Goal: Task Accomplishment & Management: Manage account settings

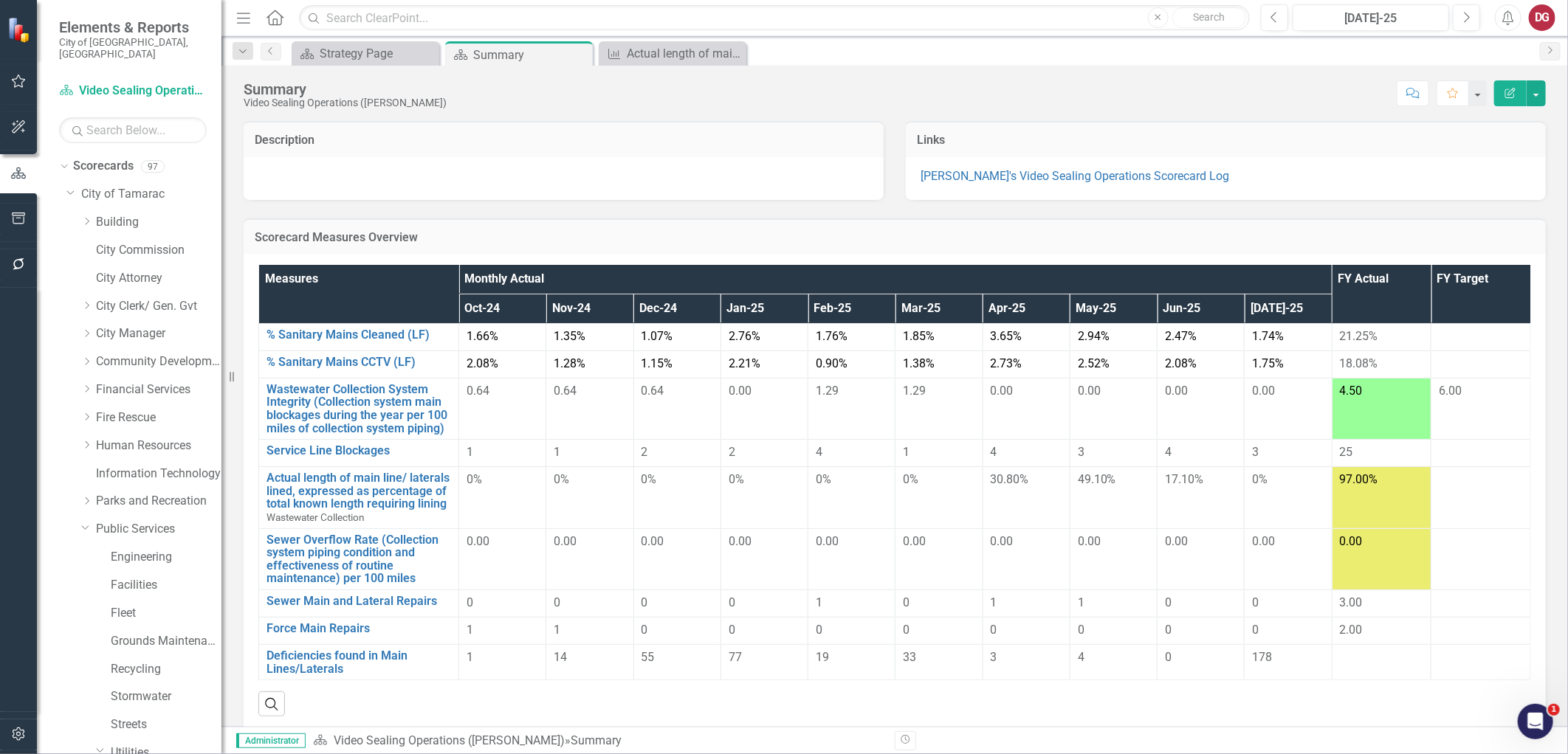
scroll to position [116, 0]
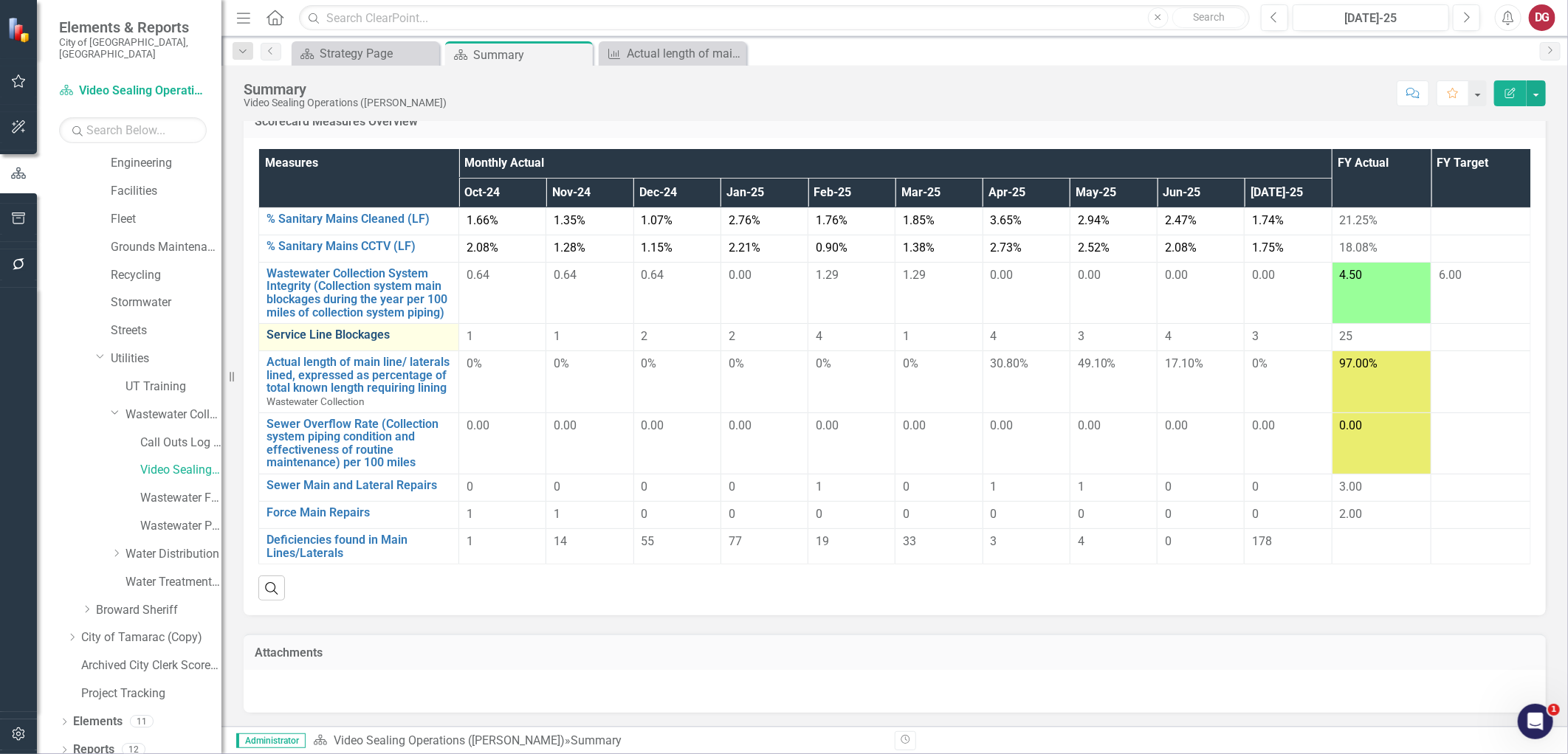
click at [342, 332] on link "Service Line Blockages" at bounding box center [358, 335] width 185 height 13
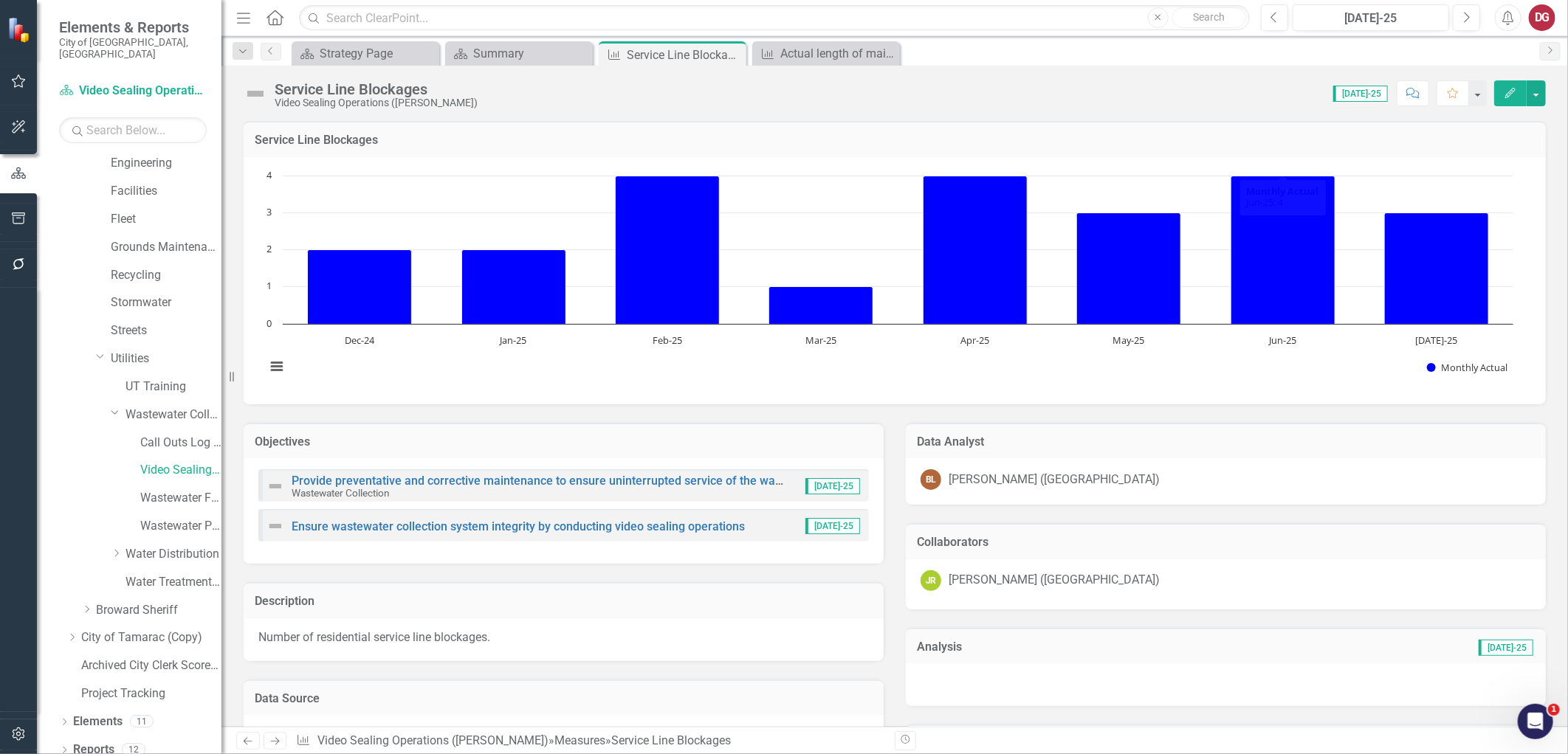
click at [1515, 93] on icon "Edit" at bounding box center [1510, 93] width 13 height 11
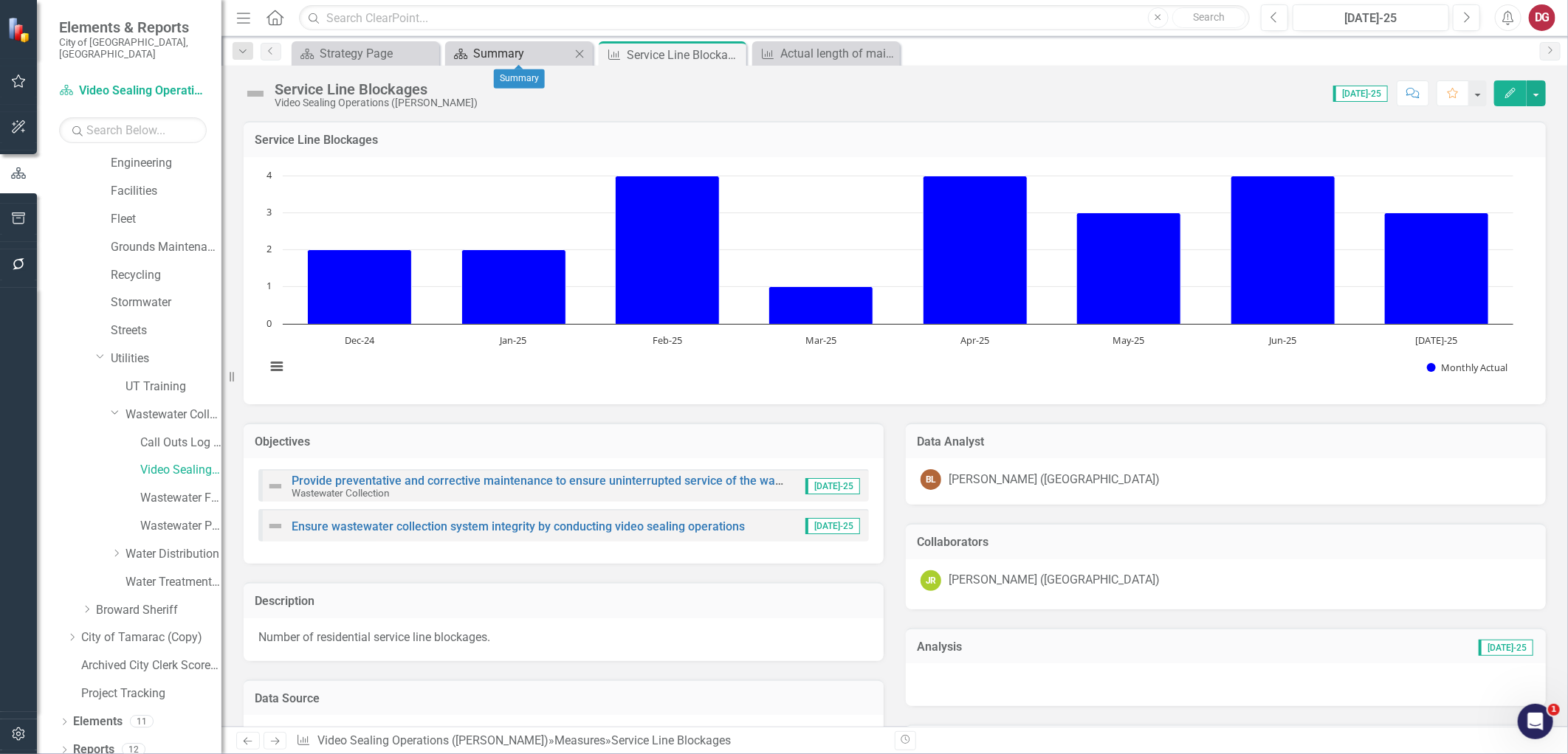
click at [521, 55] on div "Summary" at bounding box center [522, 53] width 98 height 18
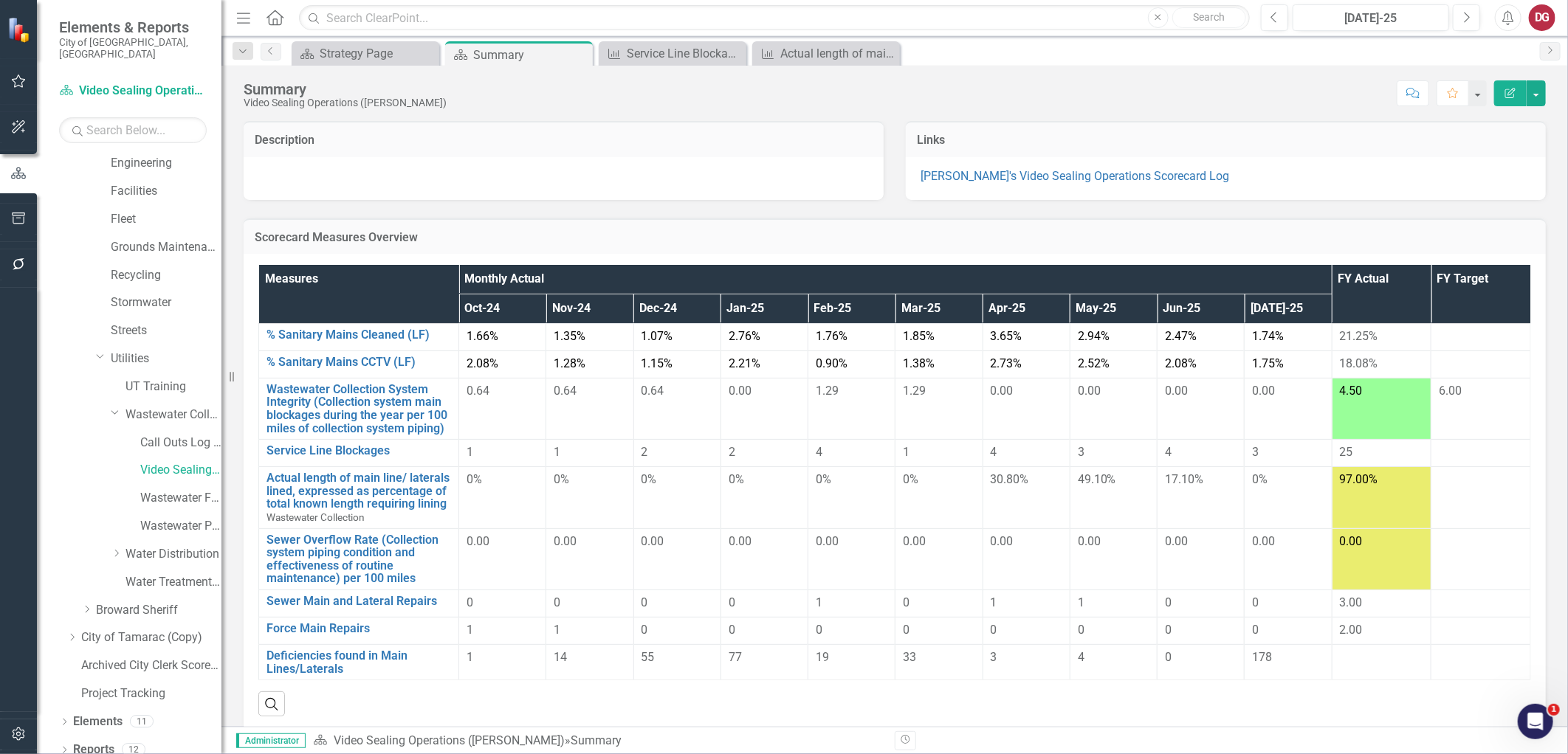
click at [1340, 451] on span "25" at bounding box center [1346, 452] width 13 height 14
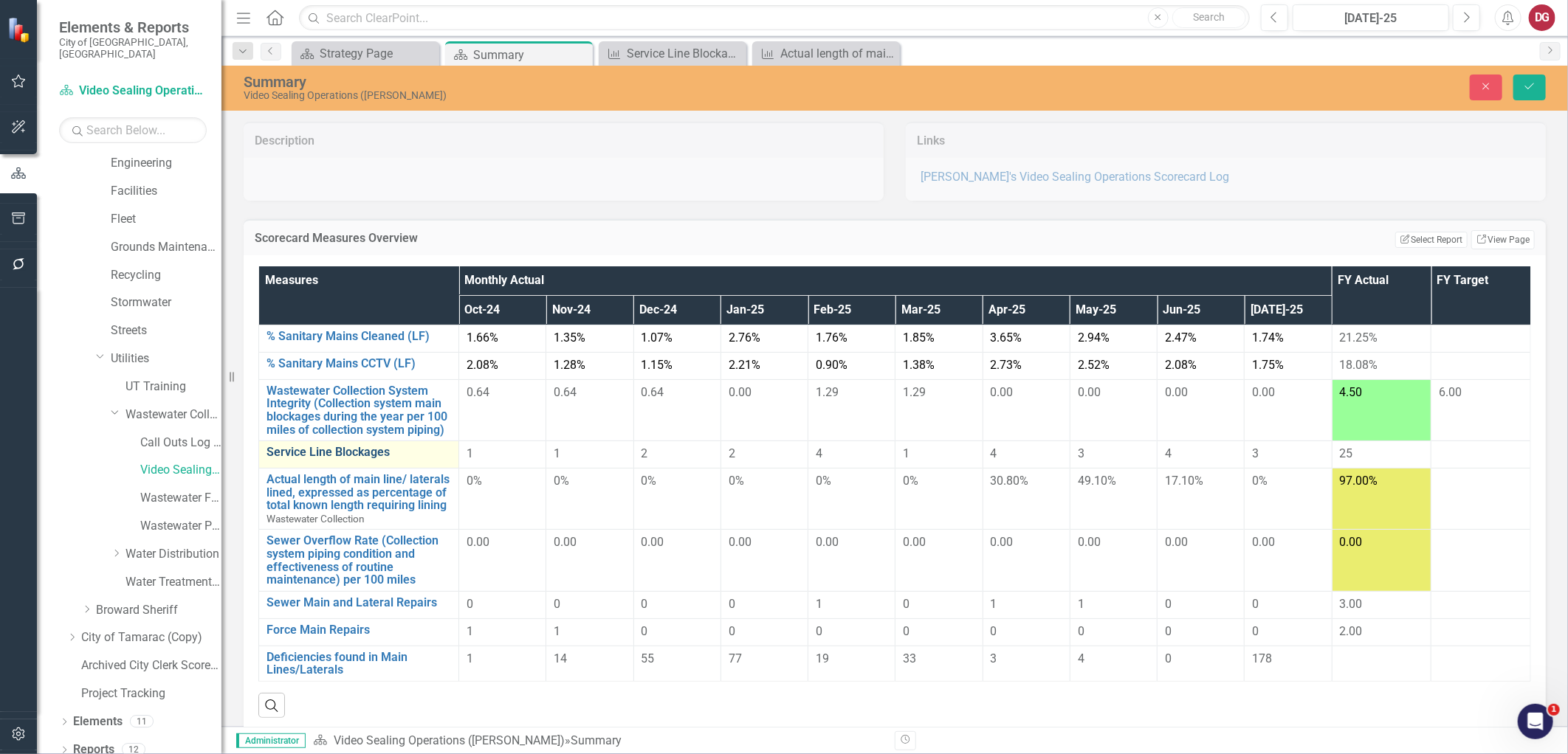
click at [356, 451] on link "Service Line Blockages" at bounding box center [358, 452] width 185 height 13
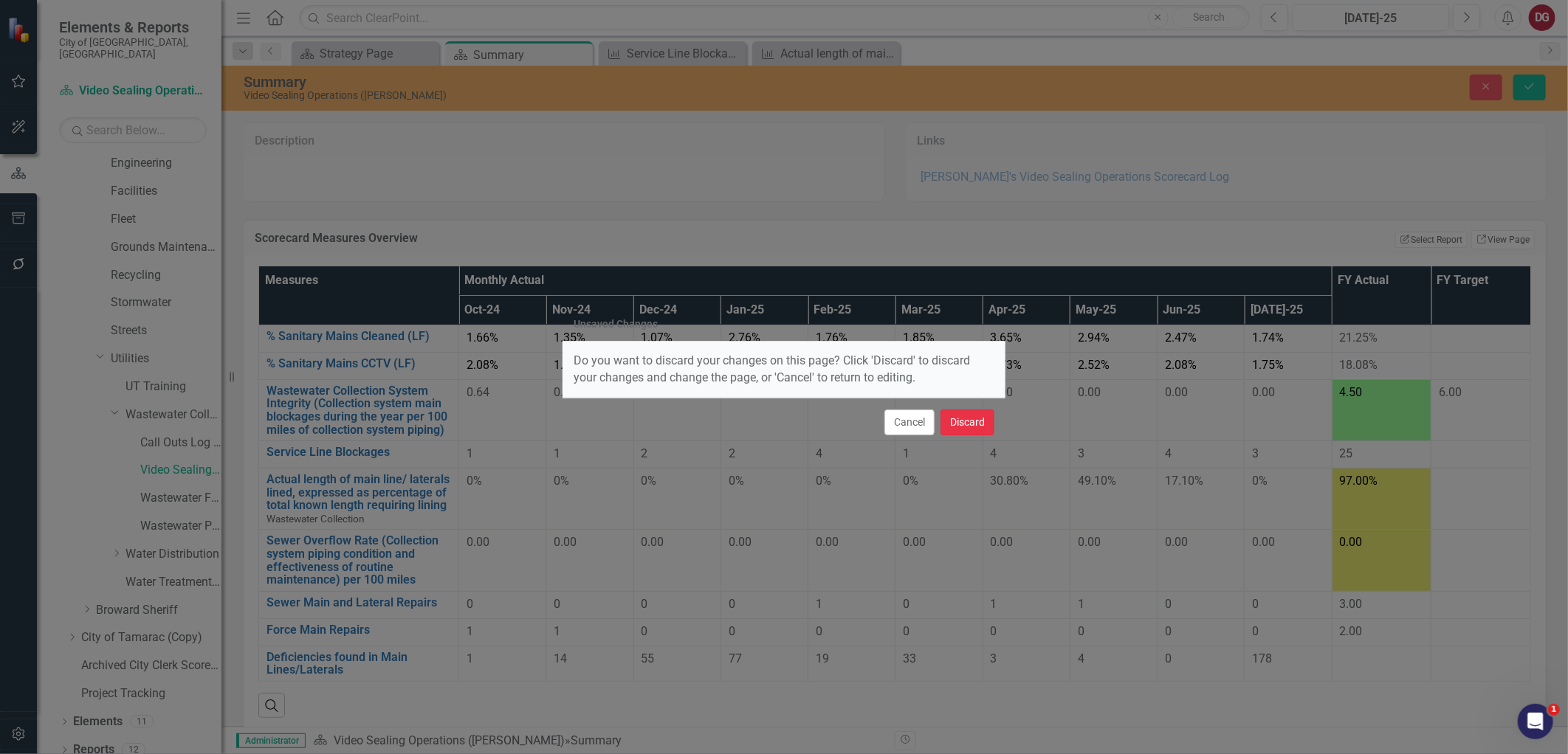
click at [978, 416] on button "Discard" at bounding box center [967, 422] width 54 height 26
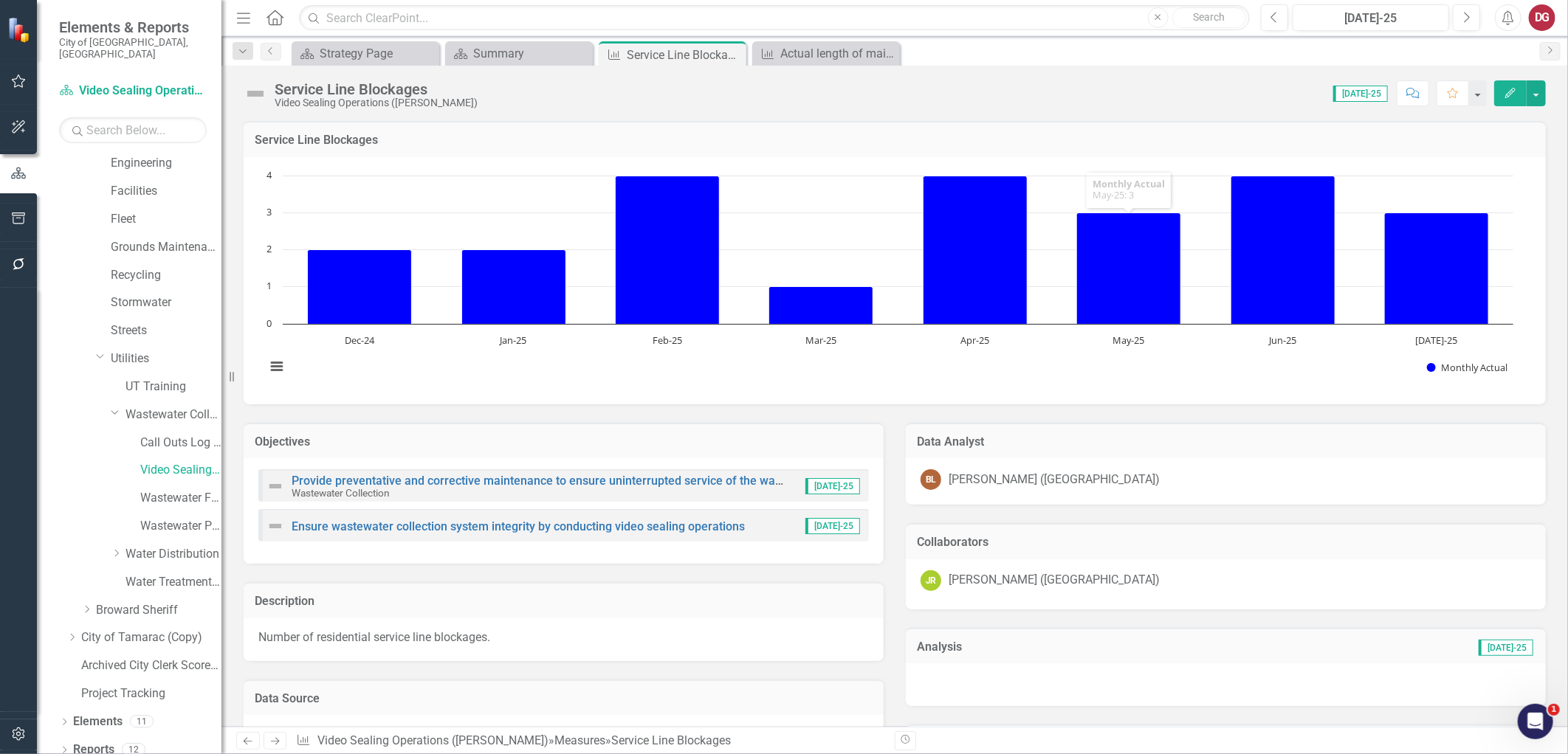
click at [1516, 88] on icon "Edit" at bounding box center [1510, 93] width 13 height 11
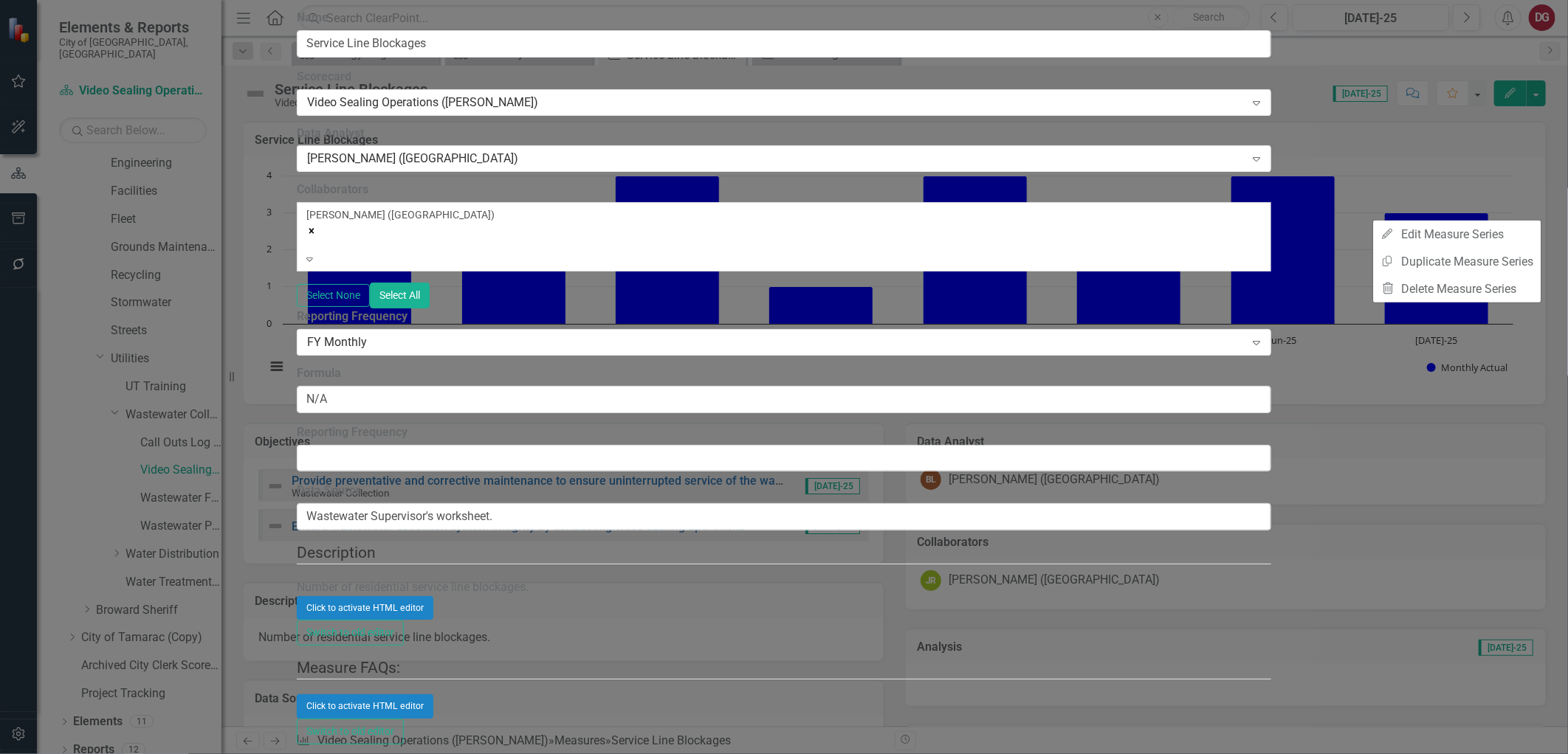
drag, startPoint x: 1221, startPoint y: 428, endPoint x: 866, endPoint y: 299, distance: 377.7
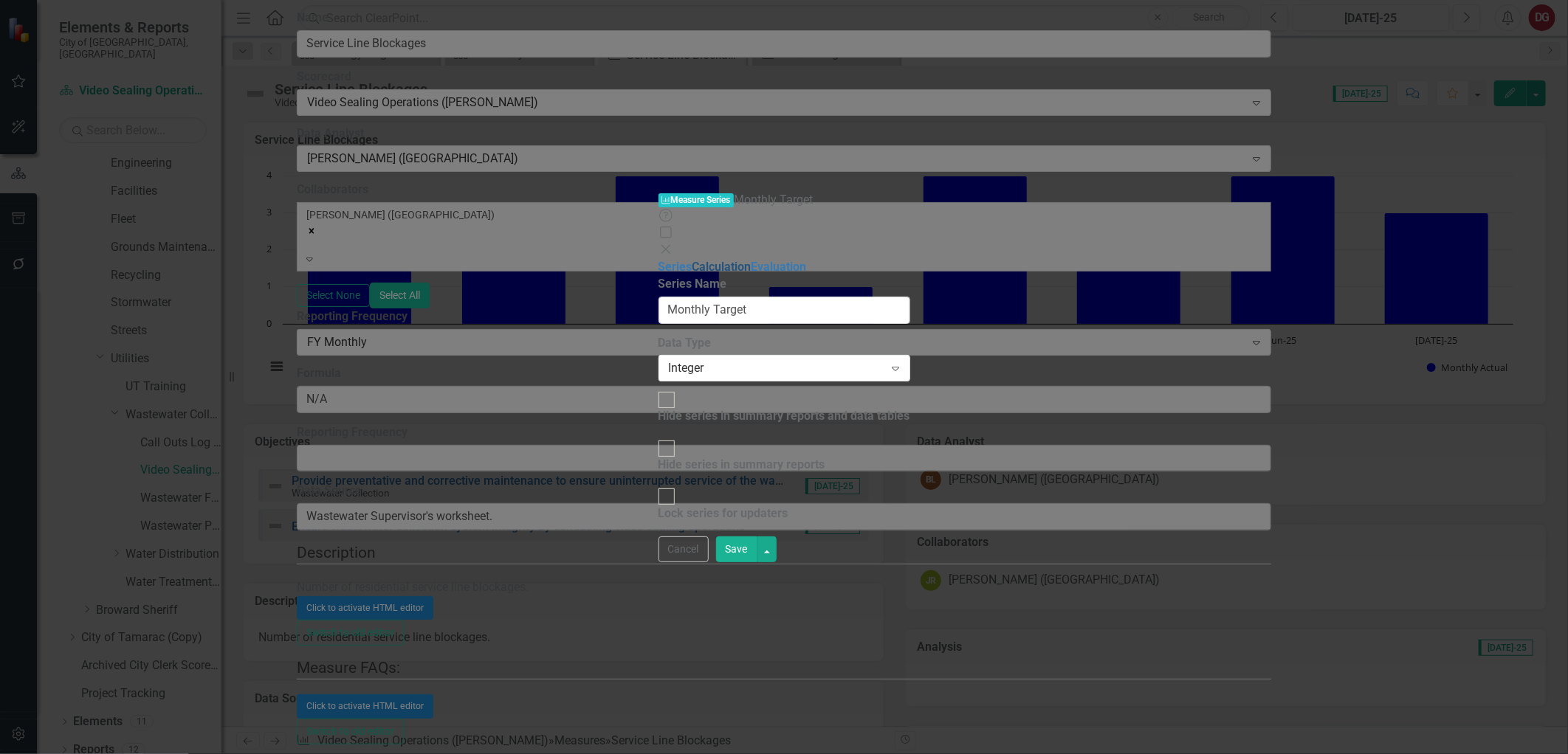
click at [692, 260] on link "Calculation" at bounding box center [721, 267] width 59 height 14
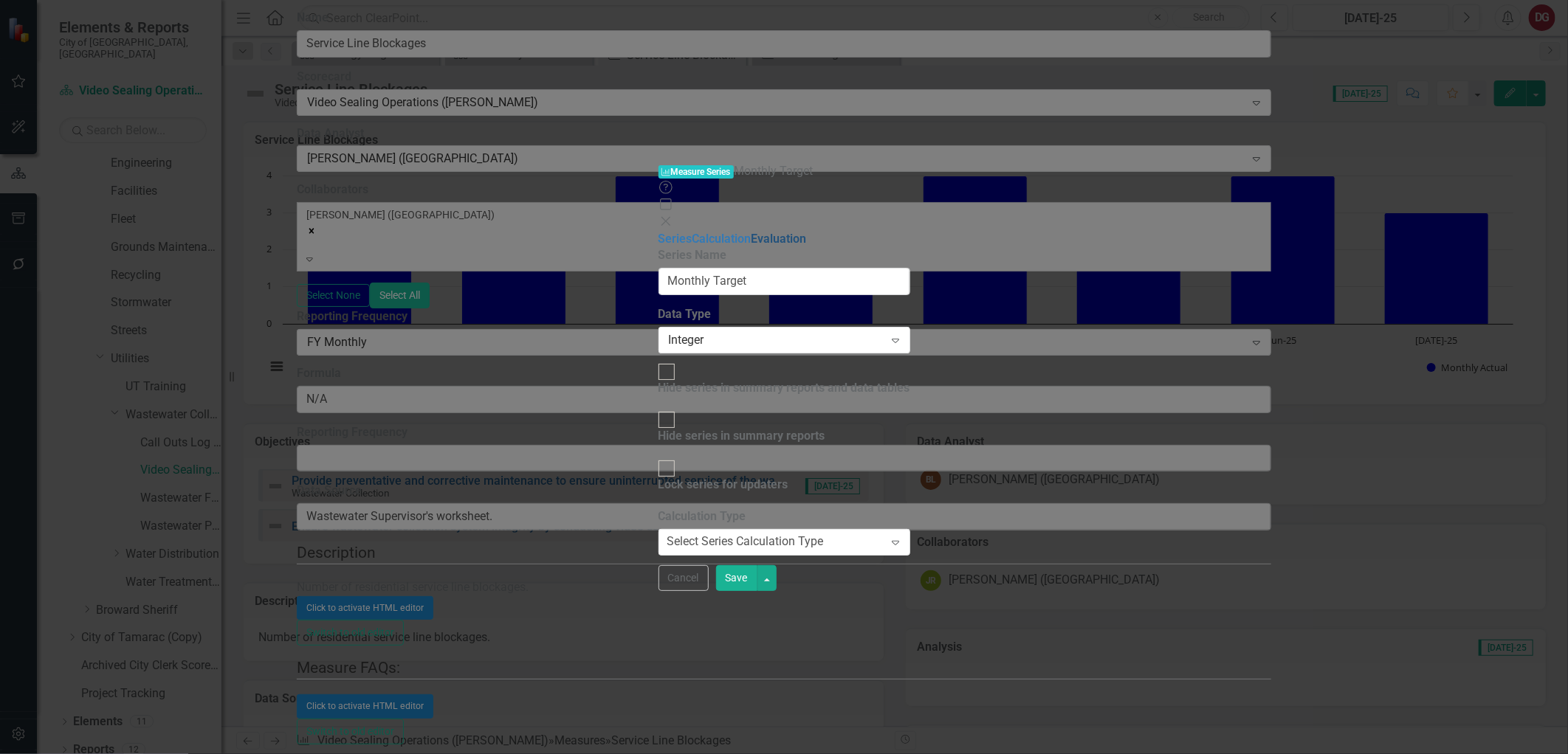
click at [751, 232] on link "Evaluation" at bounding box center [779, 239] width 56 height 14
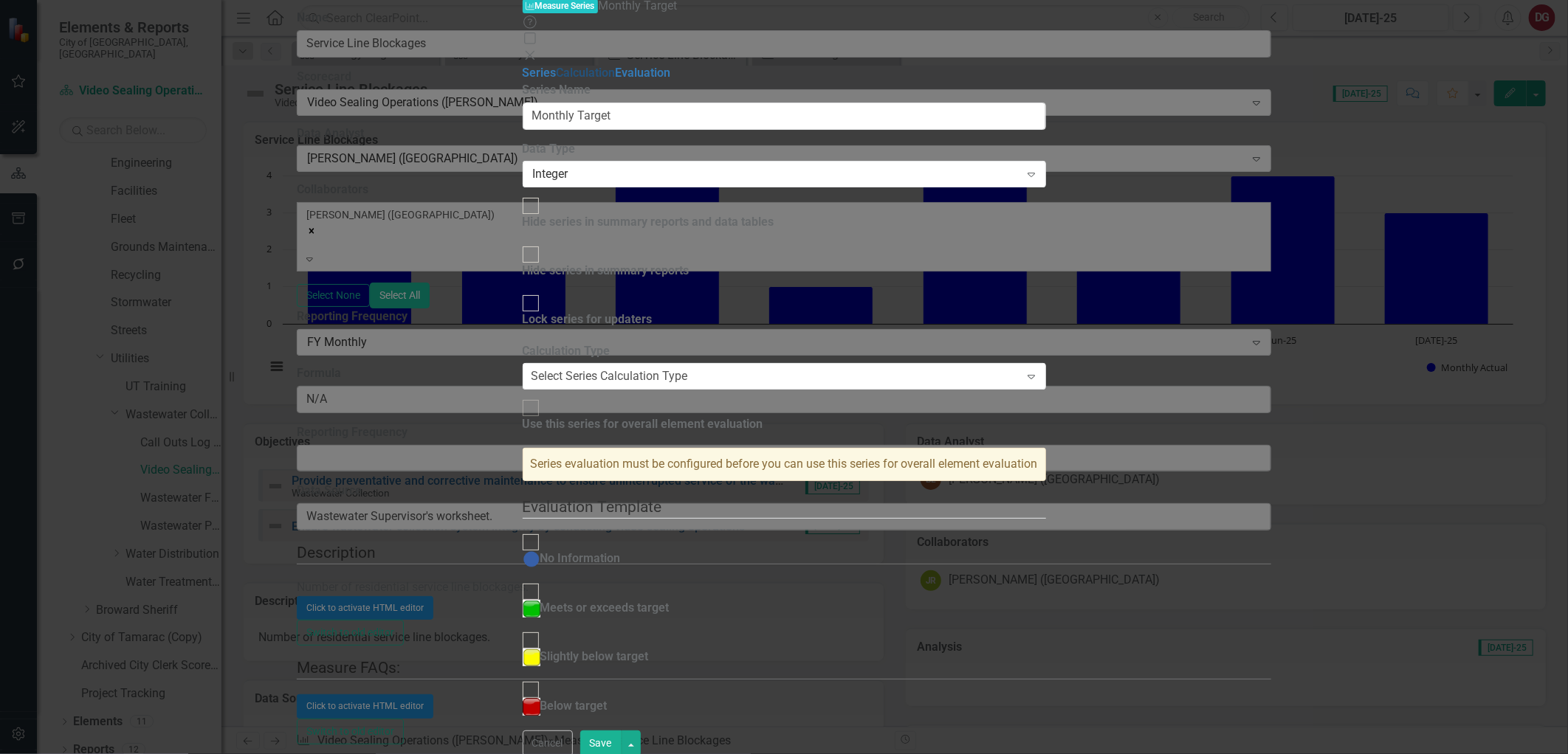
click at [557, 80] on link "Calculation" at bounding box center [586, 72] width 59 height 14
click at [522, 66] on link "Series" at bounding box center [539, 72] width 34 height 14
click at [557, 80] on link "Calculation" at bounding box center [586, 72] width 59 height 14
click at [573, 740] on button "Cancel" at bounding box center [548, 743] width 50 height 26
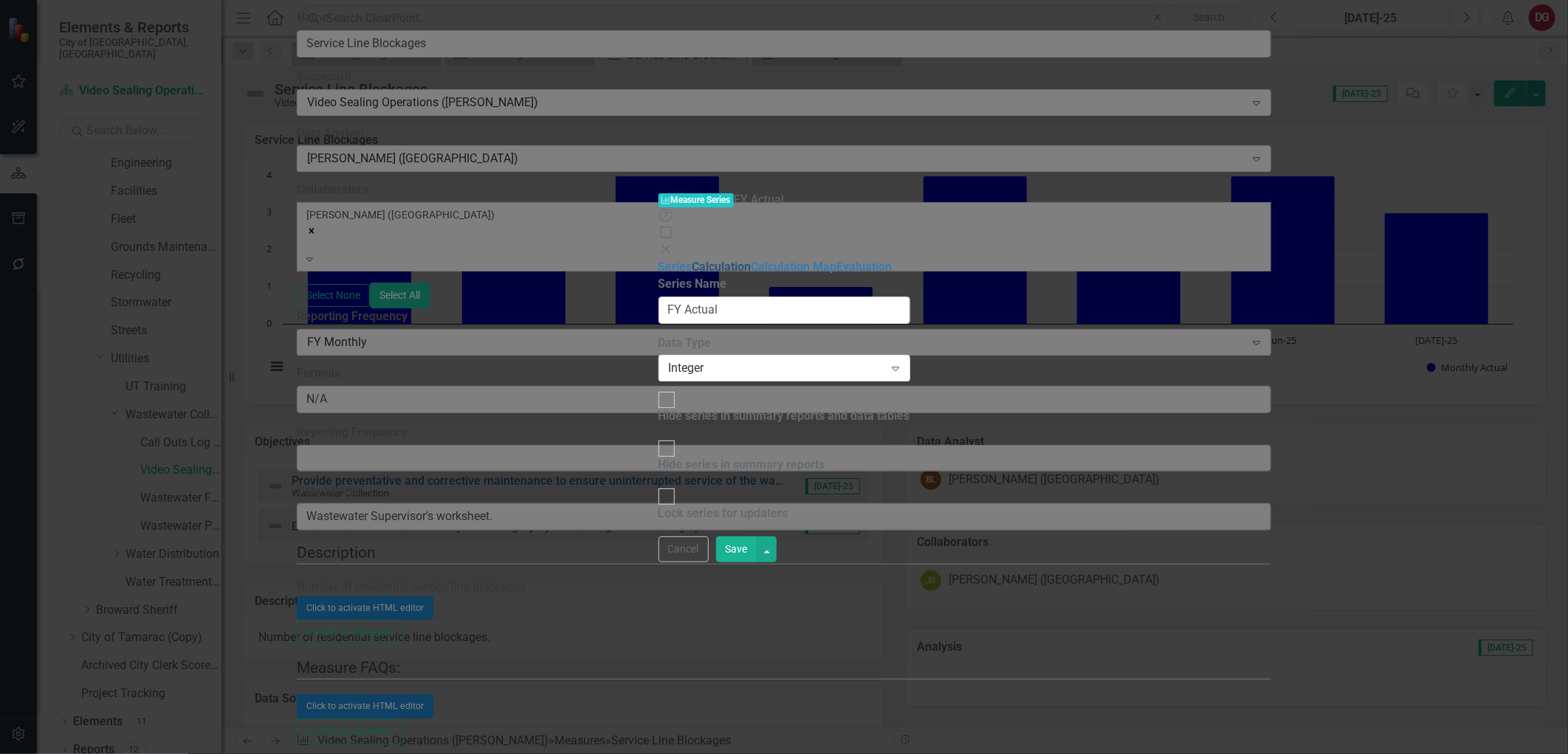
click at [692, 260] on link "Calculation" at bounding box center [721, 267] width 59 height 14
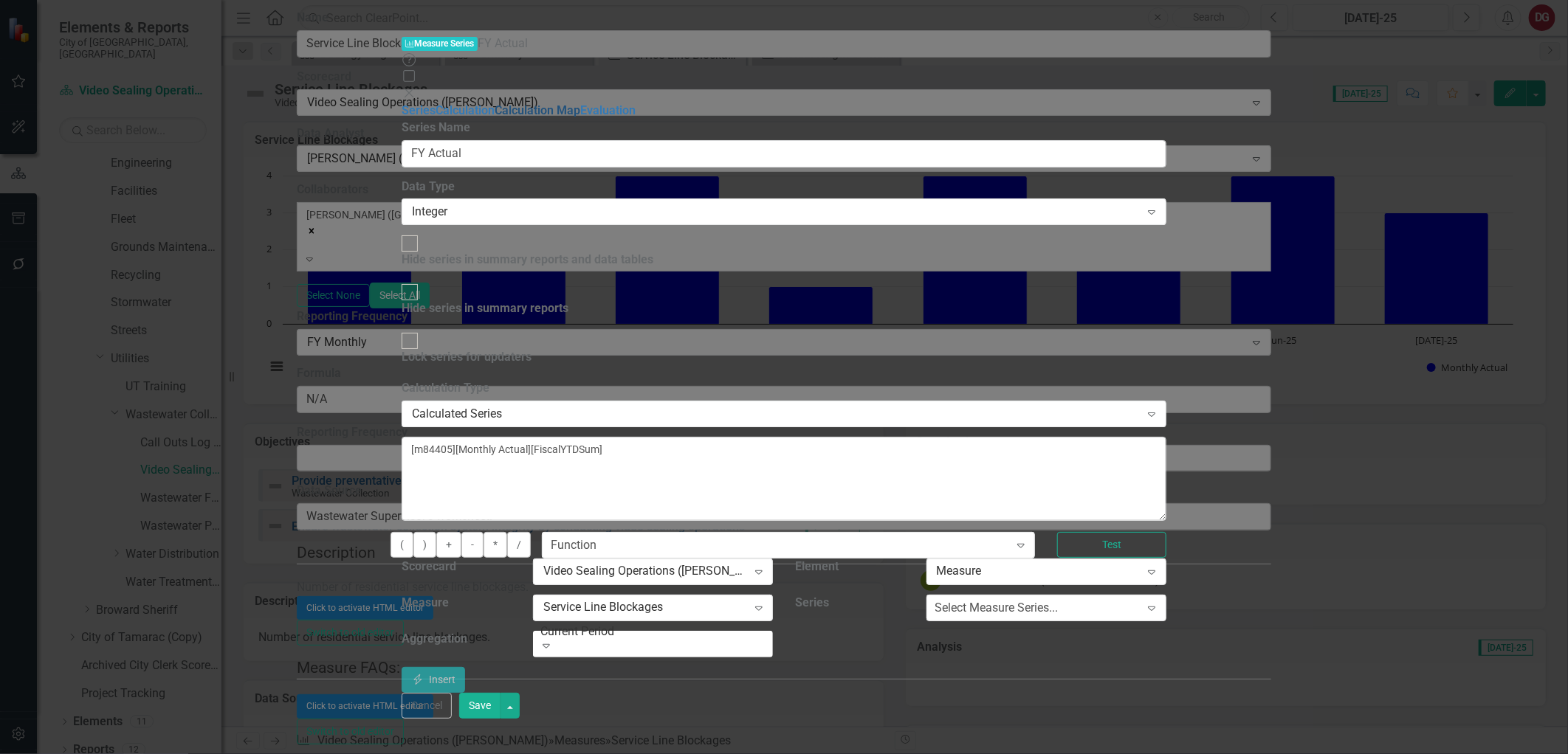
click at [494, 108] on link "Calculation Map" at bounding box center [537, 110] width 85 height 14
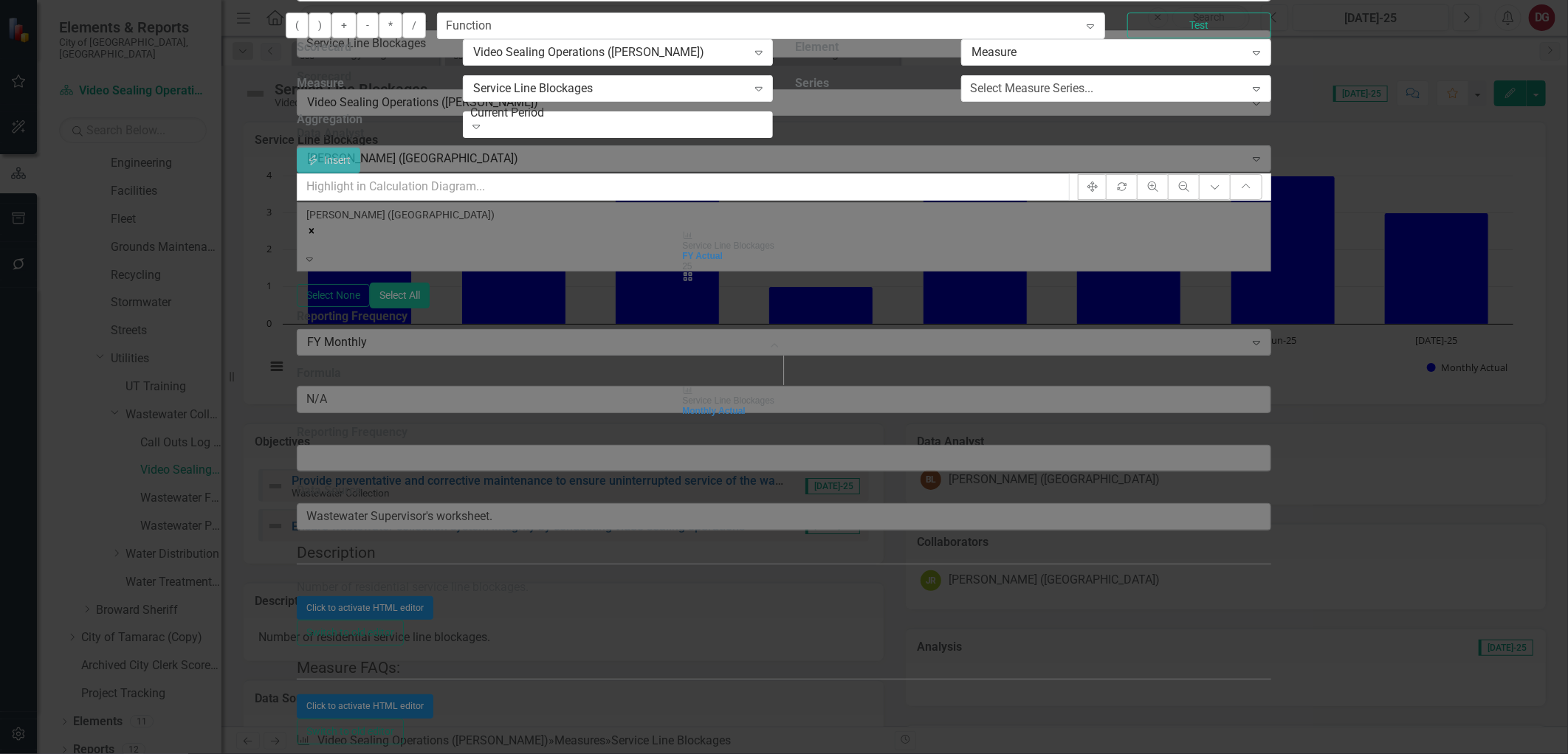
drag, startPoint x: 278, startPoint y: 454, endPoint x: 224, endPoint y: 433, distance: 57.9
click at [297, 454] on div "Measure Series Measure Series FY Actual Help Maximize Close Series Calculation …" at bounding box center [784, 377] width 975 height 1723
click at [297, 416] on div "Measure Series Measure Series FY Actual Help Maximize Close Series Calculation …" at bounding box center [784, 377] width 975 height 1723
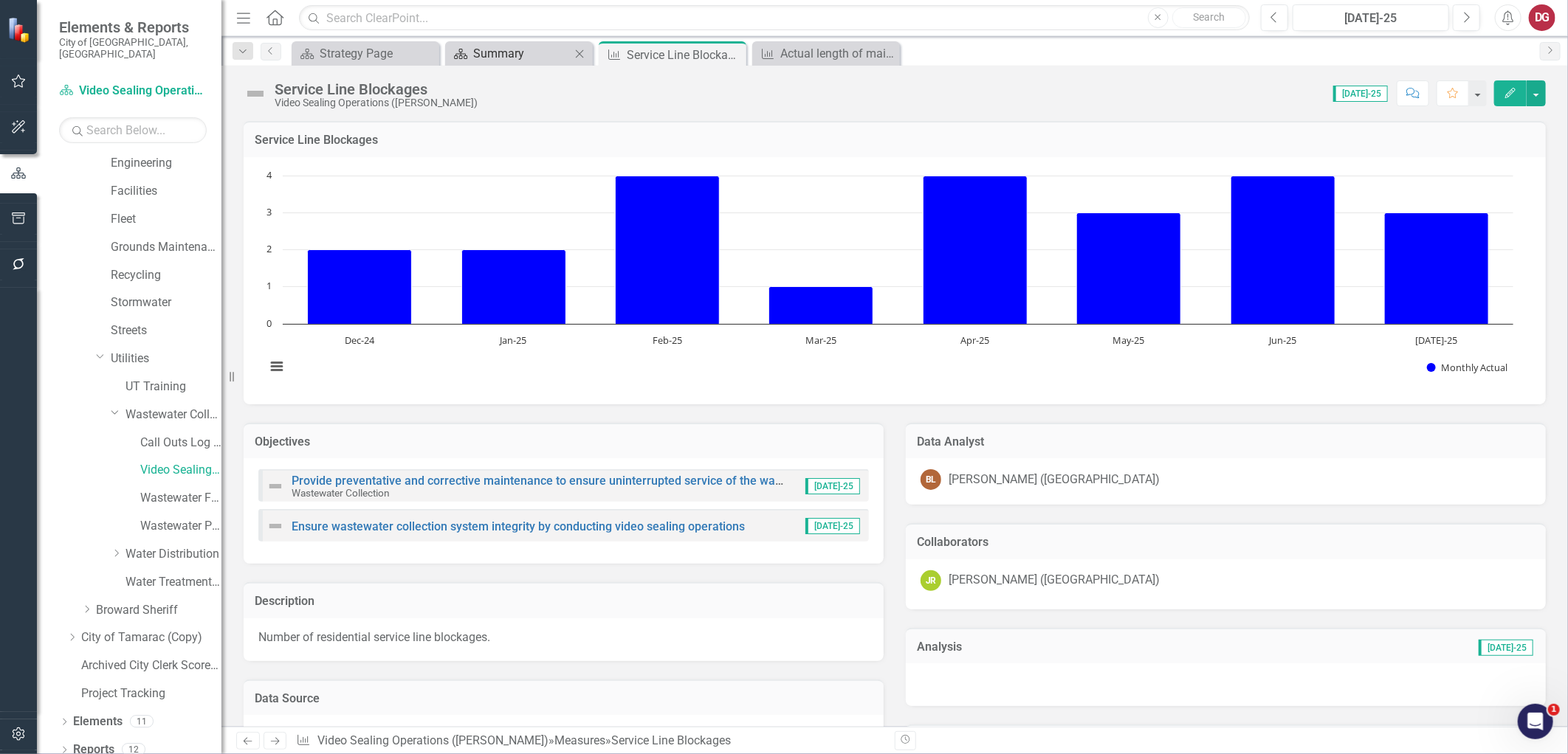
click at [484, 54] on div "Summary" at bounding box center [522, 53] width 98 height 18
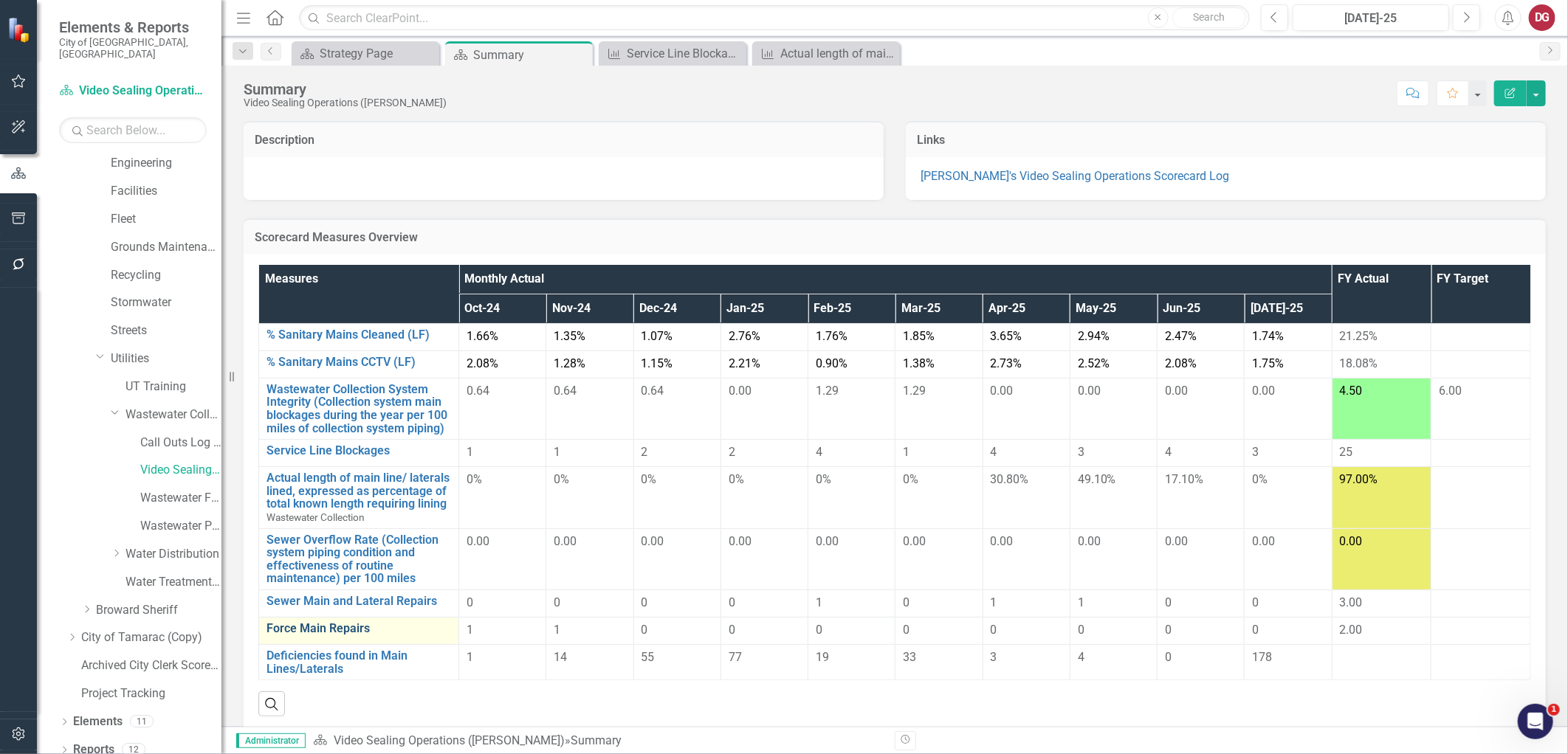
click at [322, 626] on link "Force Main Repairs" at bounding box center [358, 628] width 185 height 13
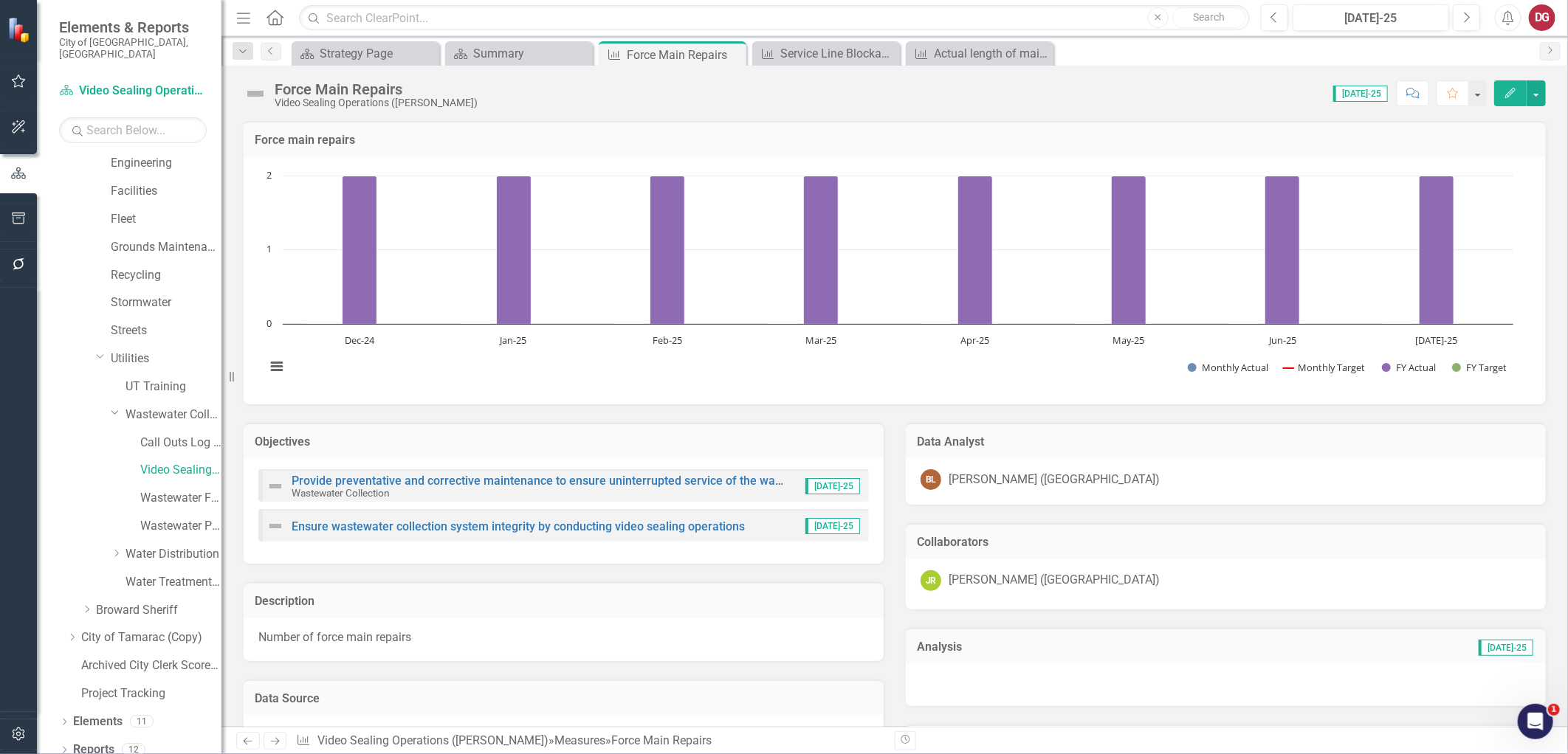
click at [1510, 94] on icon "button" at bounding box center [1510, 93] width 11 height 11
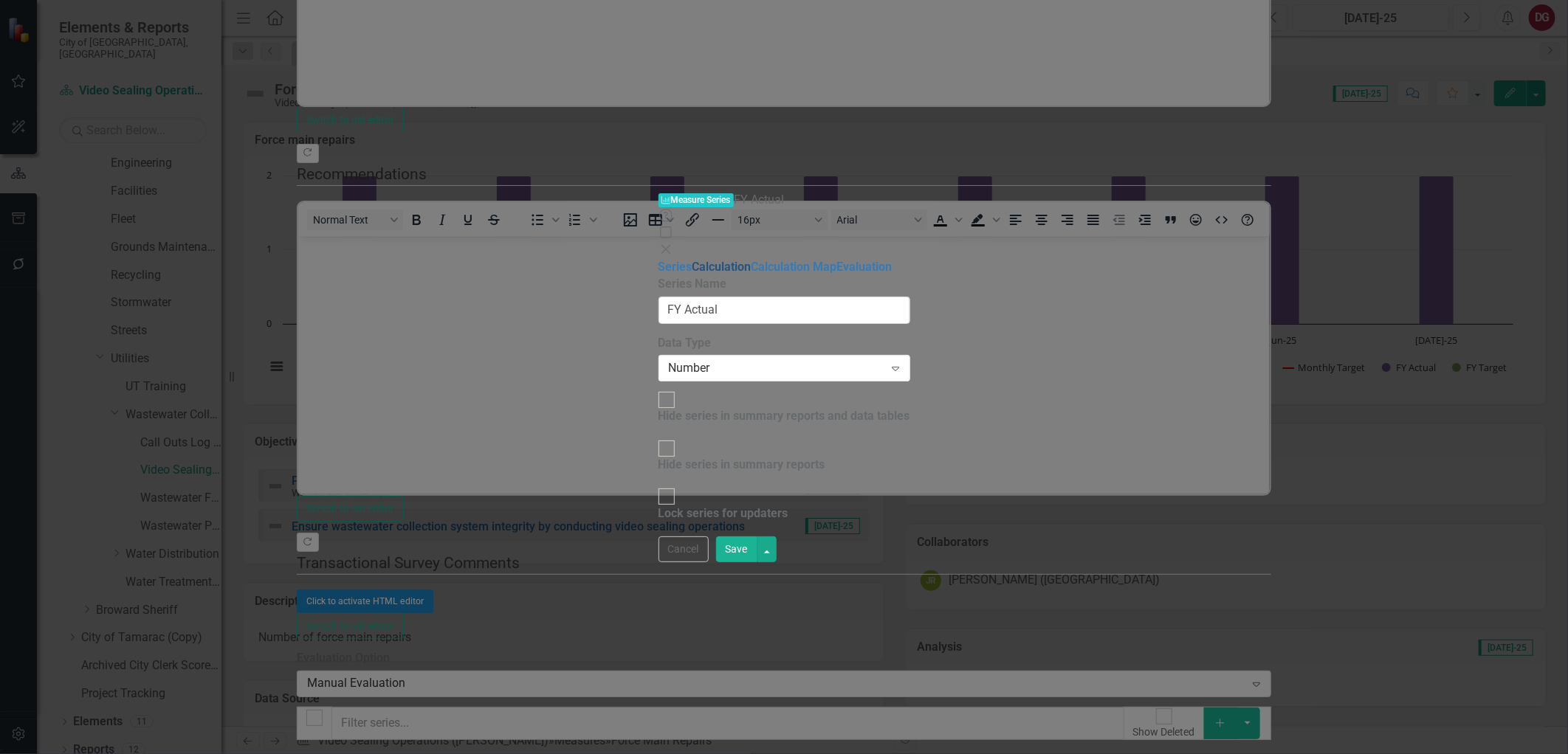
click at [692, 260] on link "Calculation" at bounding box center [721, 267] width 59 height 14
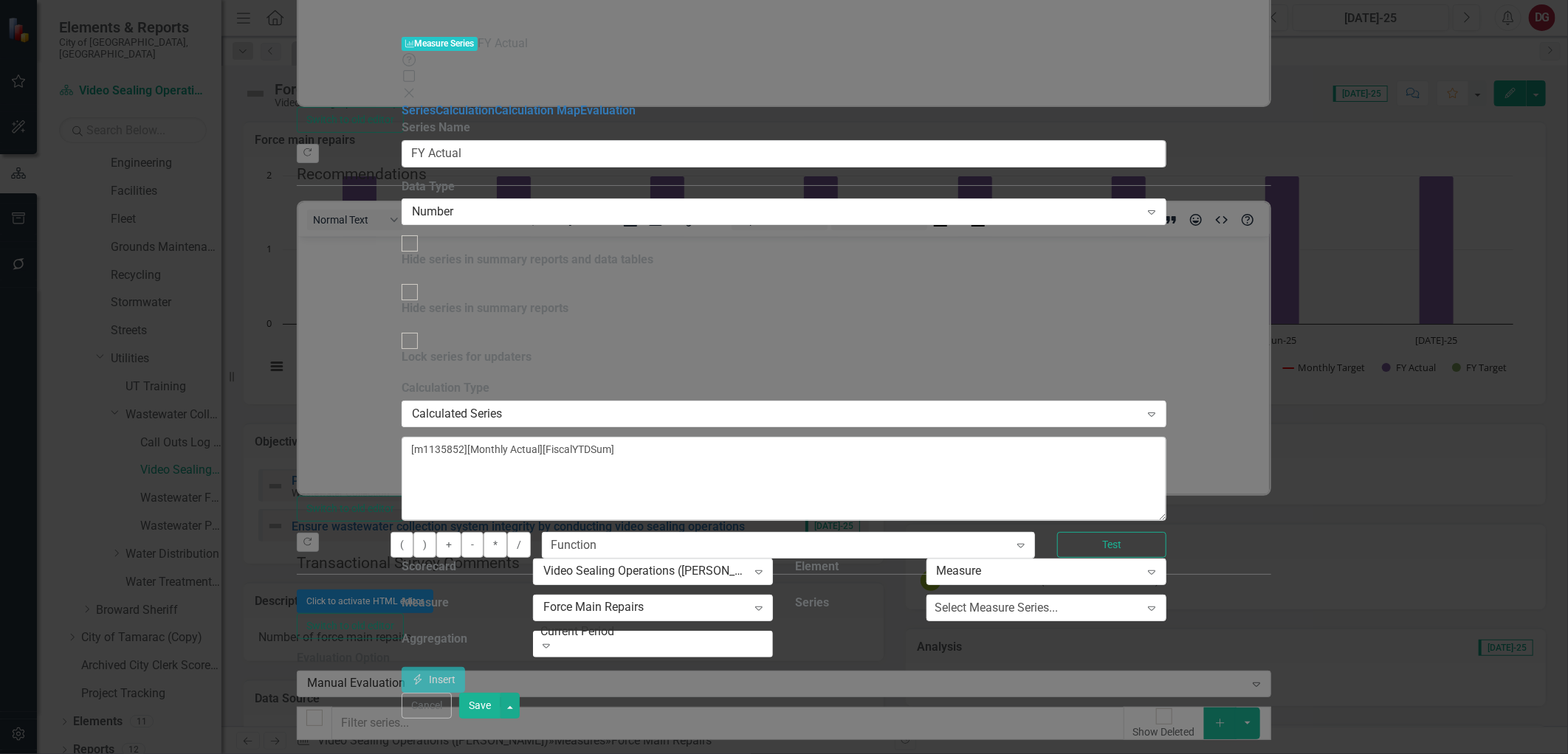
click at [402, 512] on div "Measure Series Measure Series FY Actual Help Maximize Close Series Calculation …" at bounding box center [784, 377] width 764 height 684
click at [402, 391] on div "Measure Series Measure Series FY Actual Help Maximize Close Series Calculation …" at bounding box center [784, 377] width 764 height 684
click at [451, 719] on button "Cancel" at bounding box center [427, 706] width 50 height 26
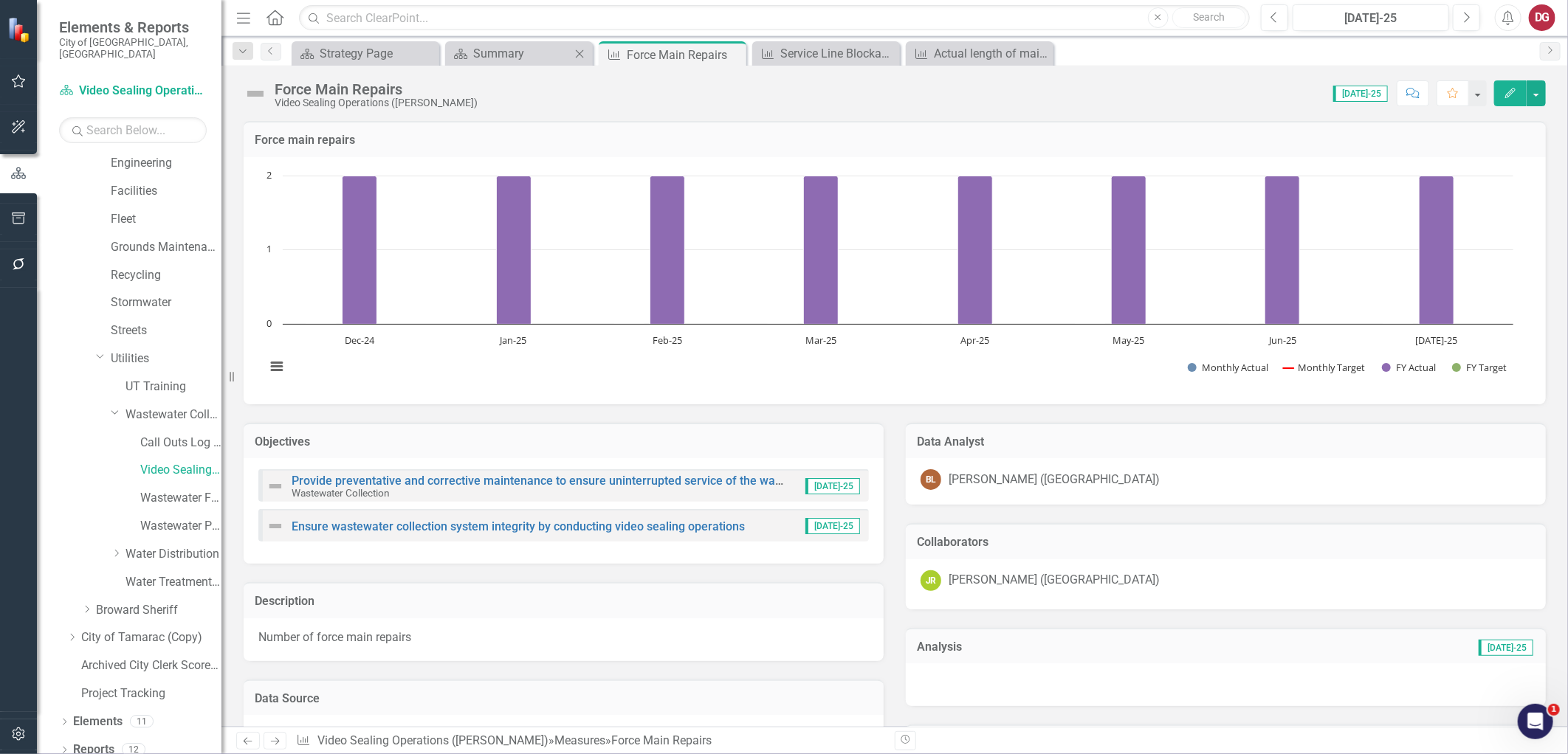
click at [539, 42] on div "Scorecard Summary Close" at bounding box center [519, 53] width 148 height 24
click at [528, 57] on div "Summary" at bounding box center [522, 53] width 98 height 18
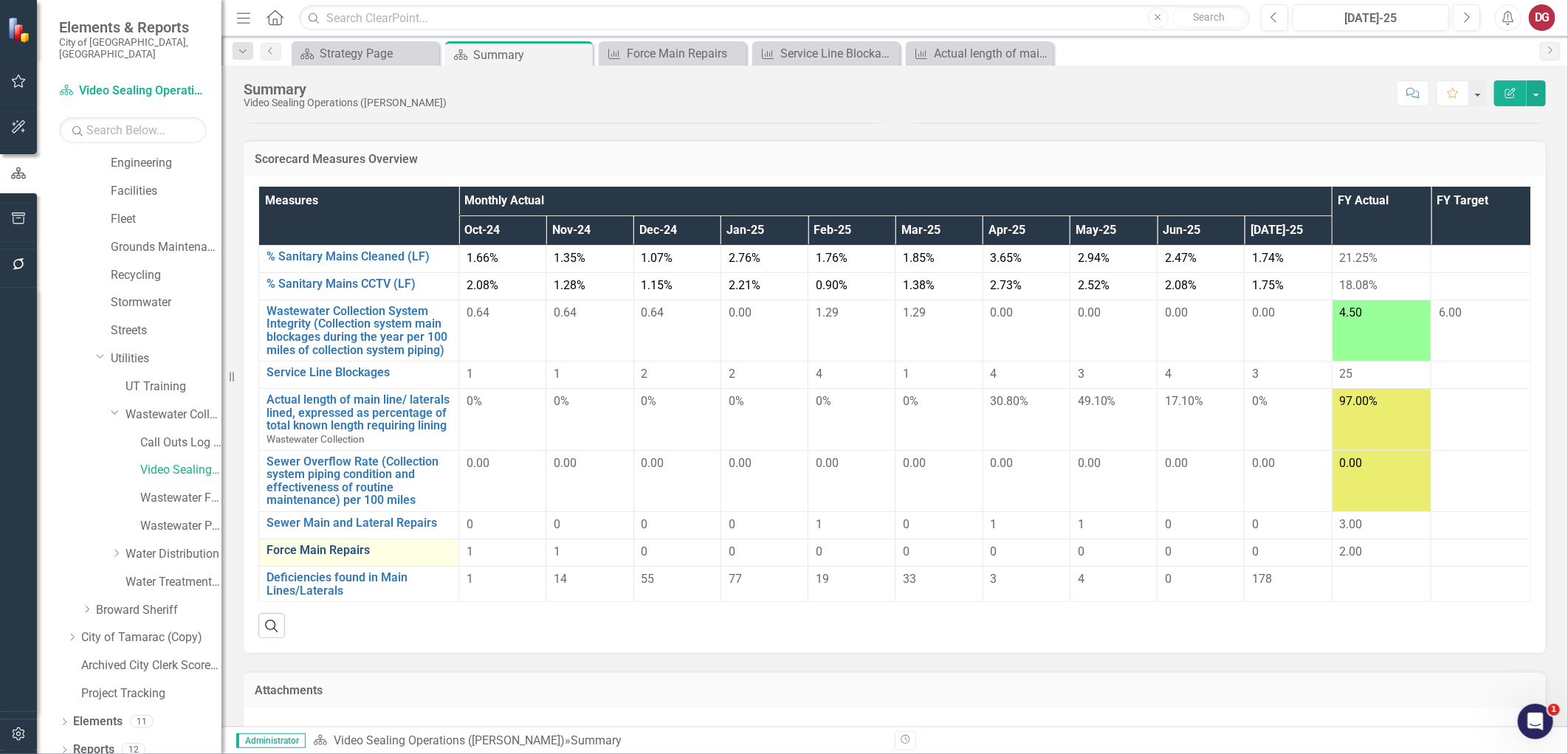
scroll to position [82, 0]
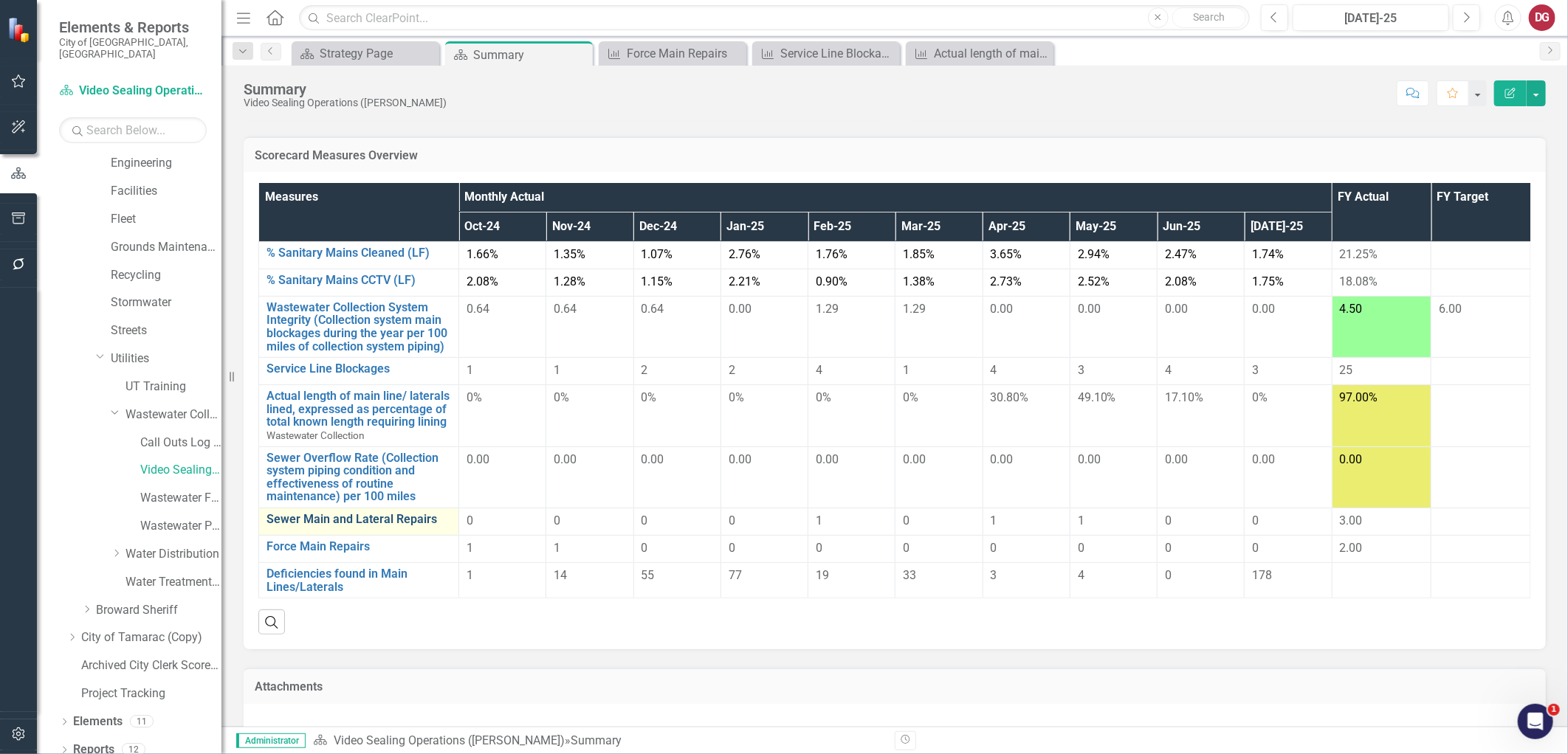
click at [333, 517] on link "Sewer Main and Lateral Repairs" at bounding box center [358, 519] width 185 height 13
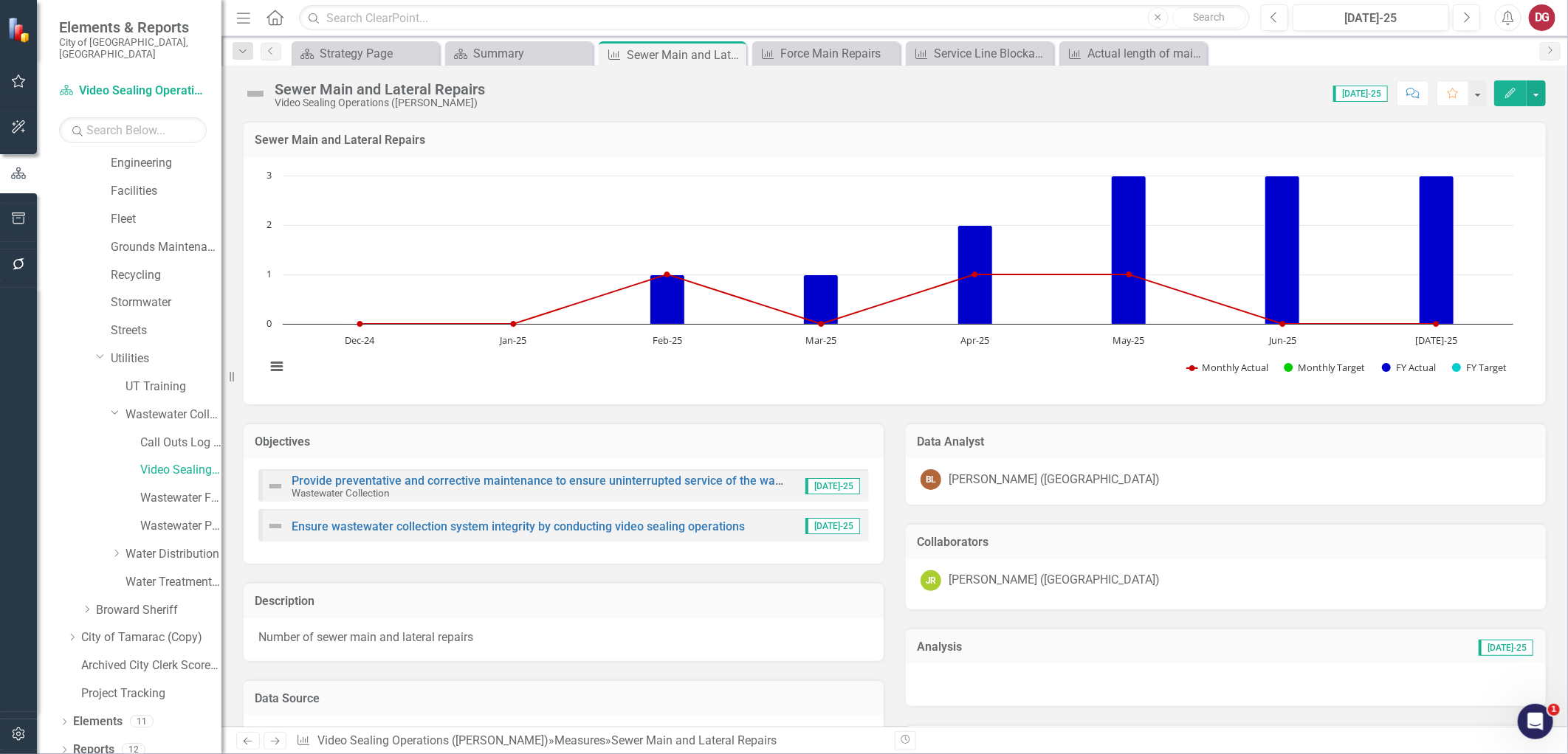
click at [1502, 91] on button "Edit" at bounding box center [1510, 93] width 33 height 26
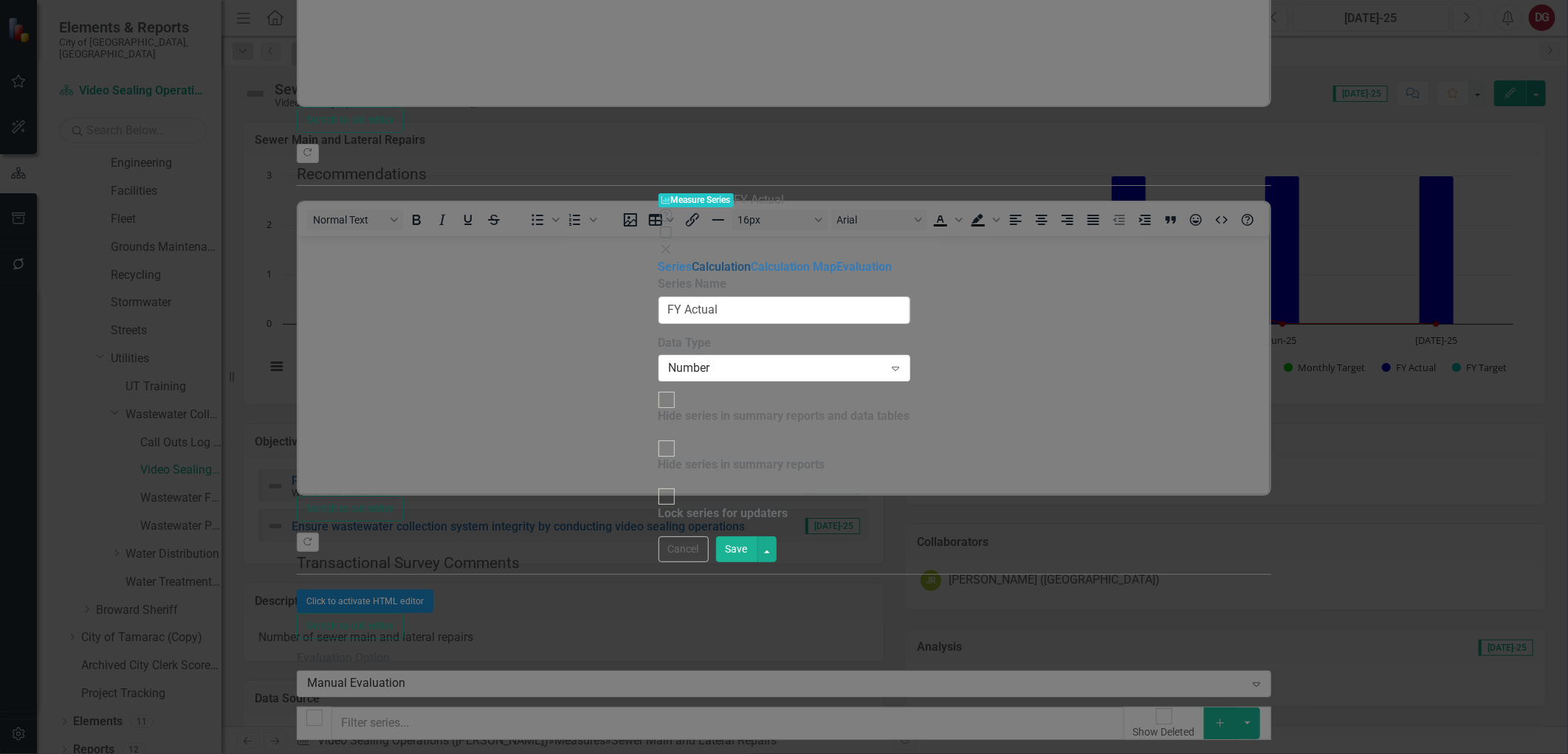
click at [692, 260] on link "Calculation" at bounding box center [721, 267] width 59 height 14
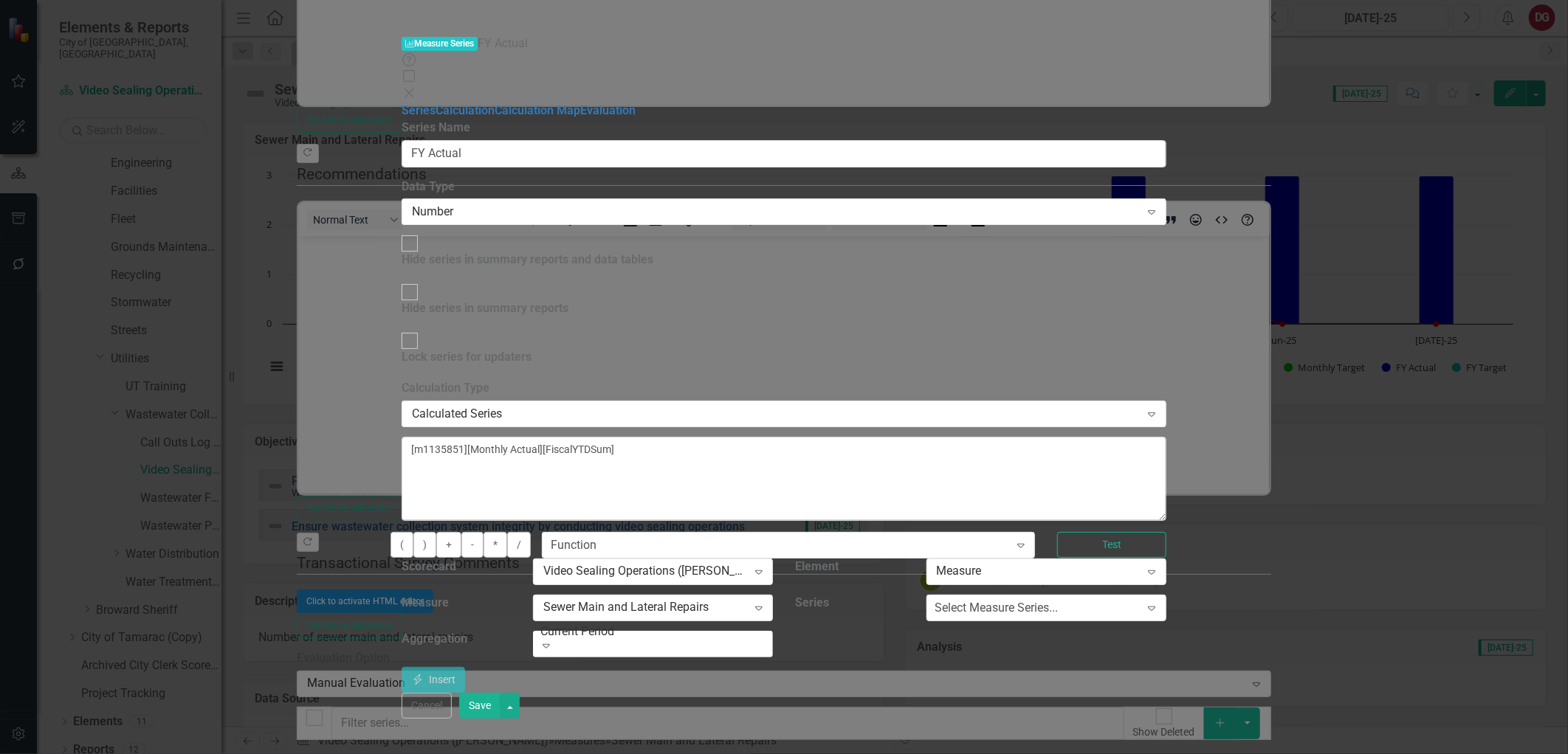
click at [416, 87] on icon "Close" at bounding box center [409, 92] width 14 height 11
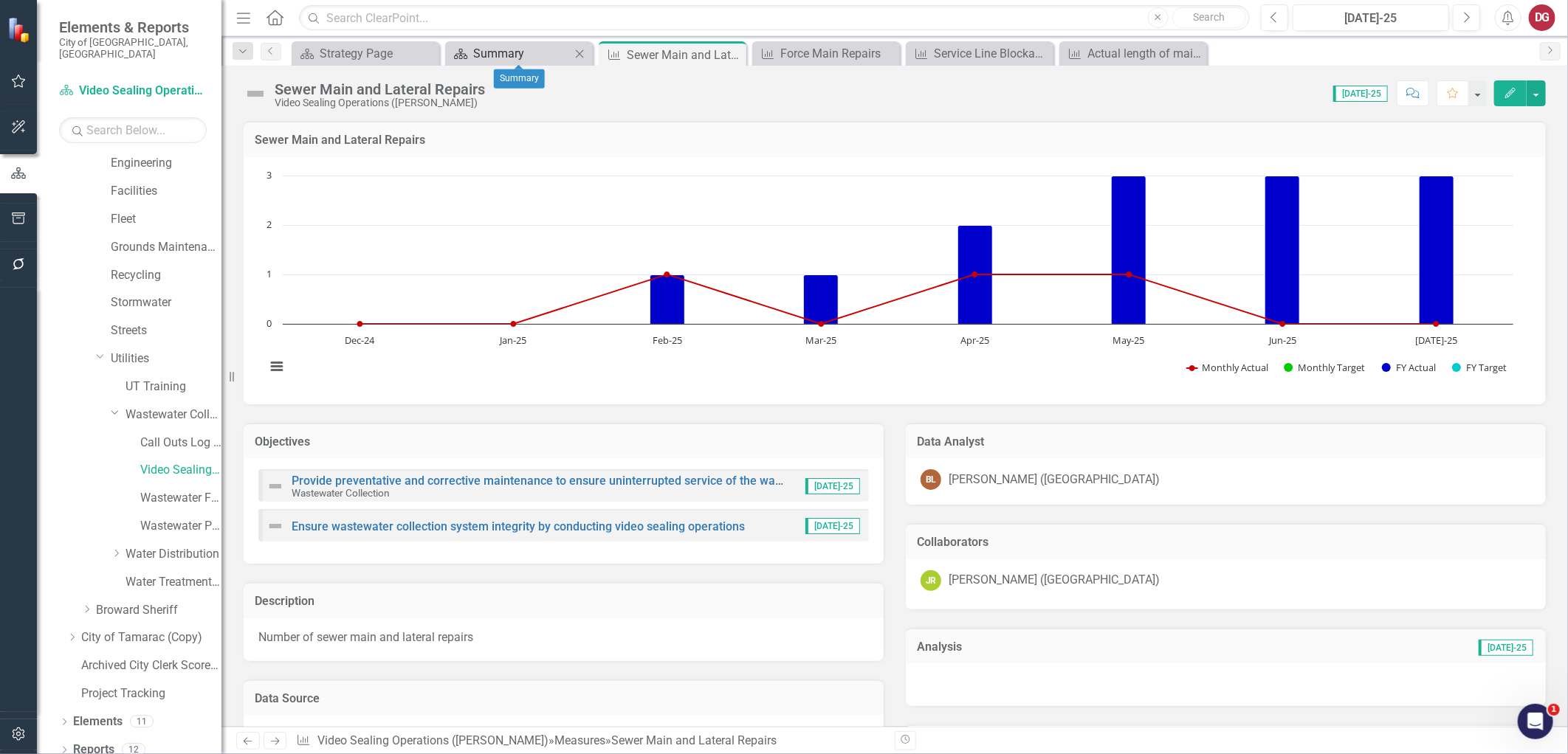
click at [480, 46] on div "Summary" at bounding box center [522, 53] width 98 height 18
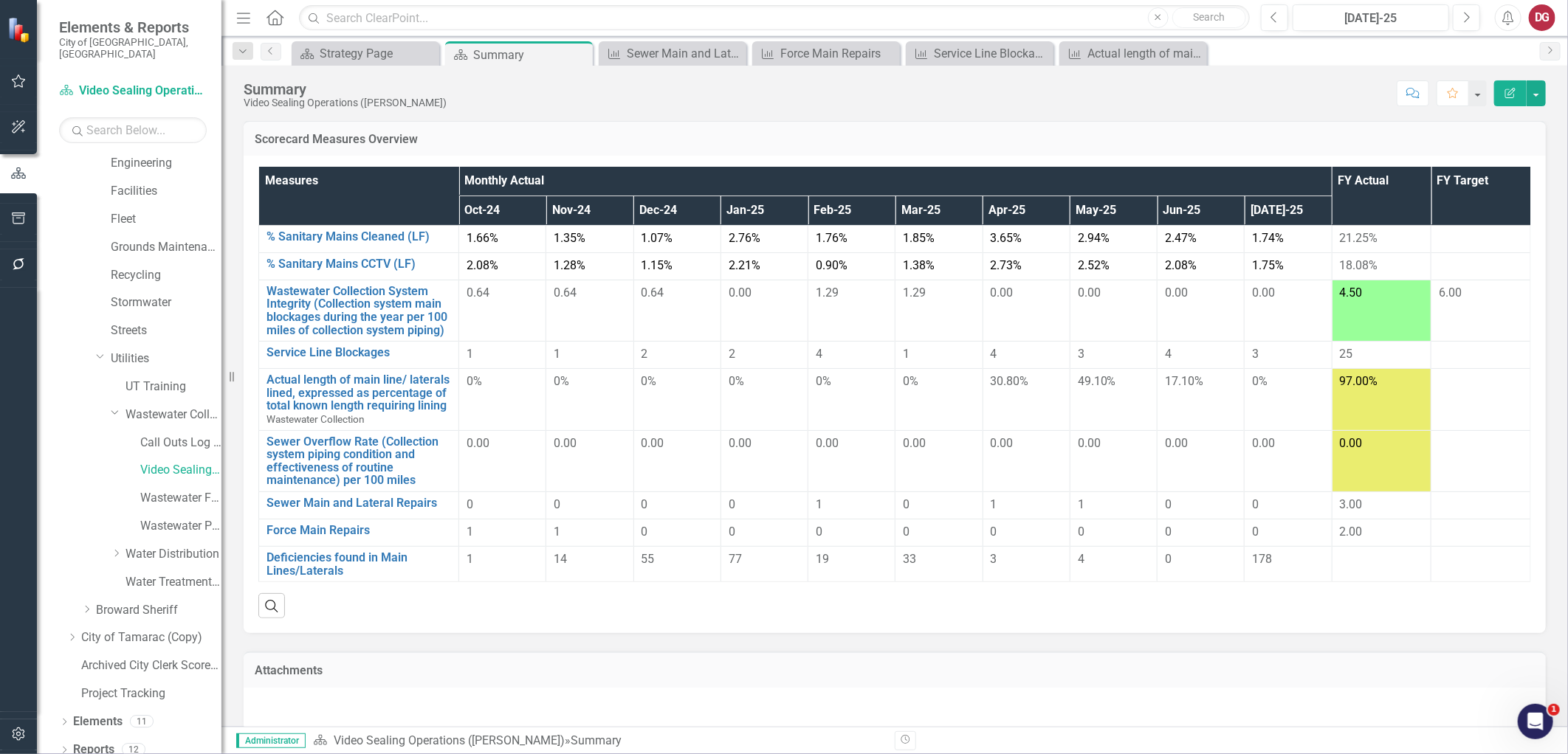
scroll to position [116, 0]
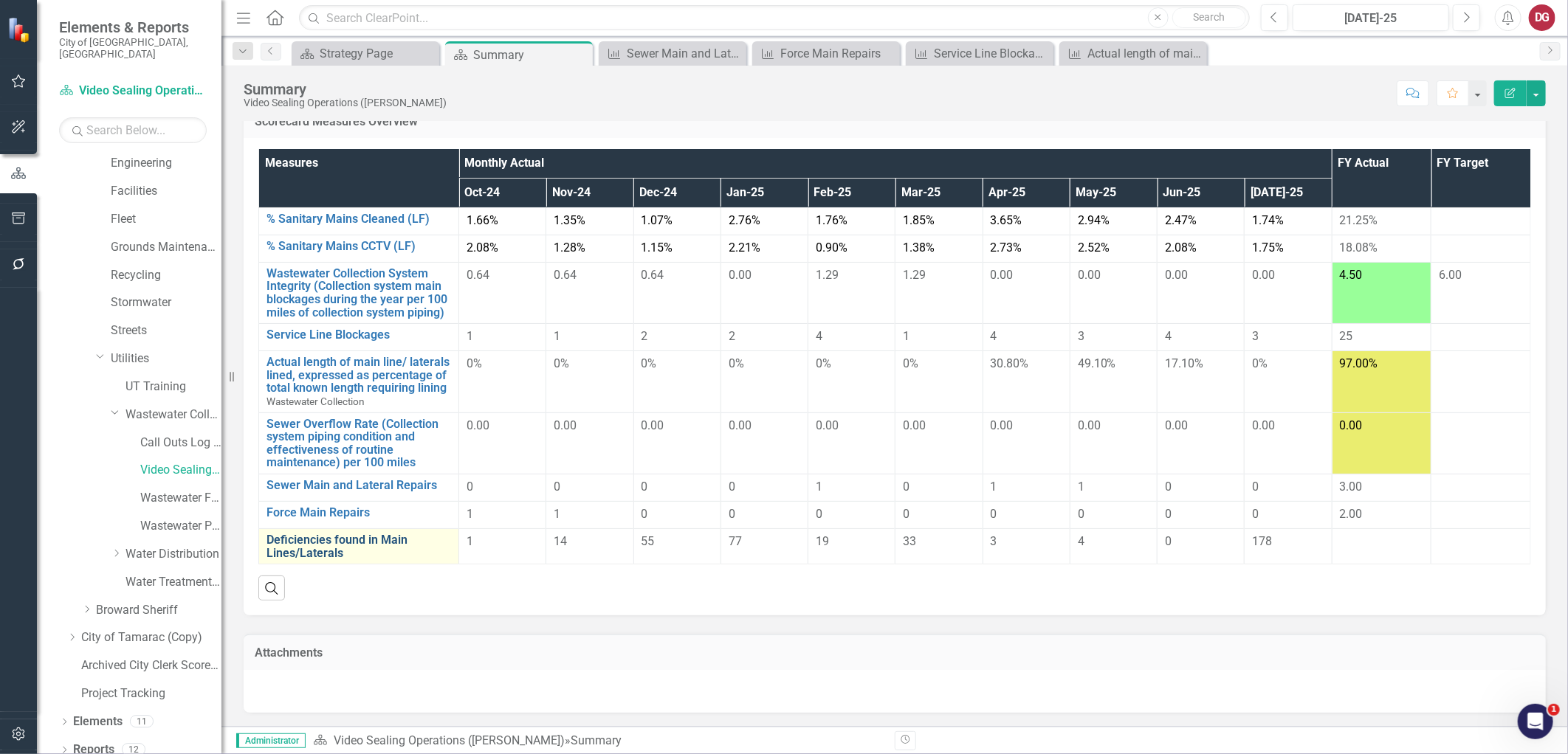
click at [359, 534] on link "Deficiencies found in Main Lines/Laterals" at bounding box center [358, 547] width 185 height 26
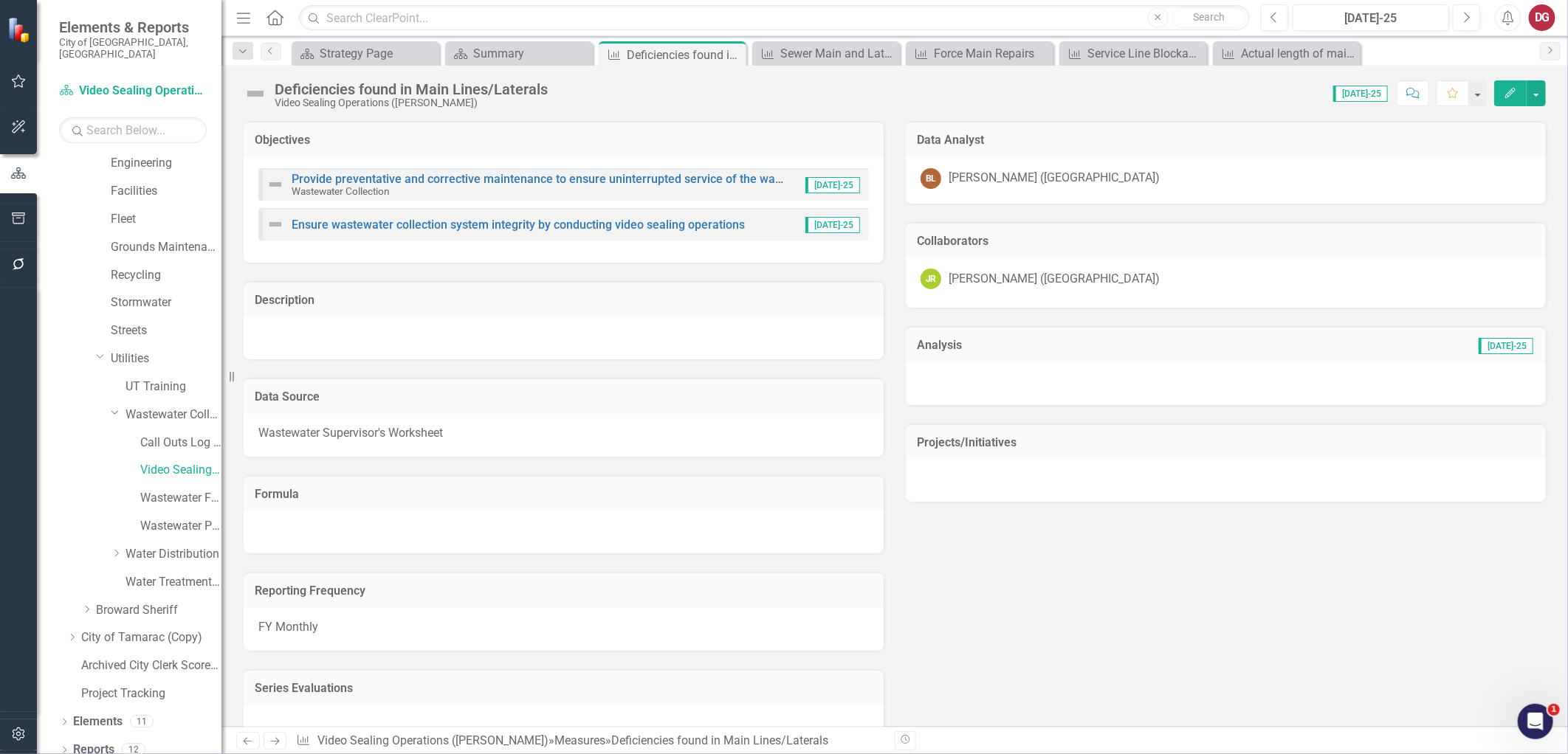
click at [1509, 100] on button "Edit" at bounding box center [1510, 93] width 33 height 26
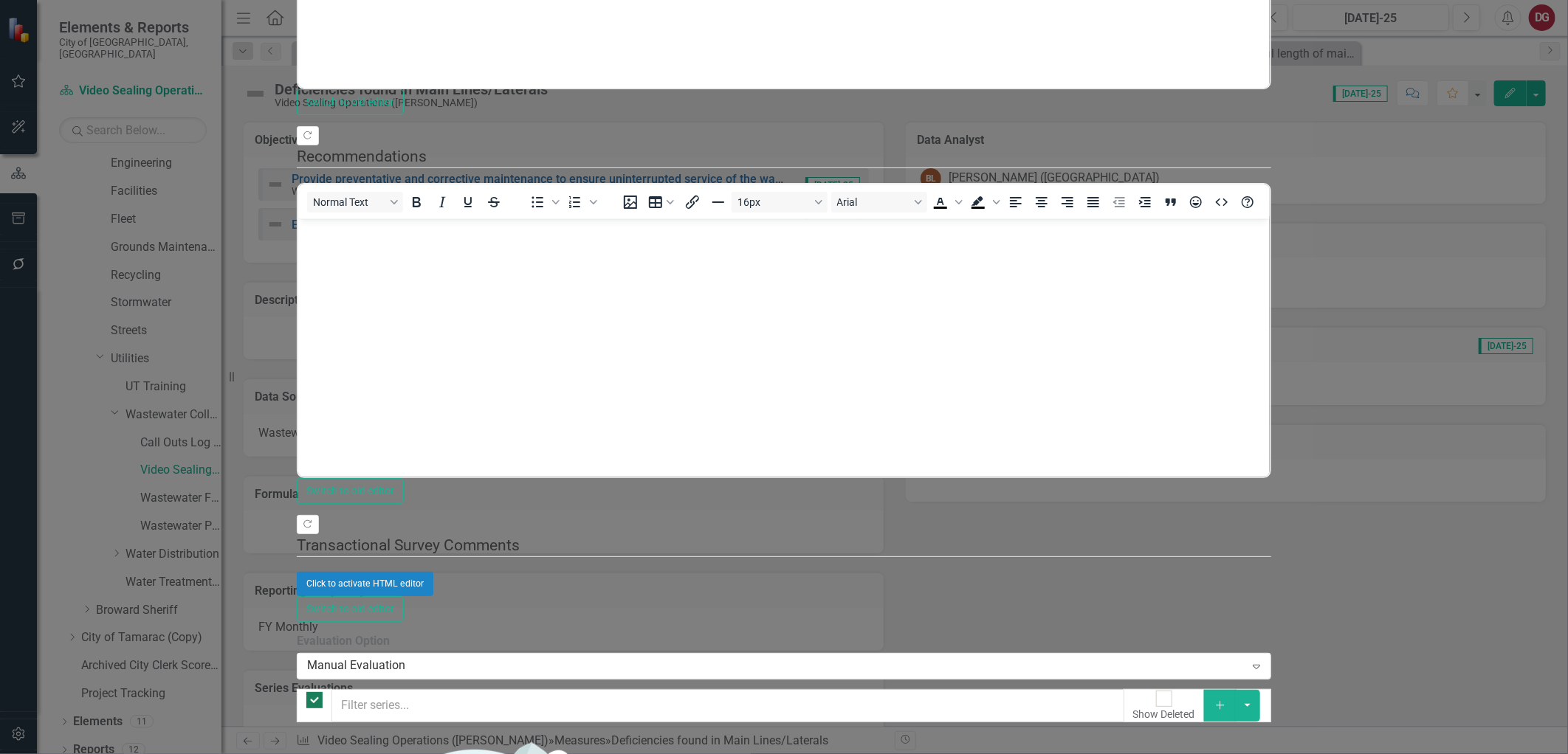
checkbox input "false"
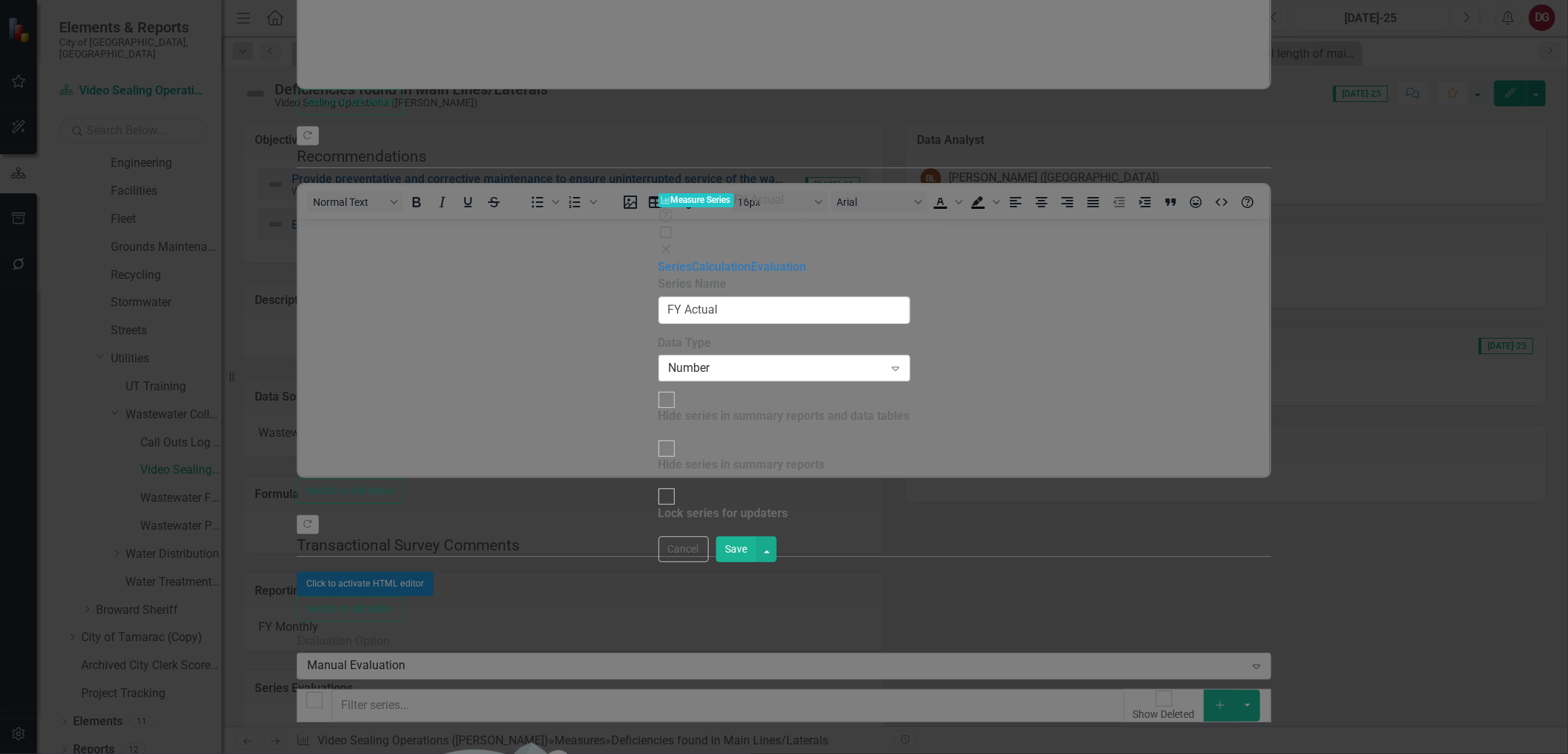
click at [669, 360] on div "Number" at bounding box center [776, 368] width 216 height 17
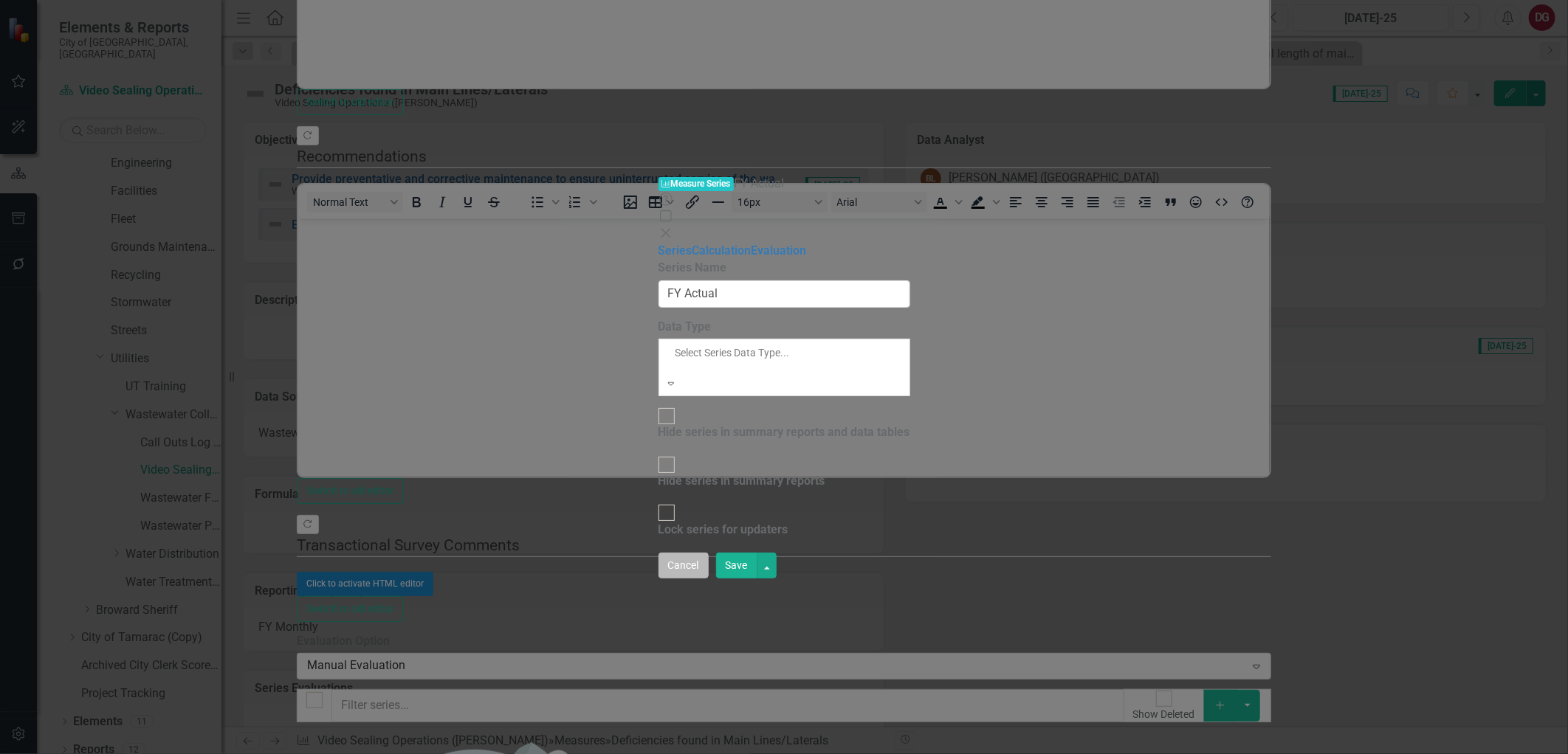
click at [708, 579] on button "Cancel" at bounding box center [683, 566] width 50 height 26
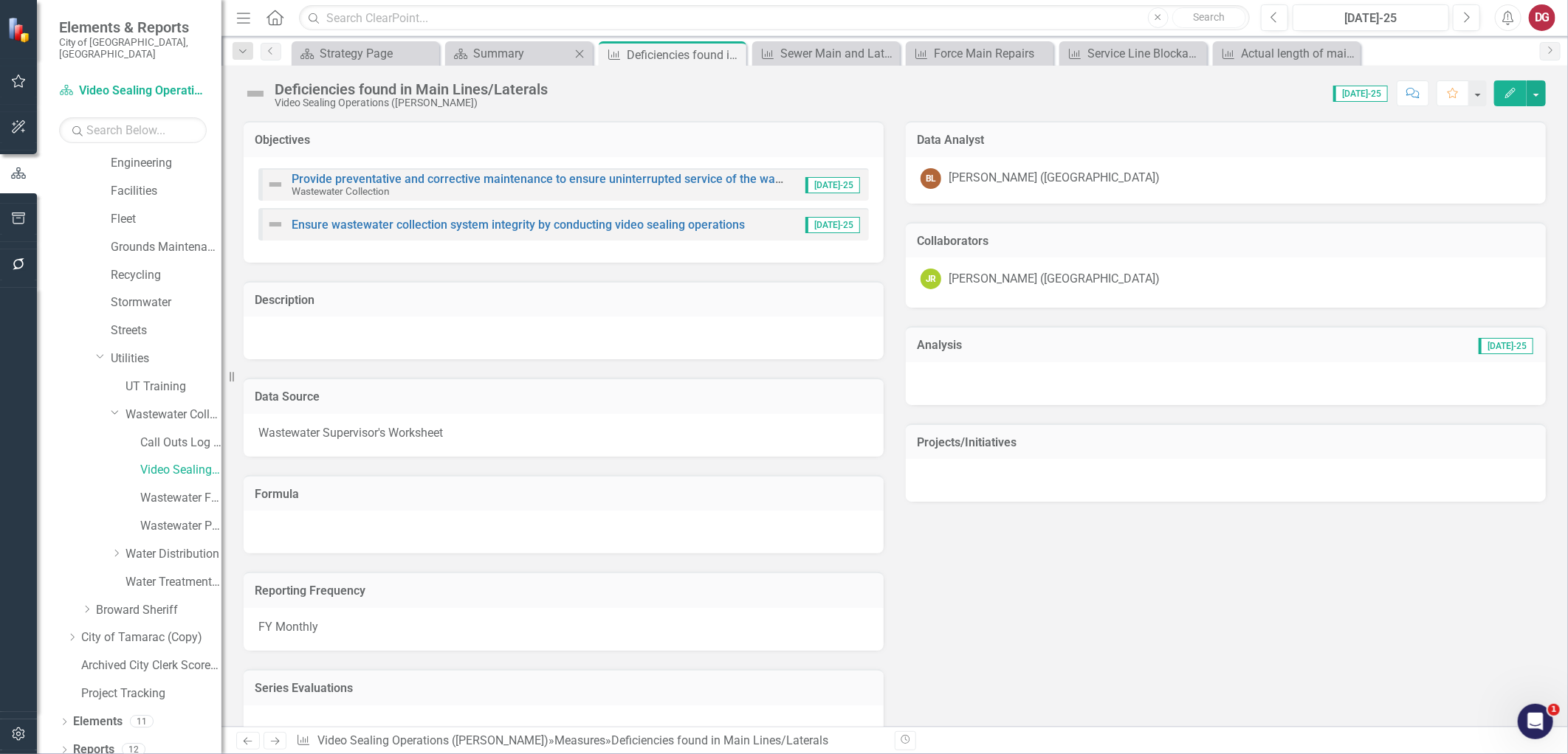
click at [535, 42] on div "Scorecard Summary Close" at bounding box center [519, 53] width 148 height 24
click at [529, 50] on div "Summary" at bounding box center [522, 53] width 98 height 18
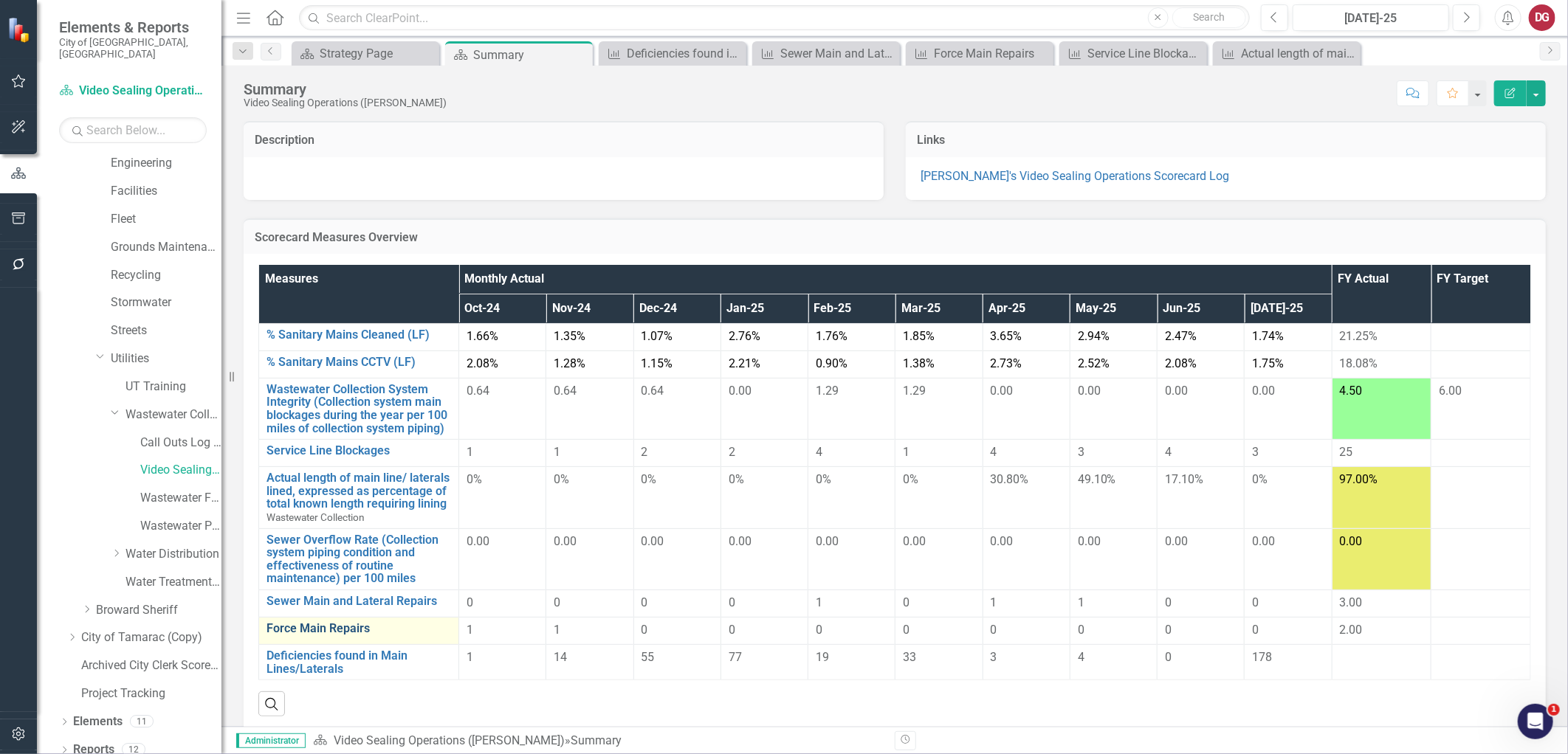
click at [336, 629] on link "Force Main Repairs" at bounding box center [358, 628] width 185 height 13
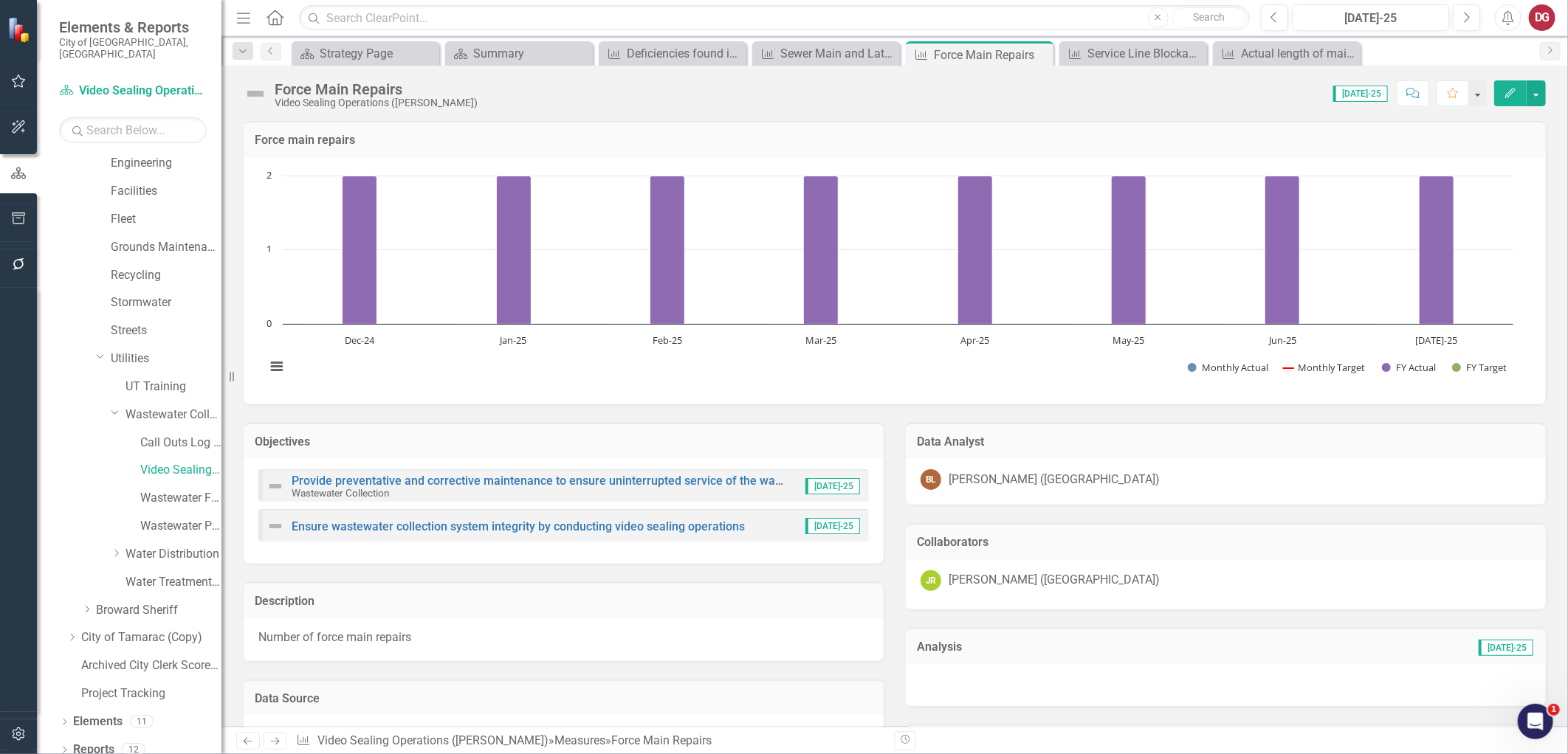
click at [1508, 95] on icon "button" at bounding box center [1510, 93] width 11 height 11
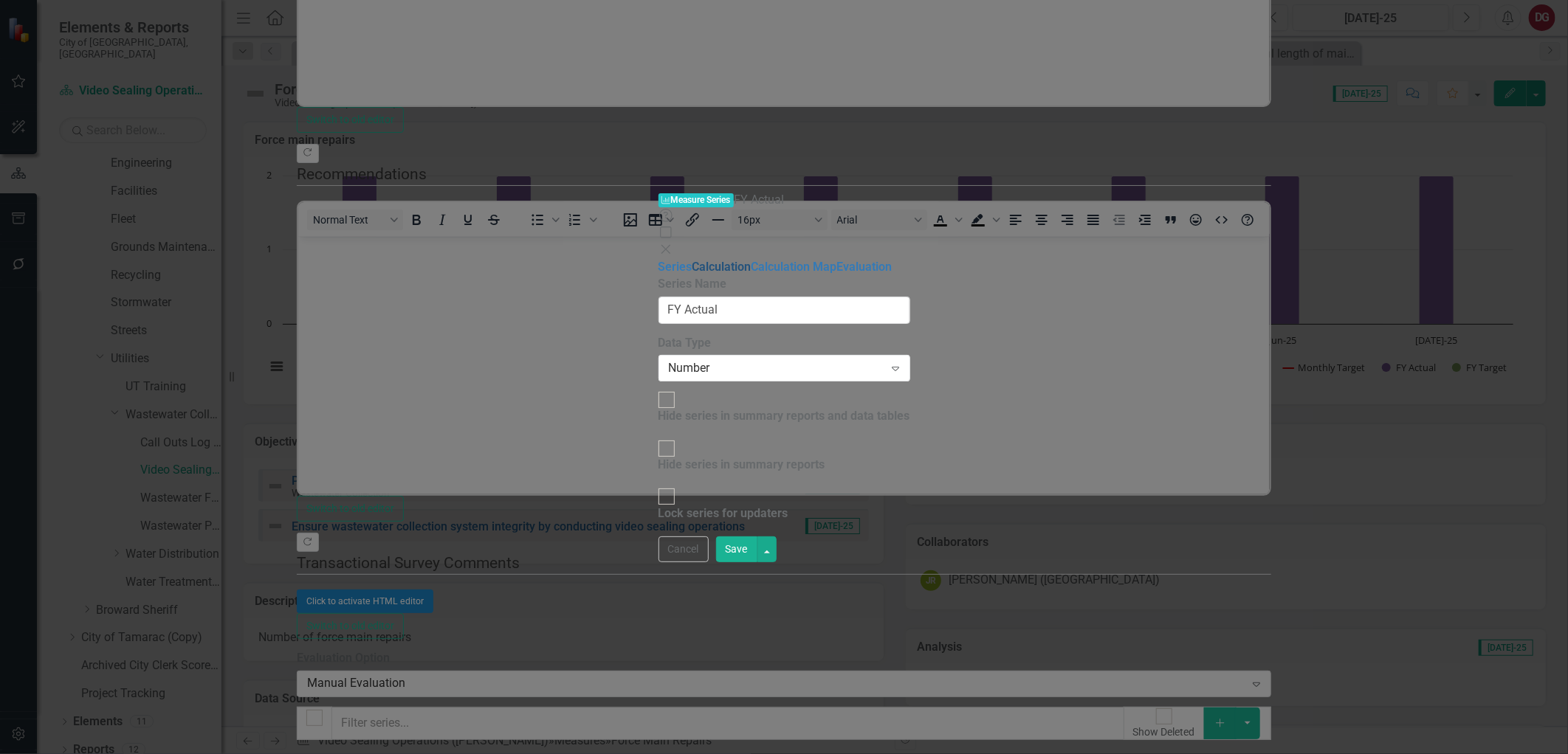
click at [692, 260] on link "Calculation" at bounding box center [721, 267] width 59 height 14
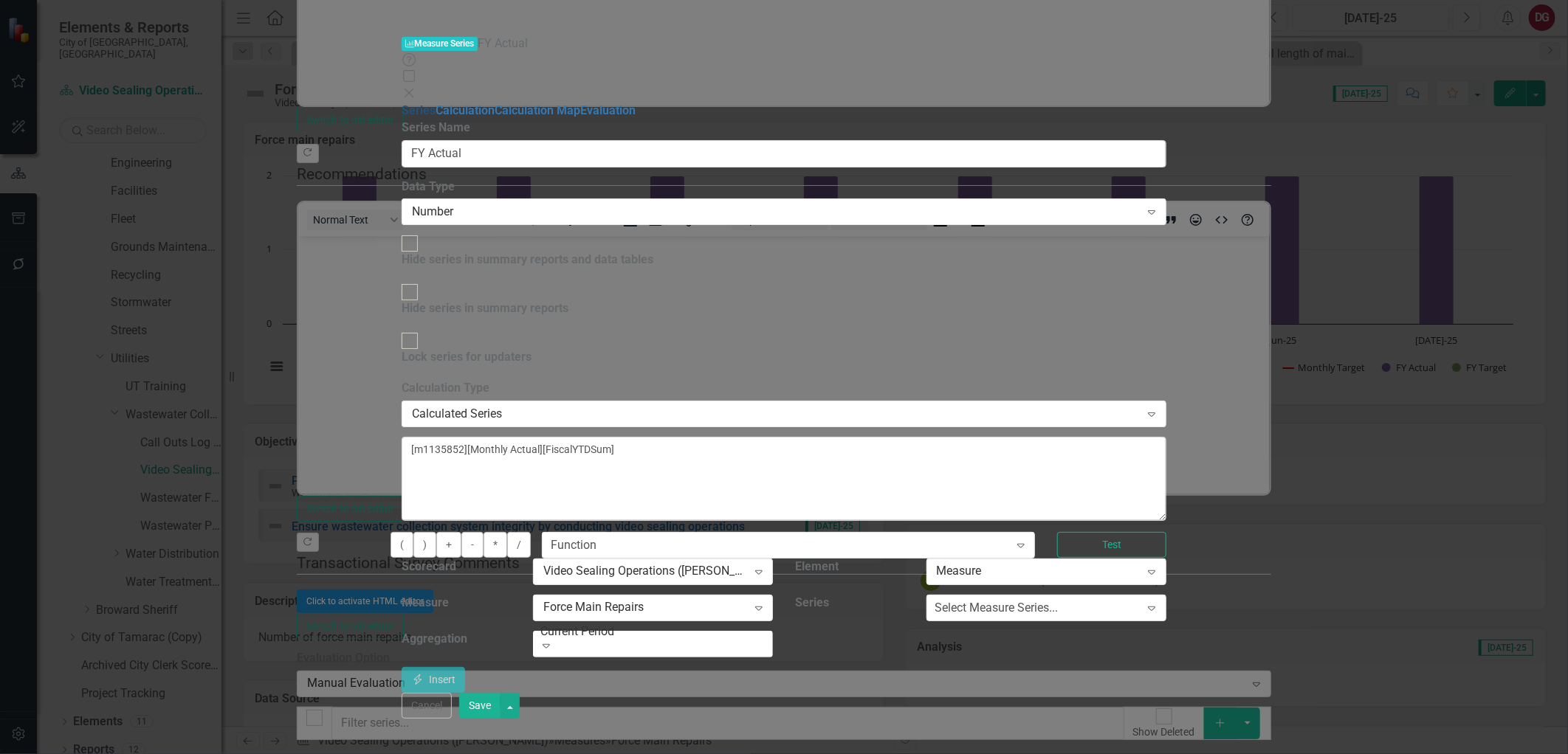
click at [402, 103] on link "Series" at bounding box center [419, 110] width 34 height 14
click at [451, 719] on button "Cancel" at bounding box center [427, 706] width 50 height 26
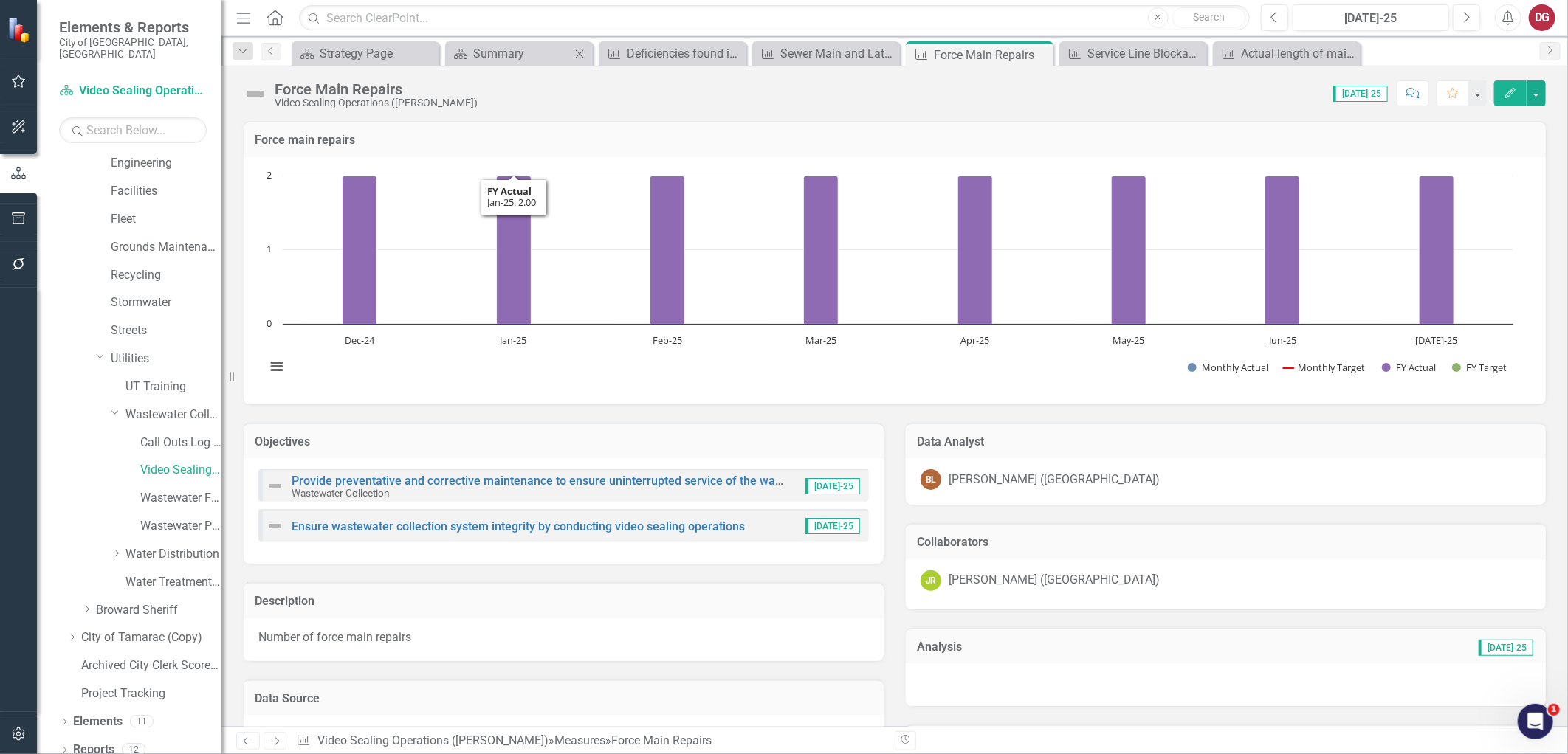
click at [522, 63] on div "Scorecard Summary Close" at bounding box center [519, 53] width 148 height 24
click at [519, 59] on div "Summary" at bounding box center [522, 53] width 98 height 18
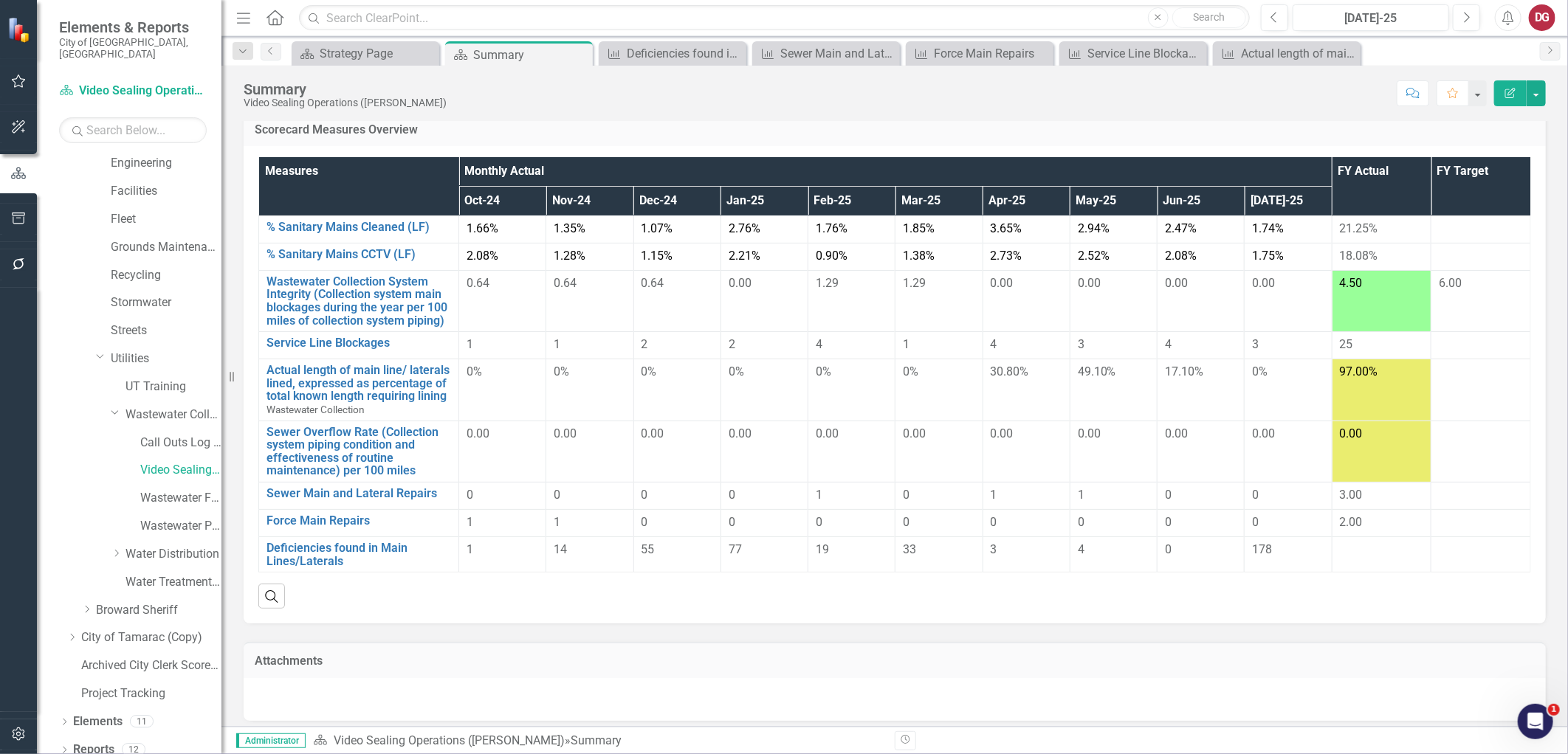
scroll to position [116, 0]
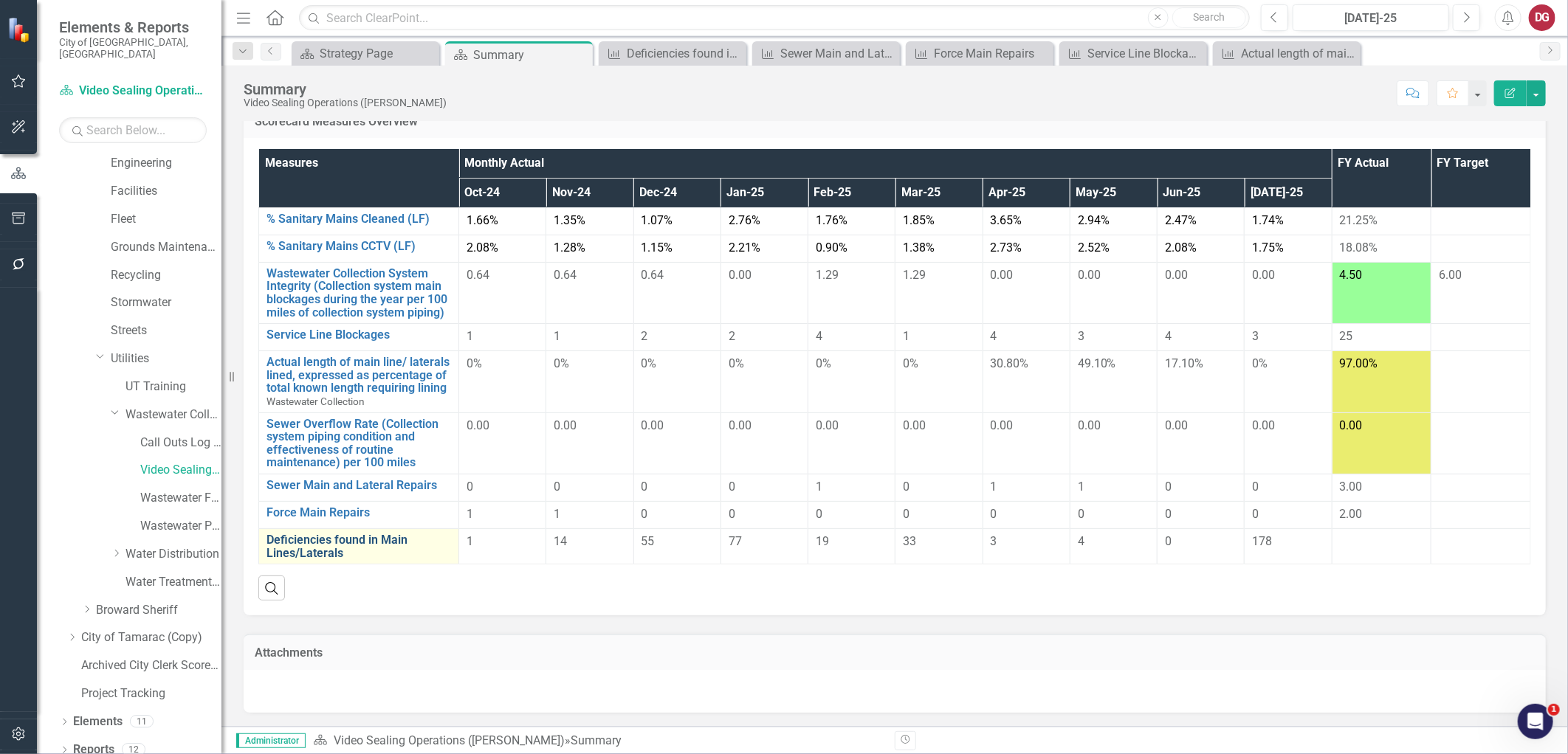
click at [331, 544] on link "Deficiencies found in Main Lines/Laterals" at bounding box center [358, 547] width 185 height 26
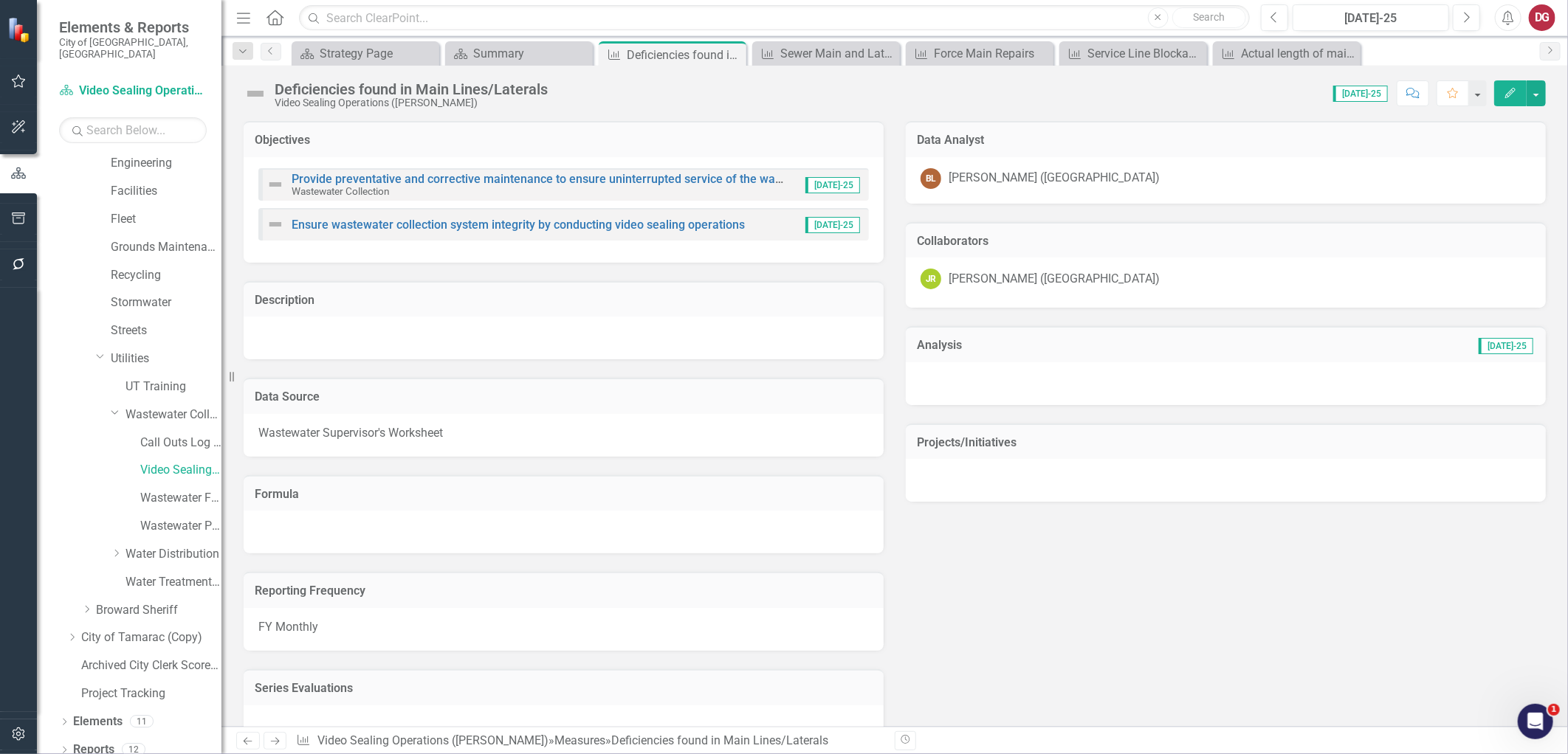
click at [1513, 88] on icon "Edit" at bounding box center [1510, 93] width 13 height 11
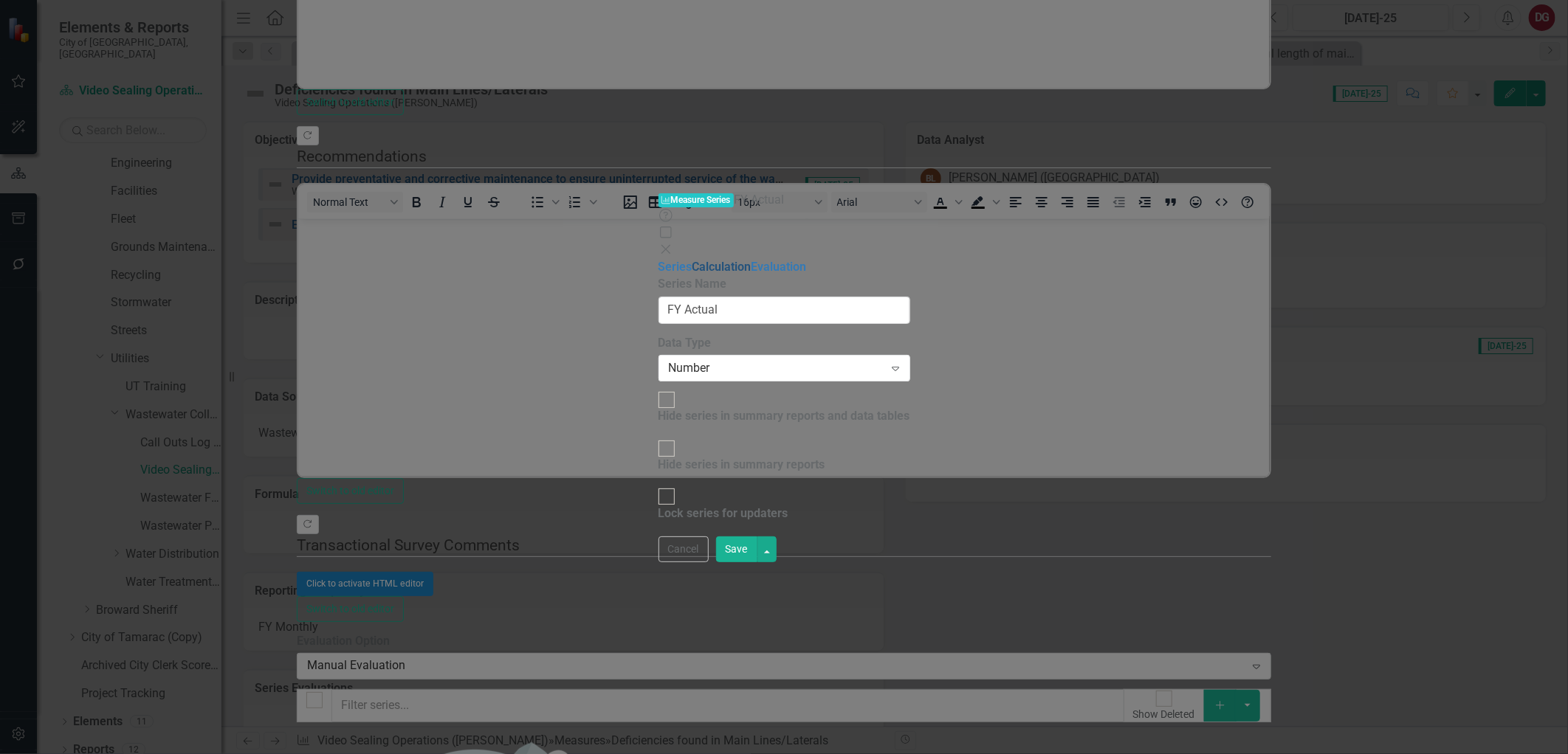
click at [692, 260] on link "Calculation" at bounding box center [721, 267] width 59 height 14
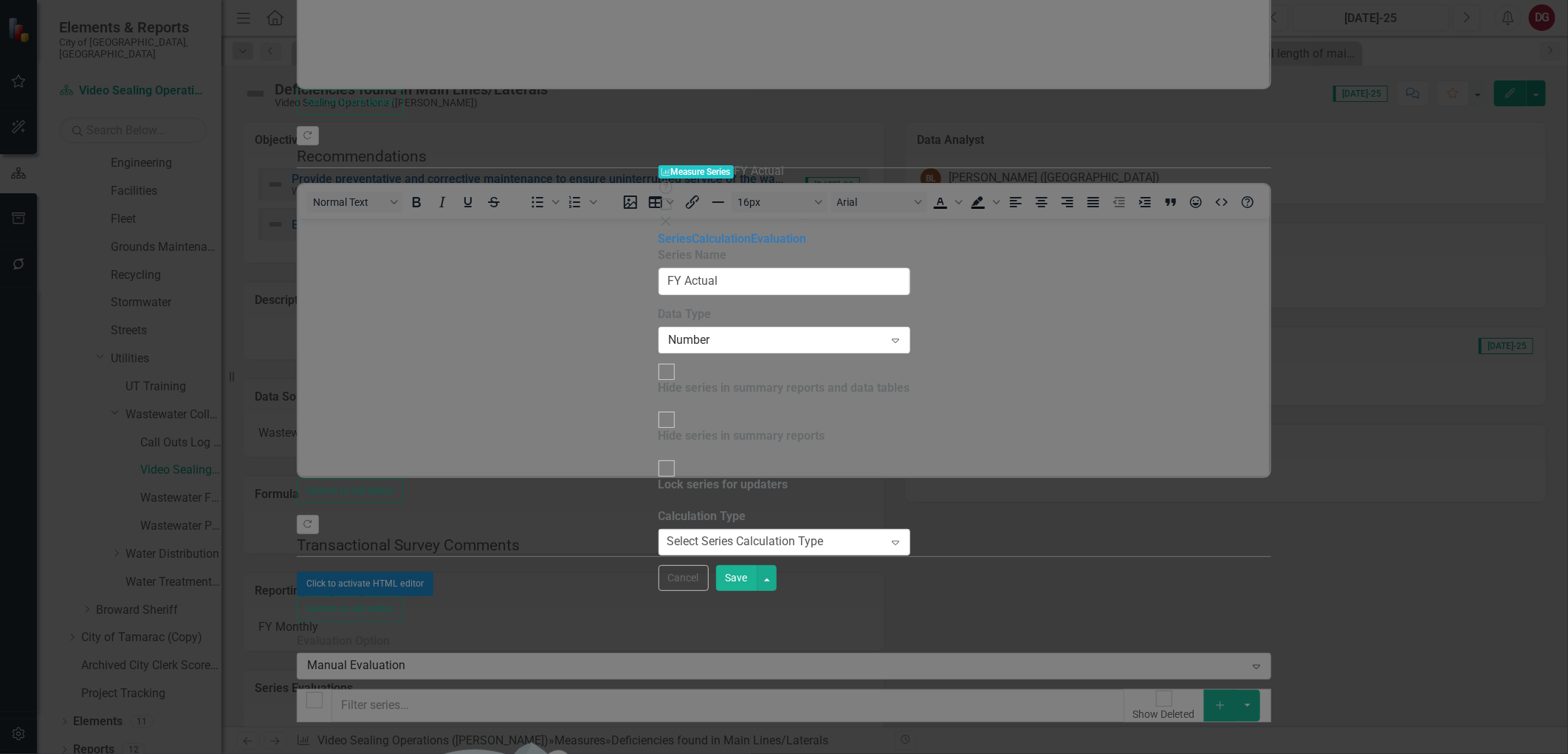
click at [749, 534] on div "Select Series Calculation Type" at bounding box center [745, 542] width 156 height 17
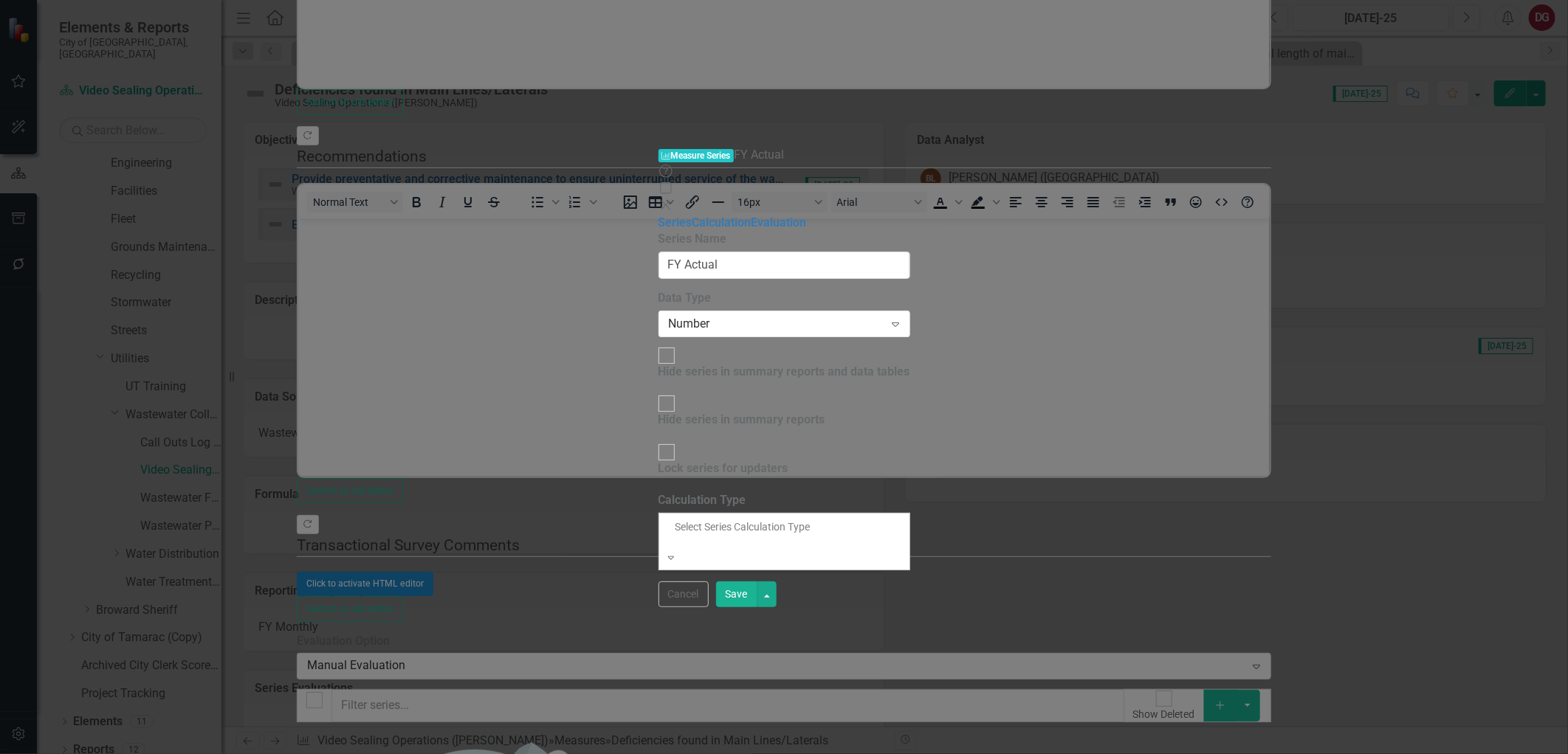
click at [721, 493] on div "By default, series in ClearPoint are not calculated. So, if you leave the form …" at bounding box center [784, 531] width 252 height 79
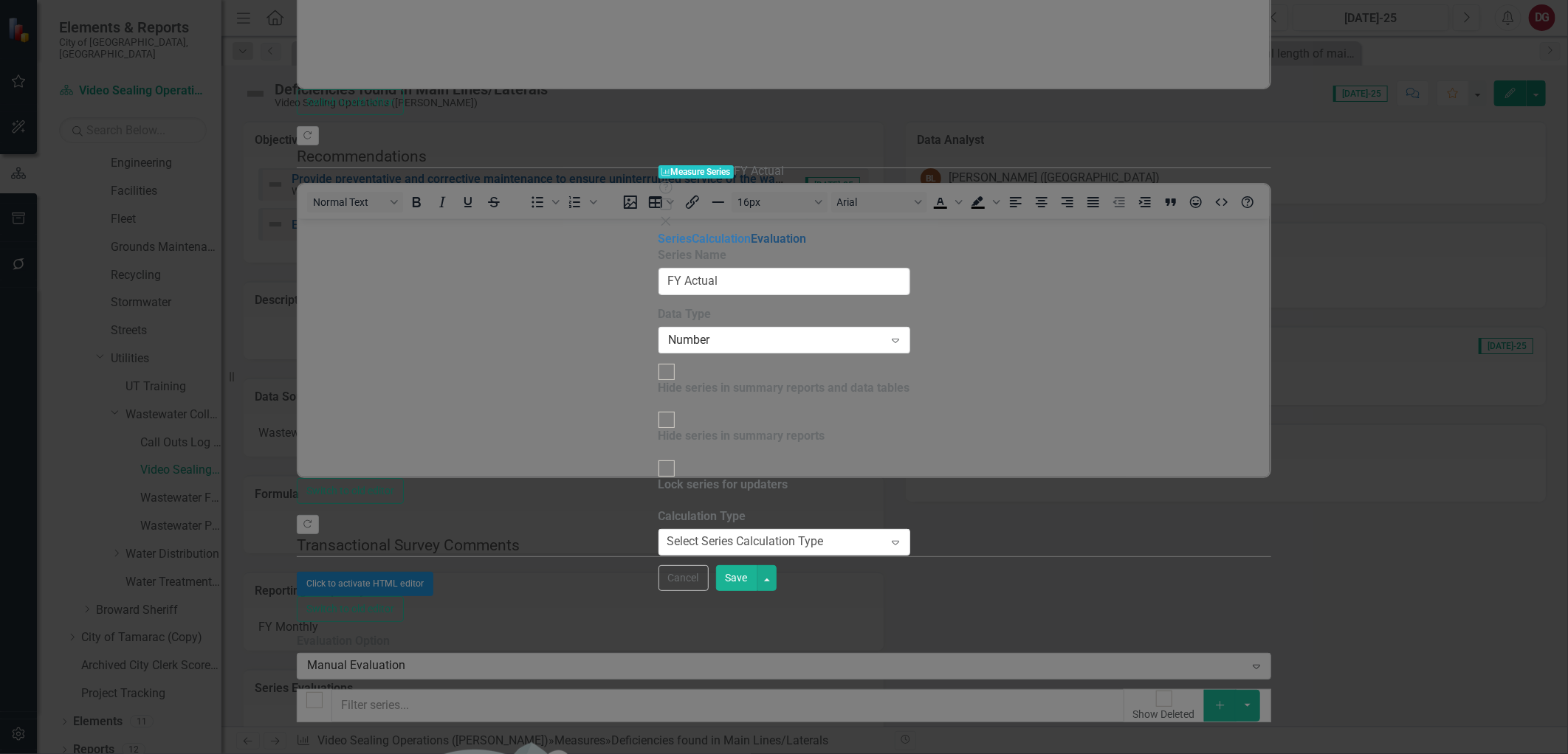
click at [751, 232] on link "Evaluation" at bounding box center [779, 239] width 56 height 14
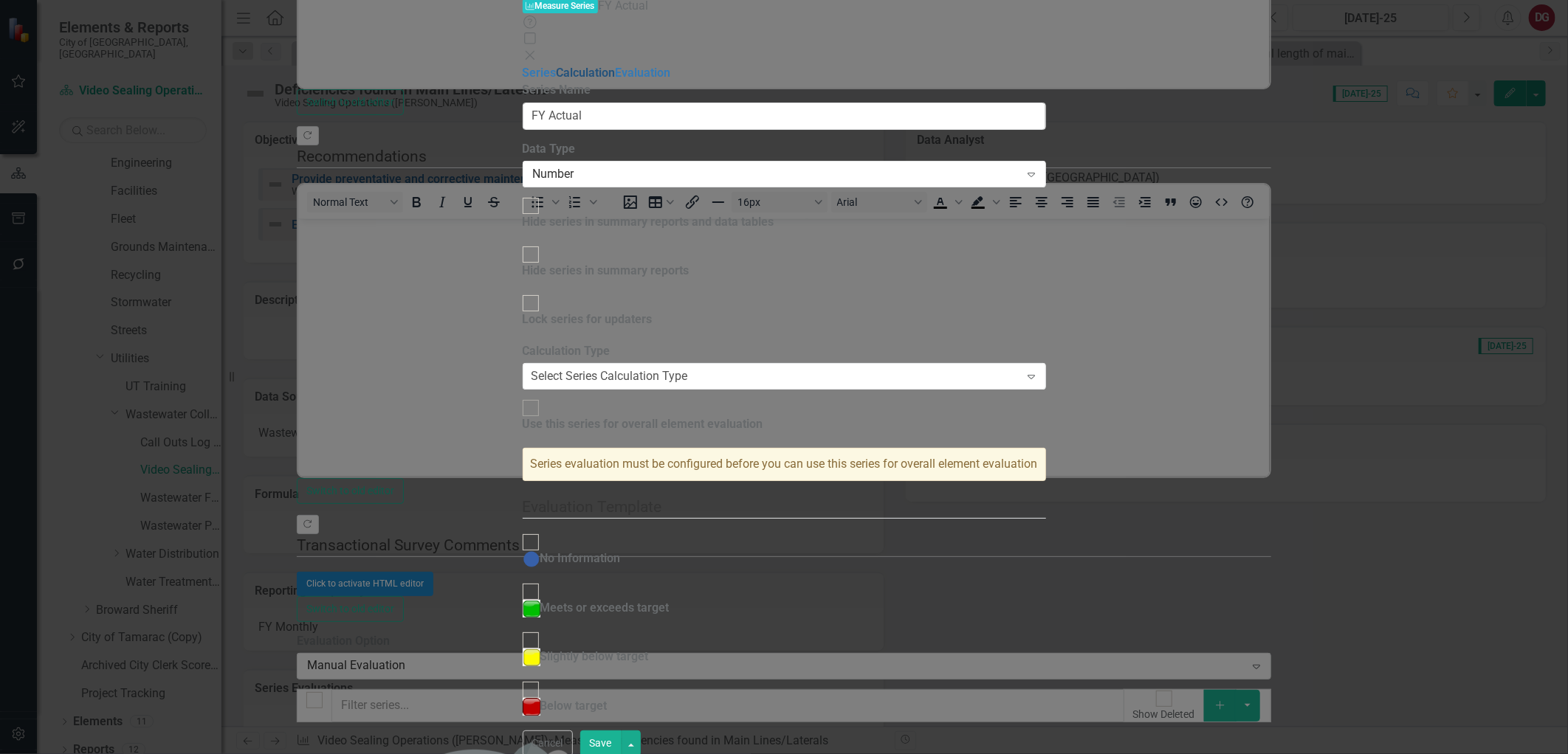
click at [557, 80] on link "Calculation" at bounding box center [586, 72] width 59 height 14
click at [522, 66] on link "Series" at bounding box center [539, 72] width 34 height 14
click at [557, 78] on link "Calculation" at bounding box center [586, 72] width 59 height 14
click at [688, 368] on div "Select Series Calculation Type" at bounding box center [609, 377] width 156 height 17
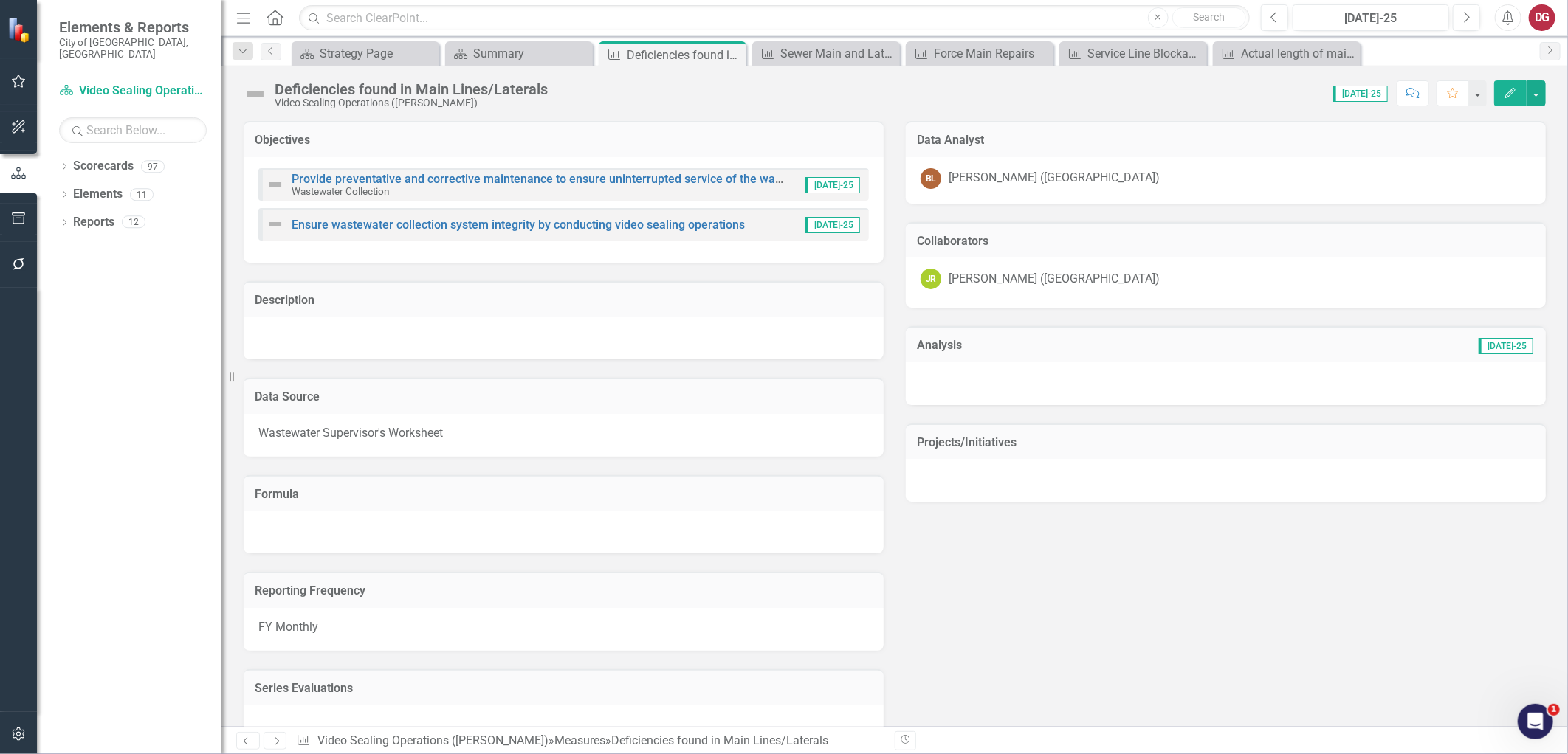
click at [1499, 94] on button "Edit" at bounding box center [1510, 93] width 33 height 26
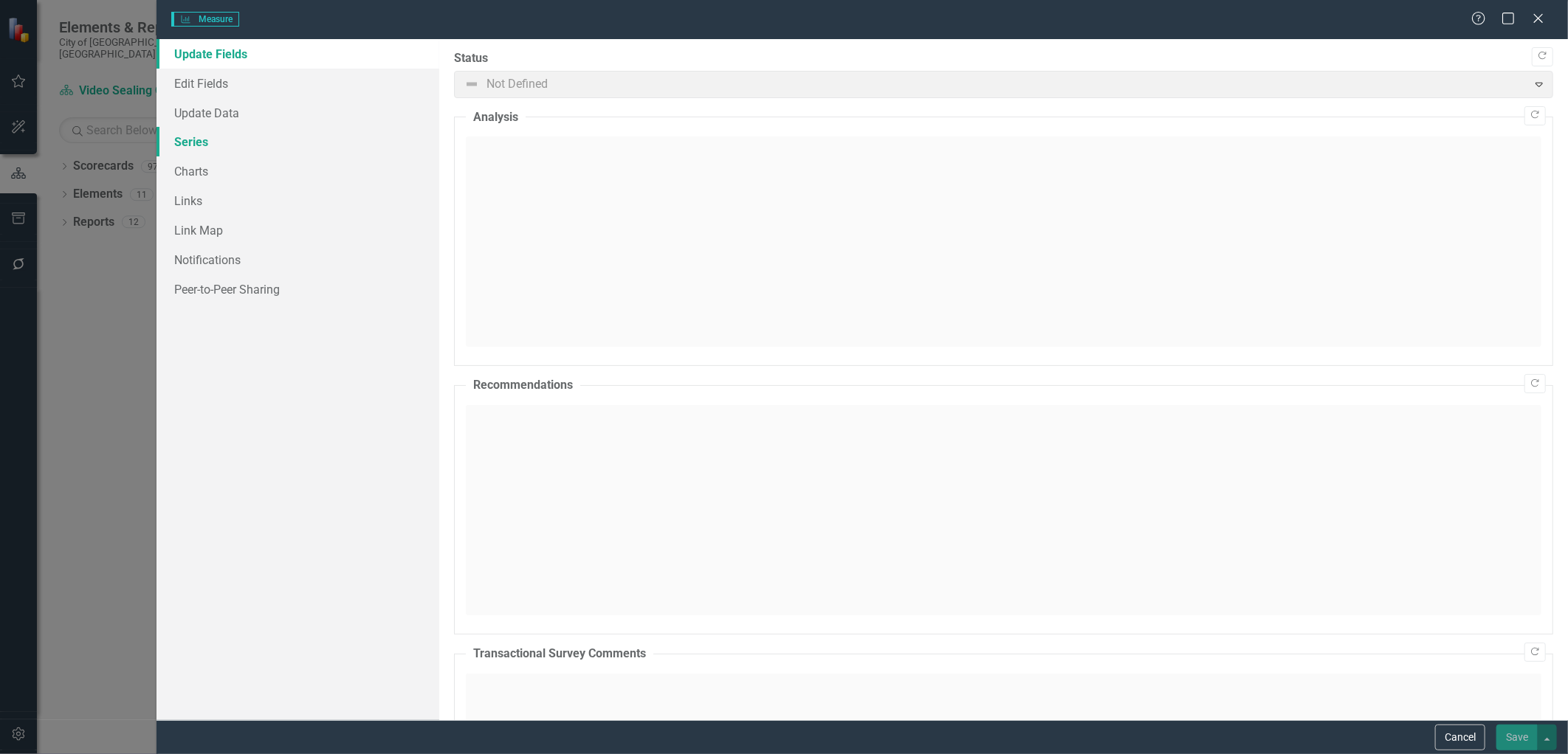
click at [208, 139] on link "Series" at bounding box center [297, 141] width 282 height 30
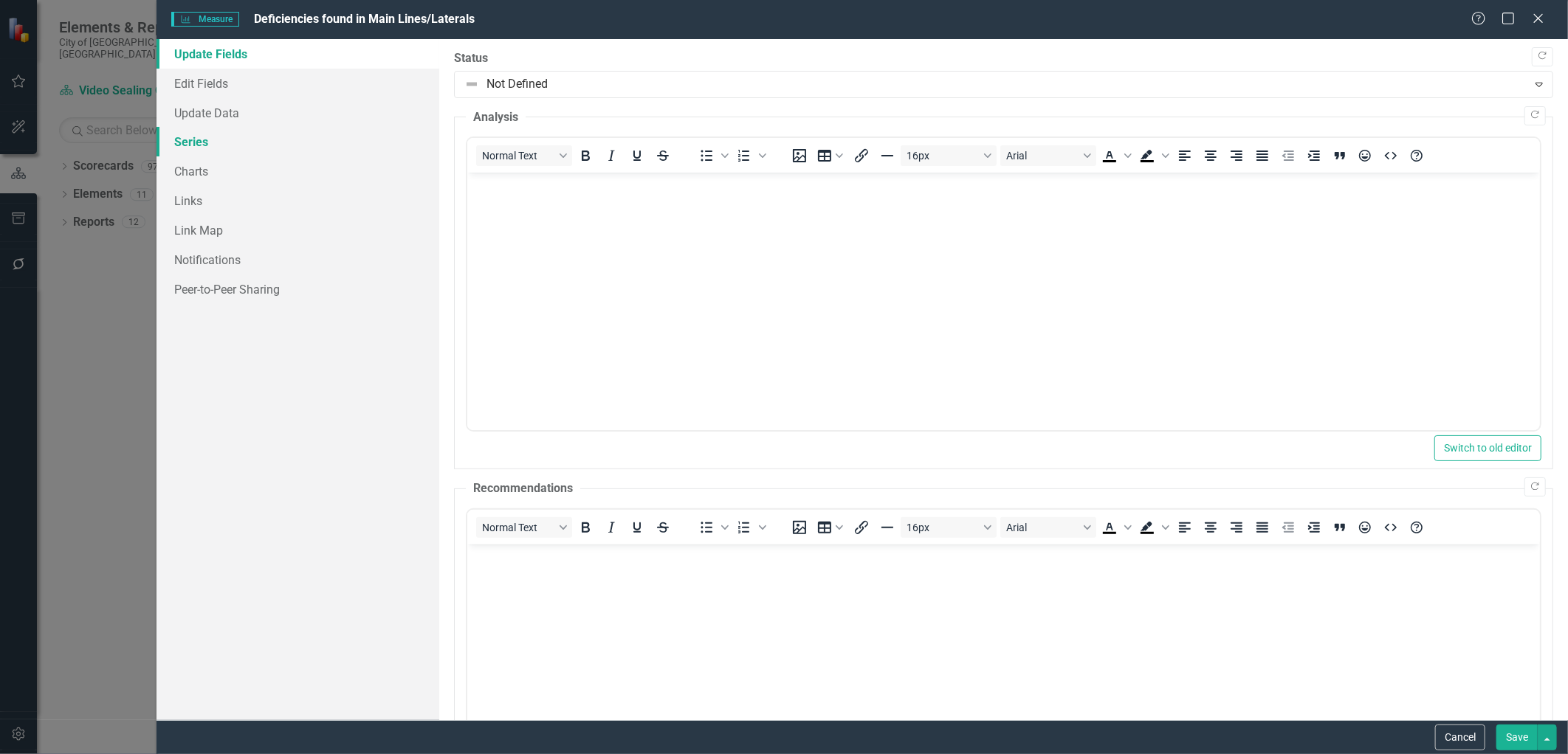
click at [200, 141] on link "Series" at bounding box center [297, 141] width 282 height 30
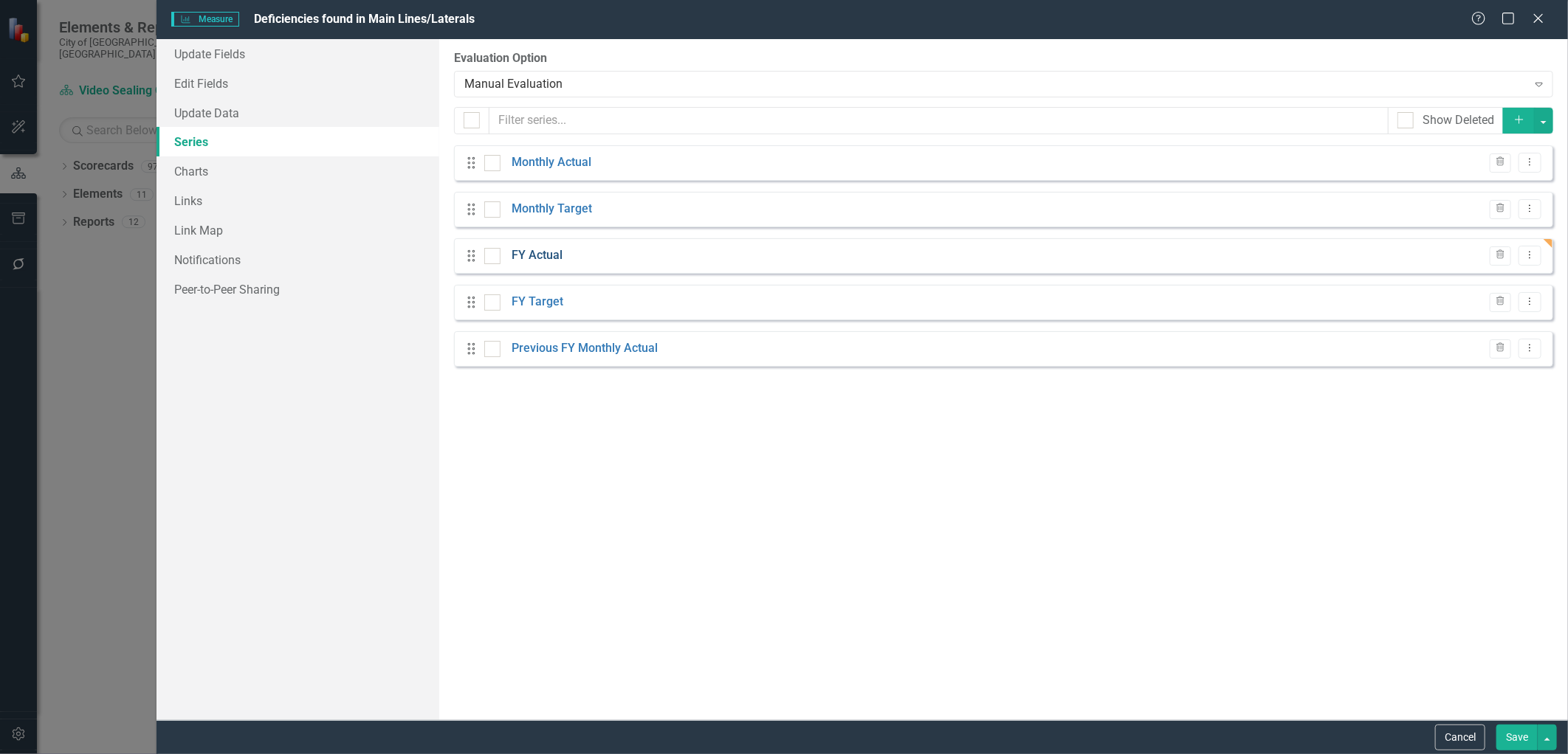
click at [525, 259] on link "FY Actual" at bounding box center [537, 255] width 51 height 17
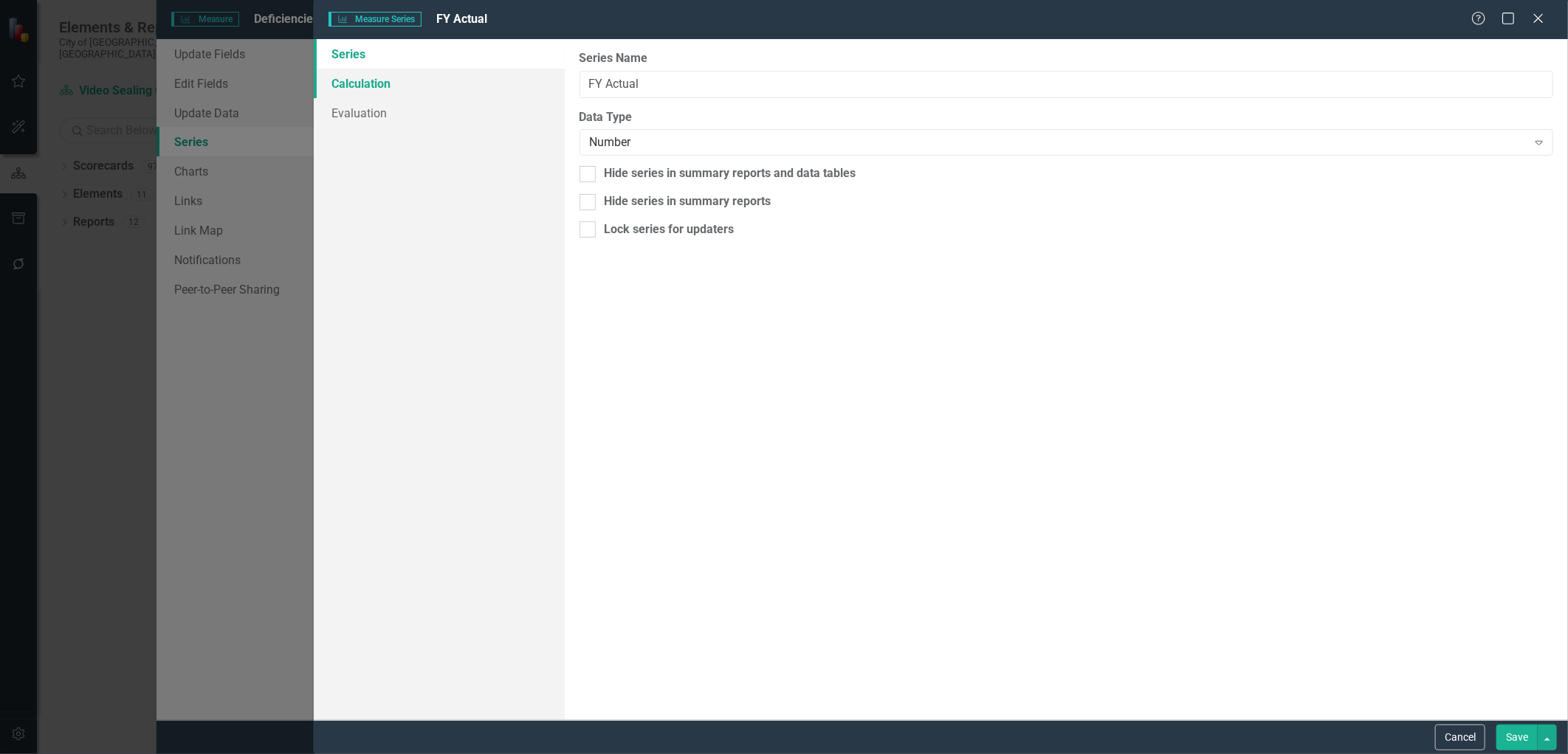
click at [378, 82] on link "Calculation" at bounding box center [439, 83] width 251 height 30
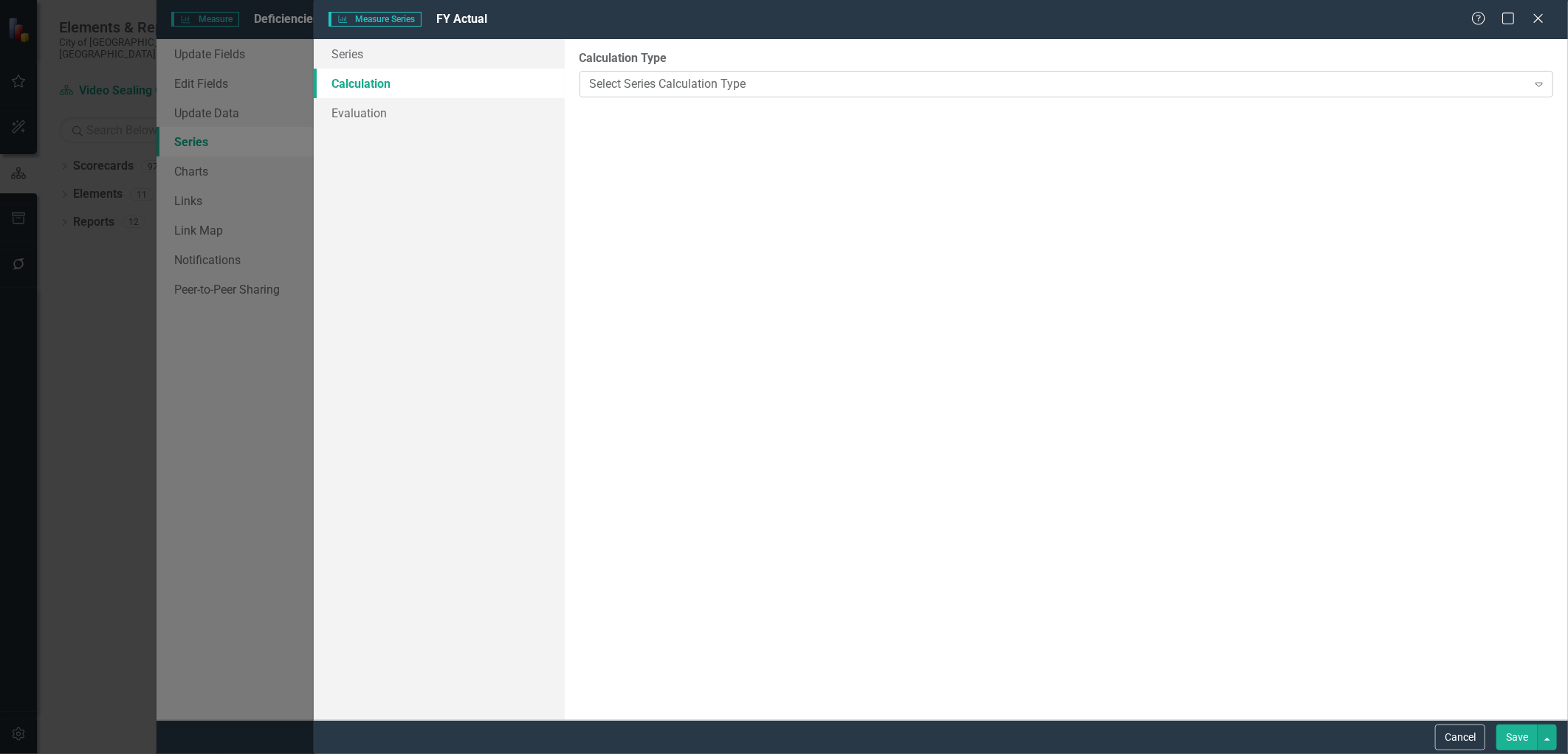
click at [620, 83] on div "Select Series Calculation Type" at bounding box center [1058, 84] width 937 height 17
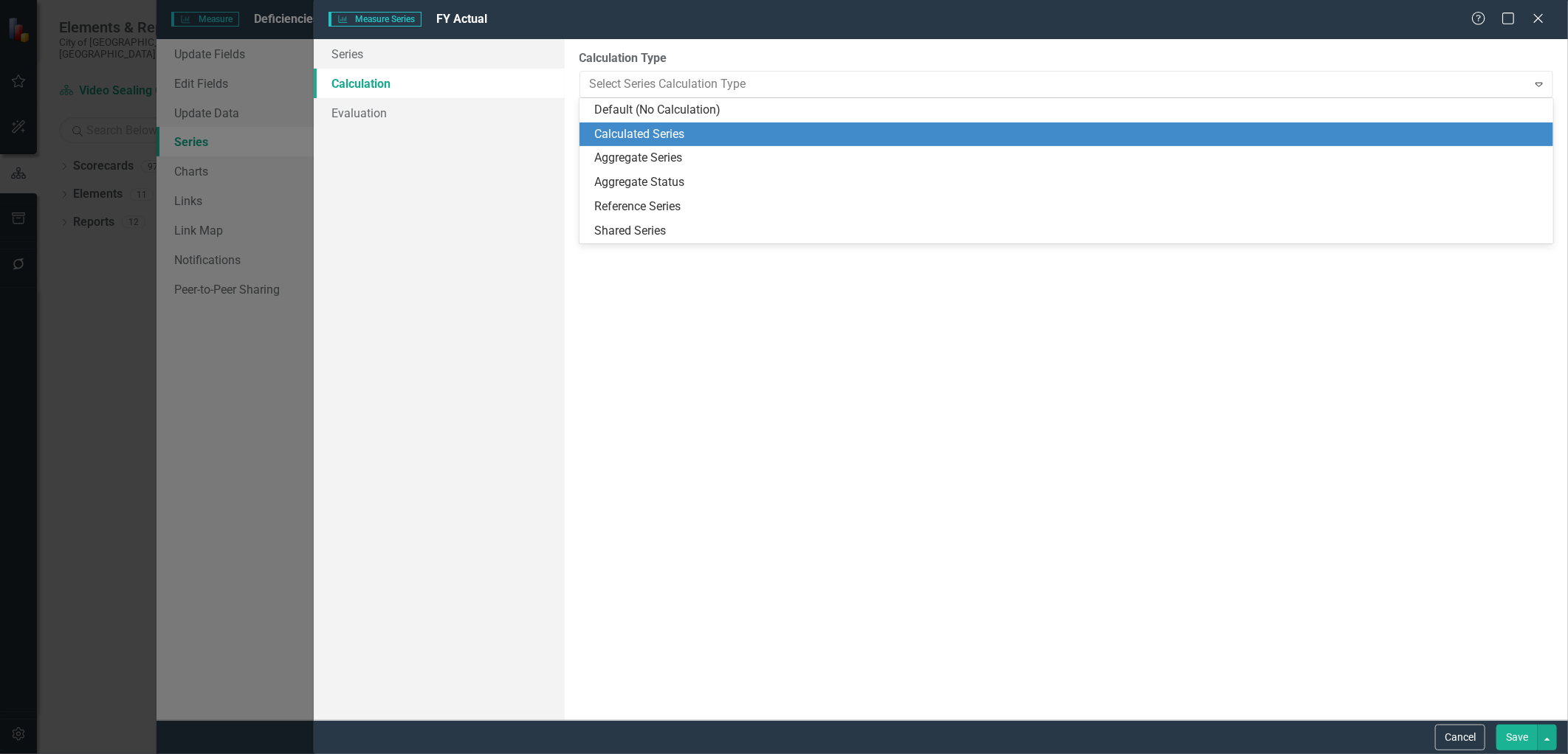
click at [631, 140] on div "Calculated Series" at bounding box center [1069, 135] width 951 height 17
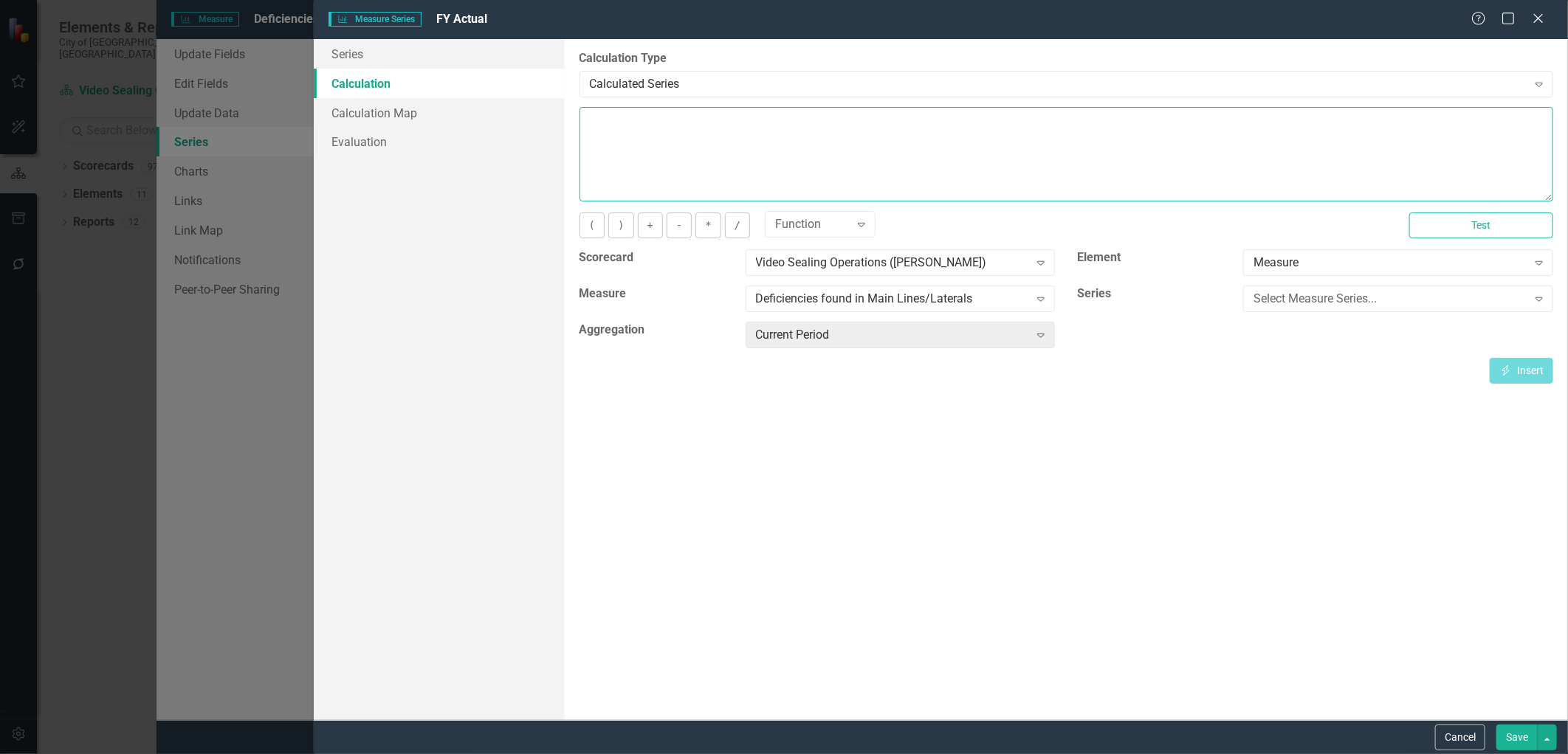
click at [641, 158] on textarea at bounding box center [1066, 154] width 974 height 95
paste textarea "[m1135852][Monthly Actual][FiscalYTDSum]"
click at [646, 122] on textarea "[m1135852][Monthly Actual][FiscalYTDSum]" at bounding box center [1066, 154] width 974 height 95
type textarea "[m1135853][Monthly Actual][FiscalYTDSum]"
click at [1510, 733] on button "Save" at bounding box center [1517, 737] width 41 height 26
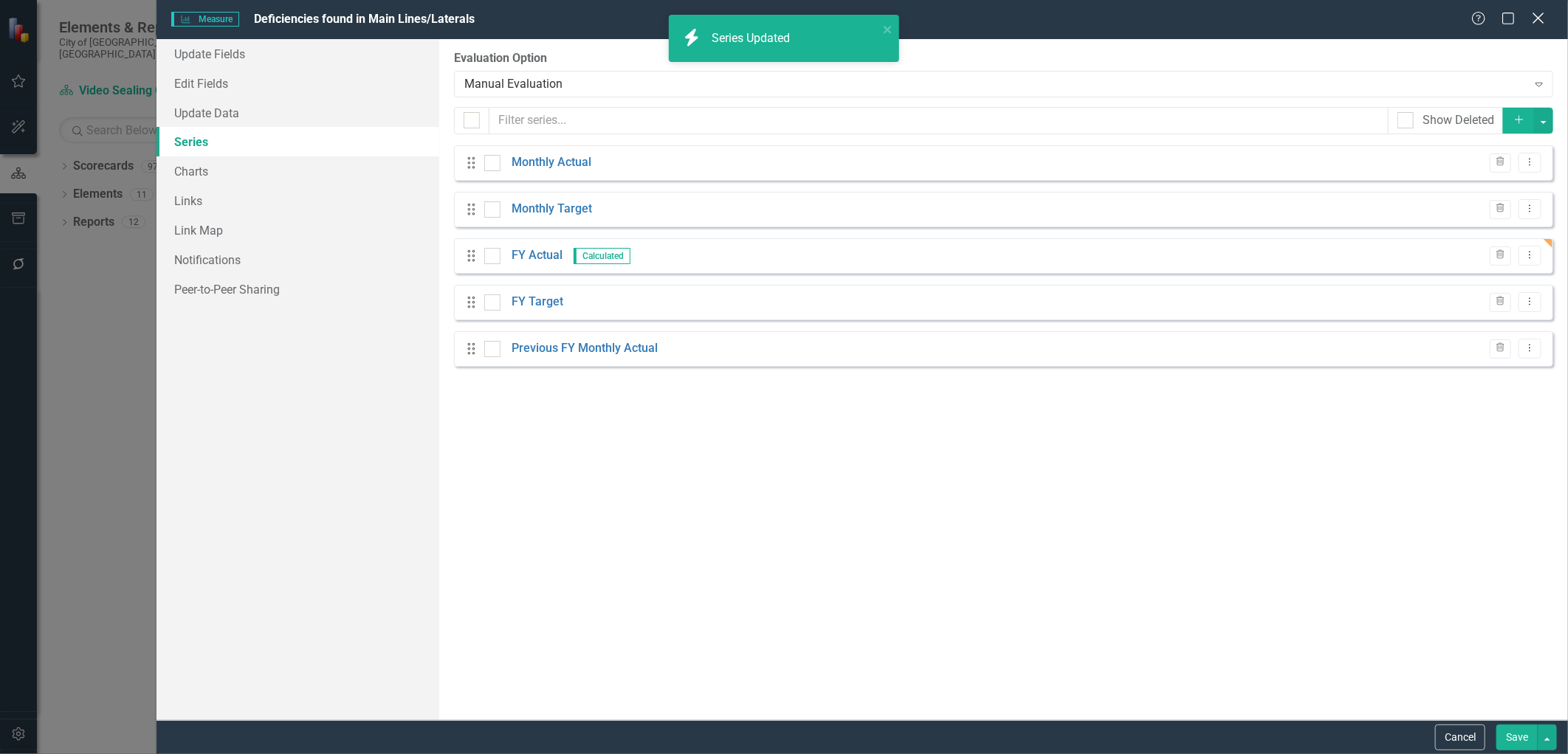
click at [1544, 13] on icon at bounding box center [1537, 18] width 11 height 11
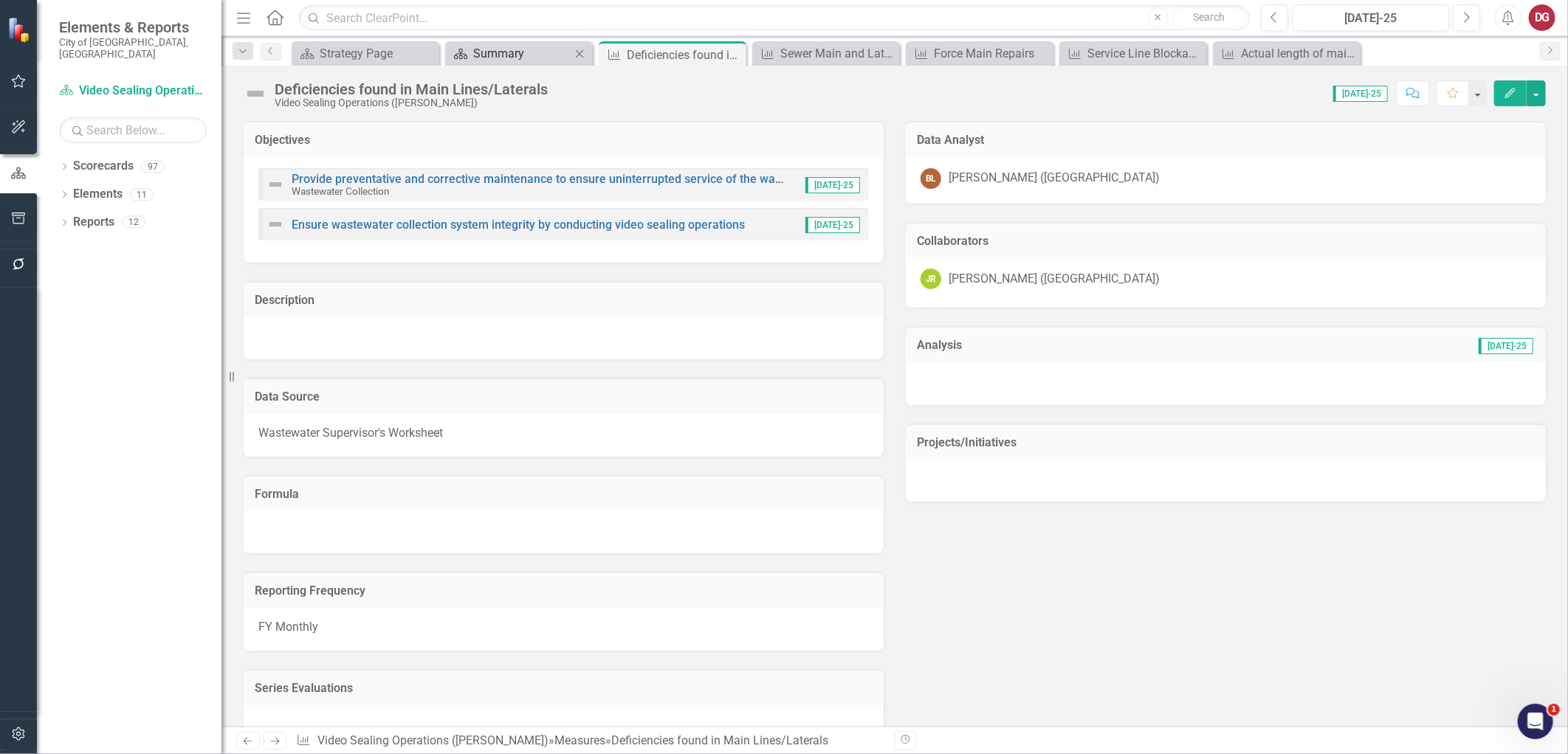
click at [537, 55] on div "Summary" at bounding box center [522, 53] width 98 height 18
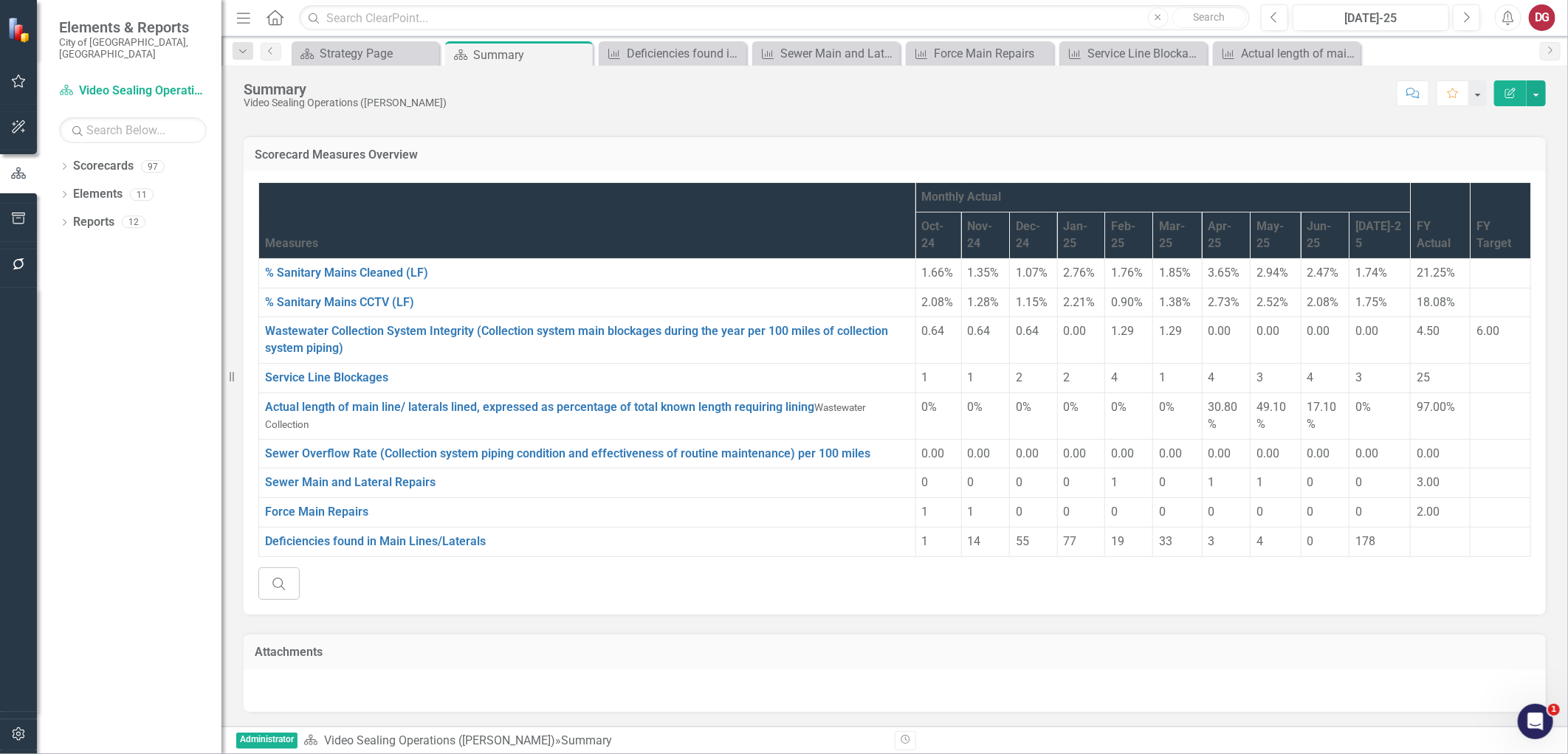
scroll to position [116, 0]
click at [306, 542] on link "Deficiencies found in Main Lines/Laterals" at bounding box center [374, 541] width 220 height 14
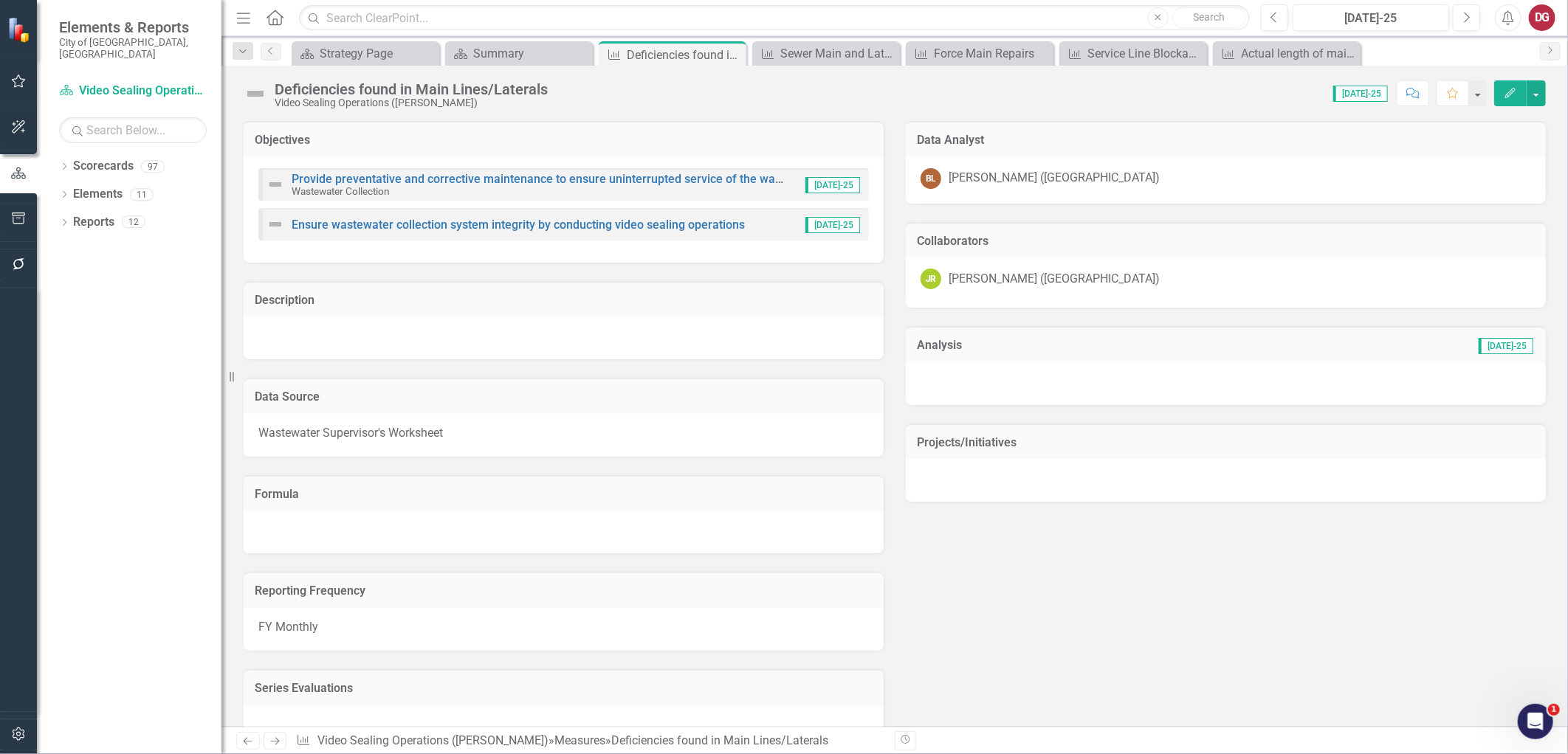
click at [1511, 98] on icon "Edit" at bounding box center [1510, 93] width 13 height 11
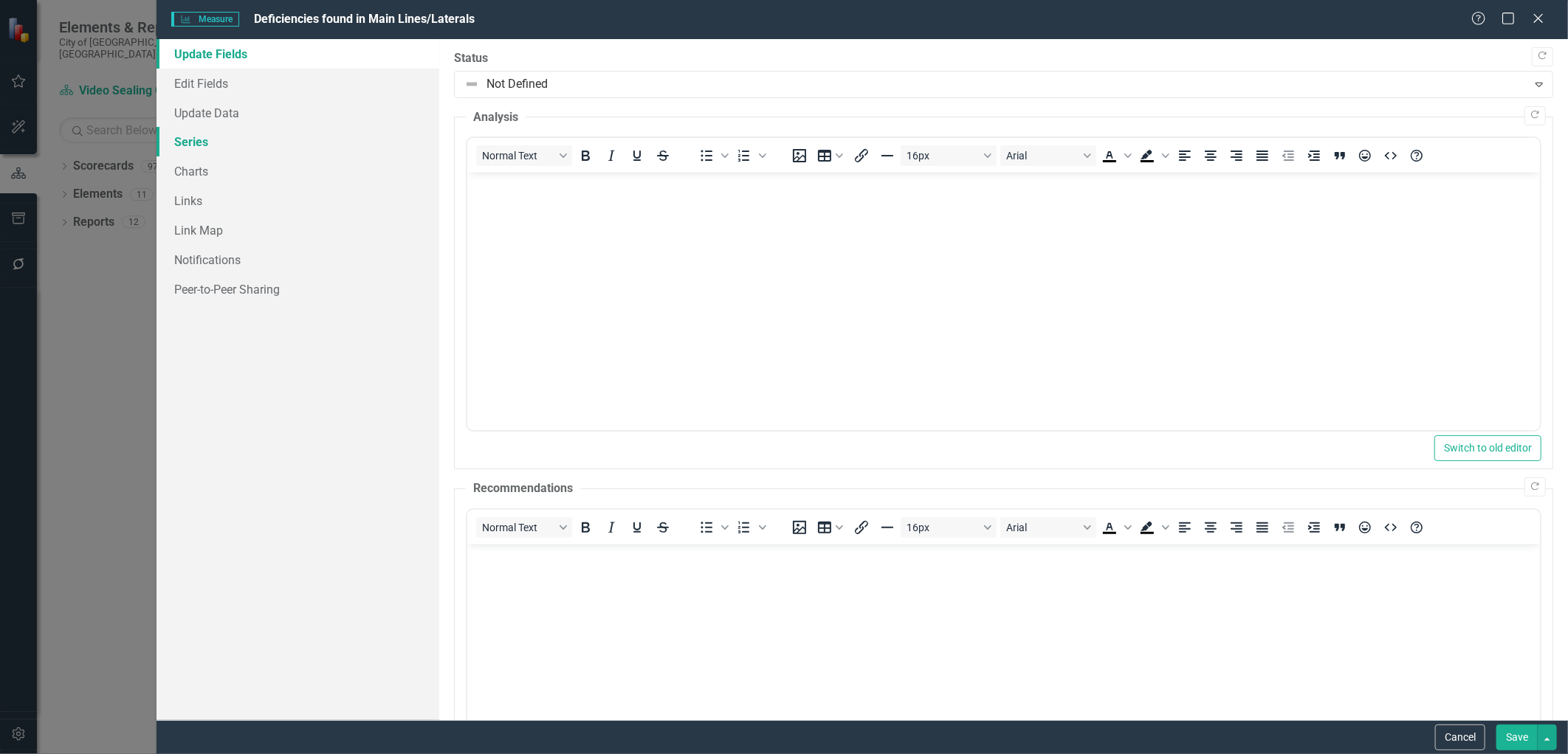
click at [172, 145] on link "Series" at bounding box center [297, 141] width 282 height 30
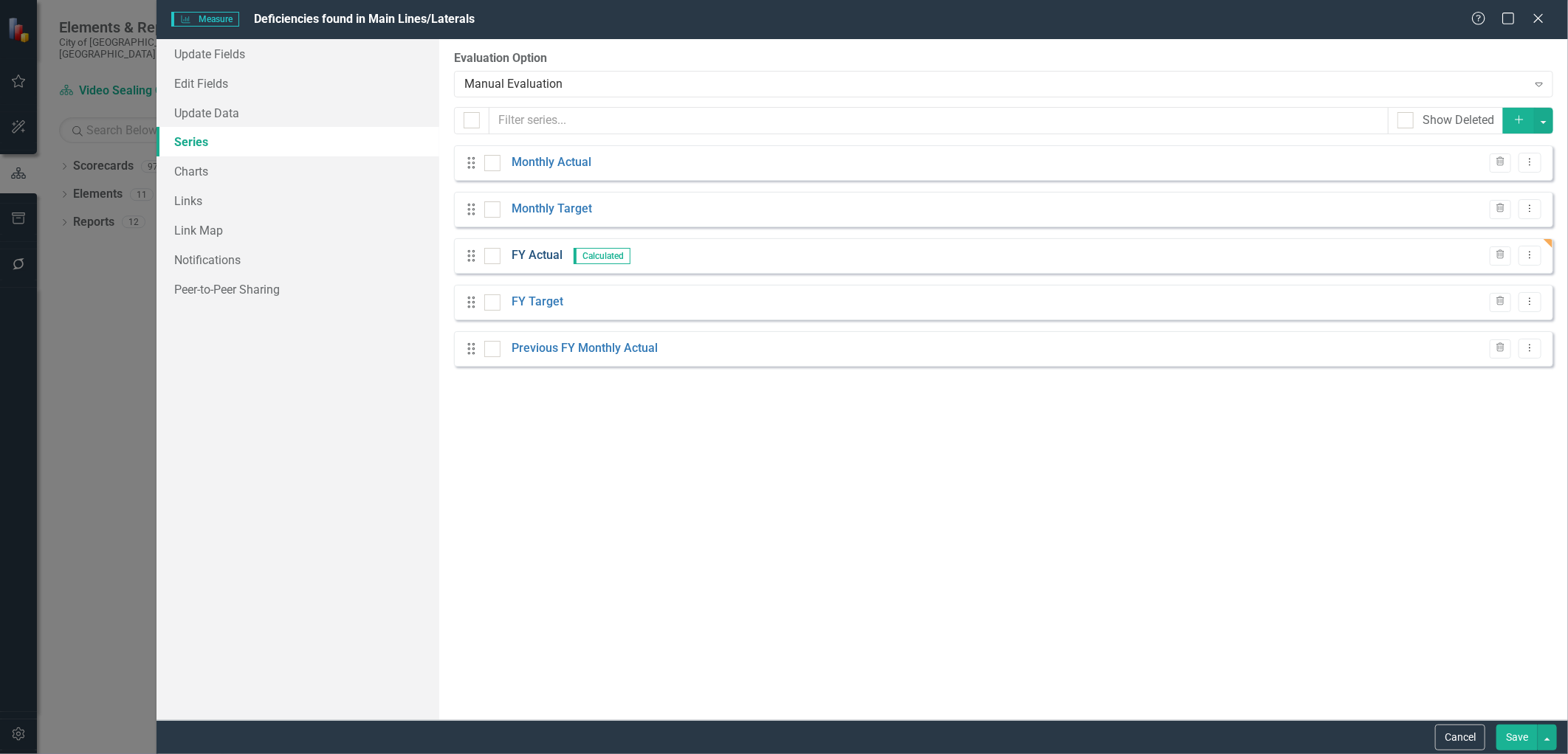
click at [545, 255] on link "FY Actual" at bounding box center [537, 255] width 51 height 17
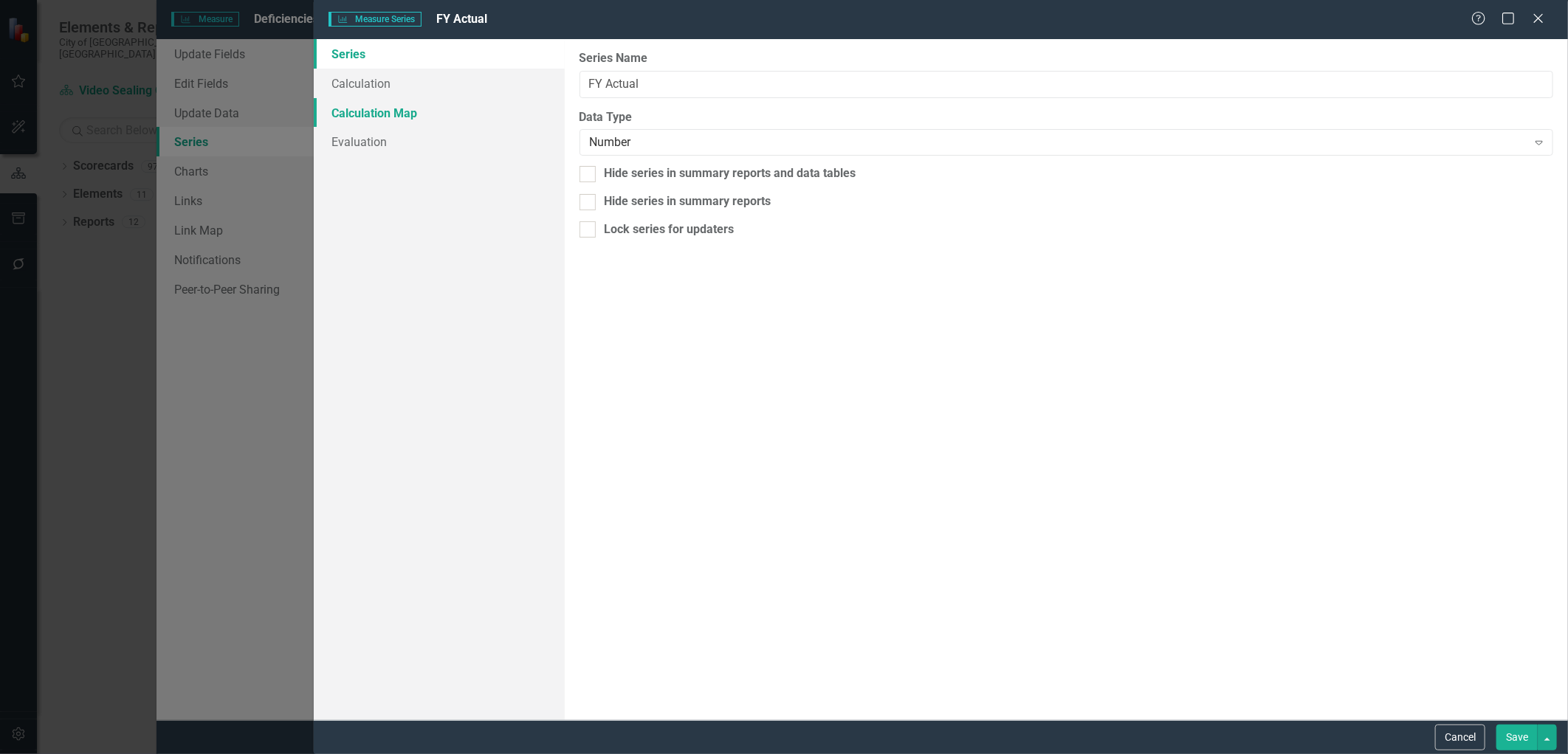
click at [381, 113] on link "Calculation Map" at bounding box center [439, 113] width 251 height 30
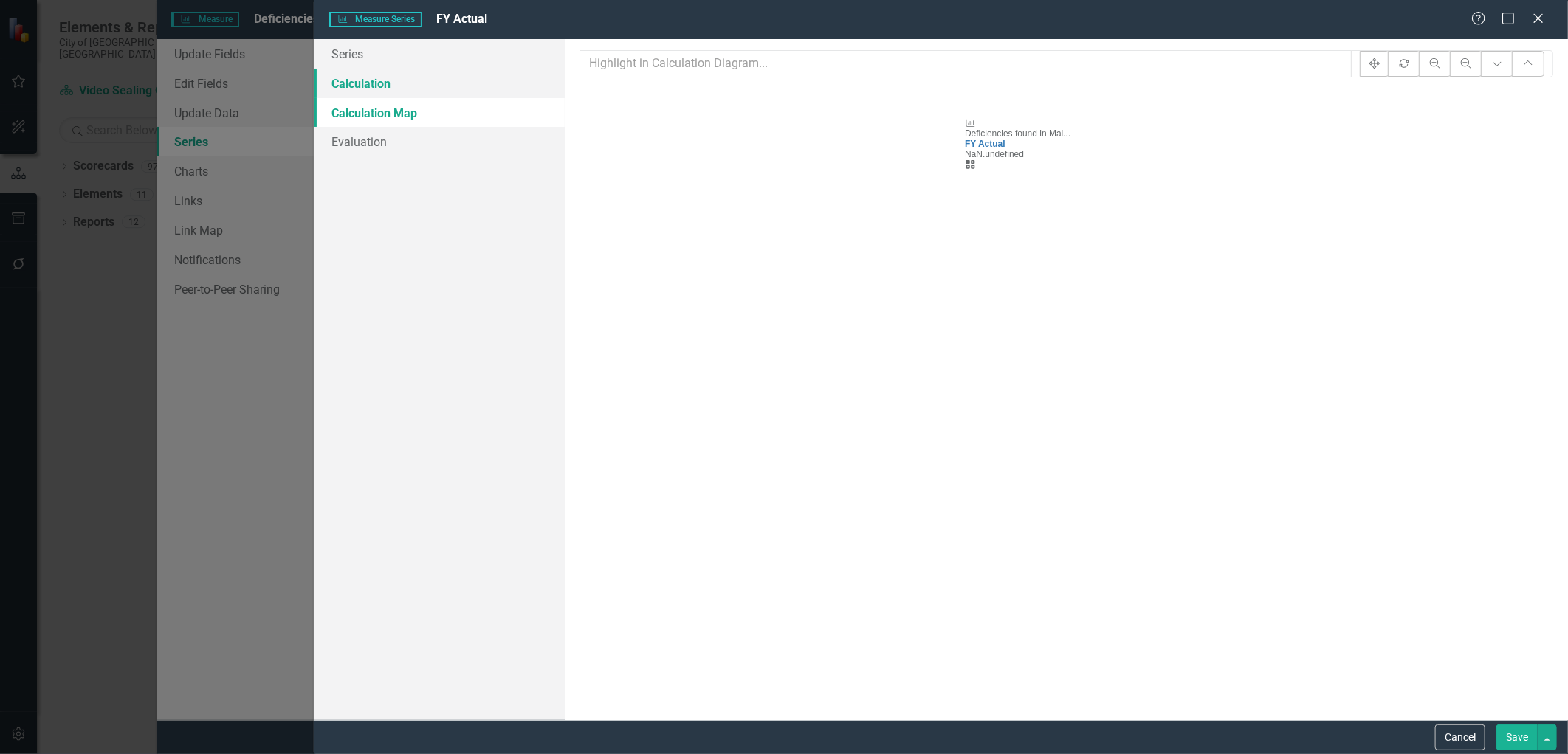
click at [380, 82] on link "Calculation" at bounding box center [439, 83] width 251 height 30
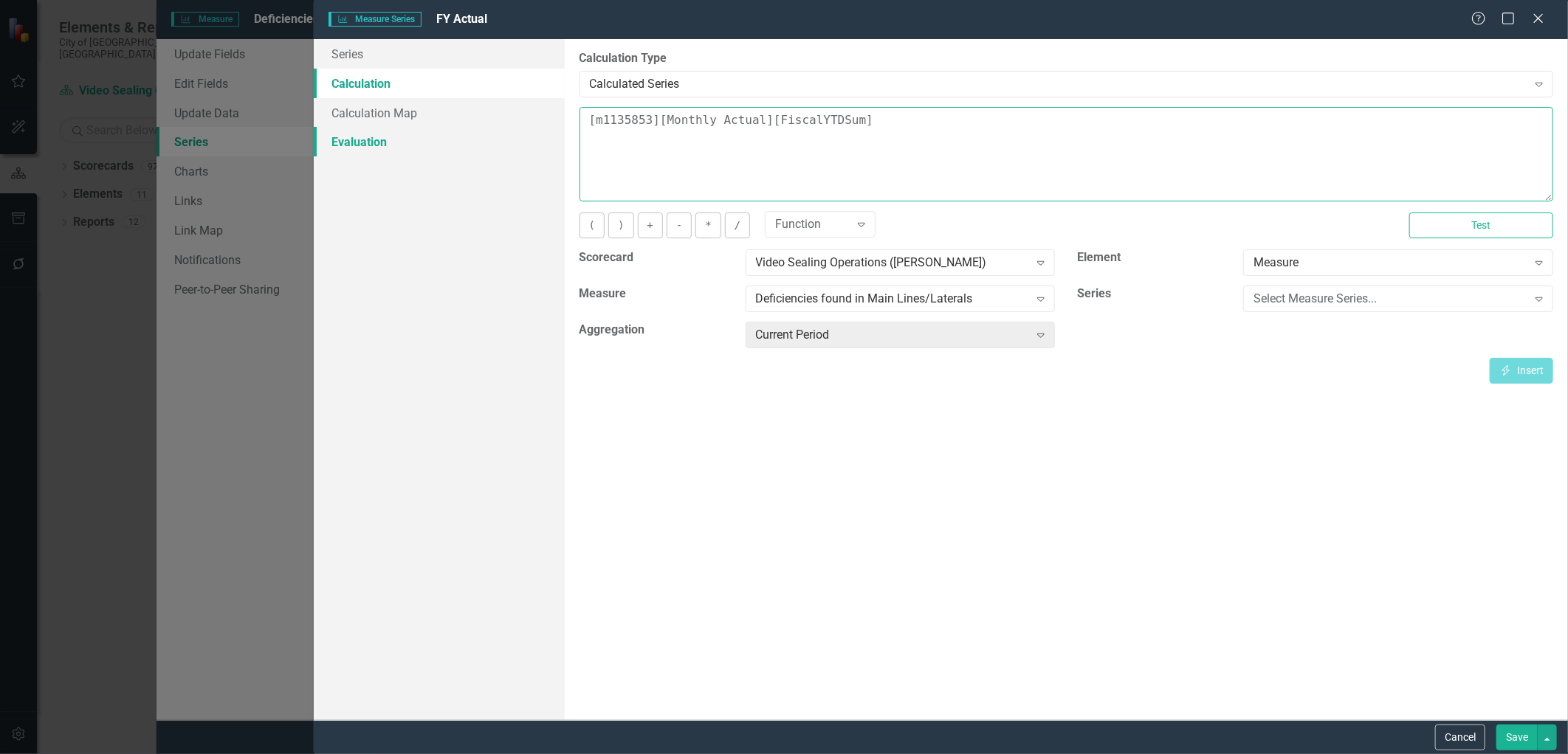
drag, startPoint x: 879, startPoint y: 124, endPoint x: 562, endPoint y: 127, distance: 317.0
click at [562, 127] on div "Series Calculation Calculation Map Evaluation From this page, you can edit the …" at bounding box center [940, 379] width 1254 height 681
click at [1532, 739] on button "Save" at bounding box center [1517, 737] width 41 height 26
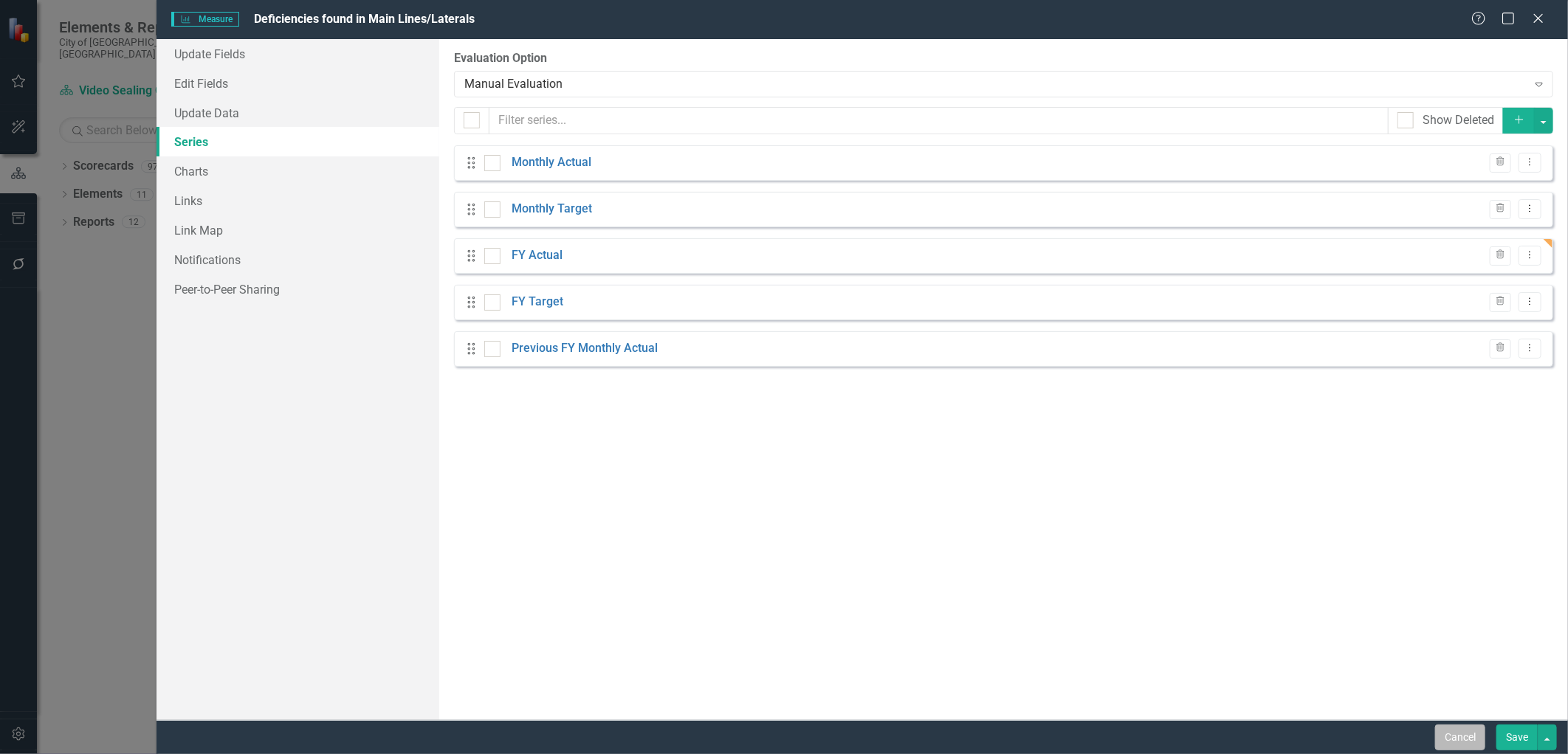
click at [1471, 738] on button "Cancel" at bounding box center [1460, 737] width 50 height 26
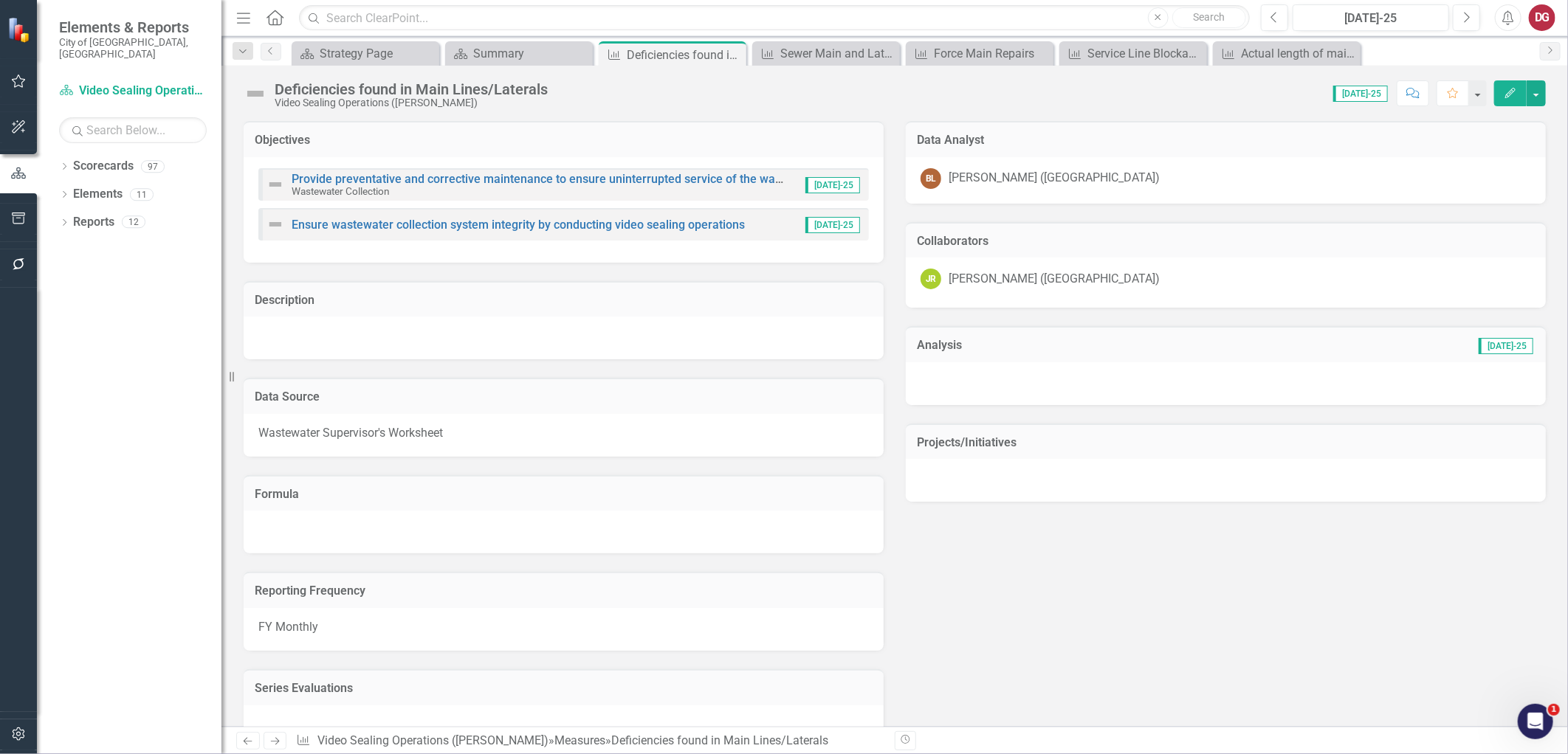
click at [1524, 721] on icon "Open Intercom Messenger" at bounding box center [1535, 721] width 24 height 24
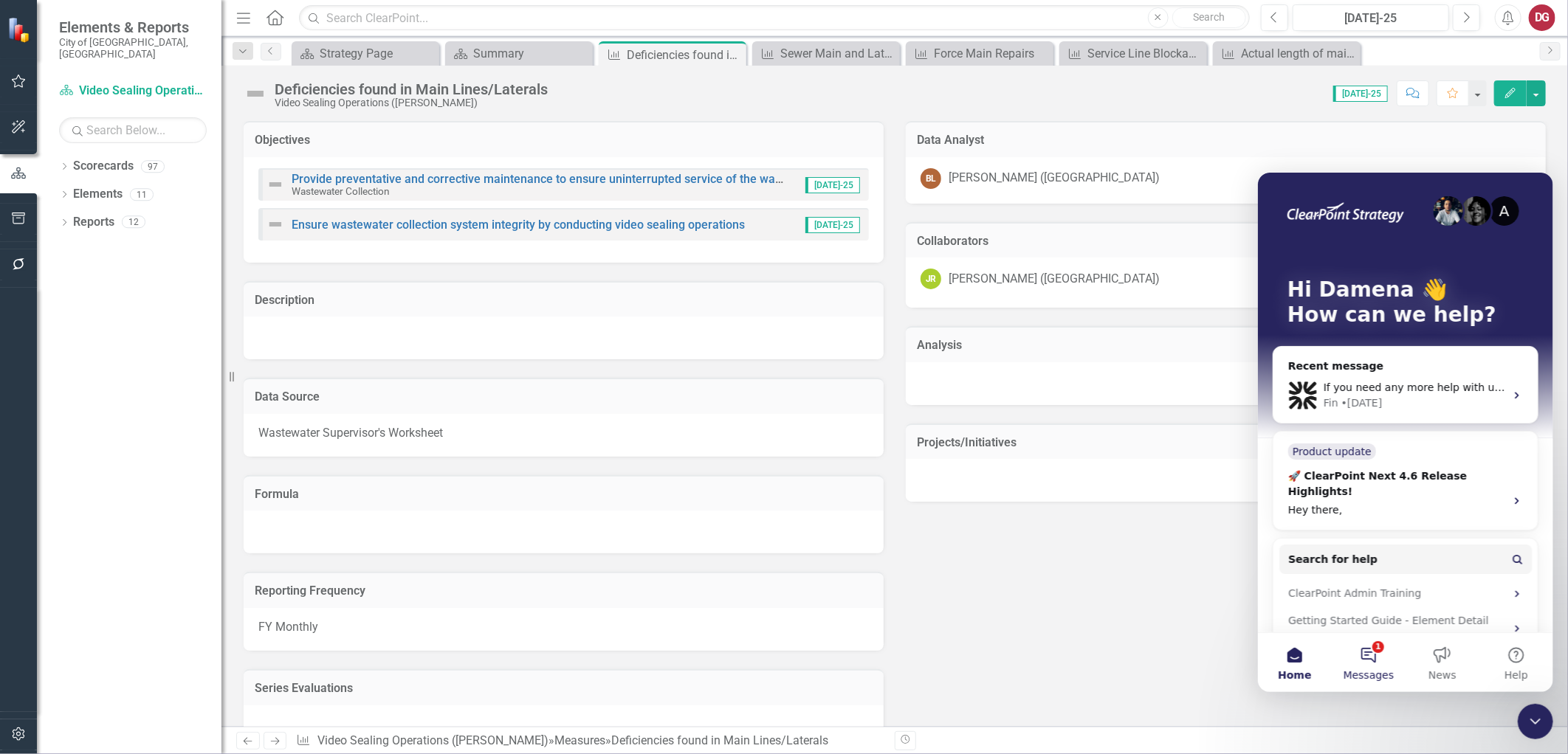
click at [1370, 662] on button "1 Messages" at bounding box center [1367, 661] width 74 height 59
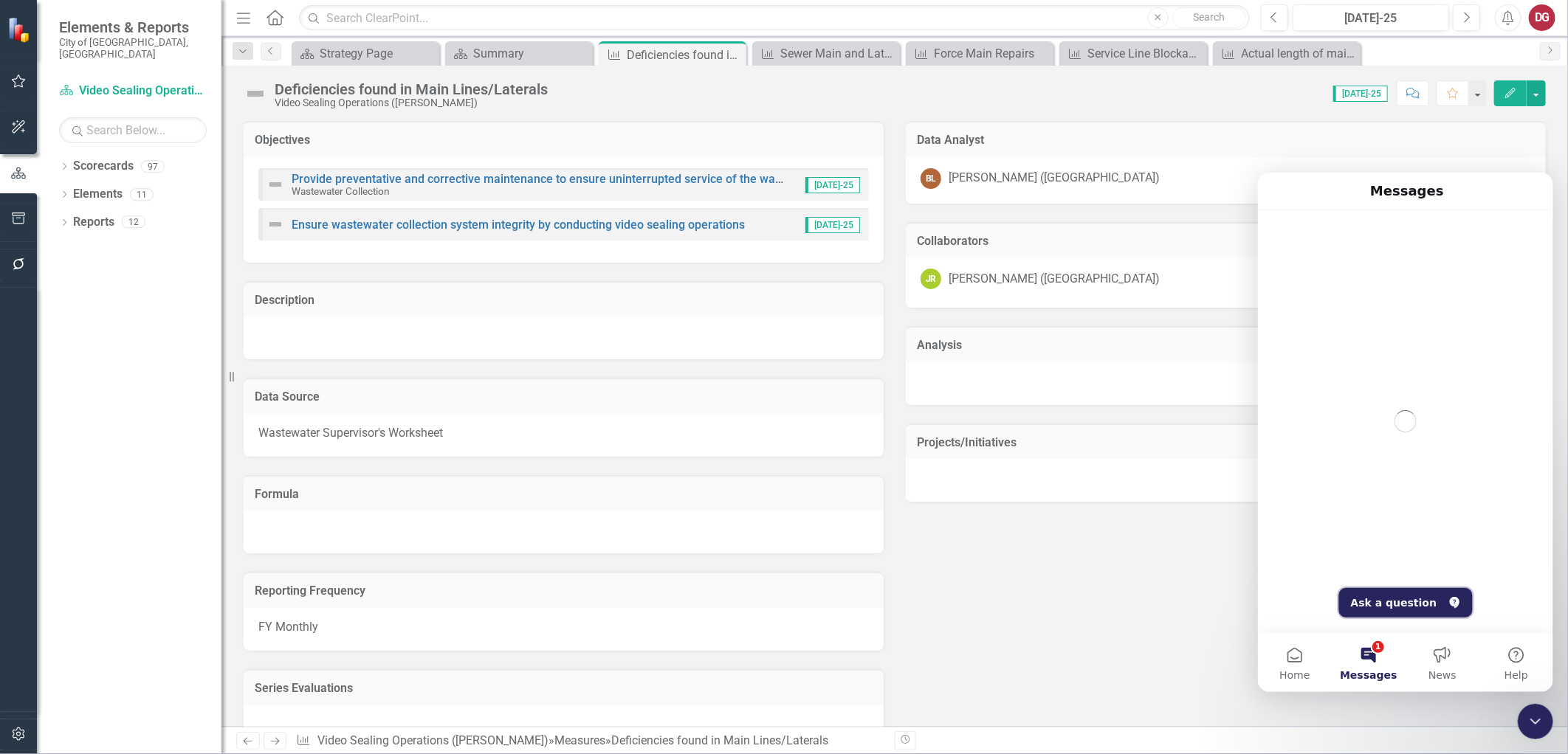
click at [1393, 604] on button "Ask a question" at bounding box center [1405, 602] width 133 height 30
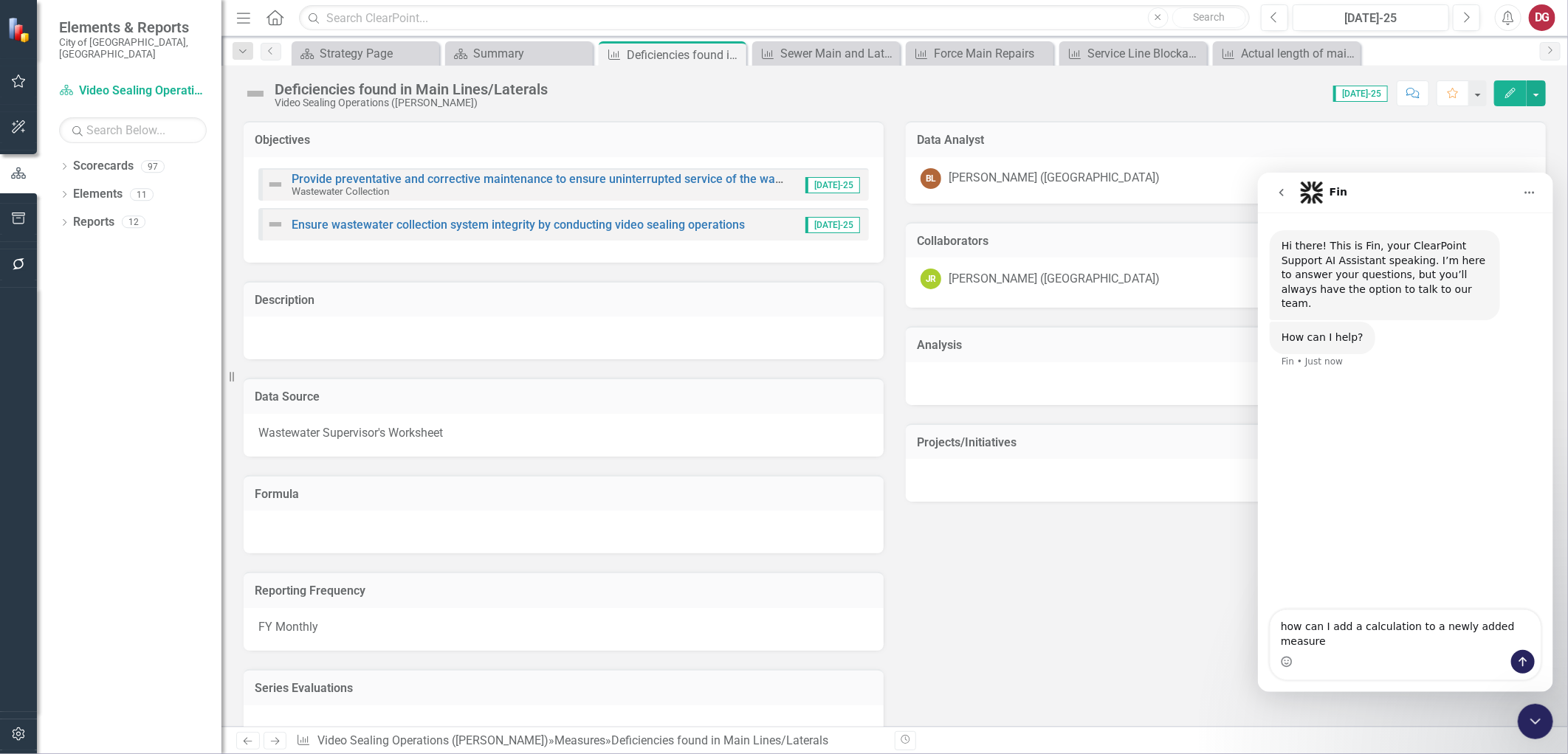
click at [1402, 642] on textarea "how can I add a calculation to a newly added measure" at bounding box center [1405, 629] width 270 height 40
click at [1390, 641] on textarea "how can I add a calculation to a newly added measure" at bounding box center [1405, 629] width 270 height 40
click at [1358, 647] on textarea "how can I add a calculated series to a newly added measure" at bounding box center [1405, 629] width 270 height 40
type textarea "how can I add a calculated series to a newly added measure?"
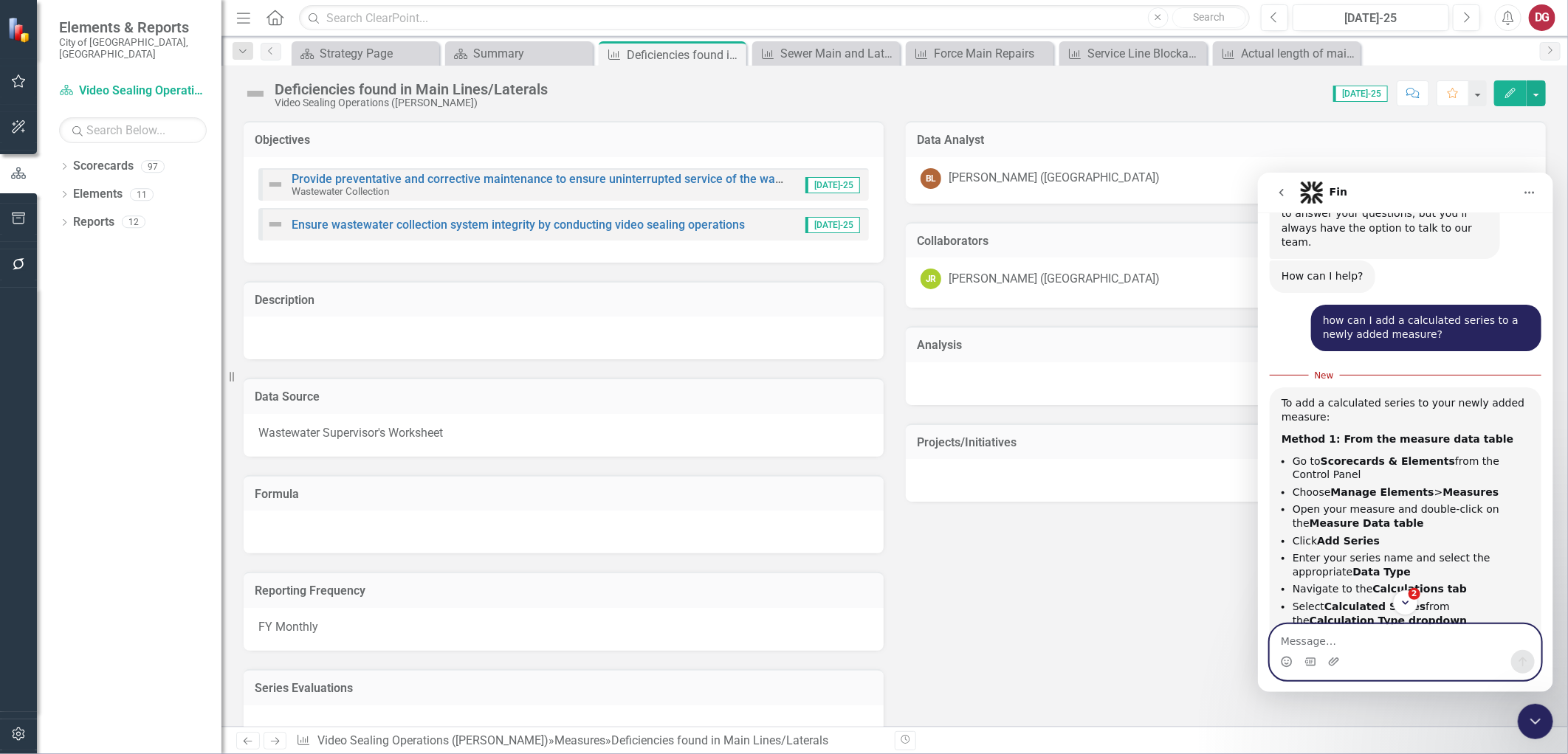
scroll to position [164, 0]
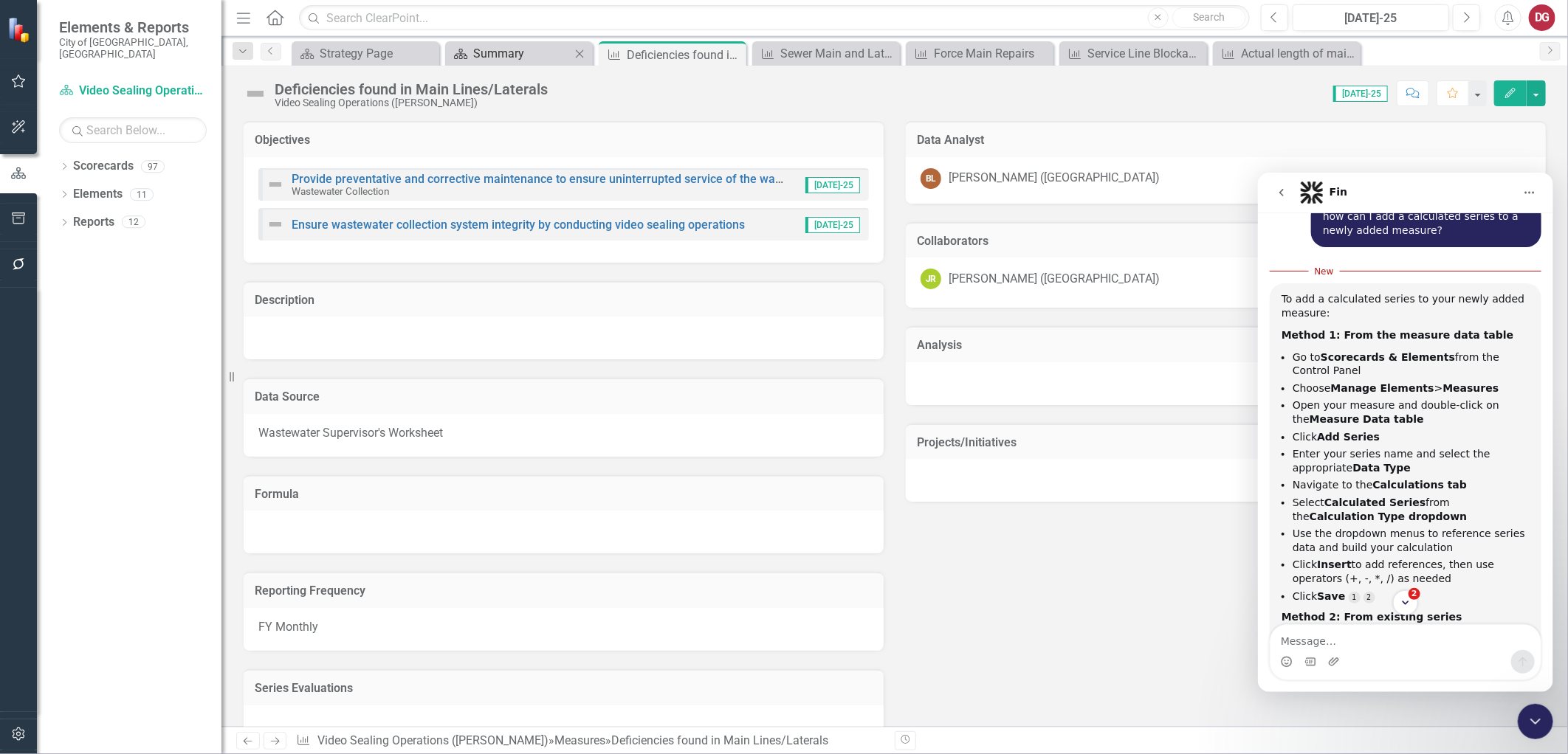
click at [504, 45] on div "Summary" at bounding box center [522, 53] width 98 height 18
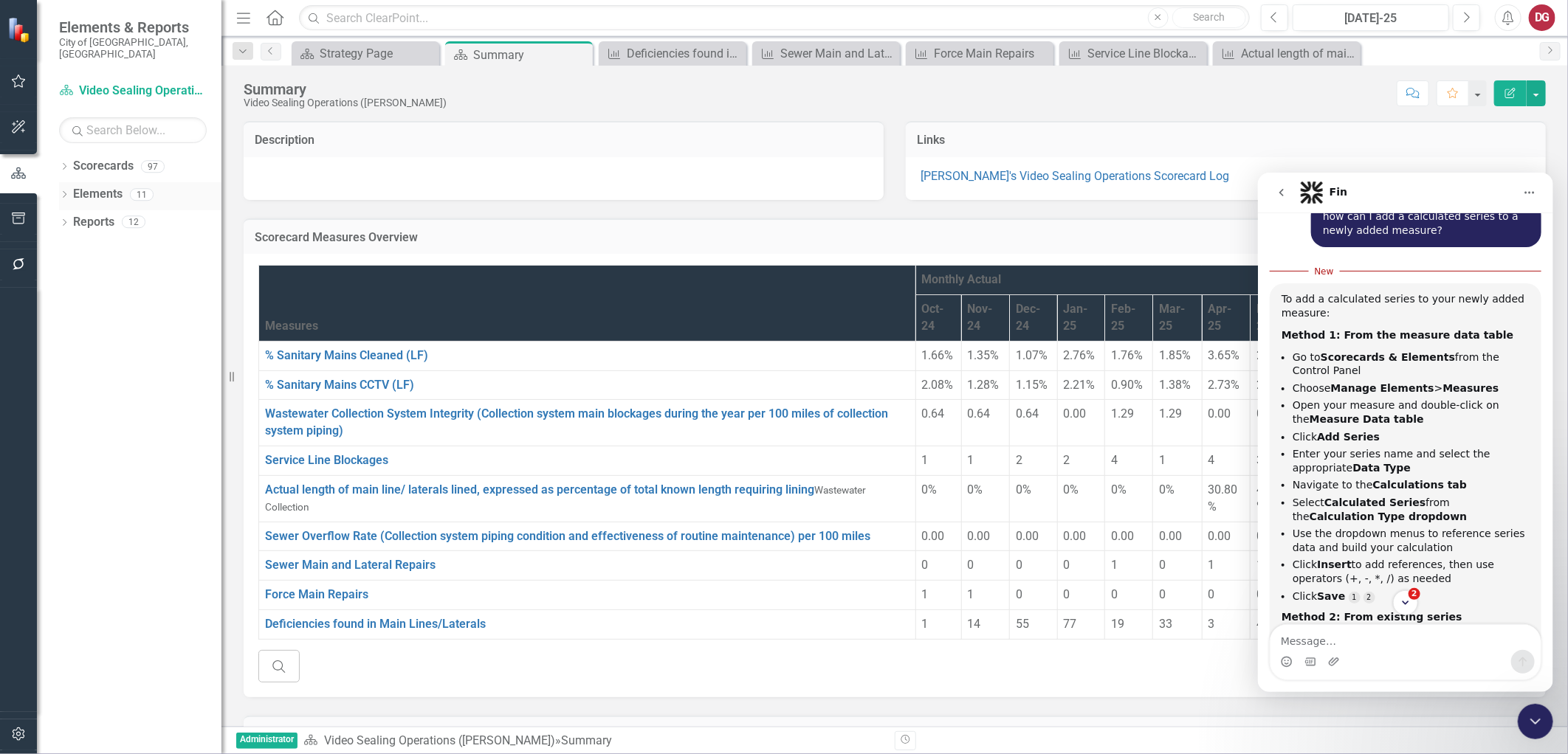
click at [67, 192] on icon "Dropdown" at bounding box center [64, 196] width 11 height 8
click at [99, 270] on link "Measure Measures" at bounding box center [95, 278] width 73 height 17
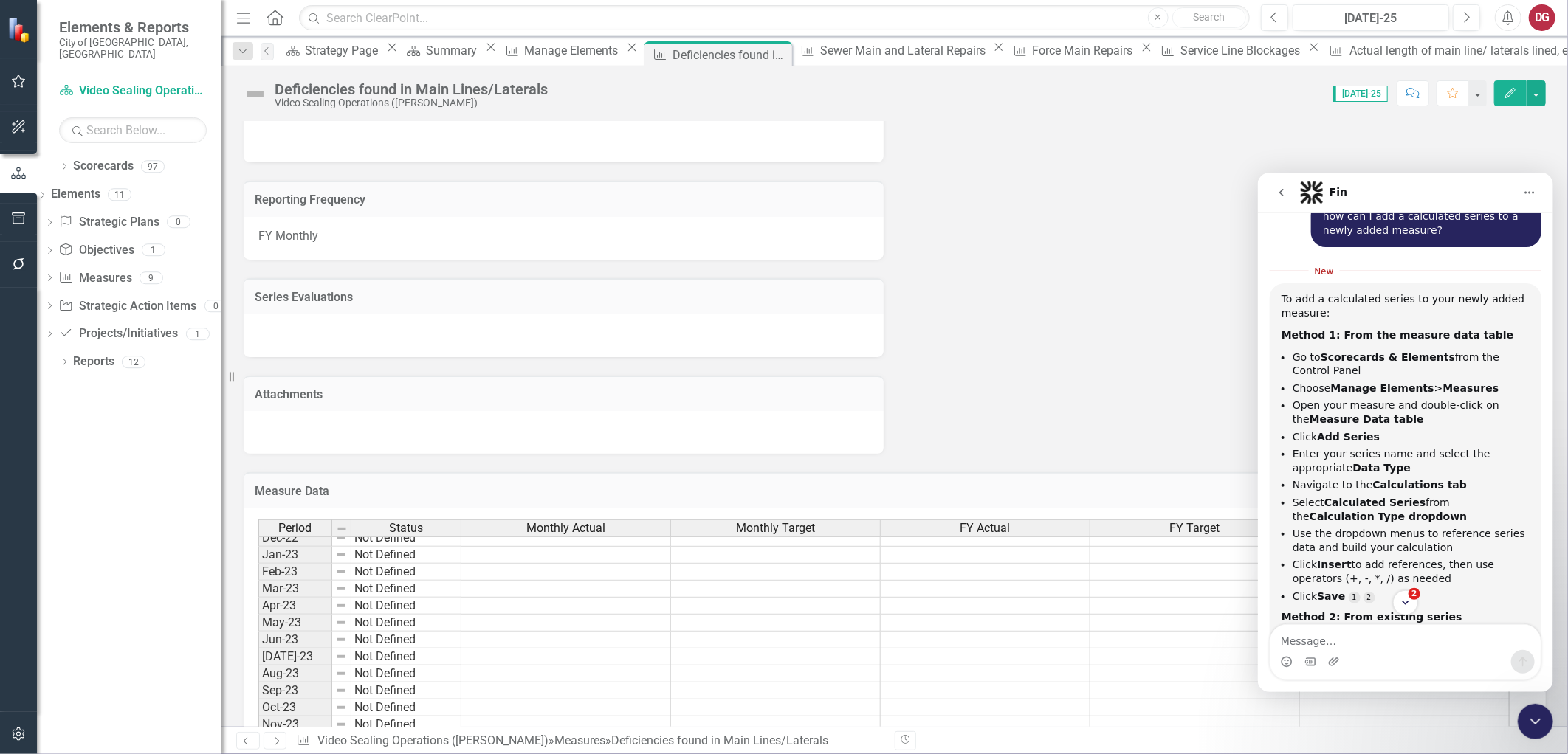
scroll to position [377, 0]
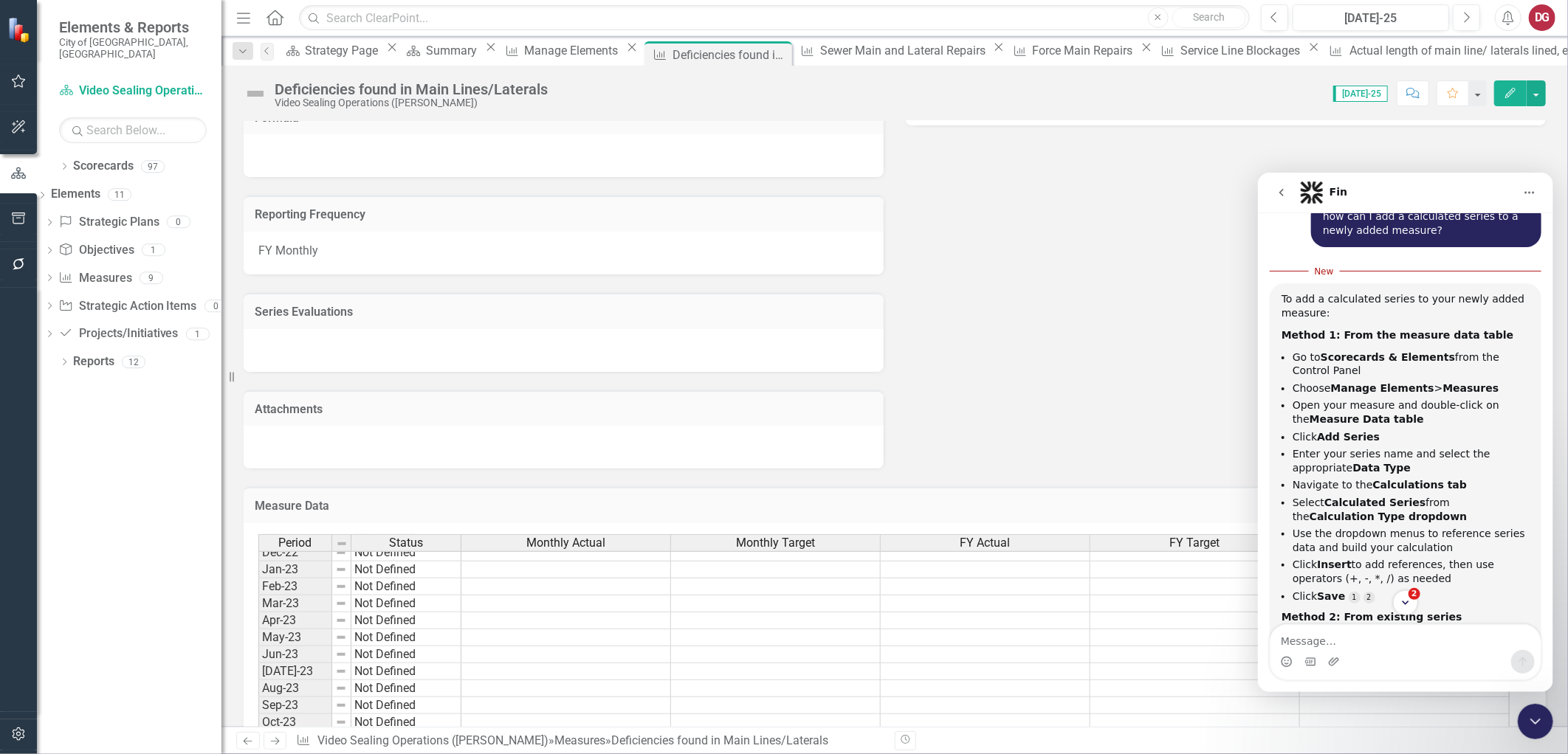
click at [290, 500] on h3 "Measure Data" at bounding box center [895, 505] width 1280 height 13
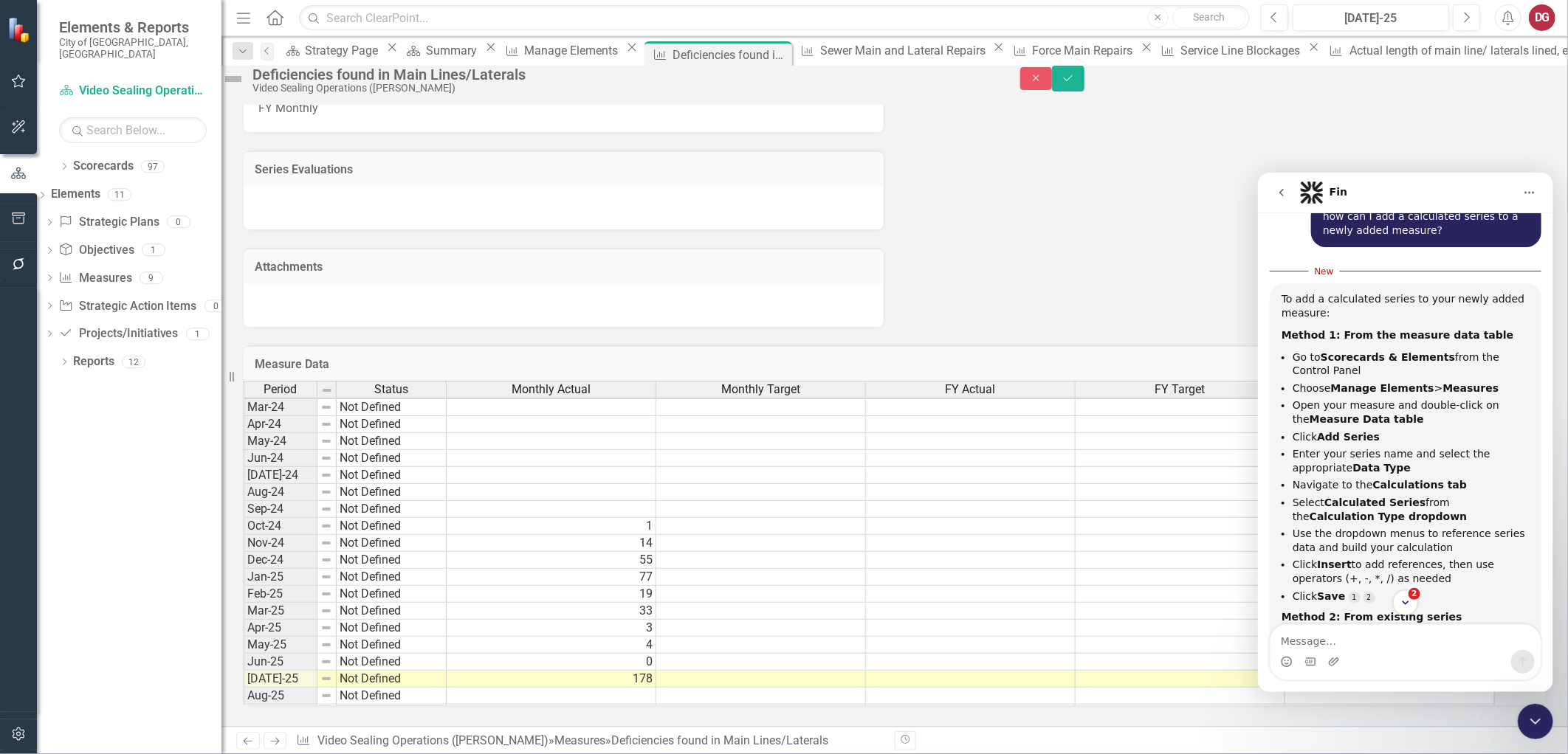
scroll to position [464, 0]
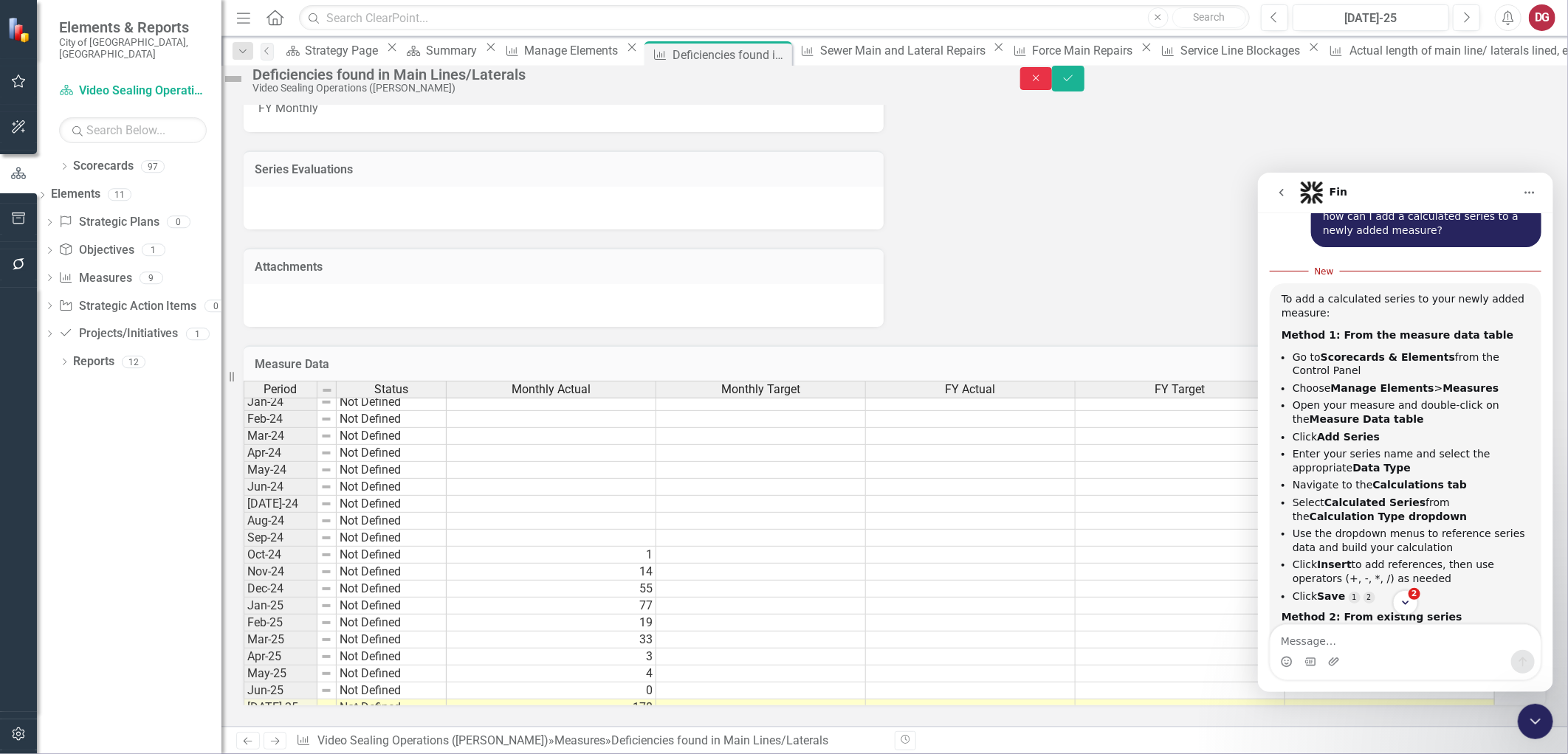
click at [1043, 83] on icon "Close" at bounding box center [1036, 79] width 13 height 11
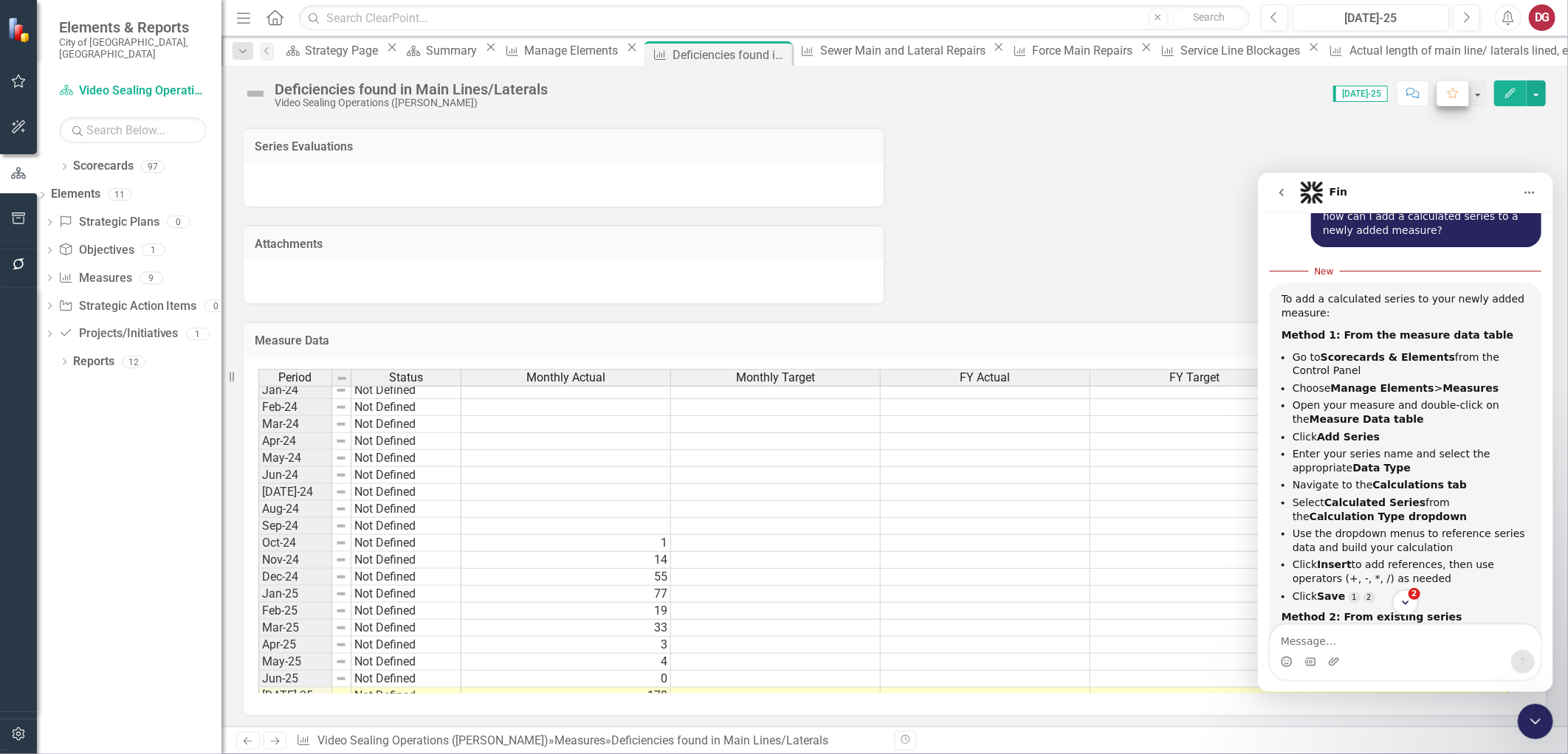
scroll to position [540, 0]
click at [771, 423] on td at bounding box center [776, 426] width 210 height 17
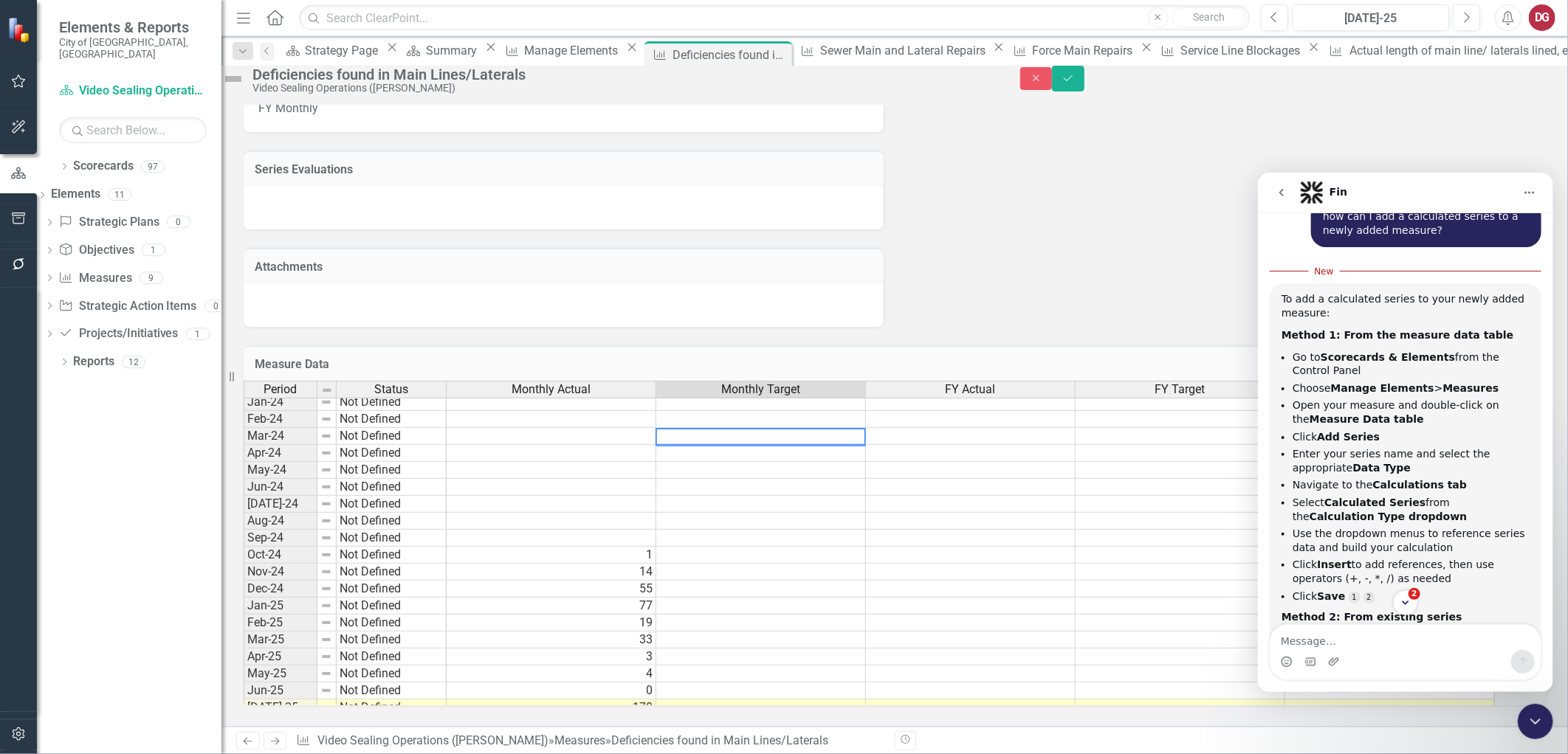
click at [1043, 83] on icon "Close" at bounding box center [1036, 79] width 13 height 11
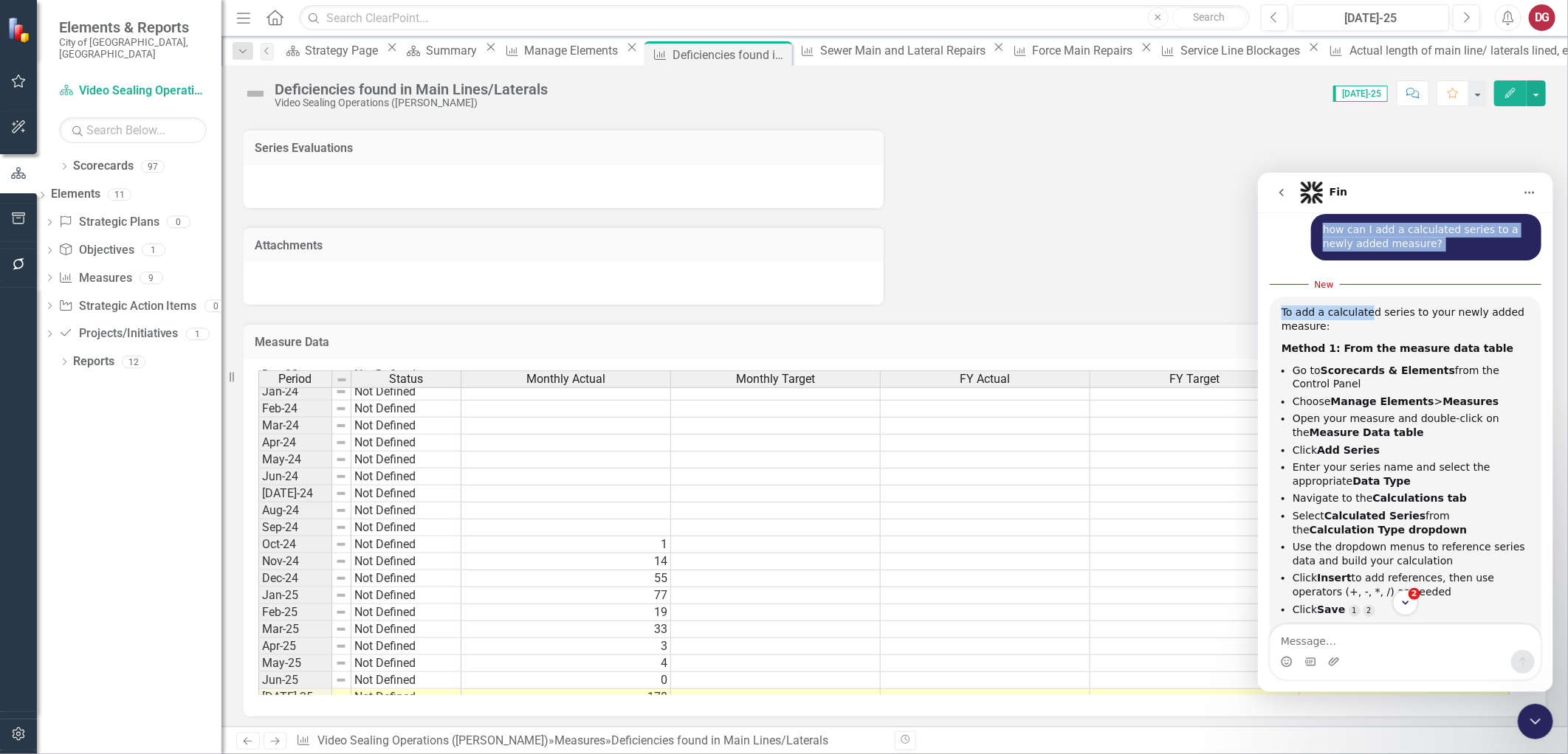
drag, startPoint x: 1378, startPoint y: 197, endPoint x: 1364, endPoint y: 285, distance: 89.1
click at [1364, 285] on div "Fin Hi there! This is Fin, your ClearPoint Support AI Assistant speaking. I’m h…" at bounding box center [1404, 432] width 295 height 519
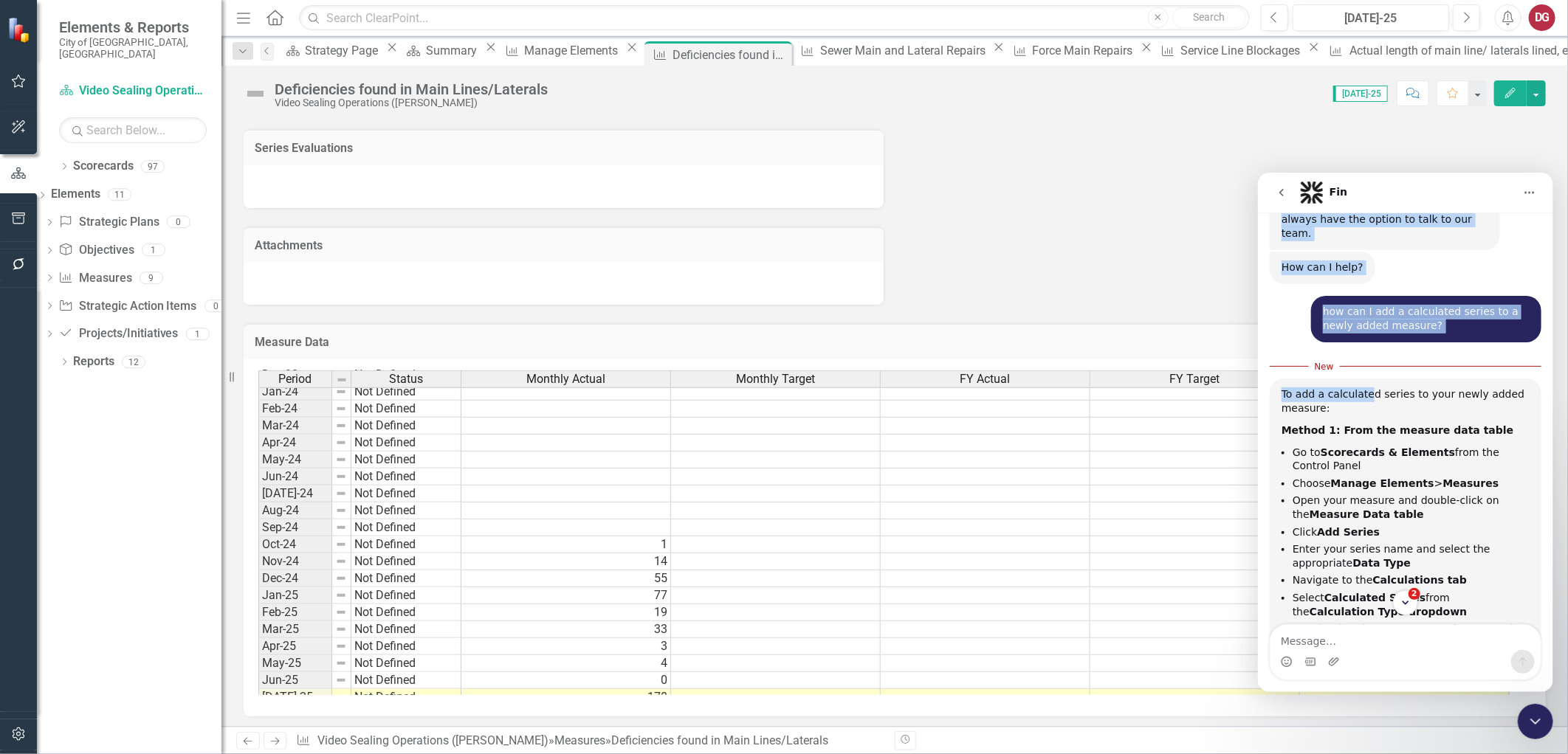
scroll to position [150, 0]
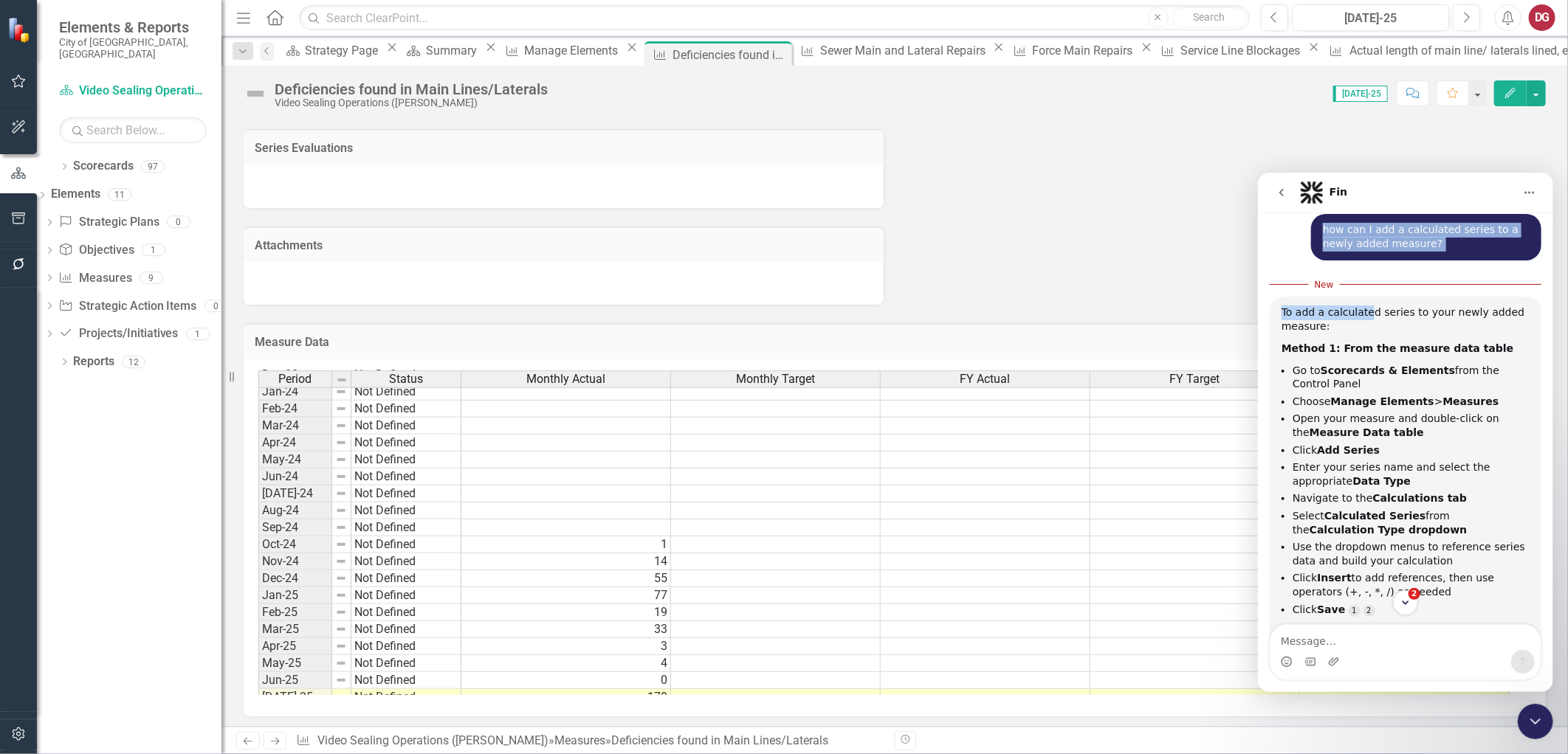
click at [1388, 255] on div "how can I add a calculated series to a newly added measure? [GEOGRAPHIC_DATA] •…" at bounding box center [1405, 242] width 272 height 58
click at [1388, 254] on div "how can I add a calculated series to a newly added measure? [GEOGRAPHIC_DATA] •…" at bounding box center [1405, 242] width 272 height 58
click at [1284, 189] on icon "go back" at bounding box center [1280, 191] width 11 height 11
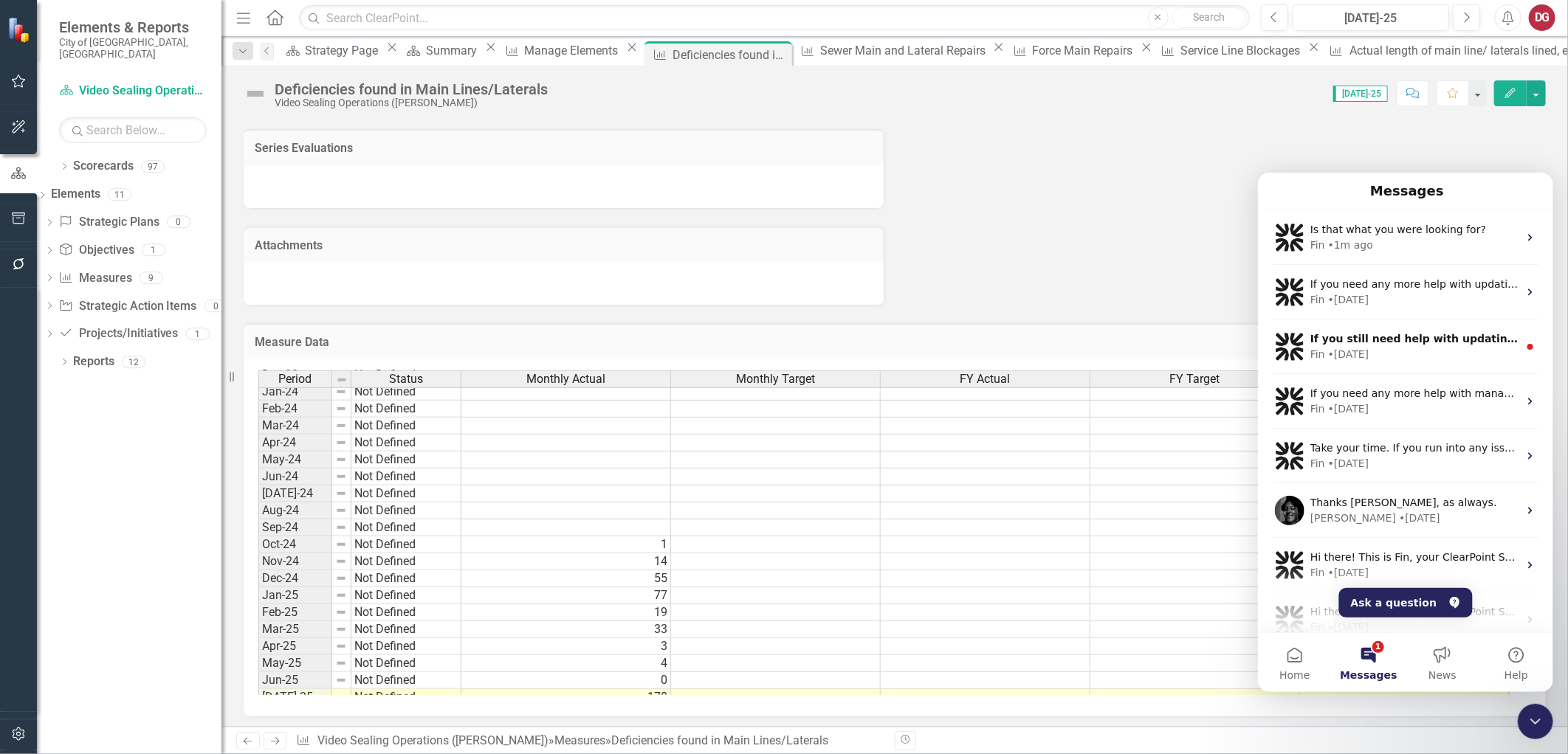
click at [1537, 730] on div "Close Intercom Messenger" at bounding box center [1534, 720] width 35 height 35
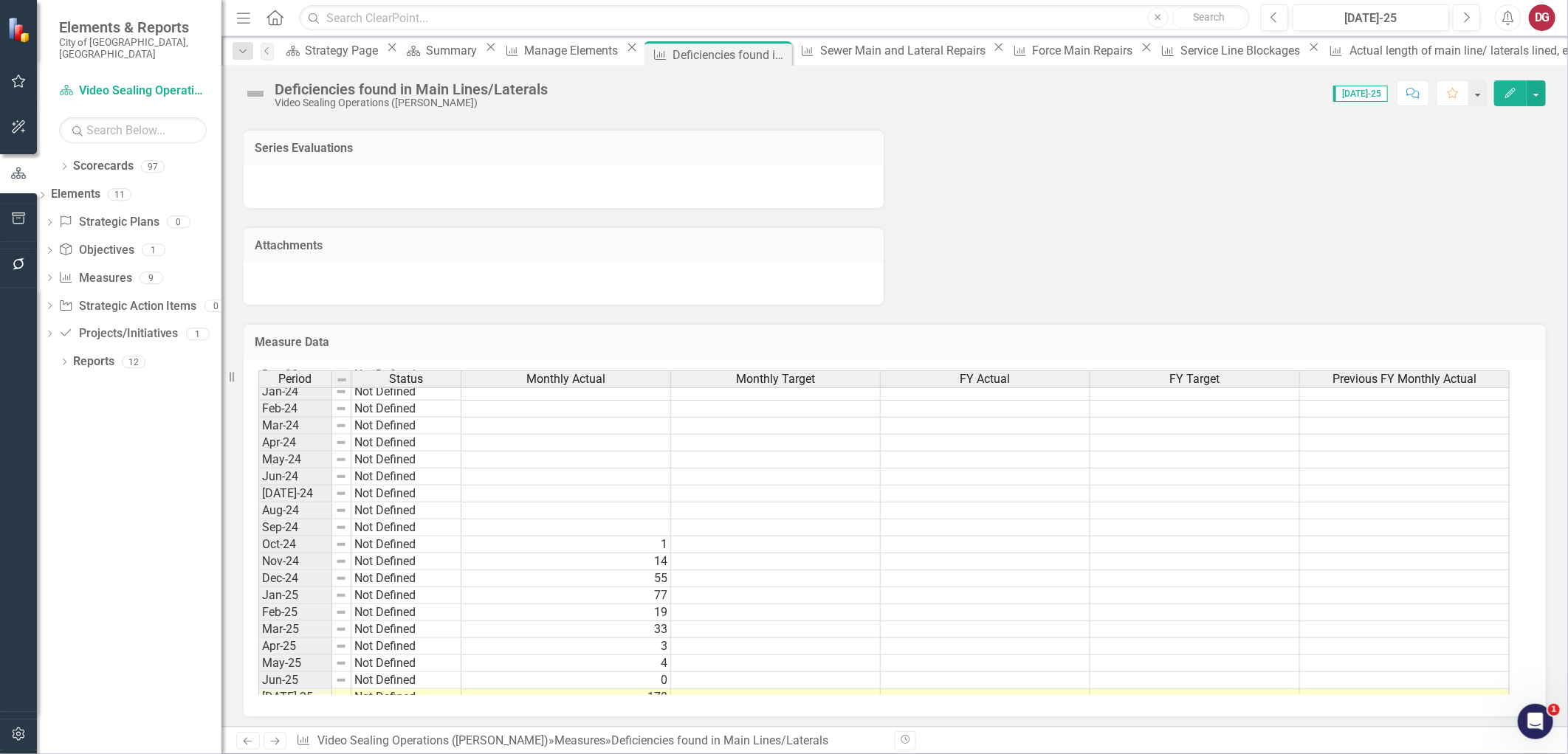
scroll to position [0, 0]
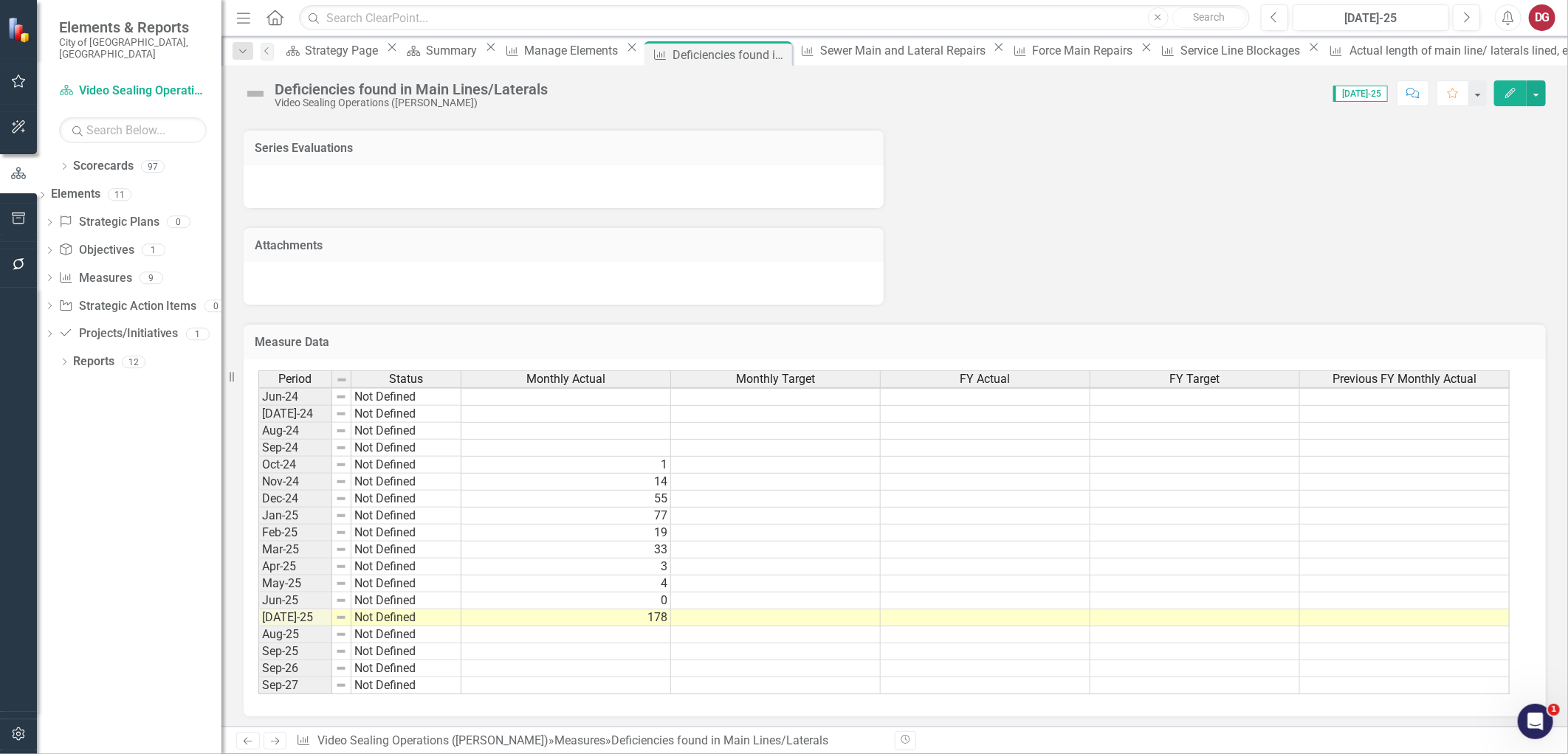
click at [852, 343] on h3 "Measure Data" at bounding box center [895, 342] width 1280 height 13
click at [852, 342] on h3 "Measure Data" at bounding box center [895, 342] width 1280 height 13
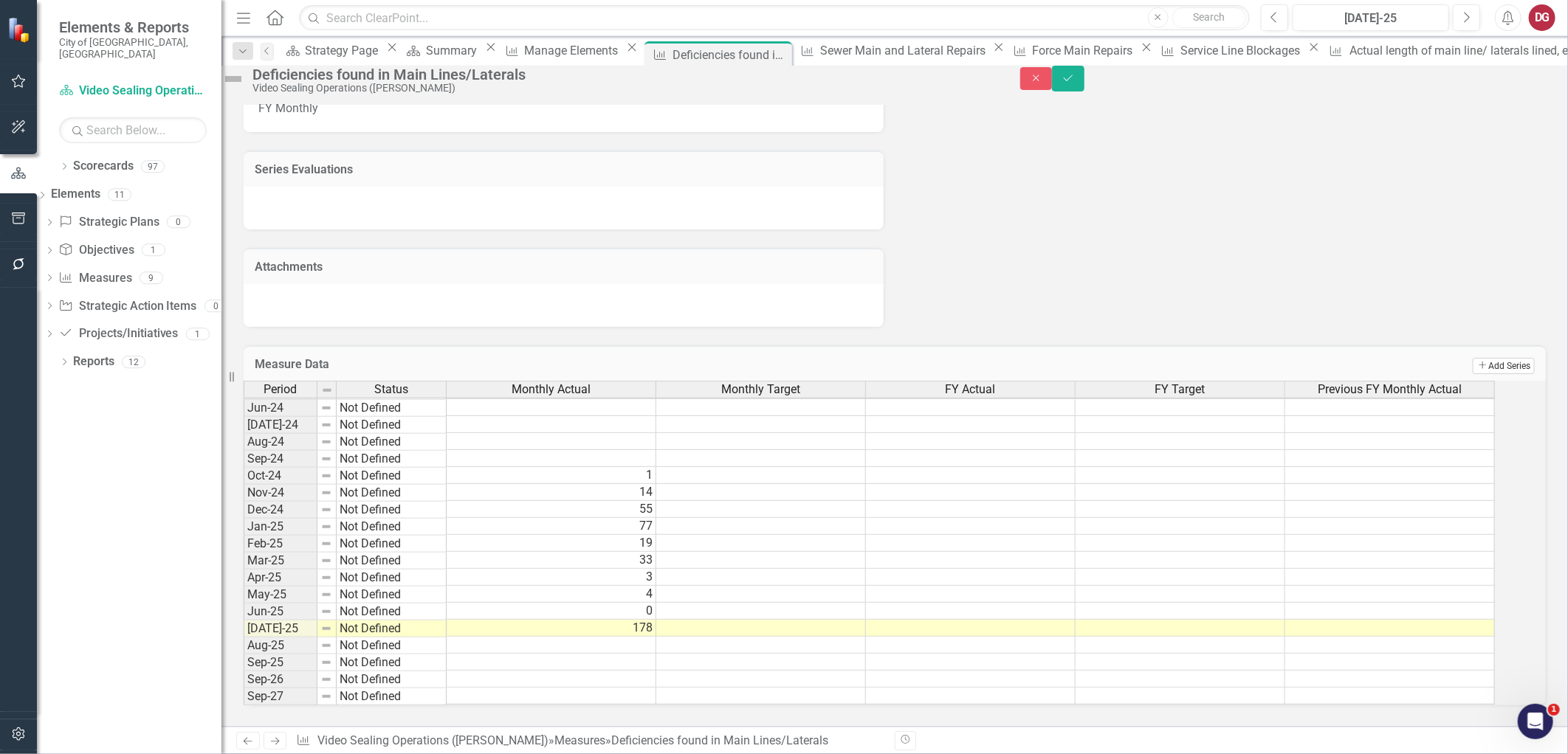
click at [1484, 358] on button "Add Add Series" at bounding box center [1503, 365] width 62 height 16
click at [1477, 361] on icon "Add" at bounding box center [1483, 365] width 11 height 9
click at [1075, 83] on icon "Save" at bounding box center [1068, 79] width 13 height 11
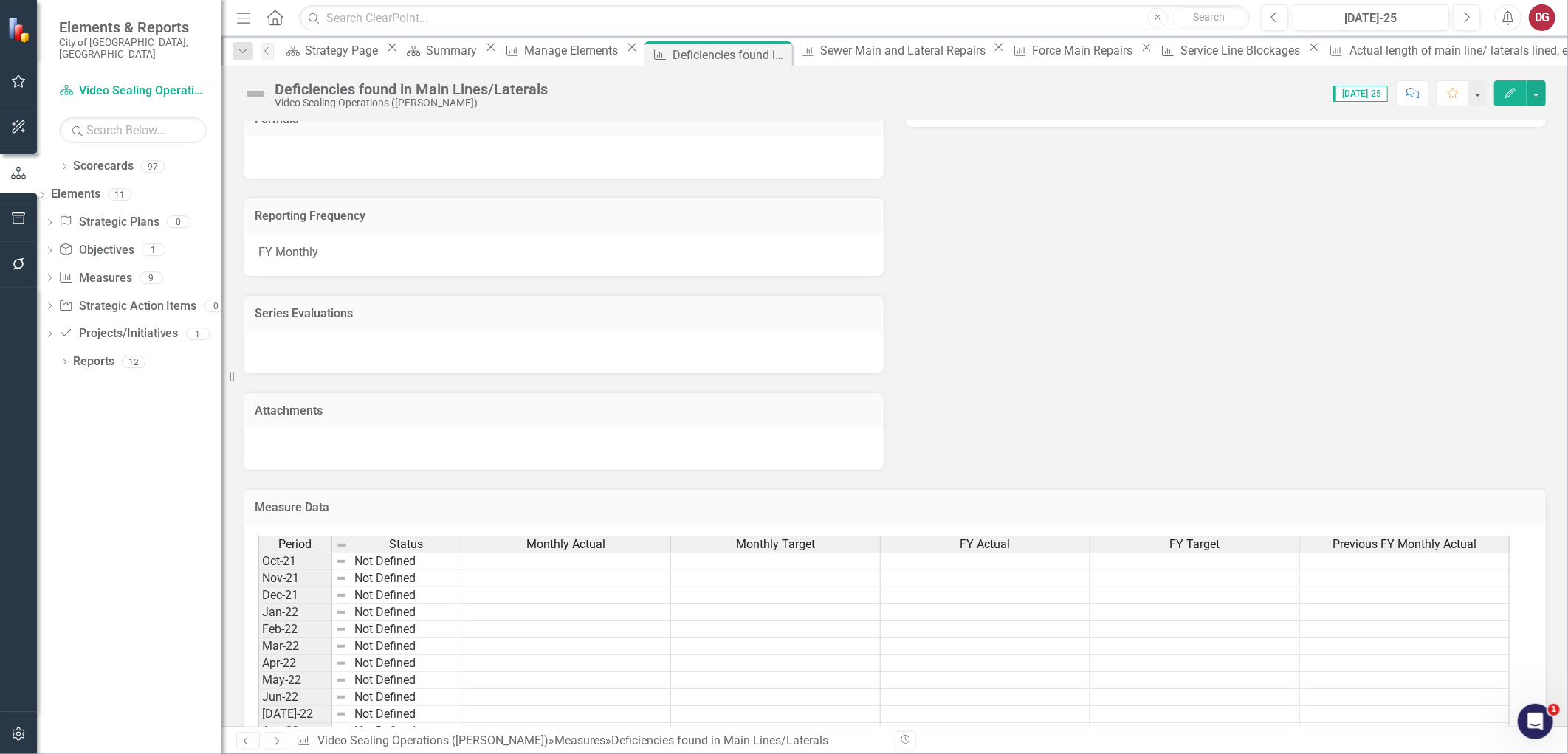
scroll to position [377, 0]
click at [692, 499] on h3 "Measure Data" at bounding box center [895, 505] width 1280 height 13
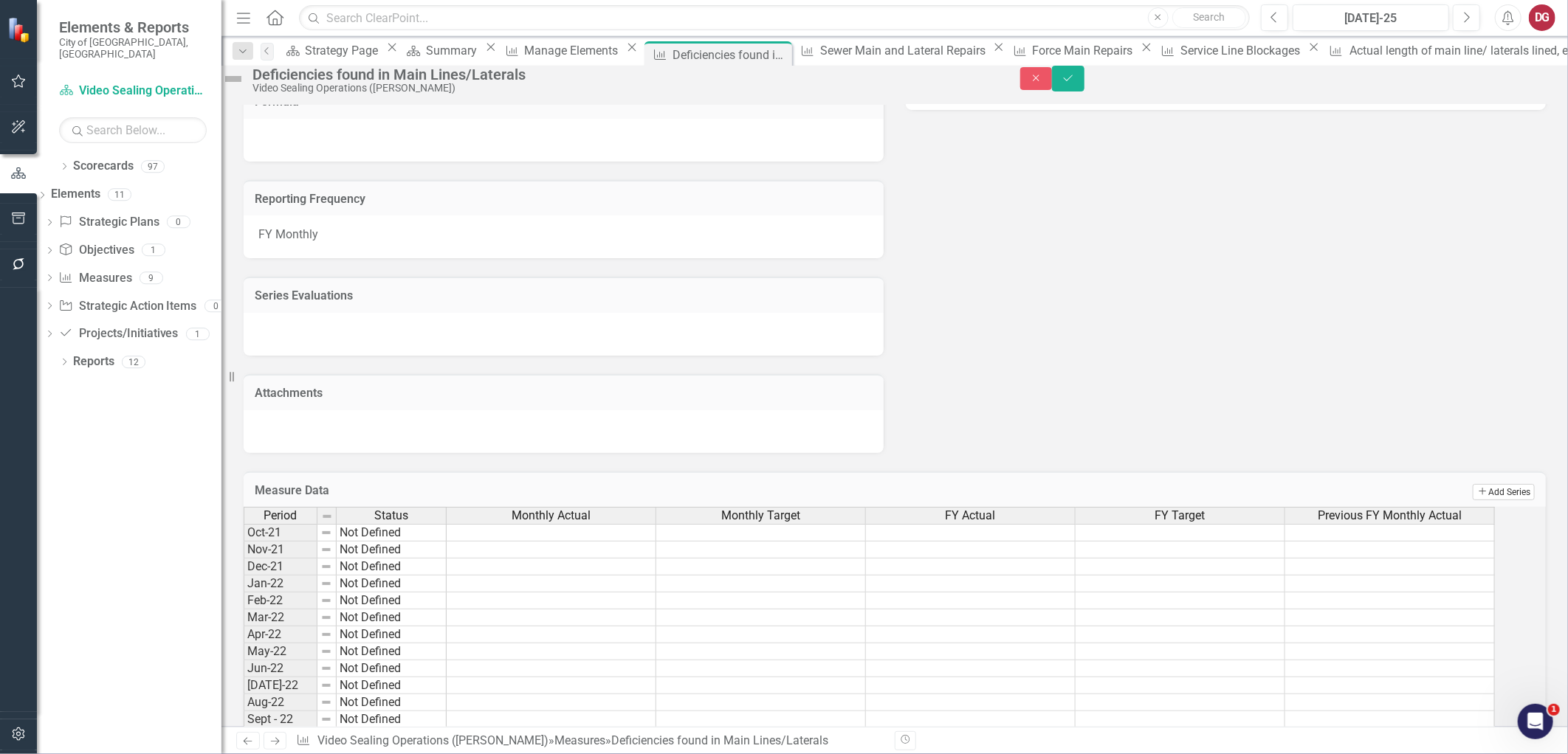
click at [1477, 496] on icon "Add" at bounding box center [1483, 492] width 11 height 9
click at [1052, 82] on button "Close" at bounding box center [1036, 79] width 33 height 23
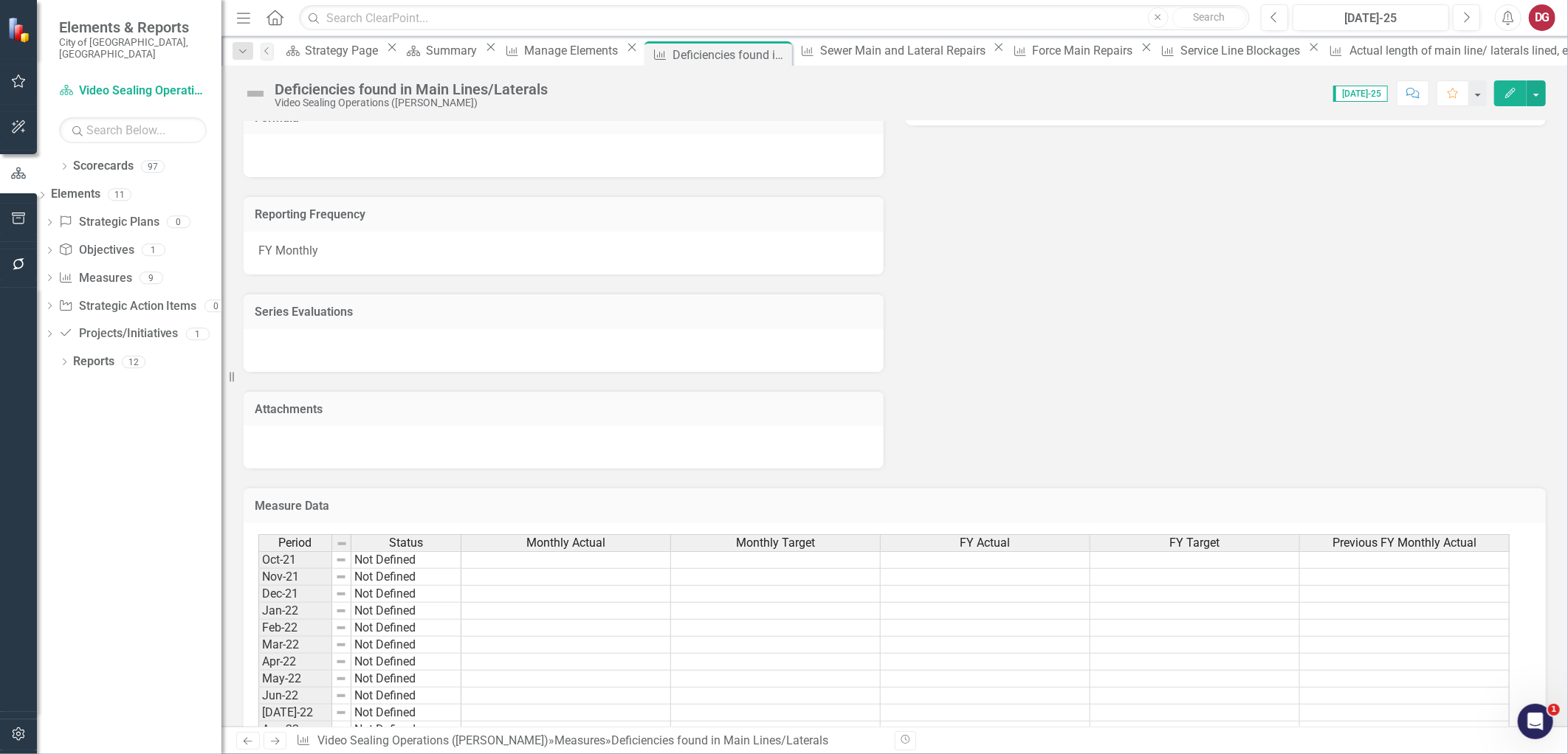
click at [1338, 500] on h3 "Measure Data" at bounding box center [895, 505] width 1280 height 13
click at [1334, 499] on h3 "Measure Data" at bounding box center [895, 505] width 1280 height 13
click at [1507, 88] on icon "Edit" at bounding box center [1510, 93] width 13 height 11
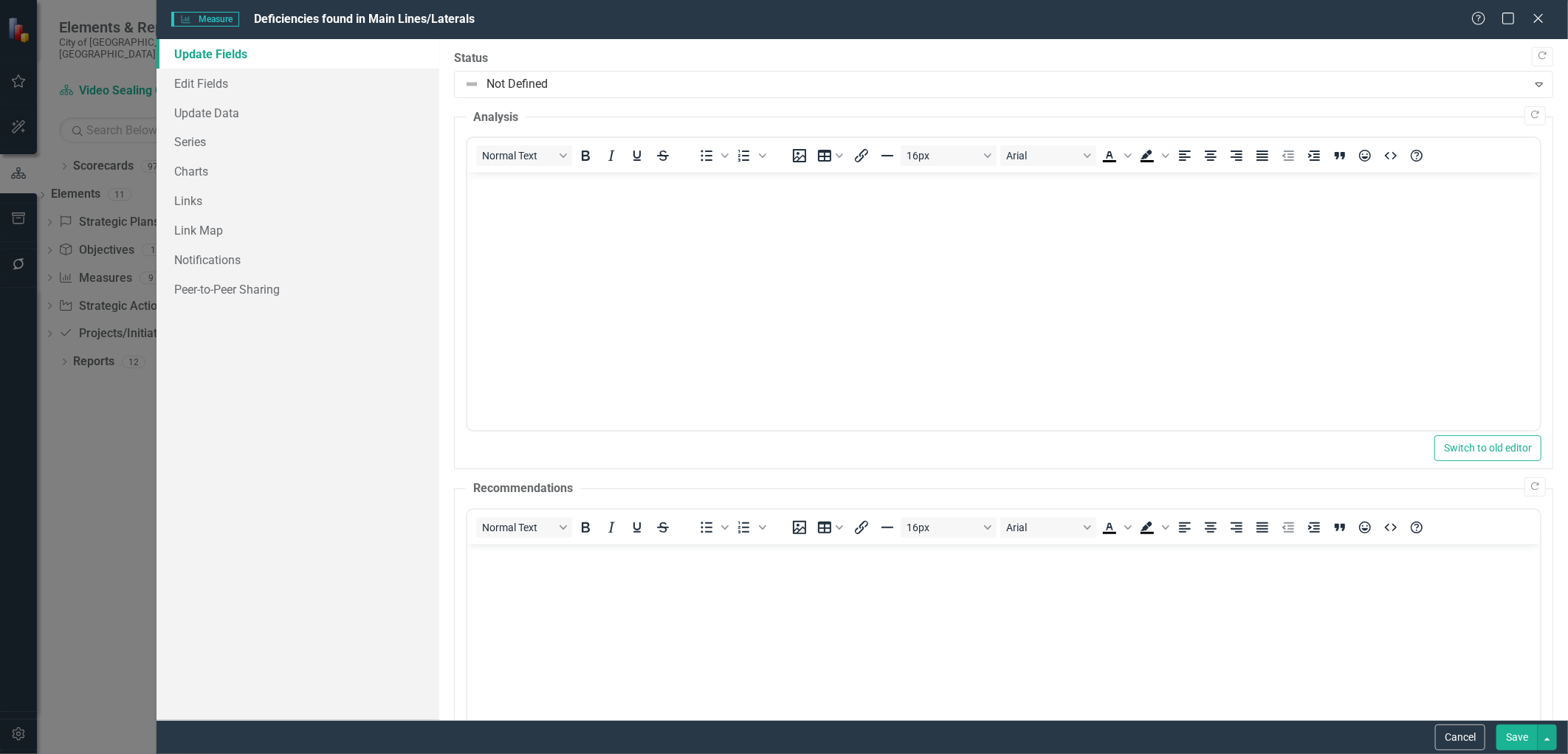
scroll to position [0, 0]
click at [229, 143] on link "Series" at bounding box center [297, 141] width 282 height 30
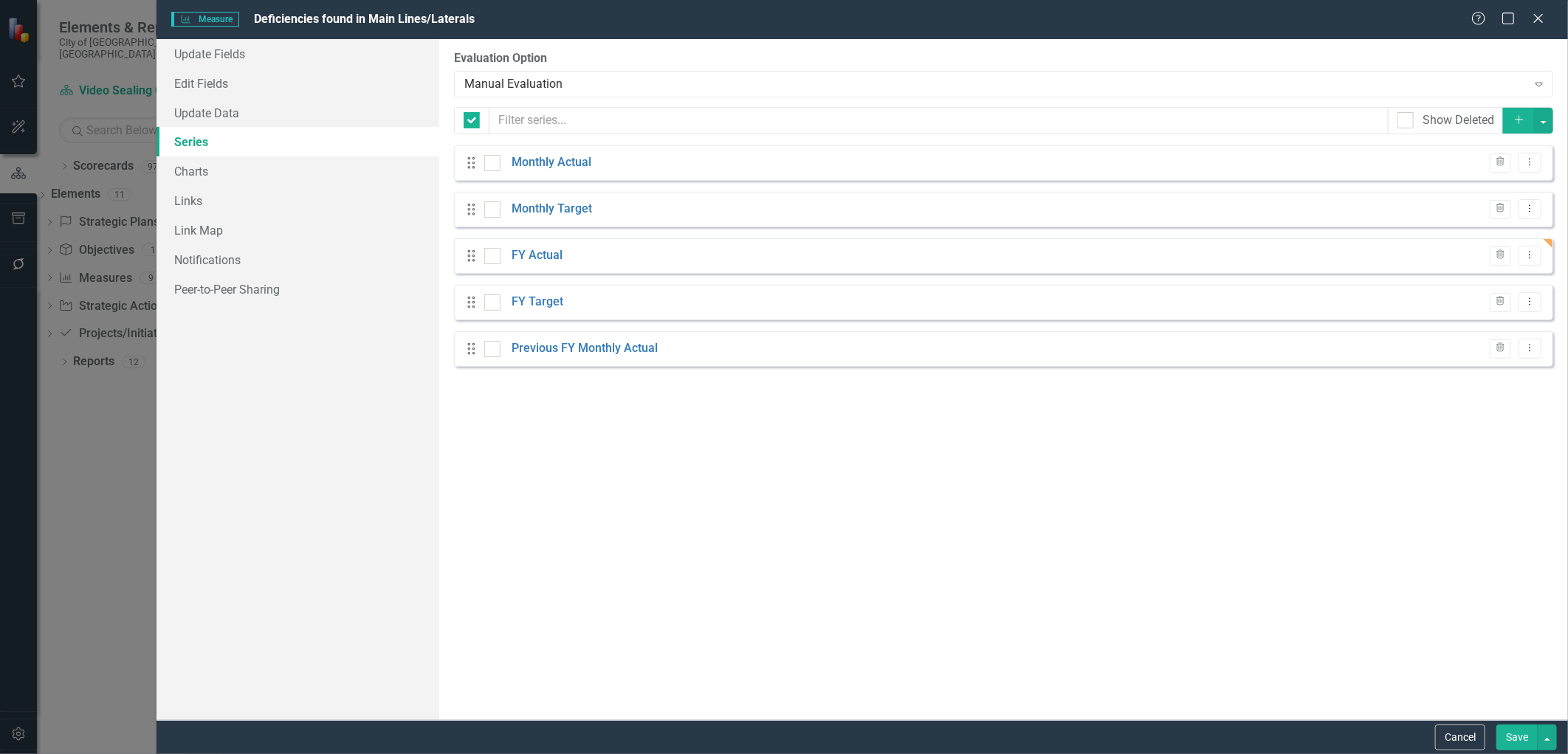
checkbox input "false"
click at [1457, 736] on button "Cancel" at bounding box center [1460, 737] width 50 height 26
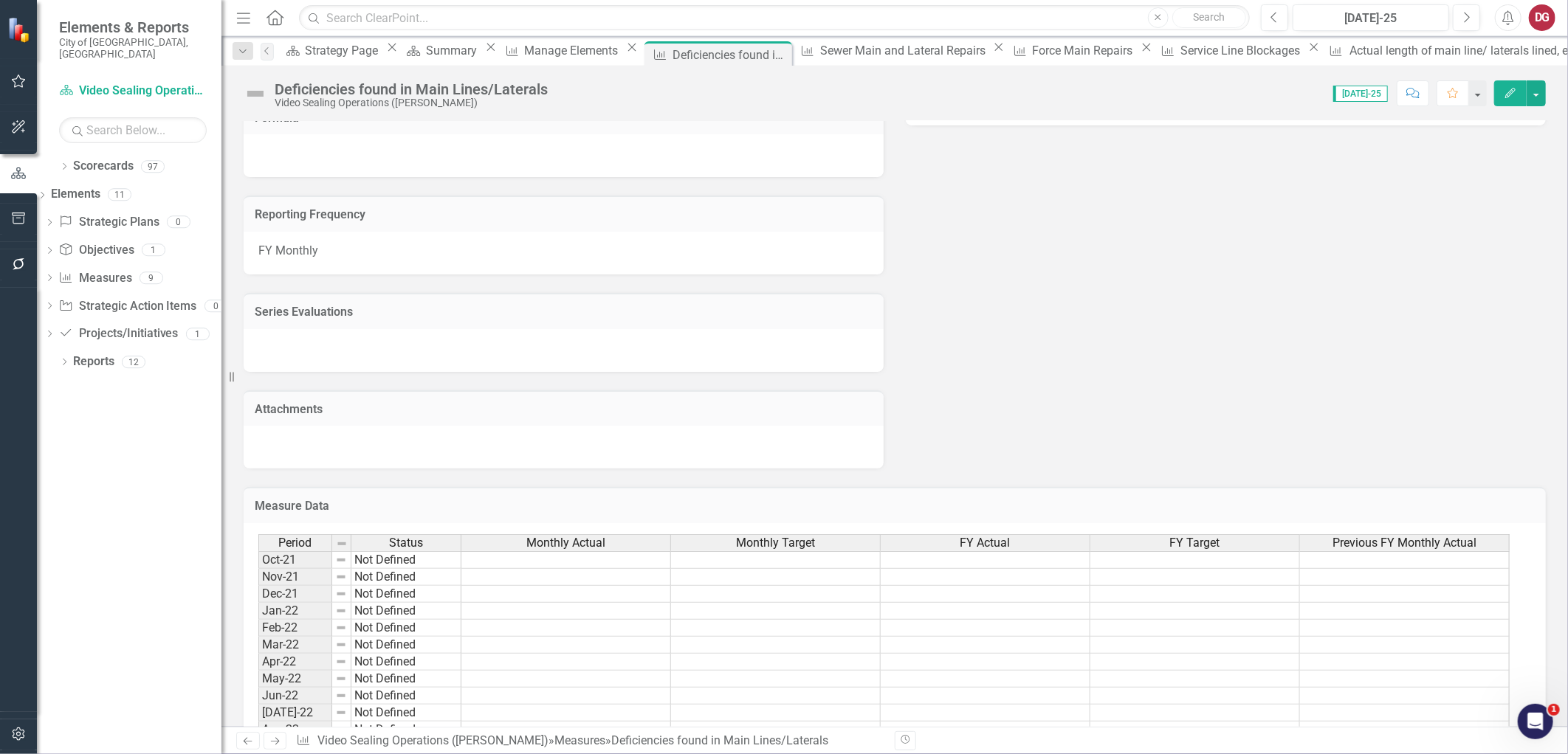
click at [441, 491] on div "Measure Data Last Calculated" at bounding box center [894, 505] width 1302 height 36
click at [306, 500] on h3 "Measure Data" at bounding box center [895, 505] width 1280 height 13
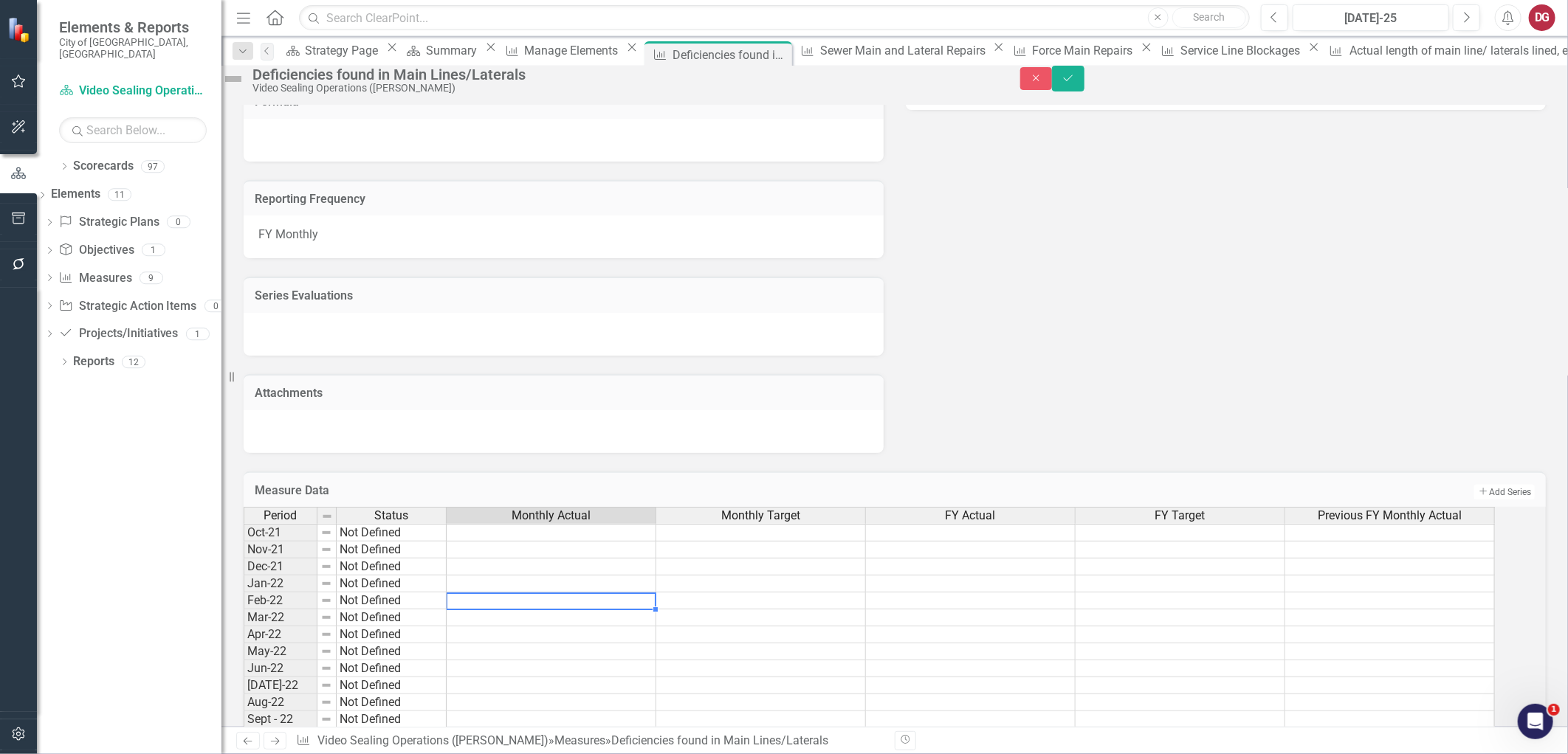
click at [537, 609] on td at bounding box center [551, 601] width 210 height 17
drag, startPoint x: 1148, startPoint y: 416, endPoint x: 1273, endPoint y: 432, distance: 126.0
click at [1149, 416] on div "Objectives Provide preventative and corrective maintenance to ensure uninterrup…" at bounding box center [895, 82] width 1324 height 743
click at [1477, 496] on icon "Add" at bounding box center [1483, 492] width 11 height 9
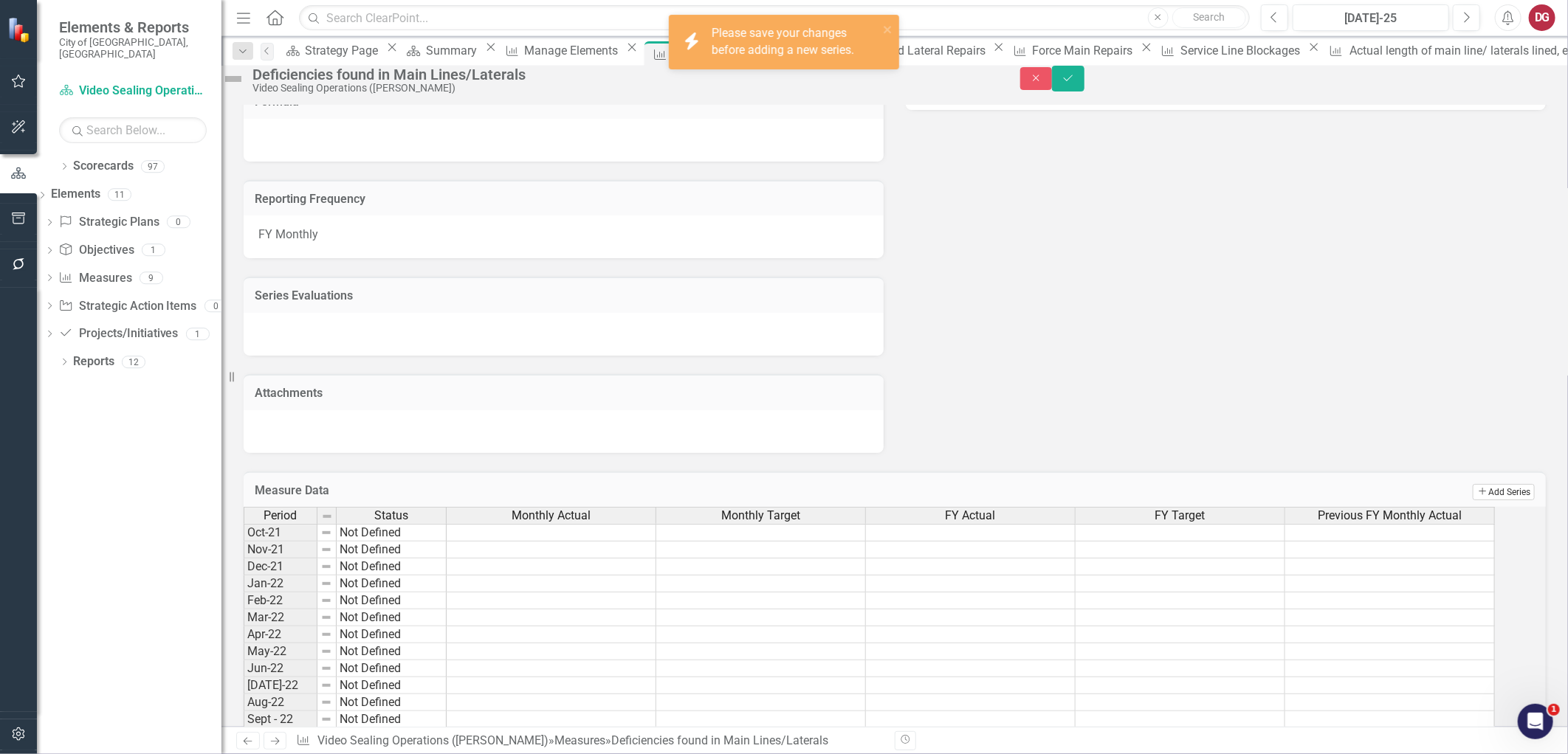
click at [1477, 496] on icon "Add" at bounding box center [1483, 492] width 11 height 9
click at [749, 32] on div "Please save your changes before adding a new series." at bounding box center [795, 42] width 167 height 34
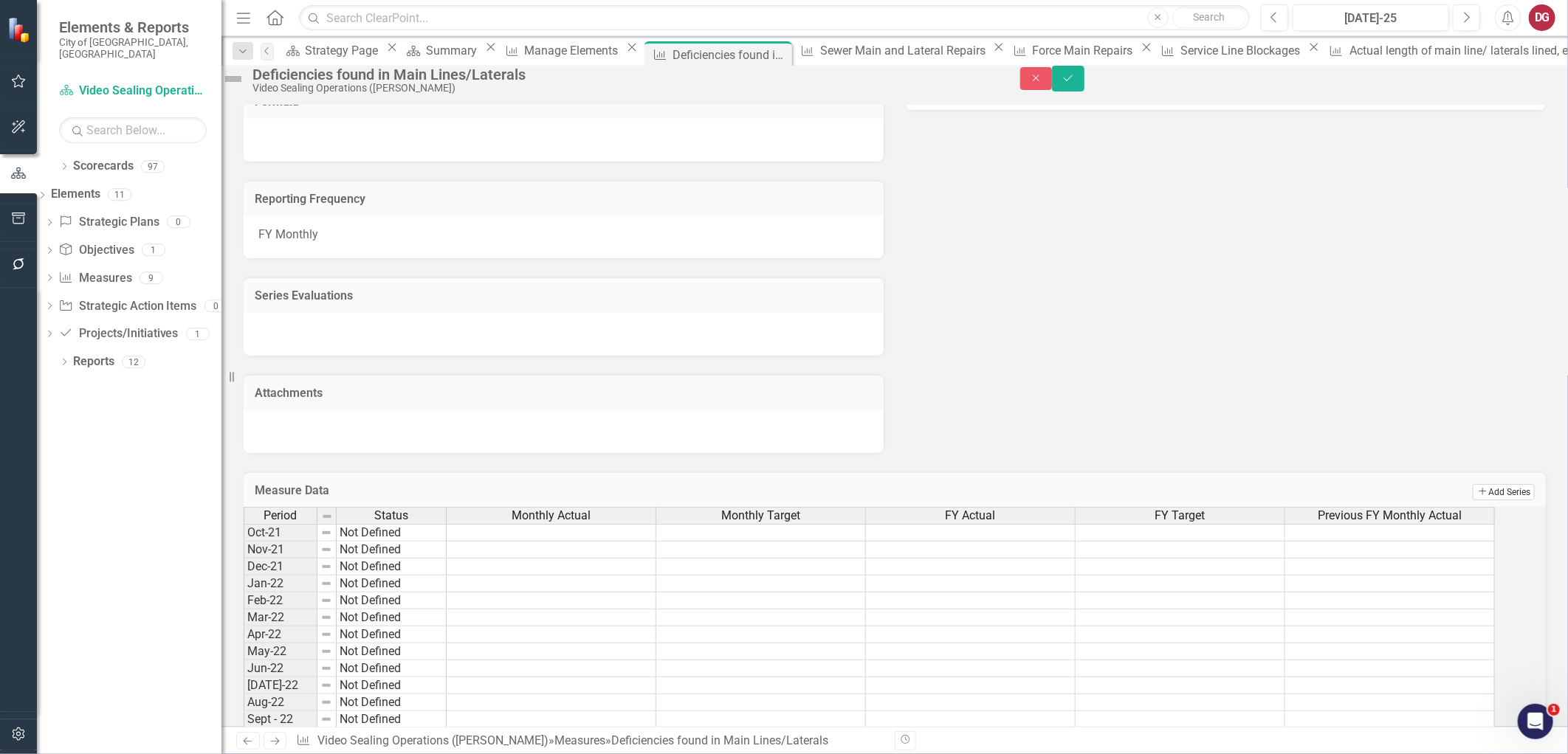
click at [1478, 500] on button "Add Add Series" at bounding box center [1503, 492] width 62 height 16
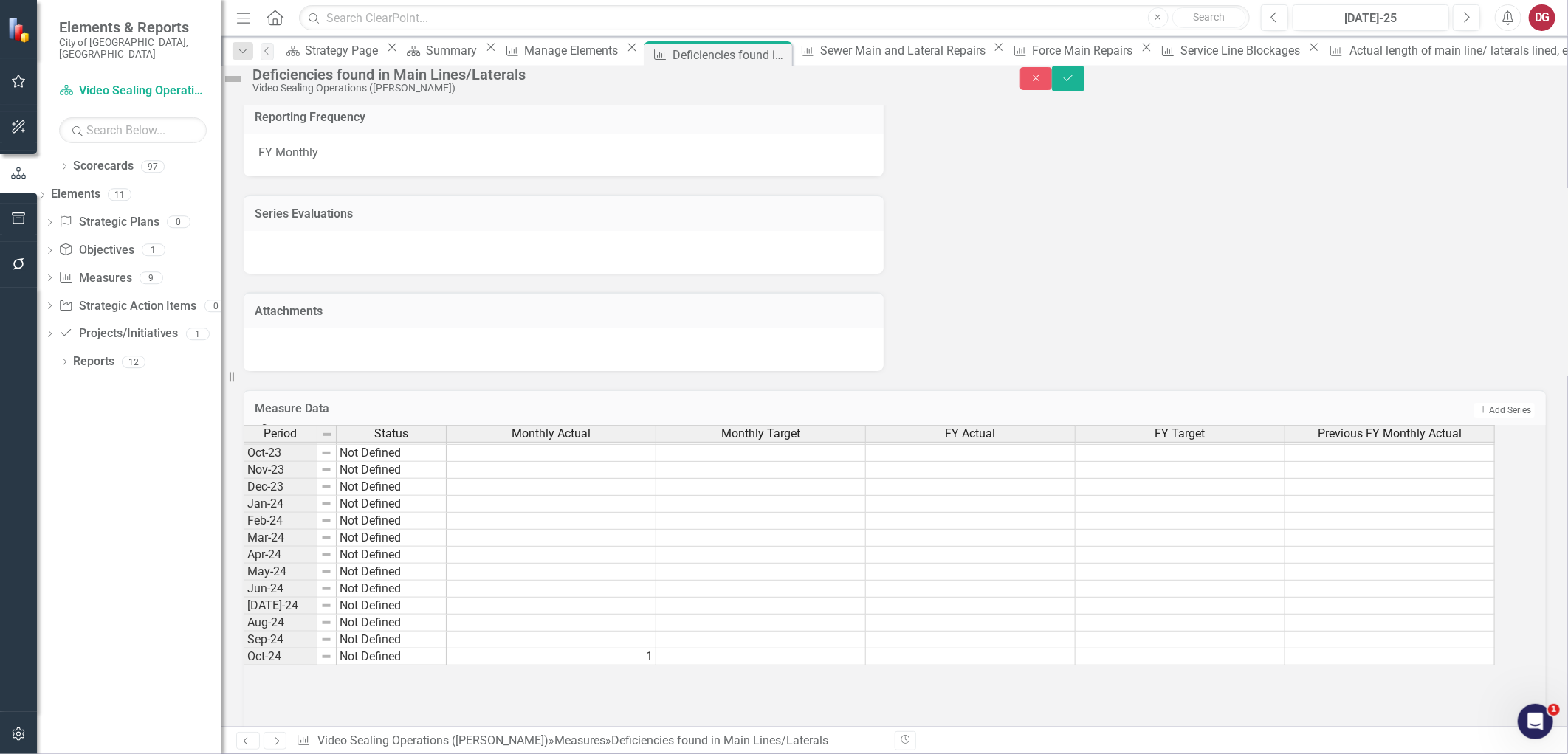
scroll to position [409, 0]
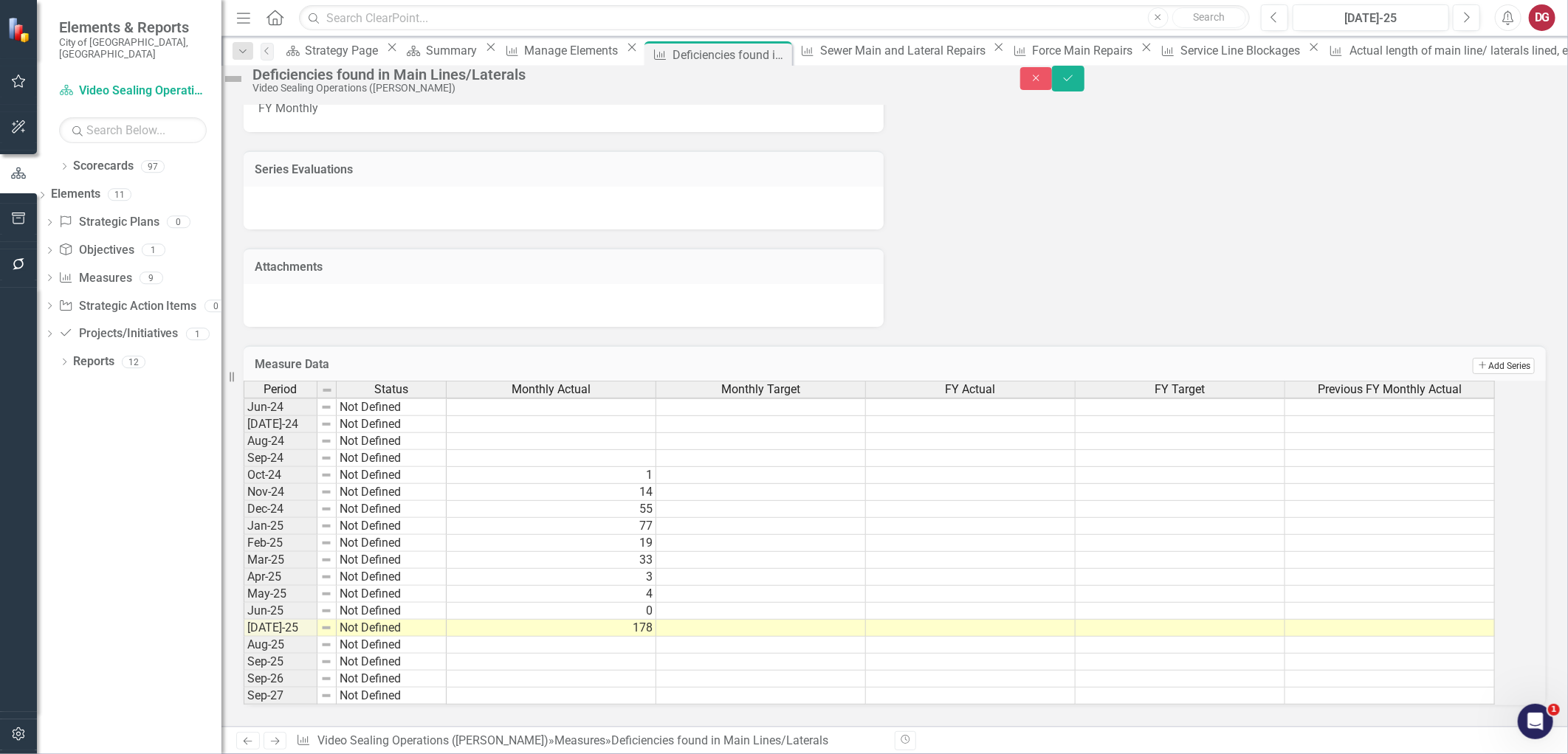
click at [1477, 361] on icon "Add" at bounding box center [1483, 365] width 11 height 9
click at [1084, 91] on button "Save" at bounding box center [1068, 79] width 33 height 26
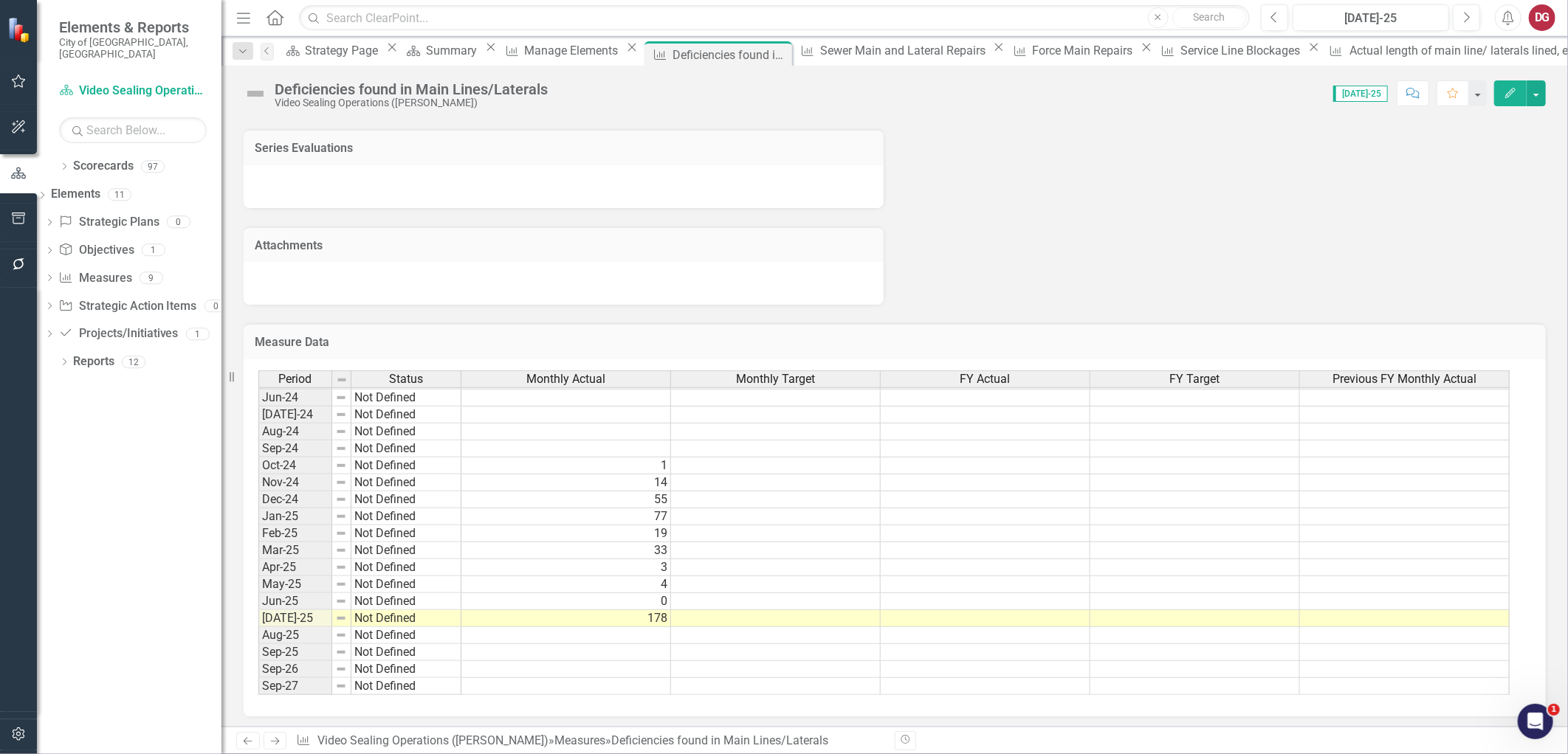
scroll to position [544, 0]
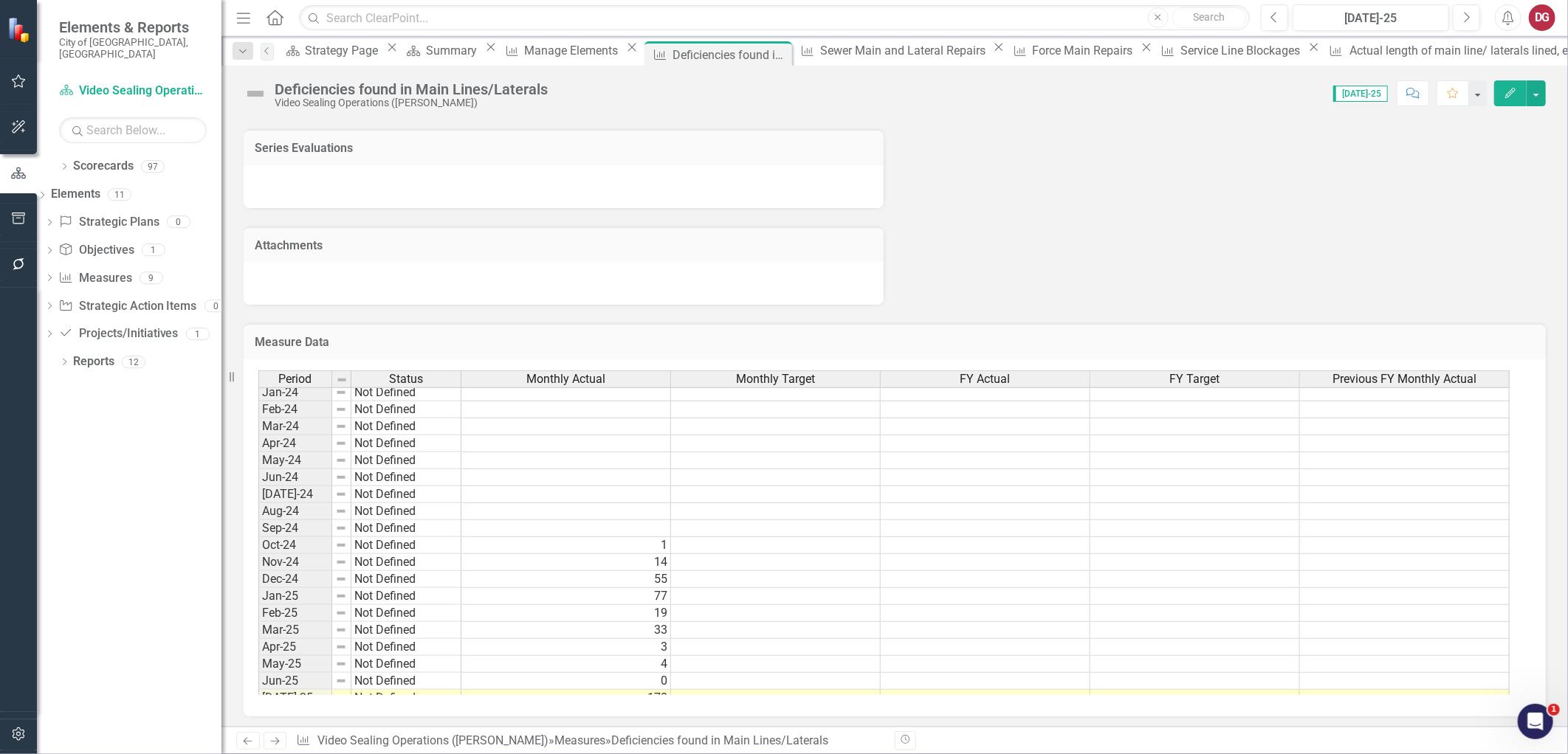
click at [1543, 733] on div "Open Intercom Messenger" at bounding box center [1534, 721] width 49 height 49
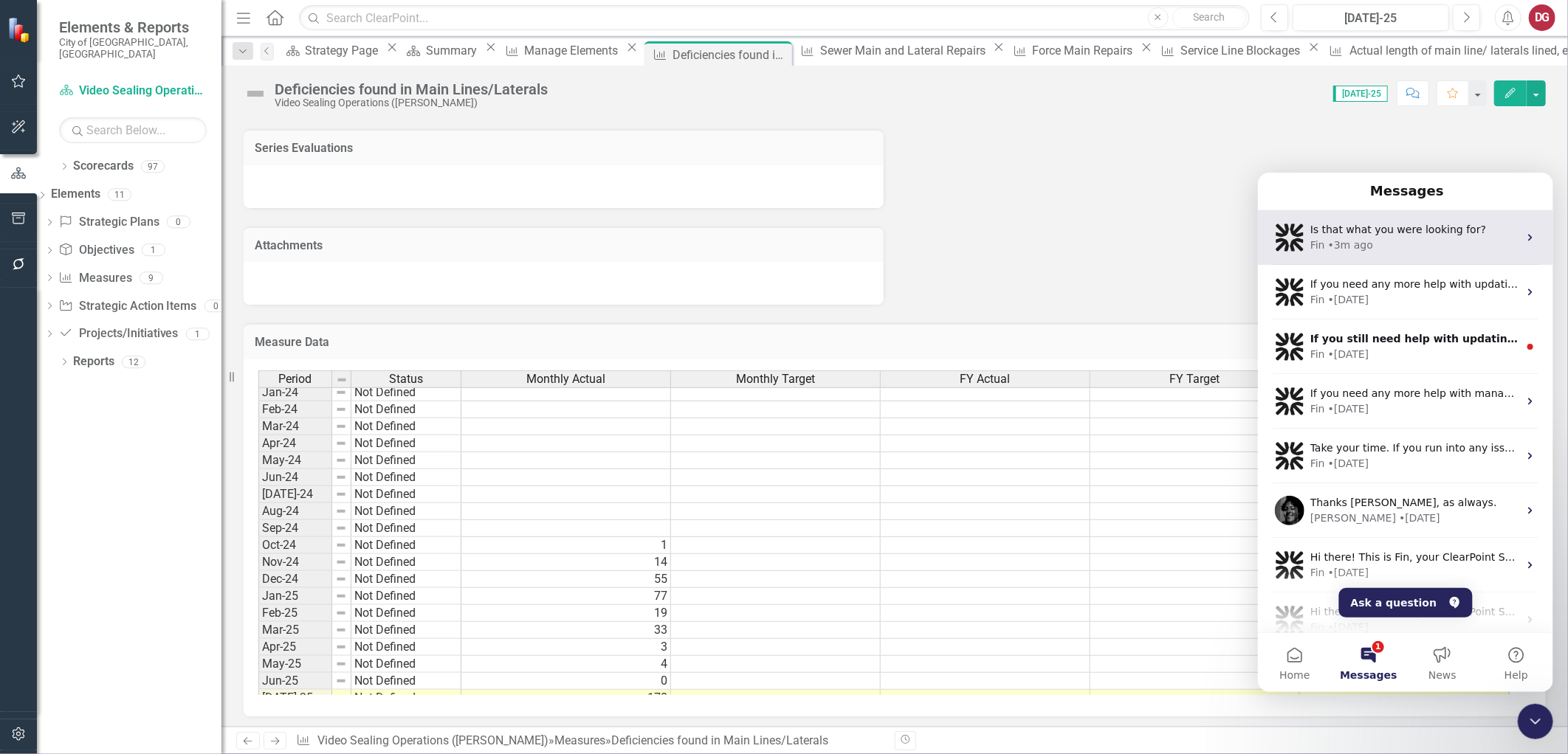
click at [1377, 233] on span "Is that what you were looking for?" at bounding box center [1397, 228] width 175 height 11
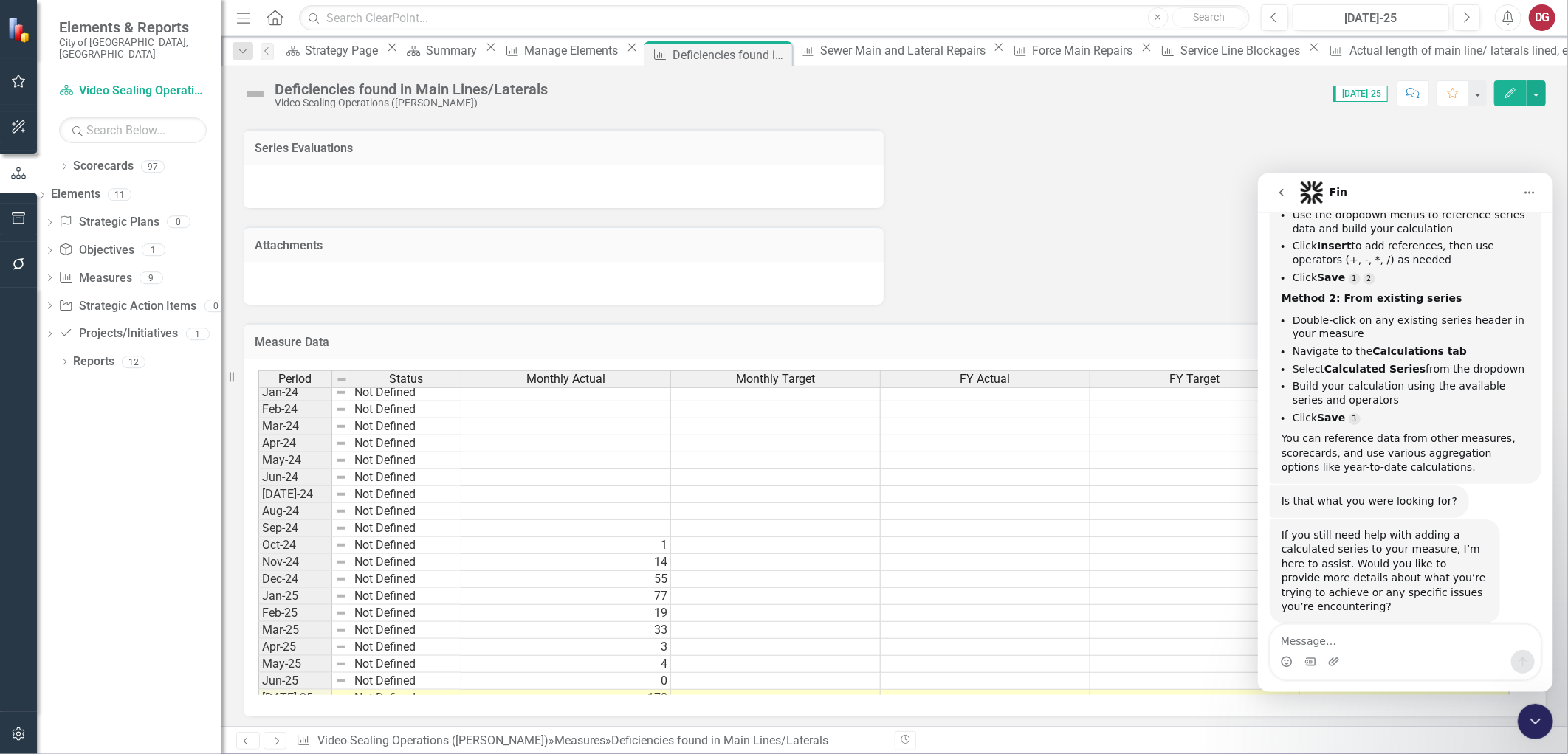
click at [117, 158] on link "Scorecards" at bounding box center [103, 166] width 60 height 17
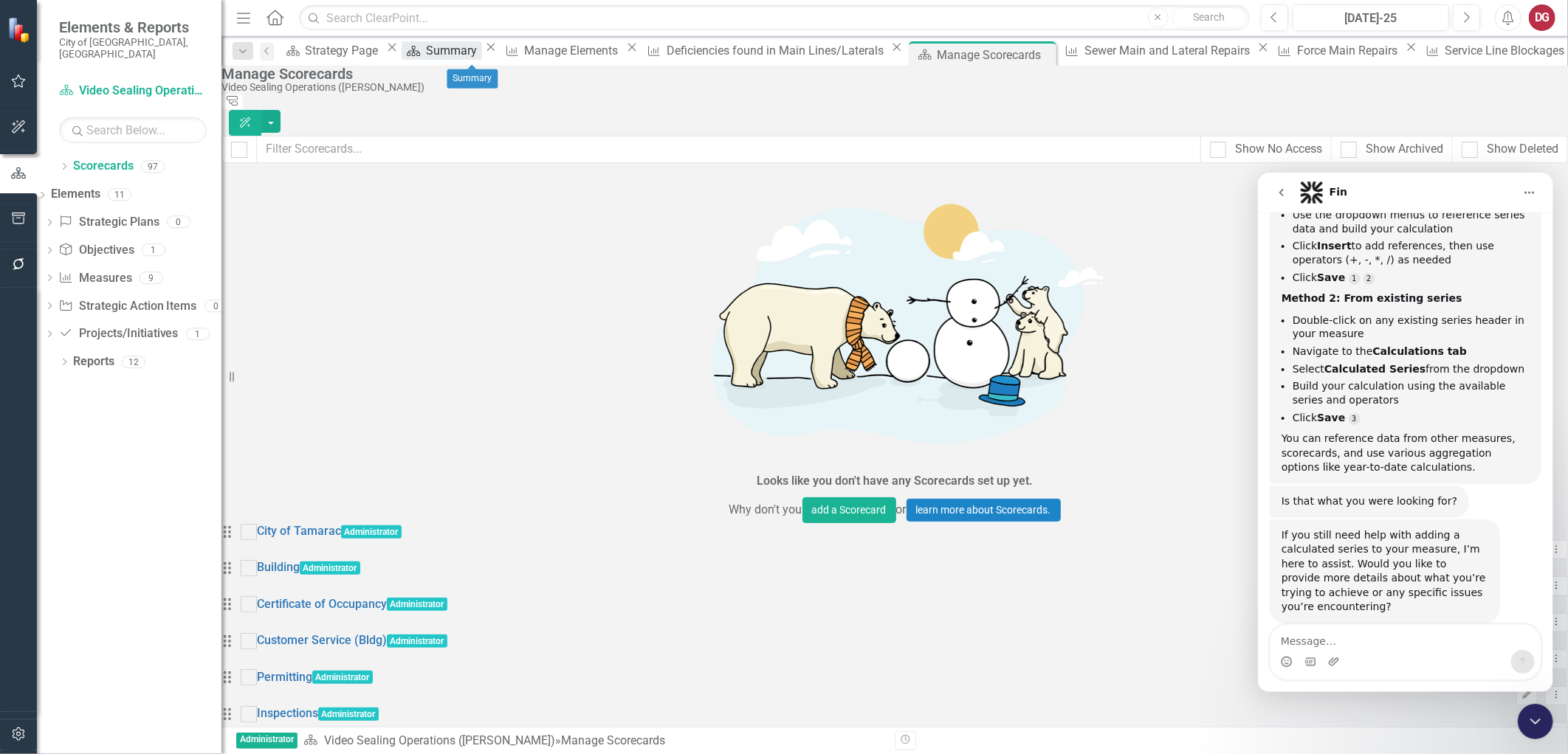
click at [460, 44] on div "Summary" at bounding box center [453, 50] width 56 height 18
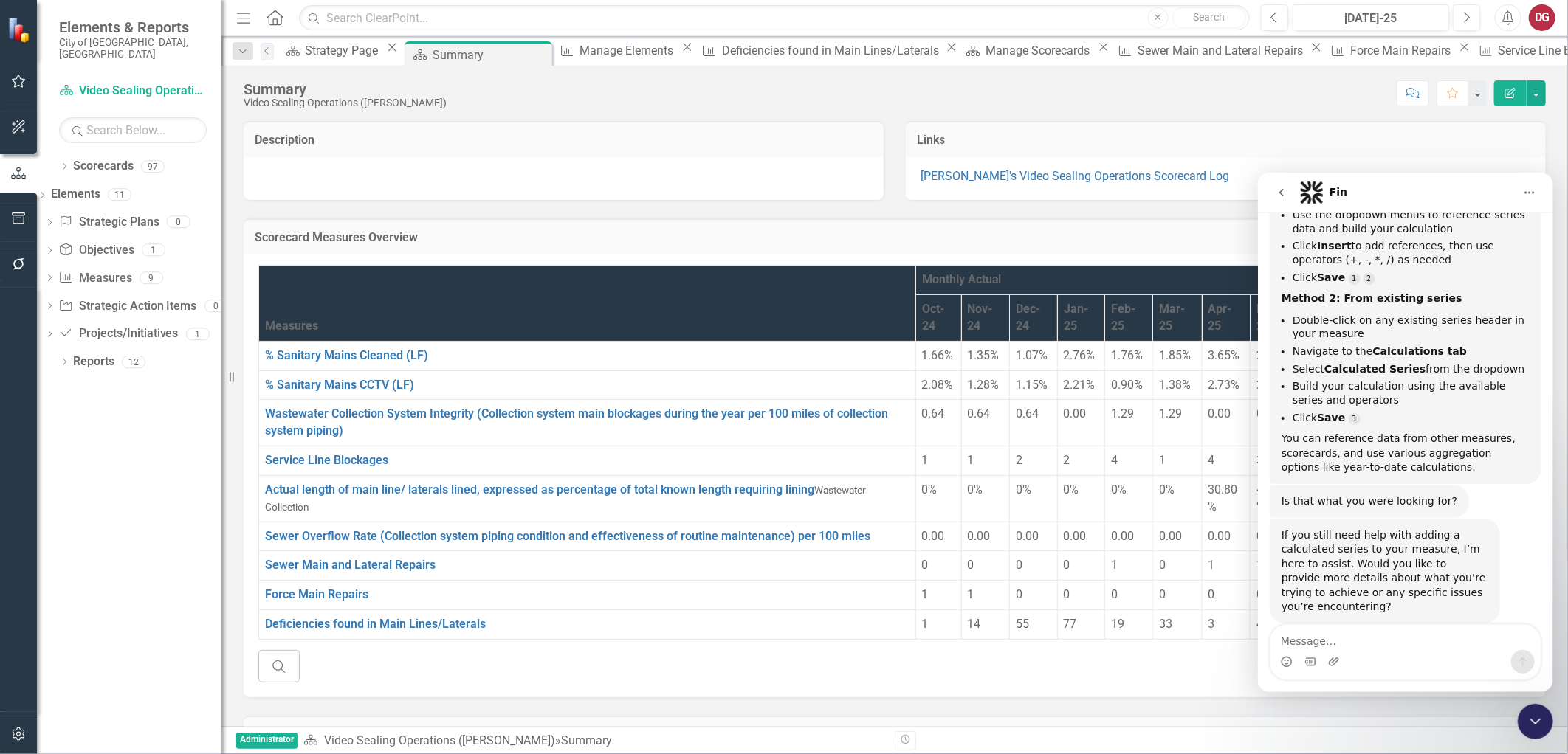
click at [1532, 727] on icon "Close Intercom Messenger" at bounding box center [1534, 720] width 18 height 18
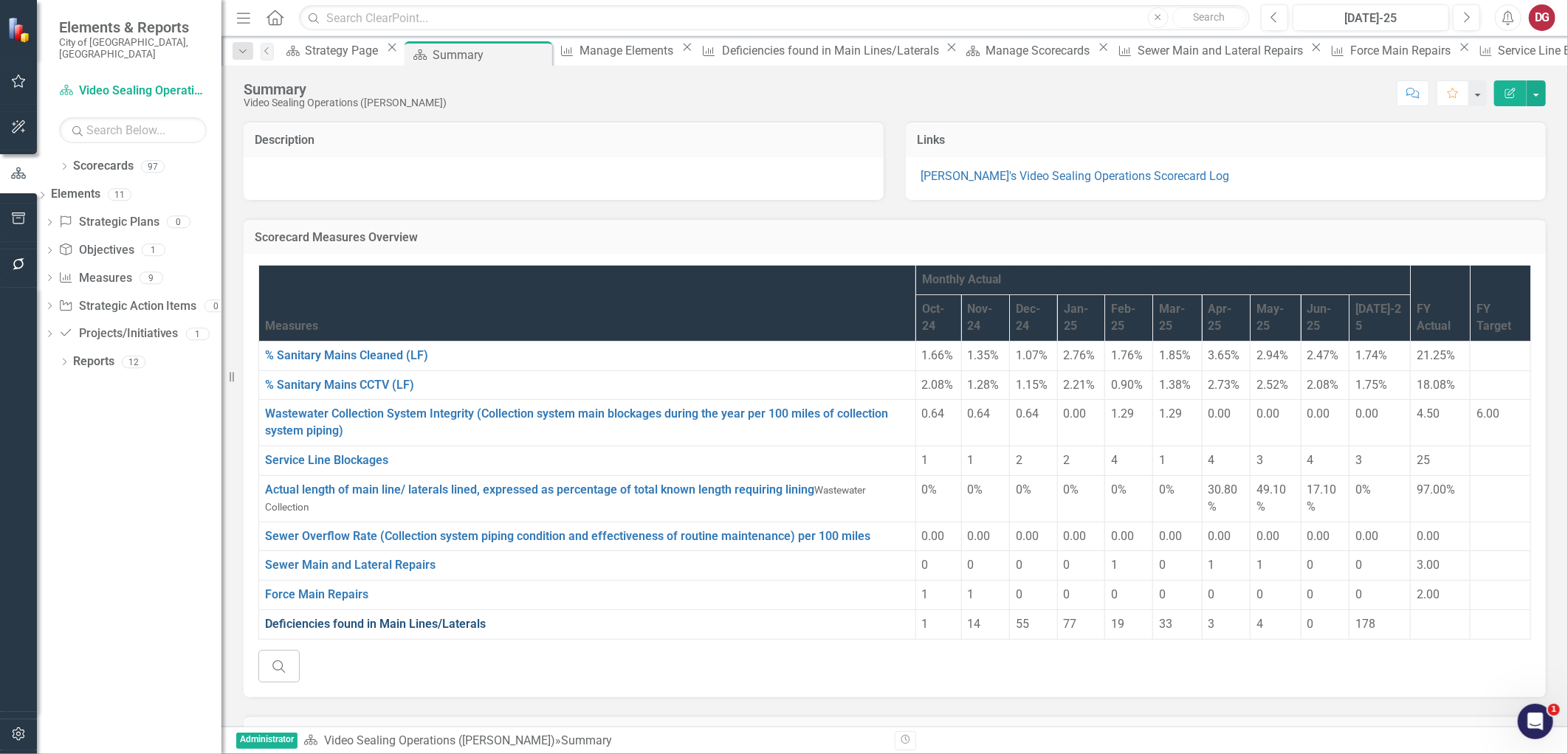
click at [307, 631] on link "Deficiencies found in Main Lines/Laterals" at bounding box center [374, 624] width 220 height 14
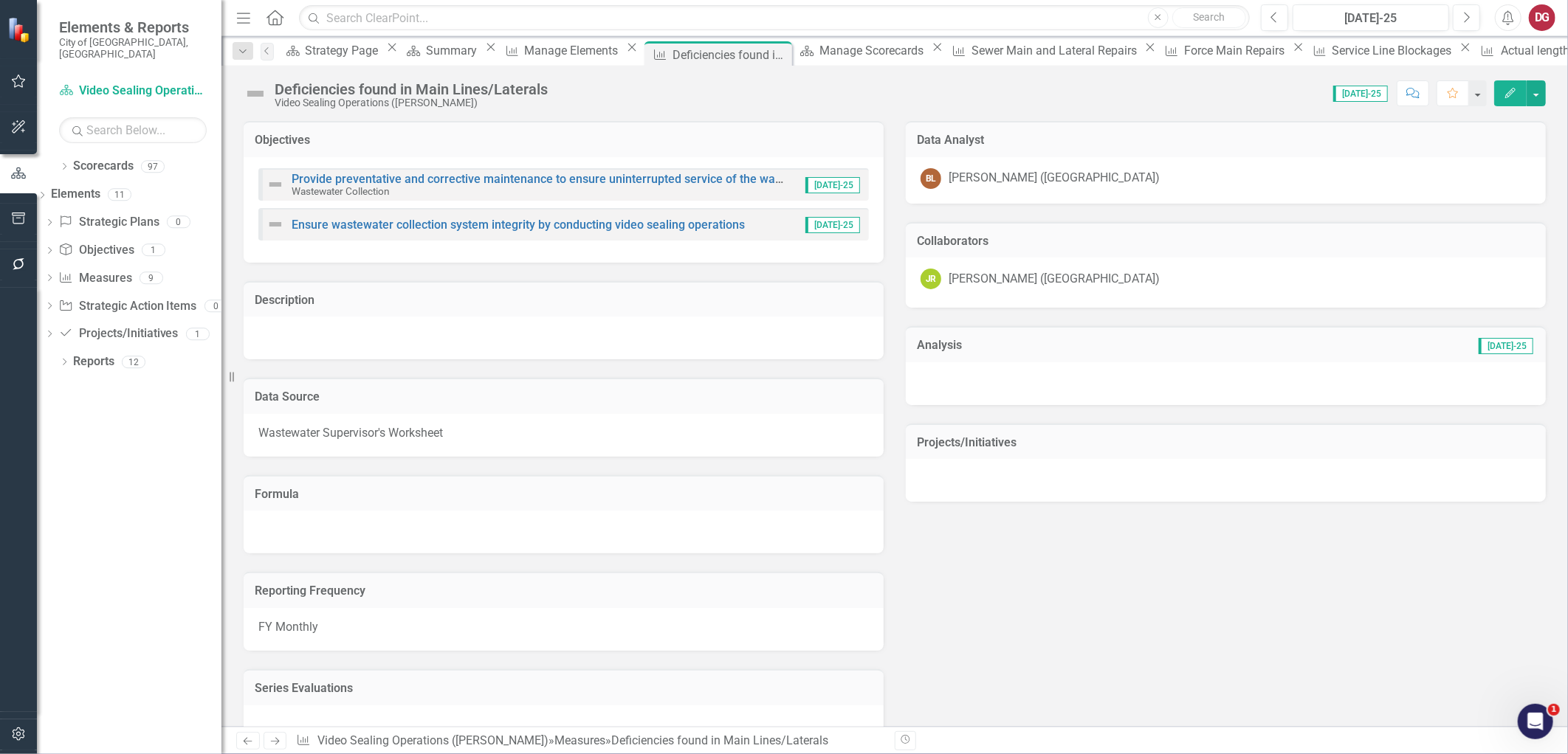
click at [1502, 88] on button "Edit" at bounding box center [1510, 93] width 33 height 26
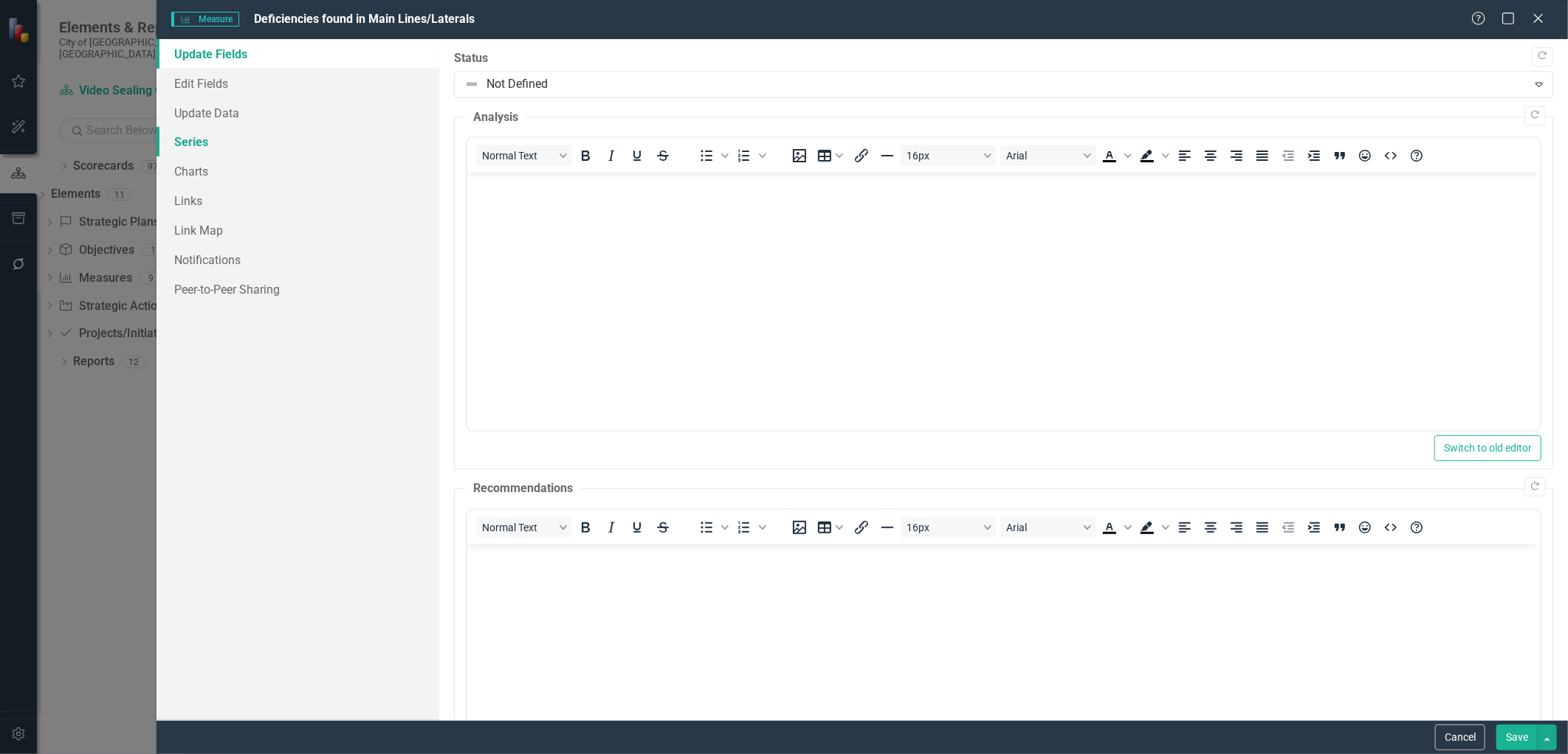
click at [207, 146] on link "Series" at bounding box center [297, 141] width 282 height 30
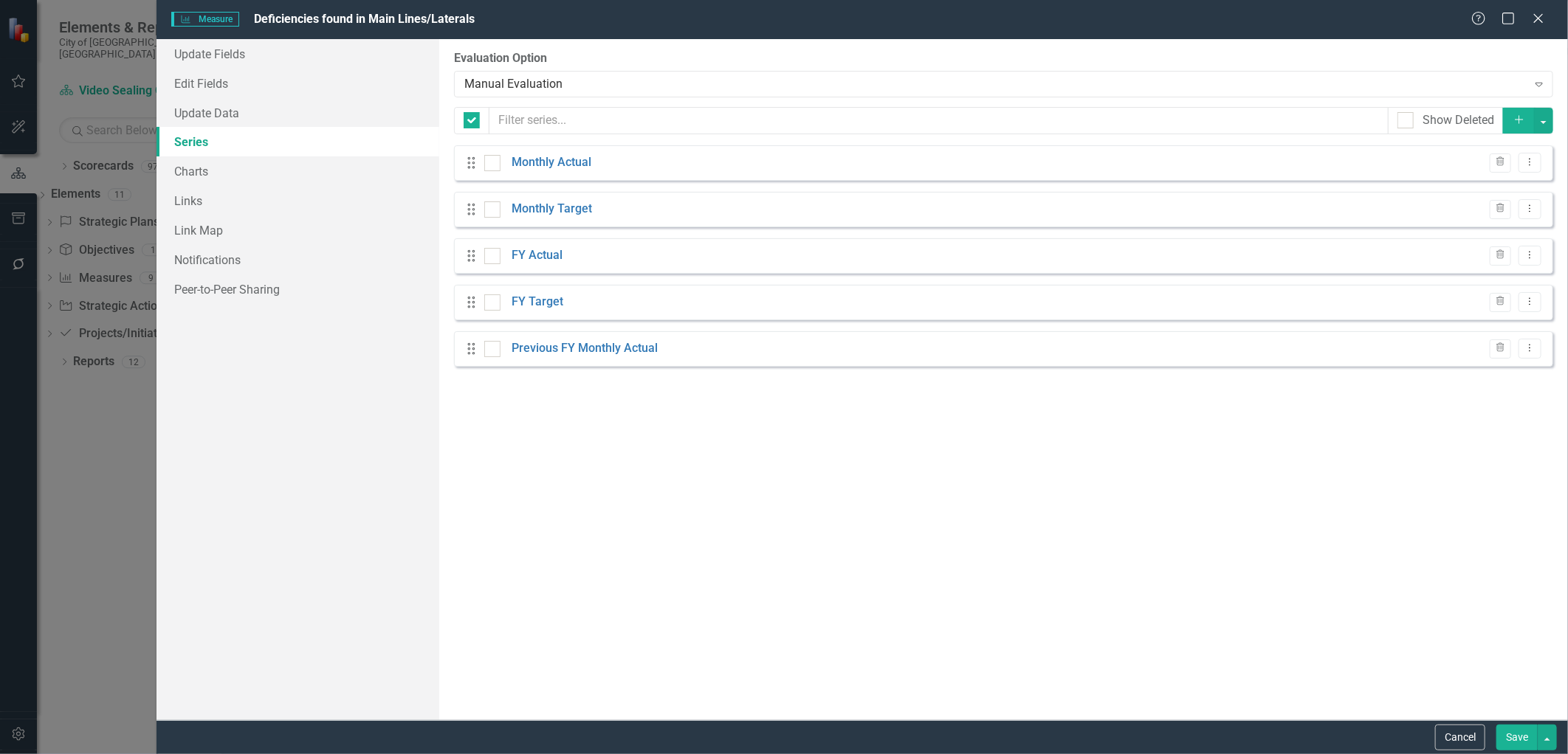
checkbox input "false"
click at [219, 137] on link "Series" at bounding box center [297, 141] width 282 height 30
click at [557, 253] on link "FY Actual" at bounding box center [537, 255] width 51 height 17
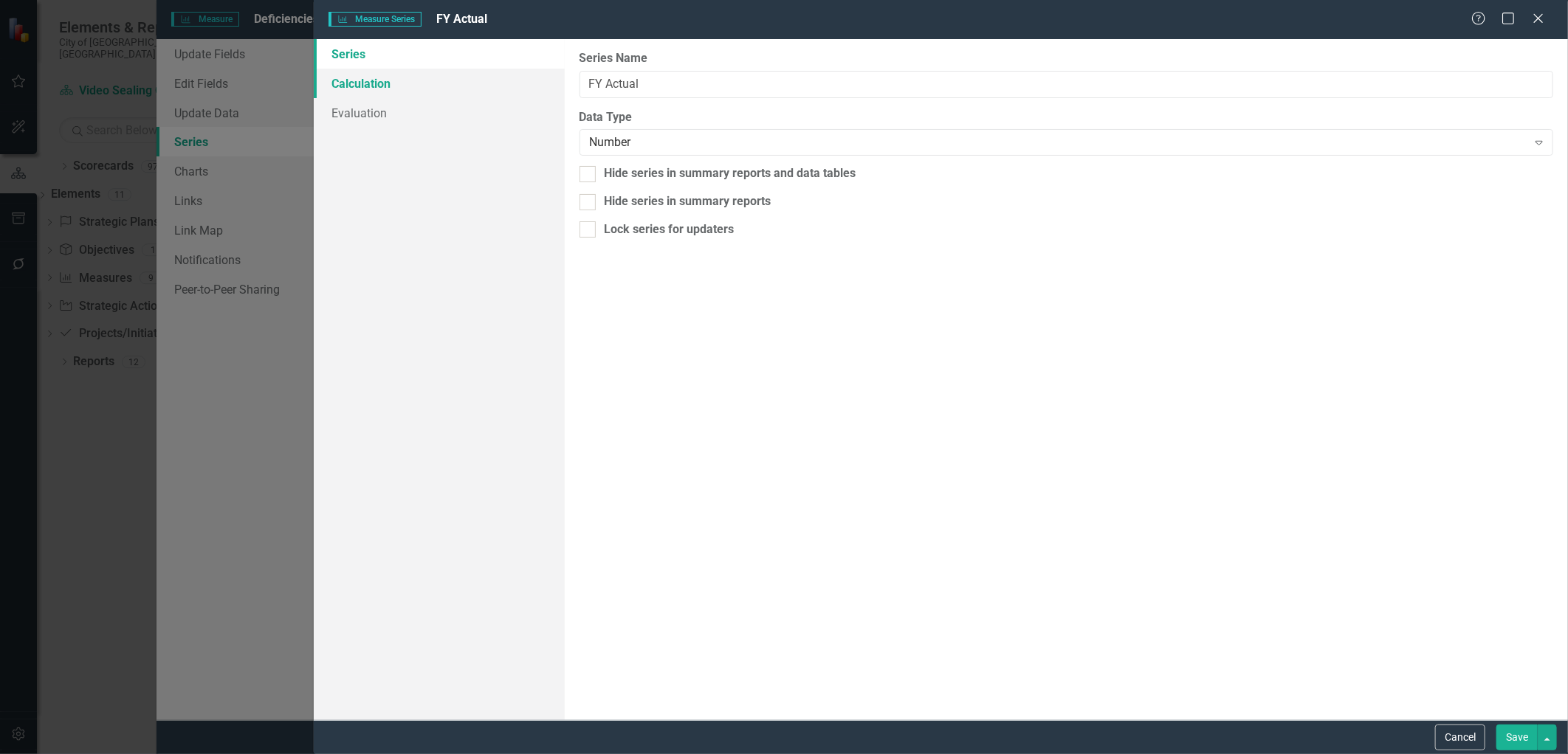
click at [381, 85] on link "Calculation" at bounding box center [439, 83] width 251 height 30
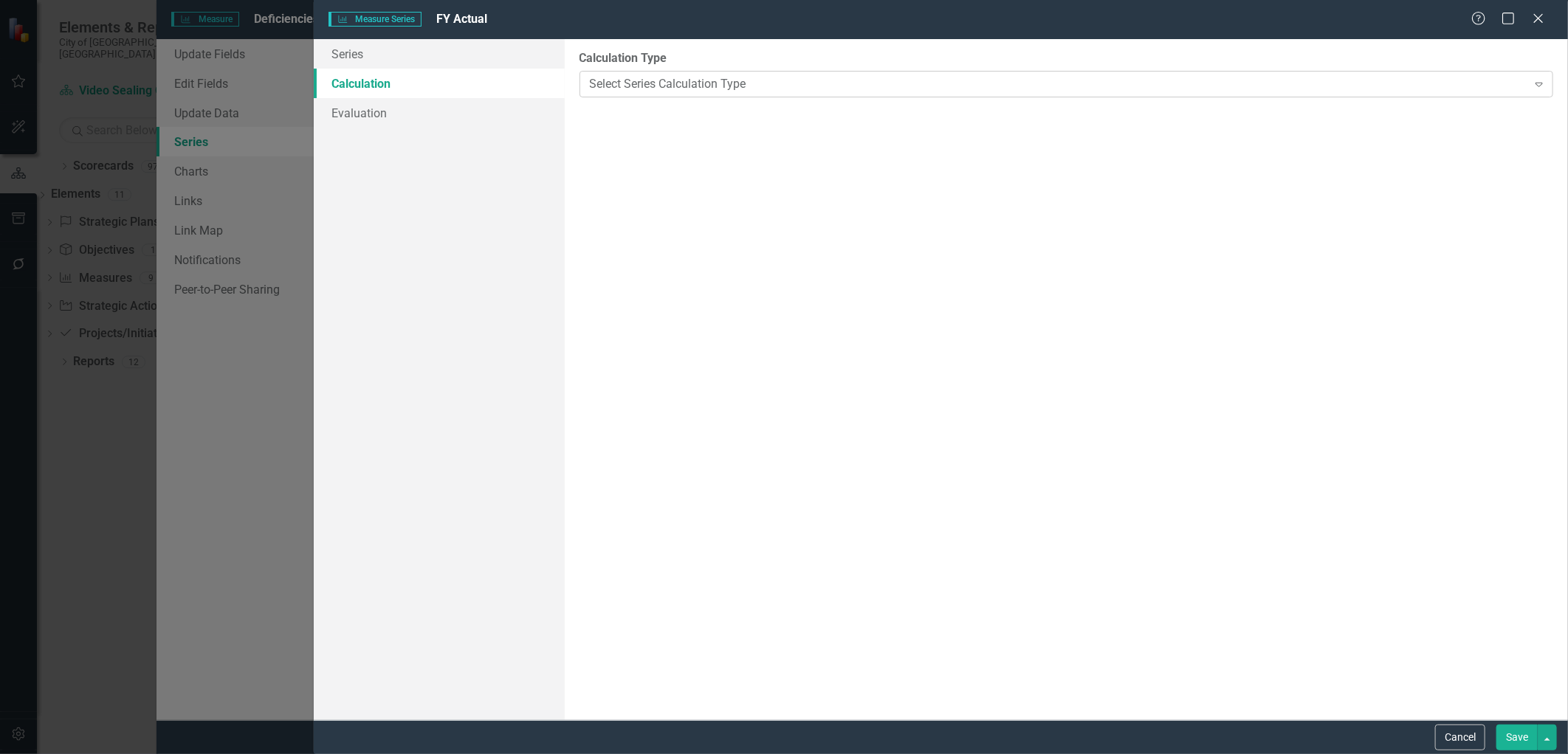
click at [654, 83] on div "Select Series Calculation Type" at bounding box center [1058, 84] width 937 height 17
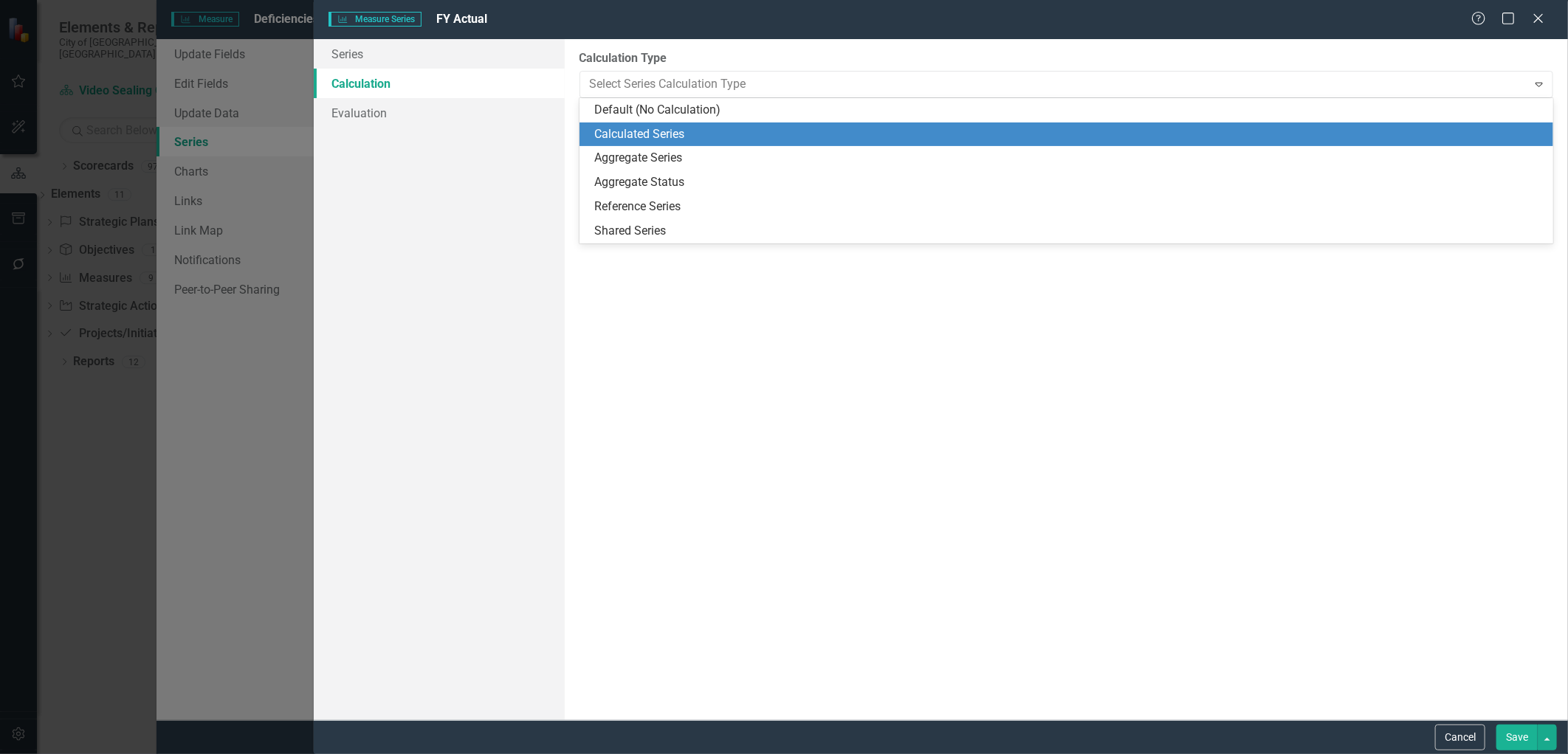
click at [638, 136] on div "Calculated Series" at bounding box center [1069, 135] width 951 height 17
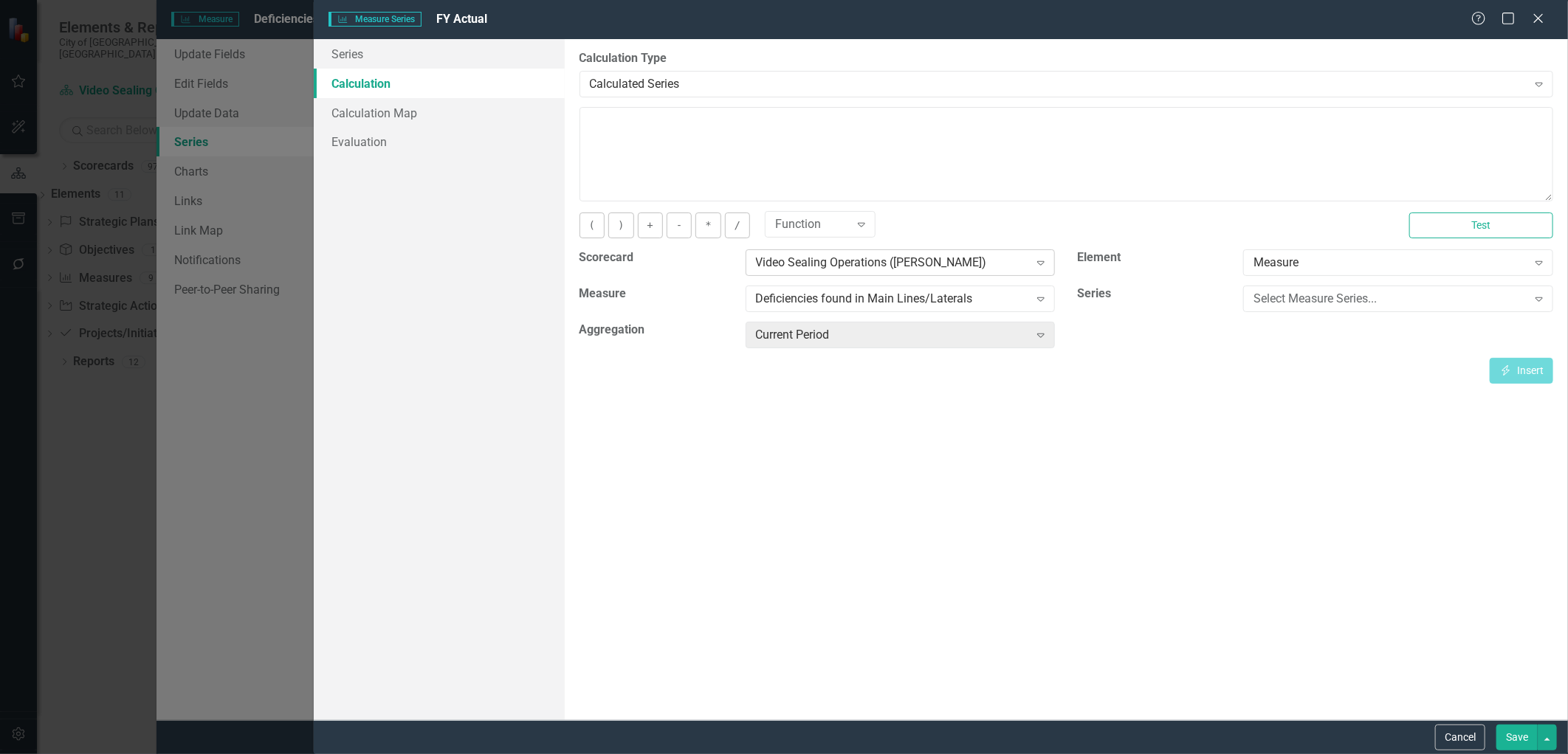
click at [985, 268] on div "Video Sealing Operations ([PERSON_NAME])" at bounding box center [892, 263] width 273 height 17
click at [1192, 383] on div "Insert Insert" at bounding box center [1066, 371] width 974 height 26
click at [850, 230] on div "Expand" at bounding box center [861, 224] width 27 height 24
click at [917, 223] on div "6 results available. Use Up and Down to choose options, press Enter to select t…" at bounding box center [1076, 226] width 622 height 27
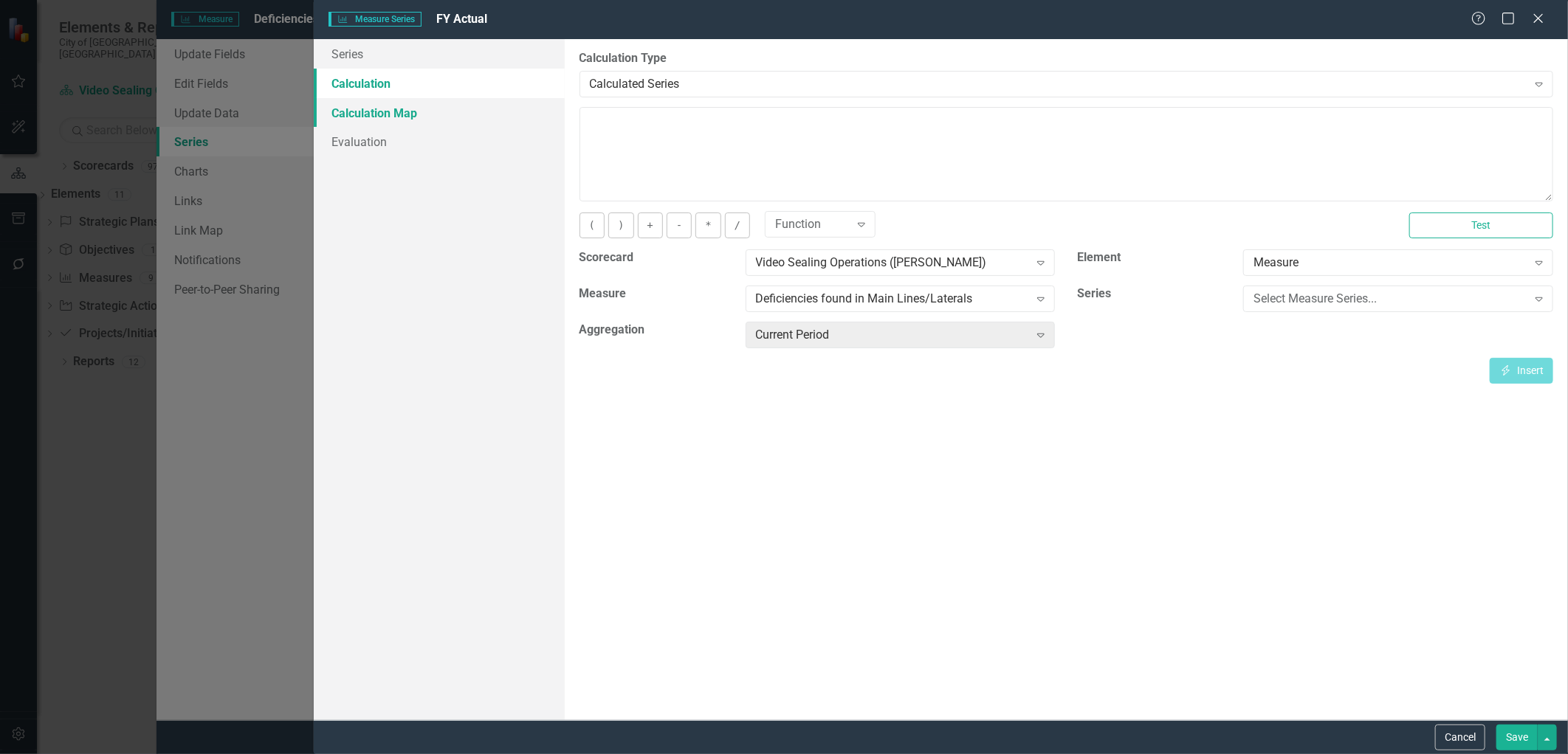
click at [393, 120] on link "Calculation Map" at bounding box center [439, 113] width 251 height 30
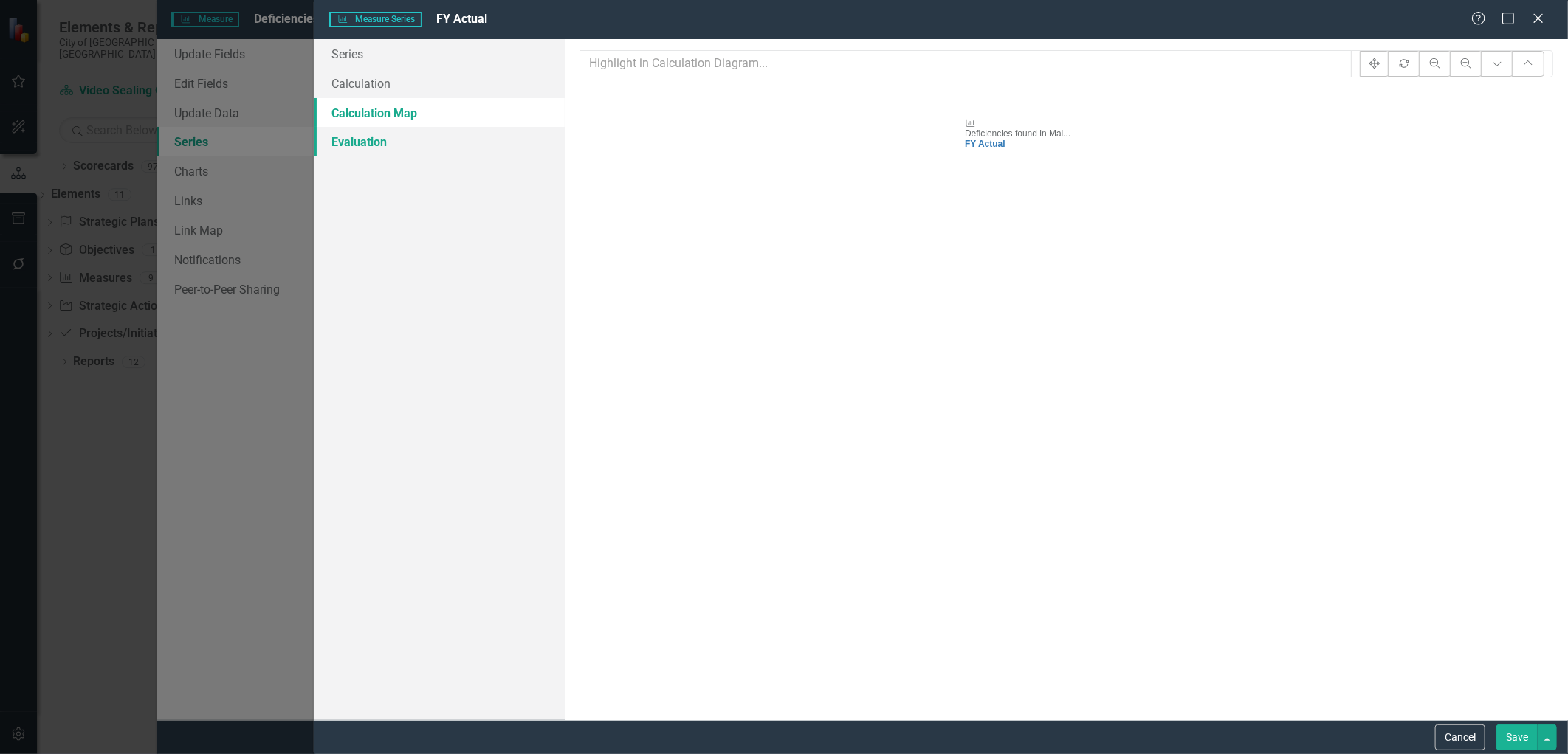
click at [375, 143] on link "Evaluation" at bounding box center [439, 141] width 251 height 30
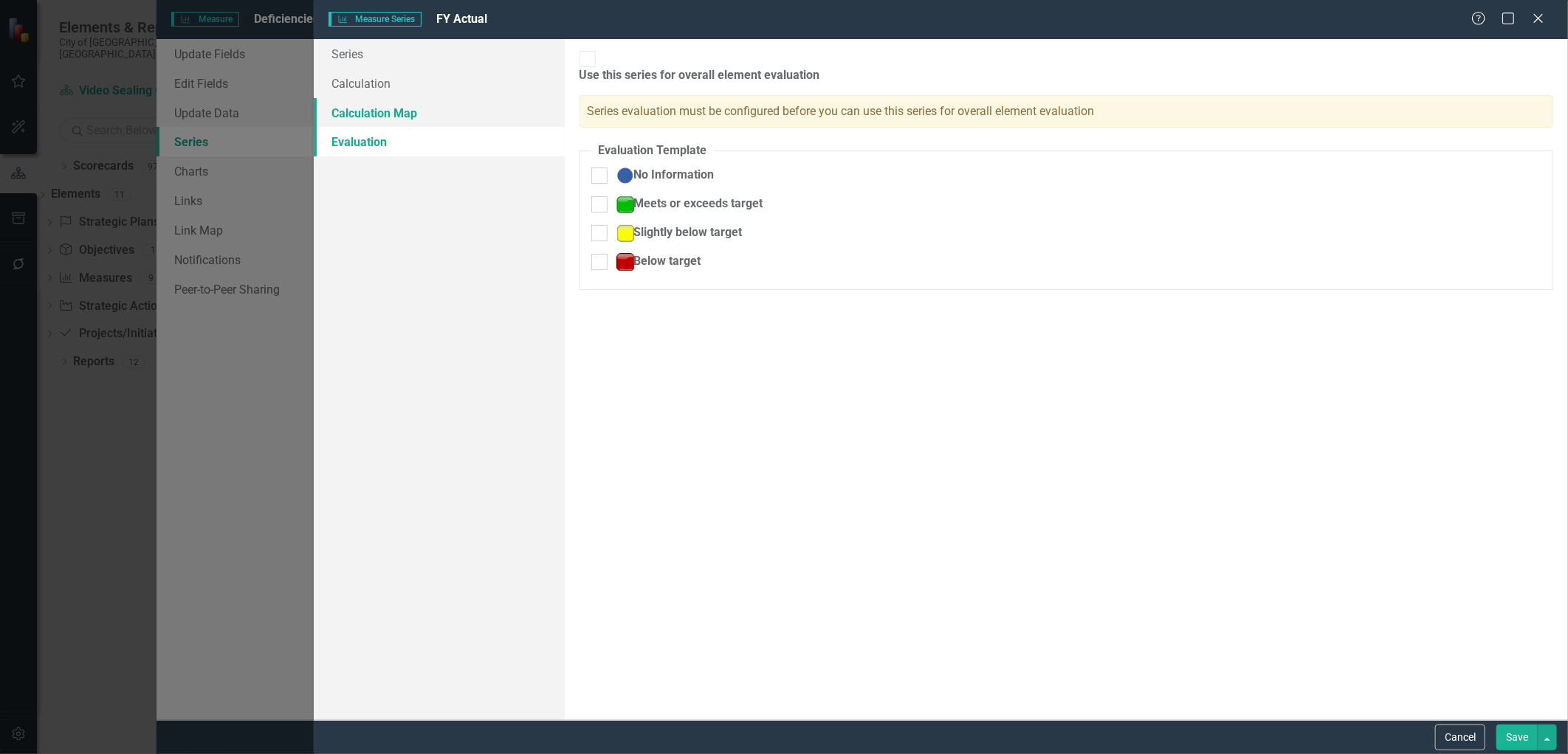
click at [385, 111] on link "Calculation Map" at bounding box center [439, 113] width 251 height 30
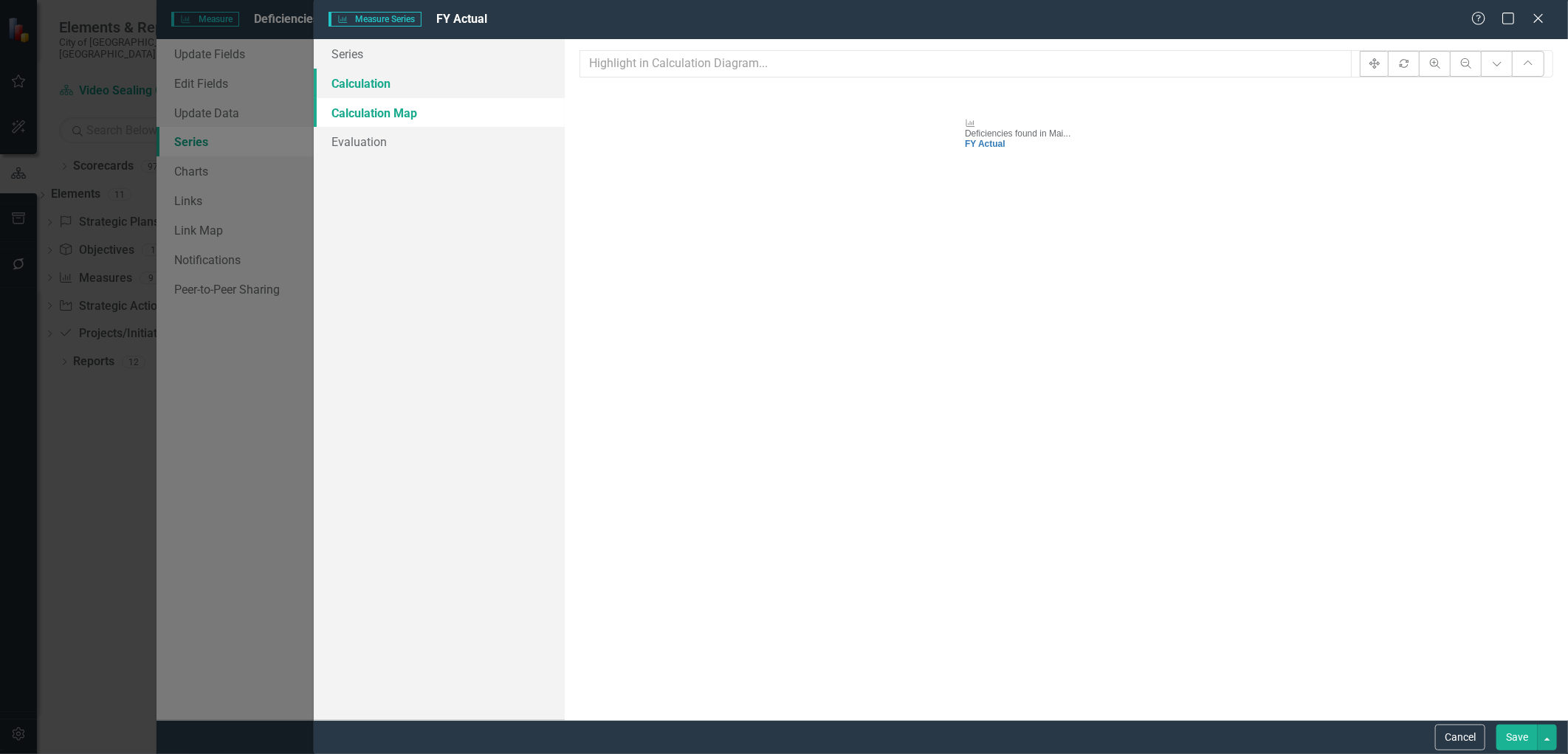
click at [389, 81] on link "Calculation" at bounding box center [439, 83] width 251 height 30
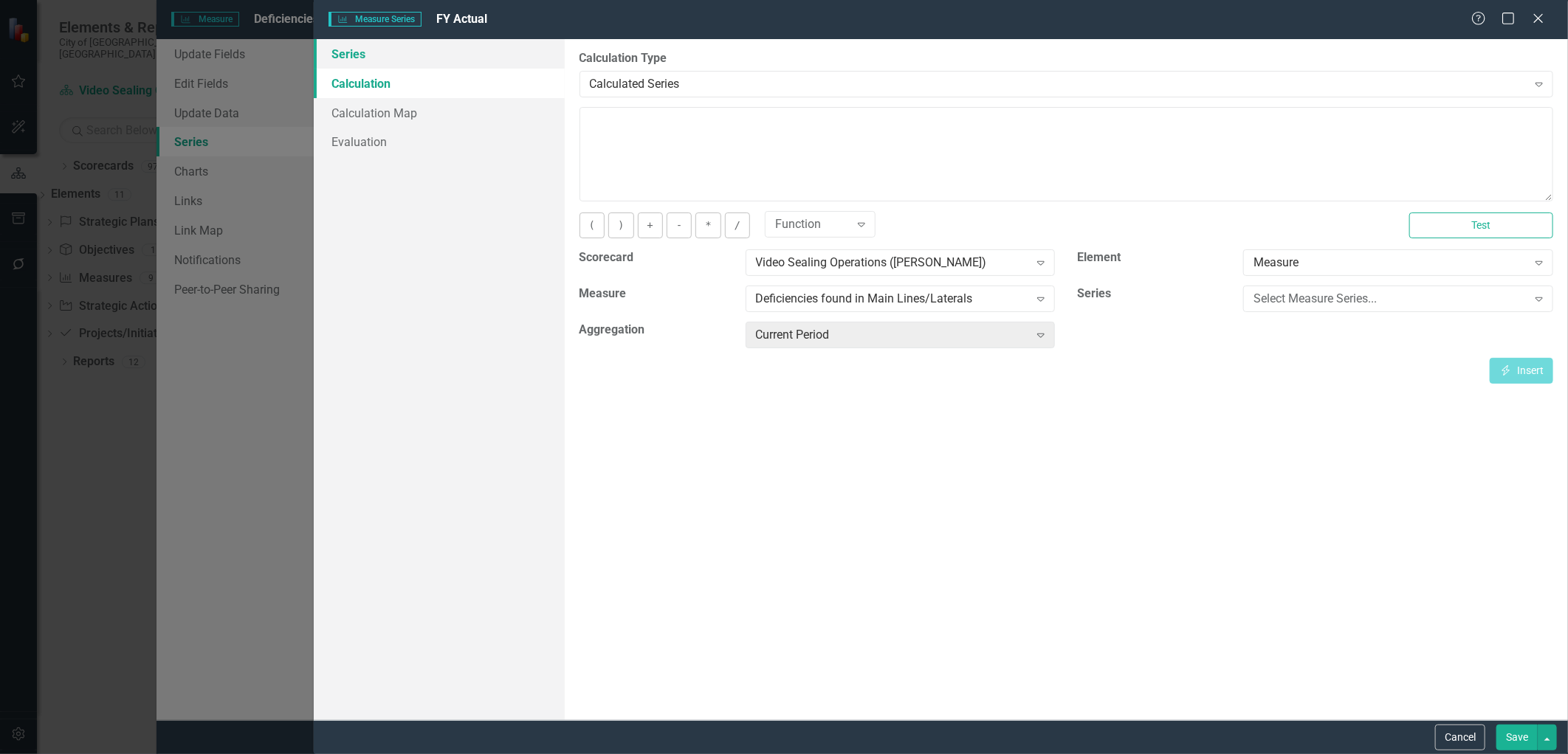
click at [363, 56] on link "Series" at bounding box center [439, 53] width 251 height 30
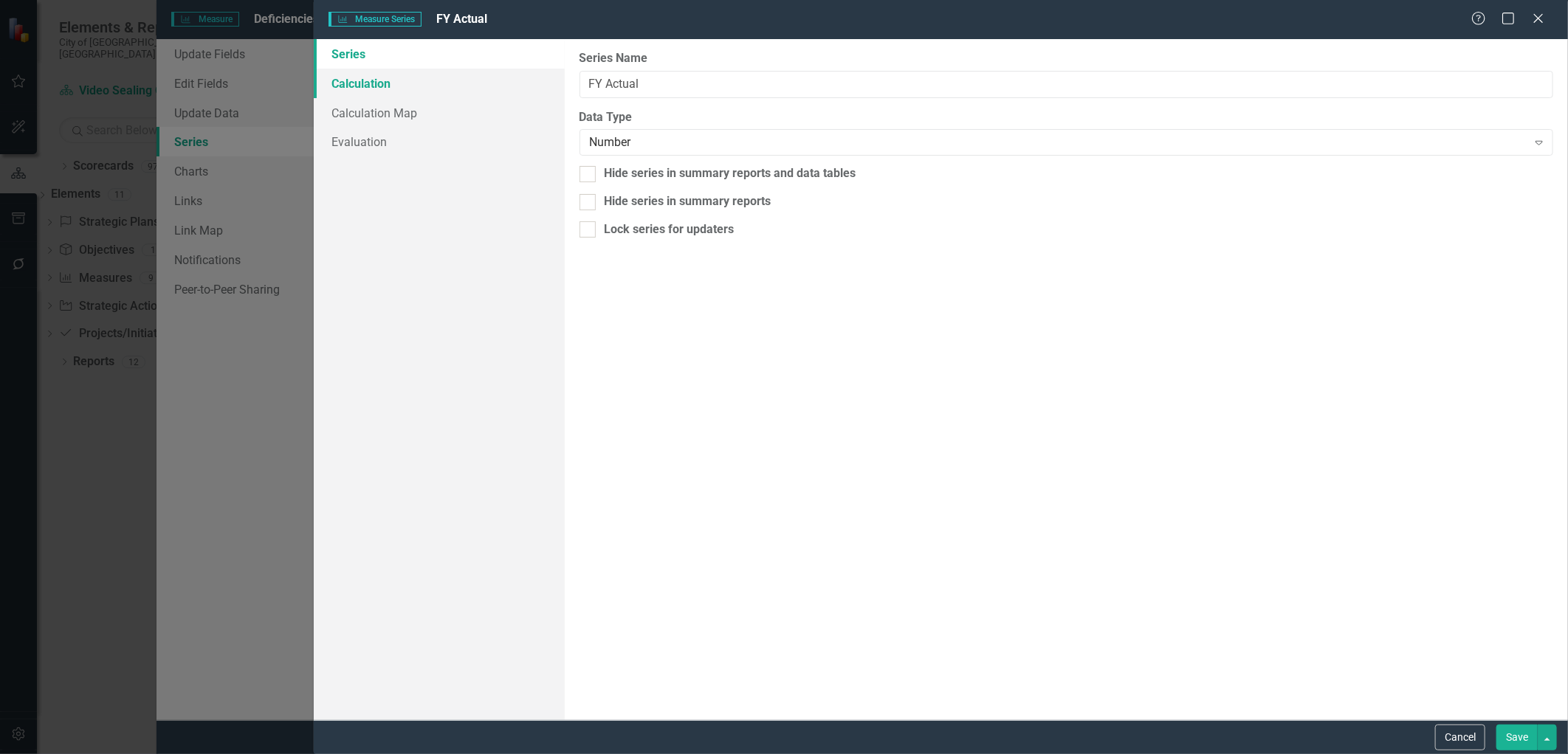
click at [360, 84] on link "Calculation" at bounding box center [439, 83] width 251 height 30
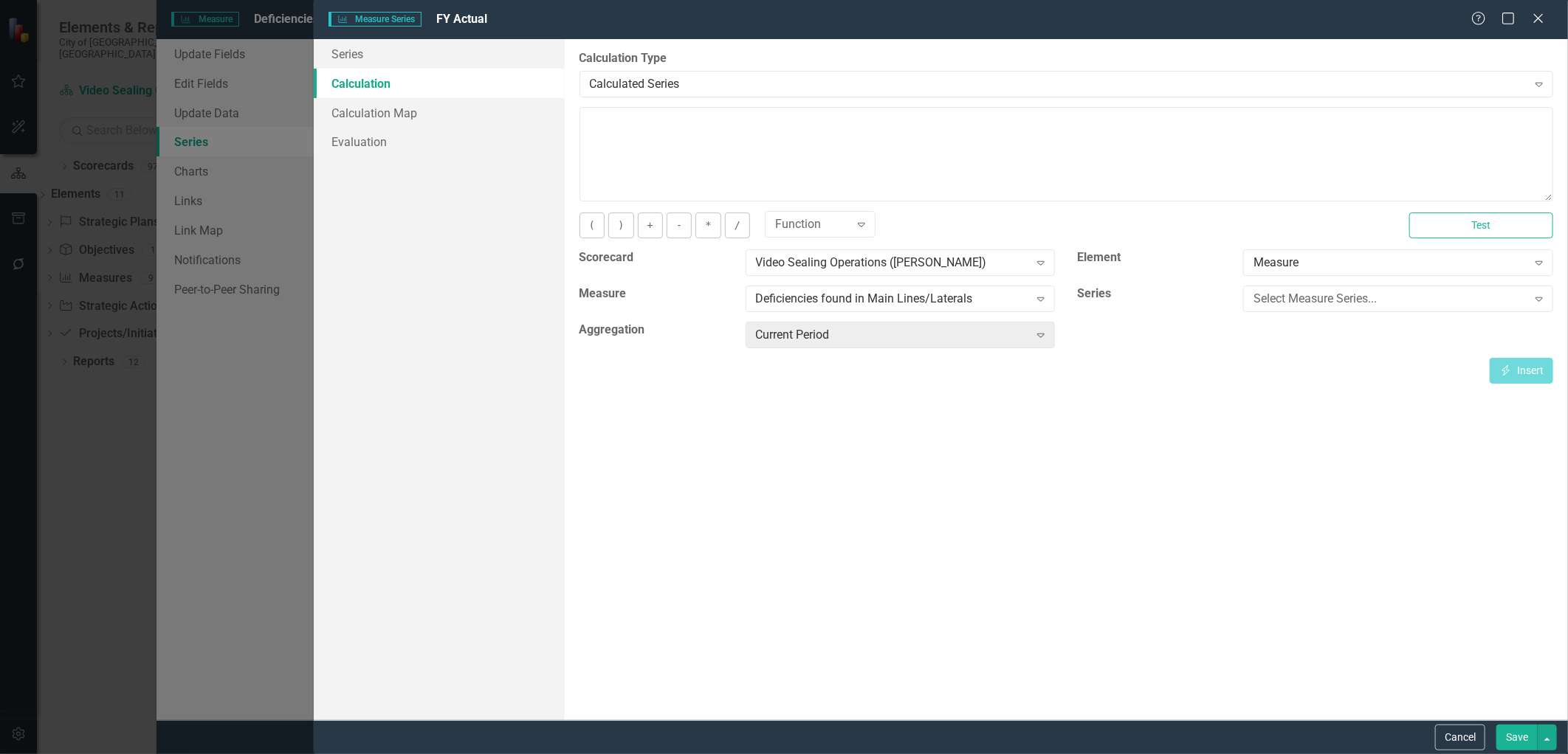
click at [786, 381] on div "Insert Insert" at bounding box center [1066, 371] width 974 height 26
click at [1453, 724] on div "Cancel Save" at bounding box center [940, 737] width 1254 height 34
click at [1457, 740] on button "Cancel" at bounding box center [1460, 737] width 50 height 26
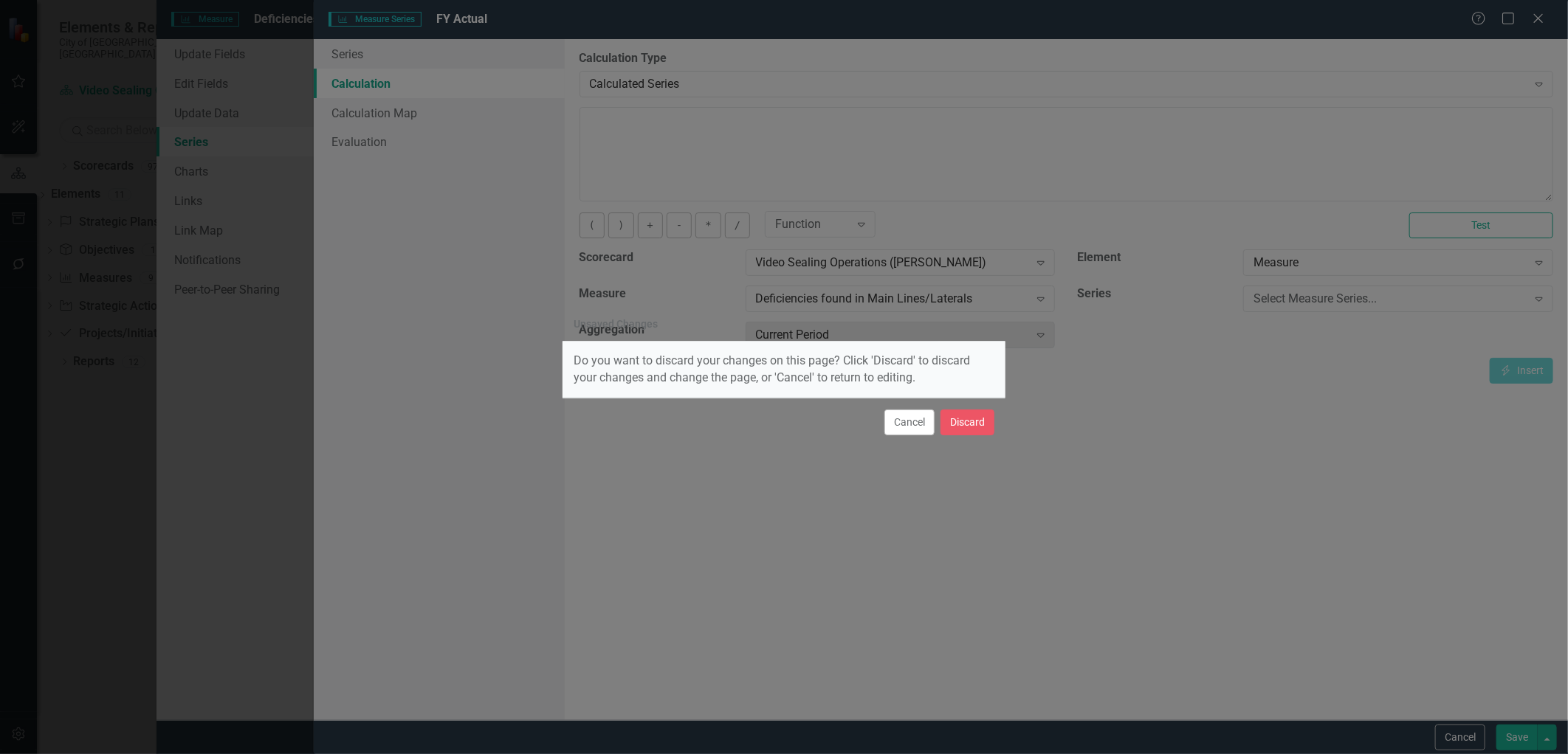
click at [921, 428] on button "Cancel" at bounding box center [909, 422] width 50 height 26
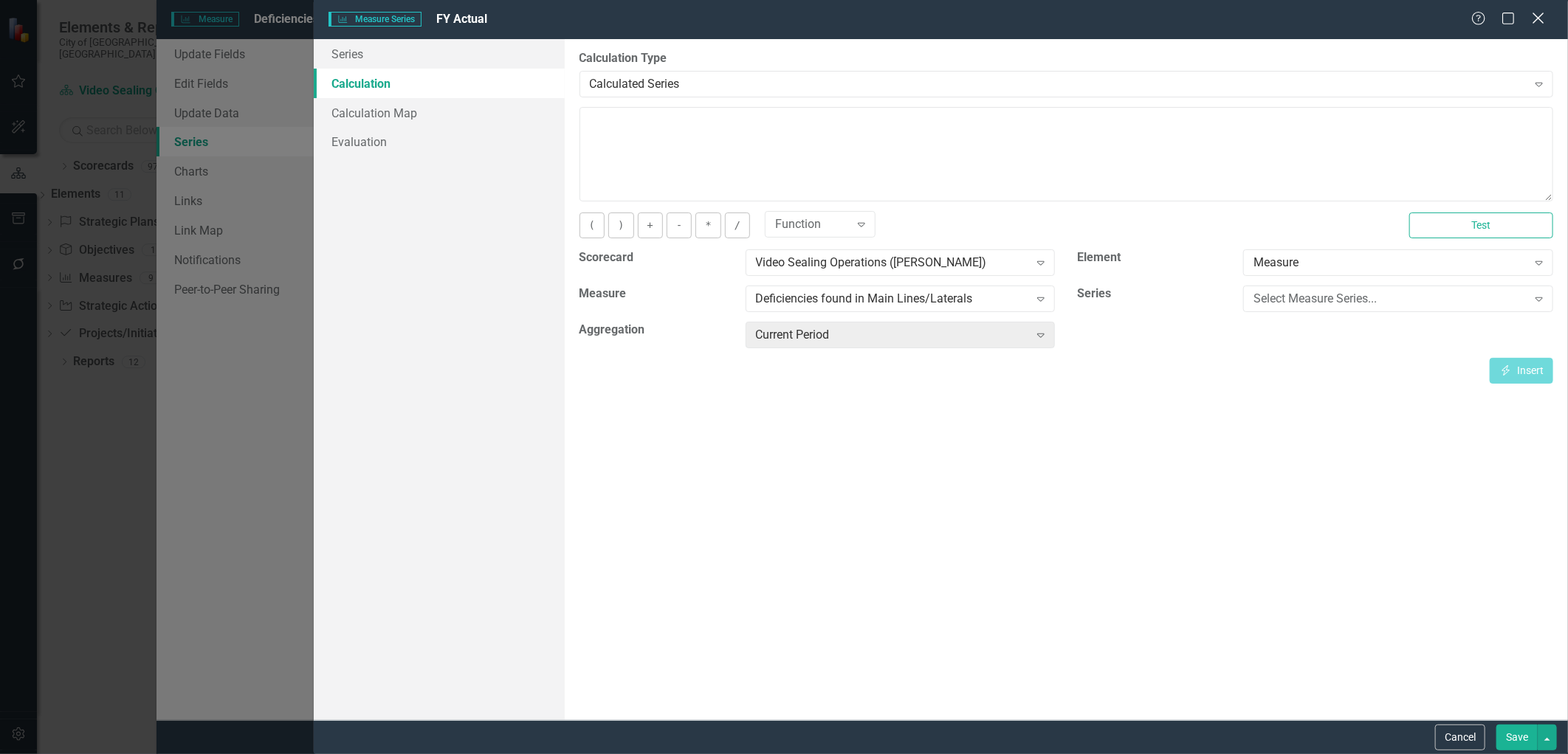
click at [1531, 14] on icon "Close" at bounding box center [1537, 18] width 18 height 14
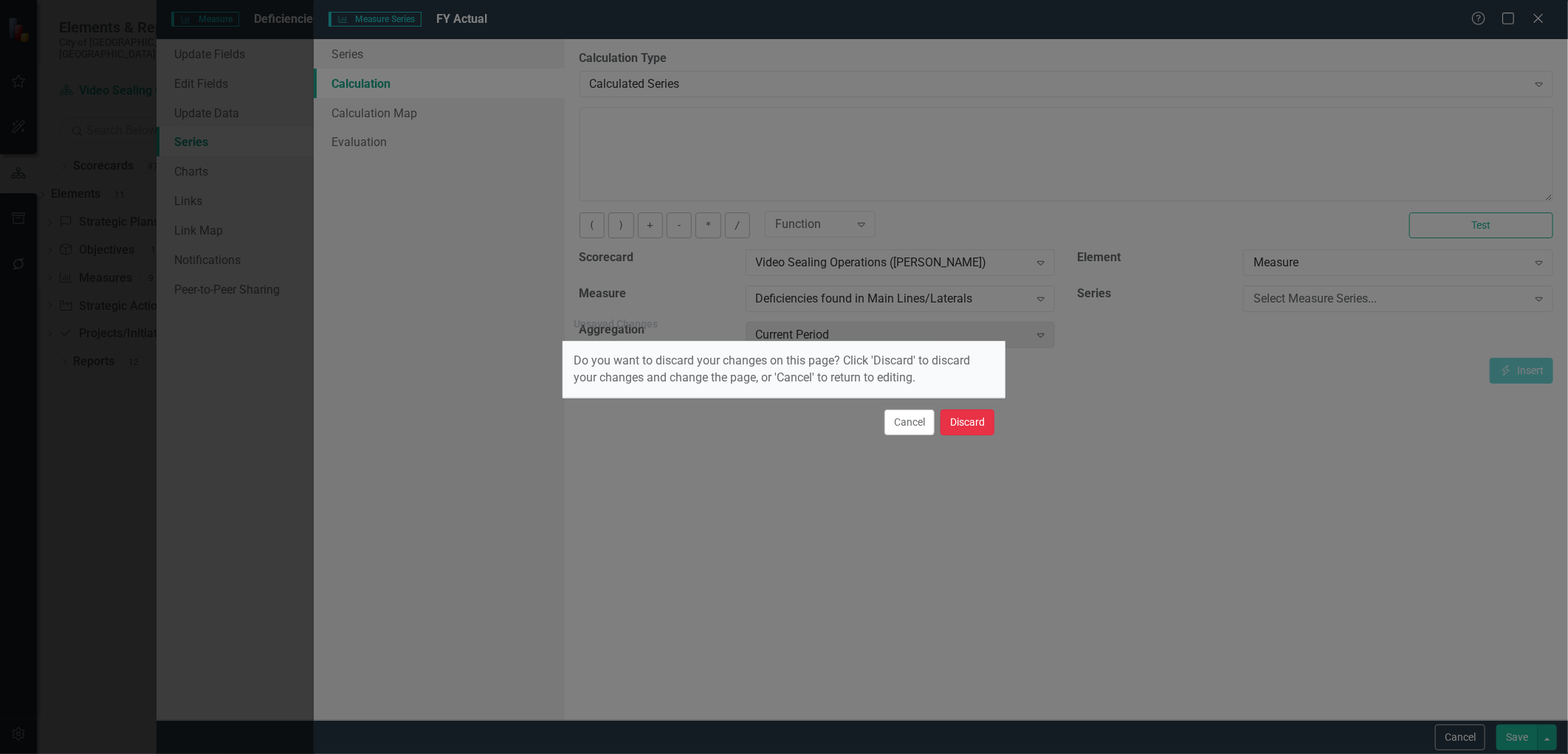
click at [955, 417] on button "Discard" at bounding box center [967, 422] width 54 height 26
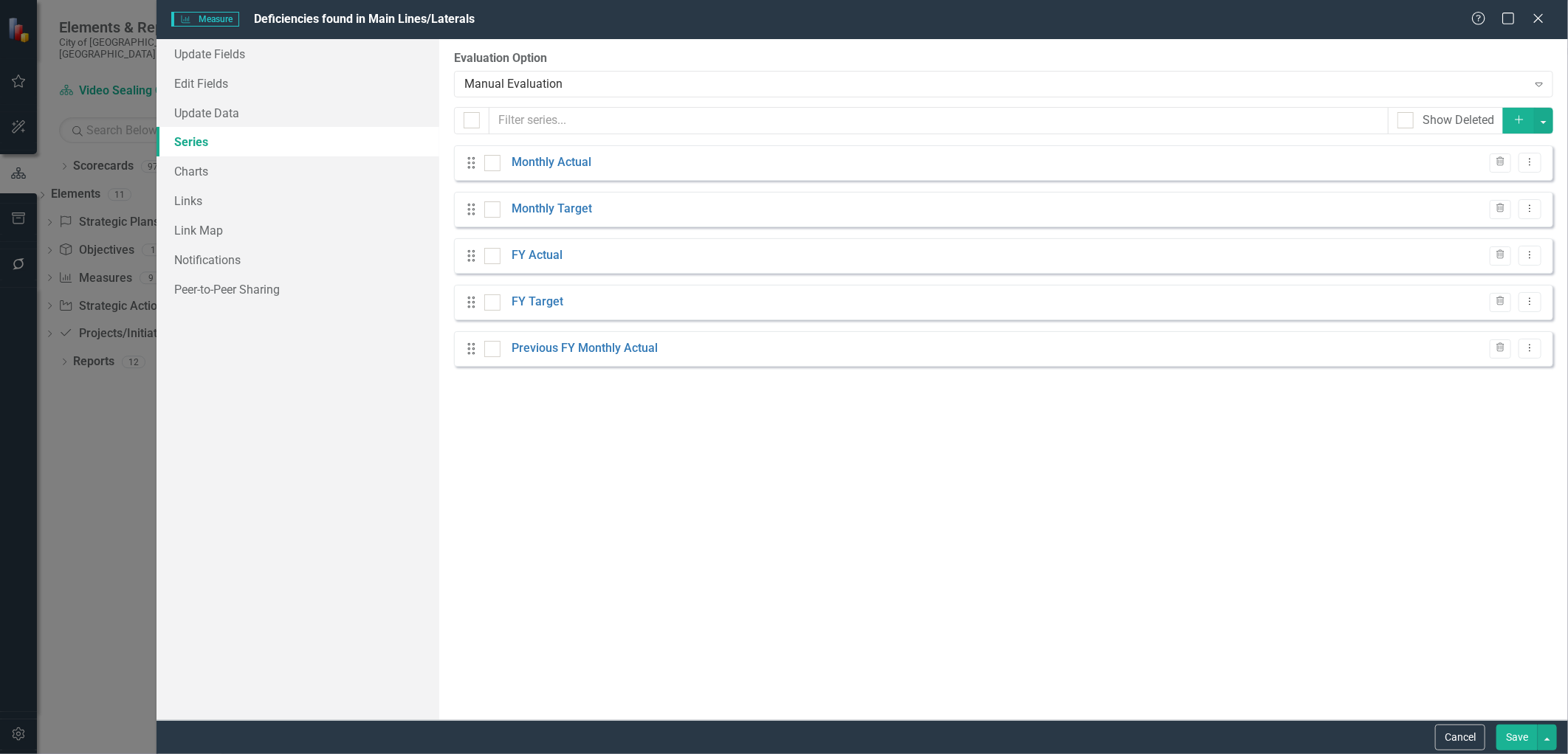
drag, startPoint x: 1481, startPoint y: 741, endPoint x: 1422, endPoint y: 714, distance: 64.9
click at [1481, 741] on button "Cancel" at bounding box center [1460, 737] width 50 height 26
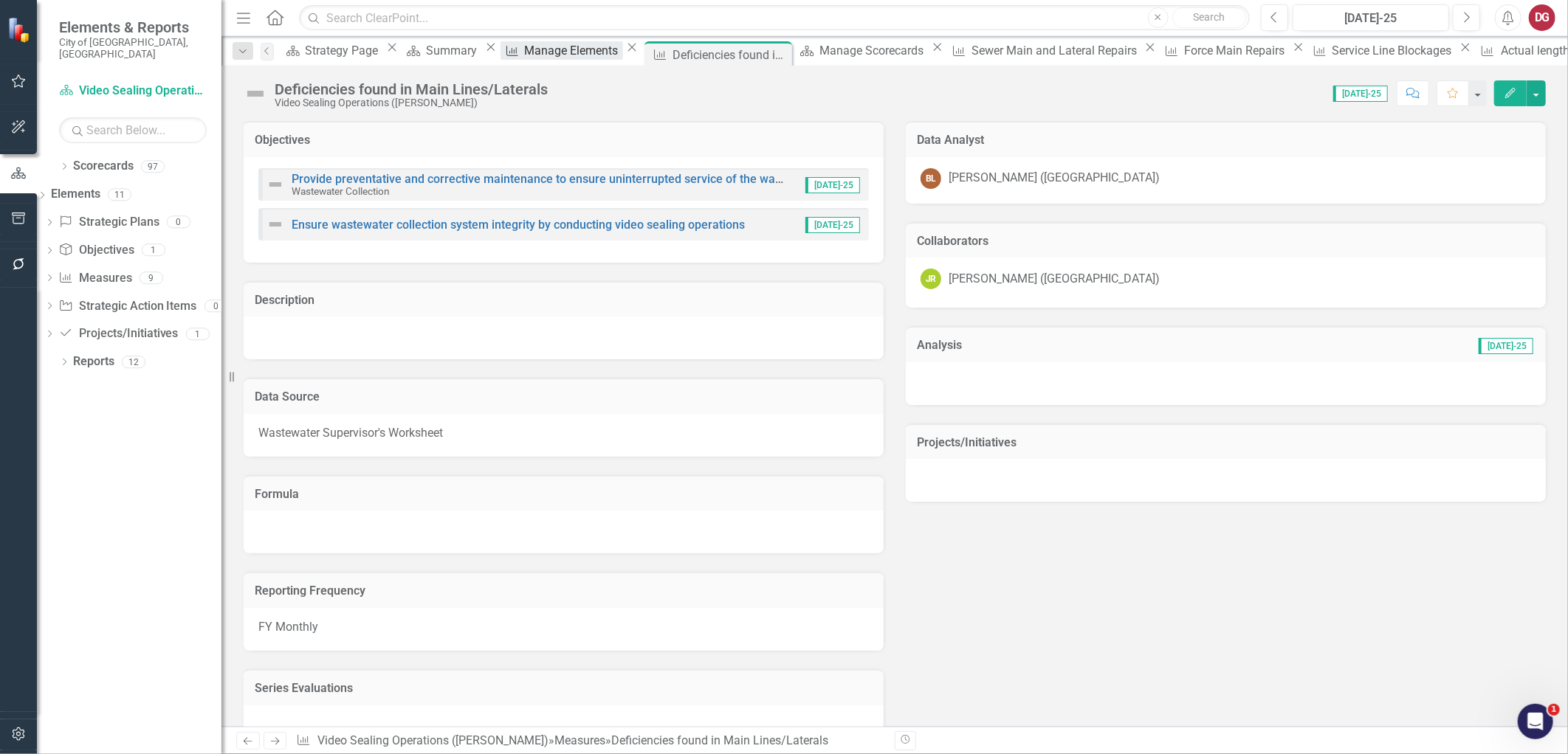
click at [586, 46] on div "Manage Elements" at bounding box center [574, 50] width 98 height 18
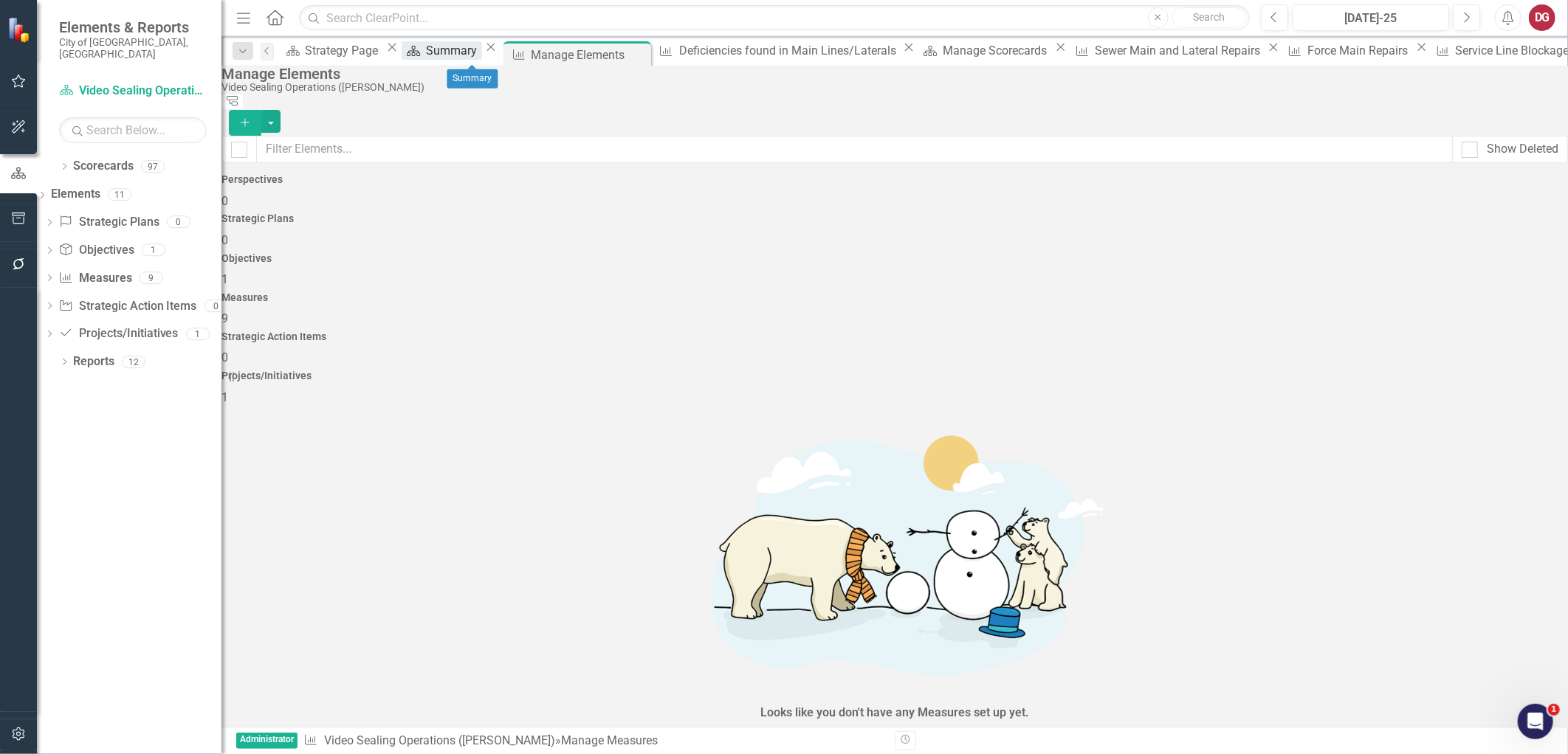
click at [459, 56] on div "Summary" at bounding box center [453, 50] width 56 height 18
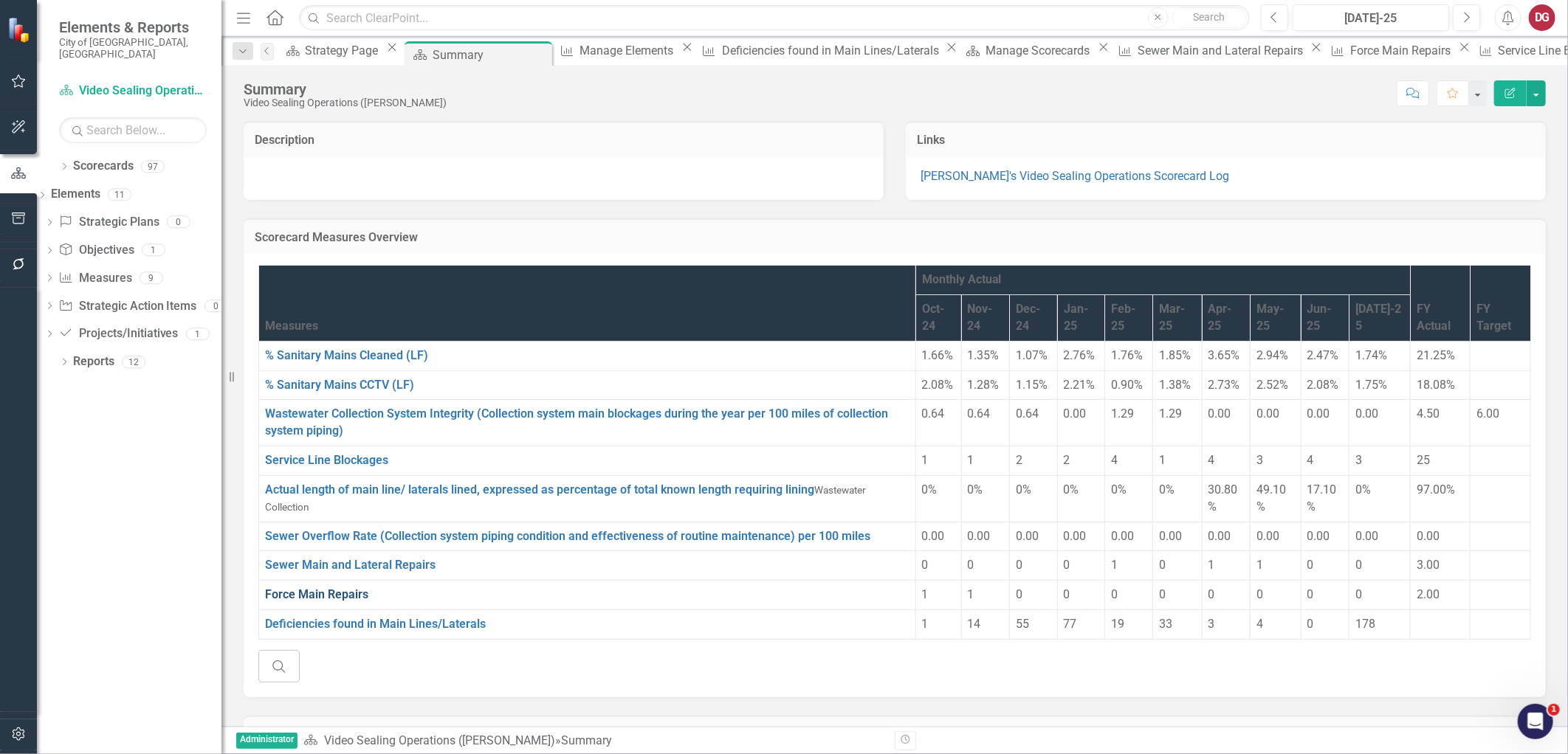
click at [322, 602] on link "Force Main Repairs" at bounding box center [316, 594] width 103 height 14
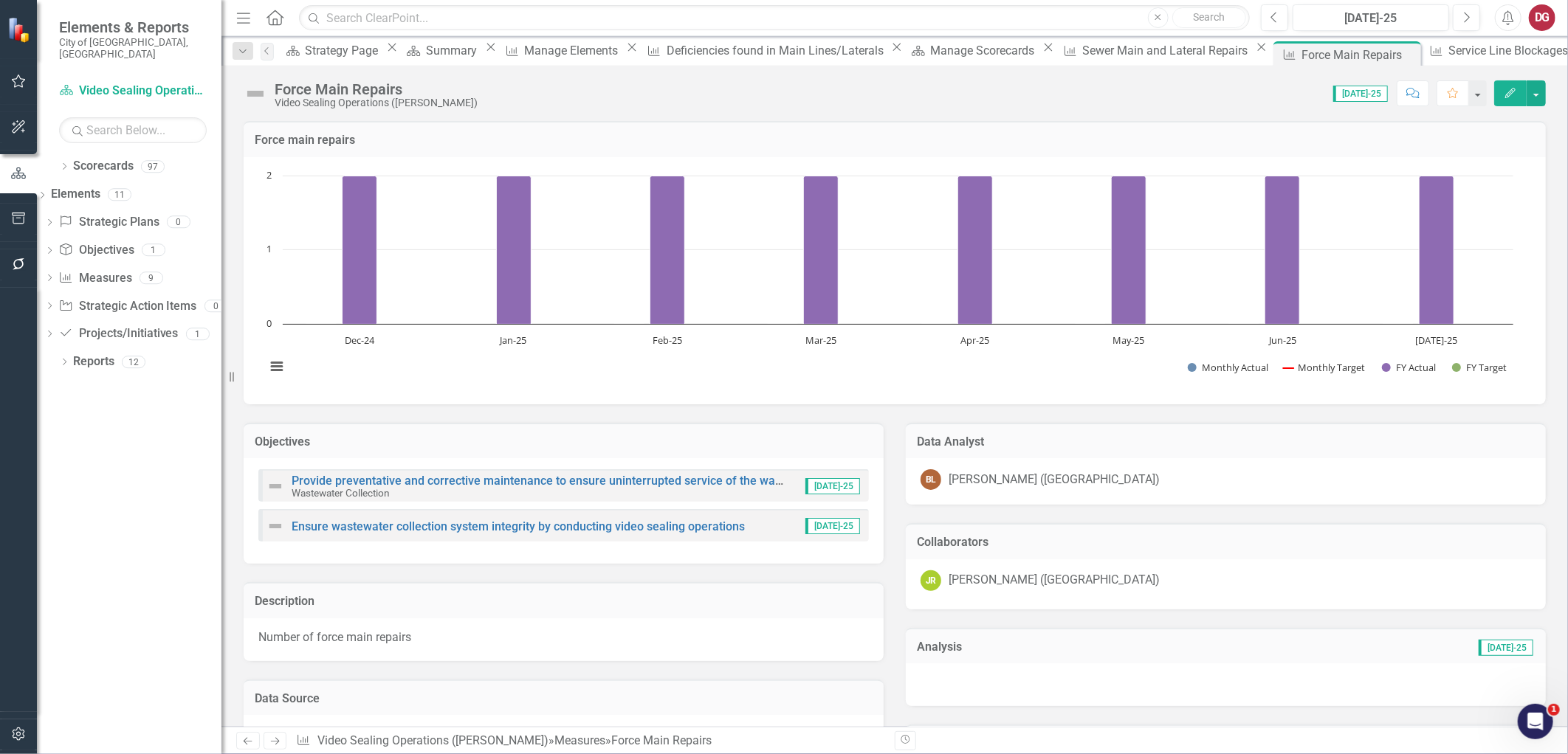
click at [1504, 91] on icon "Edit" at bounding box center [1510, 93] width 13 height 11
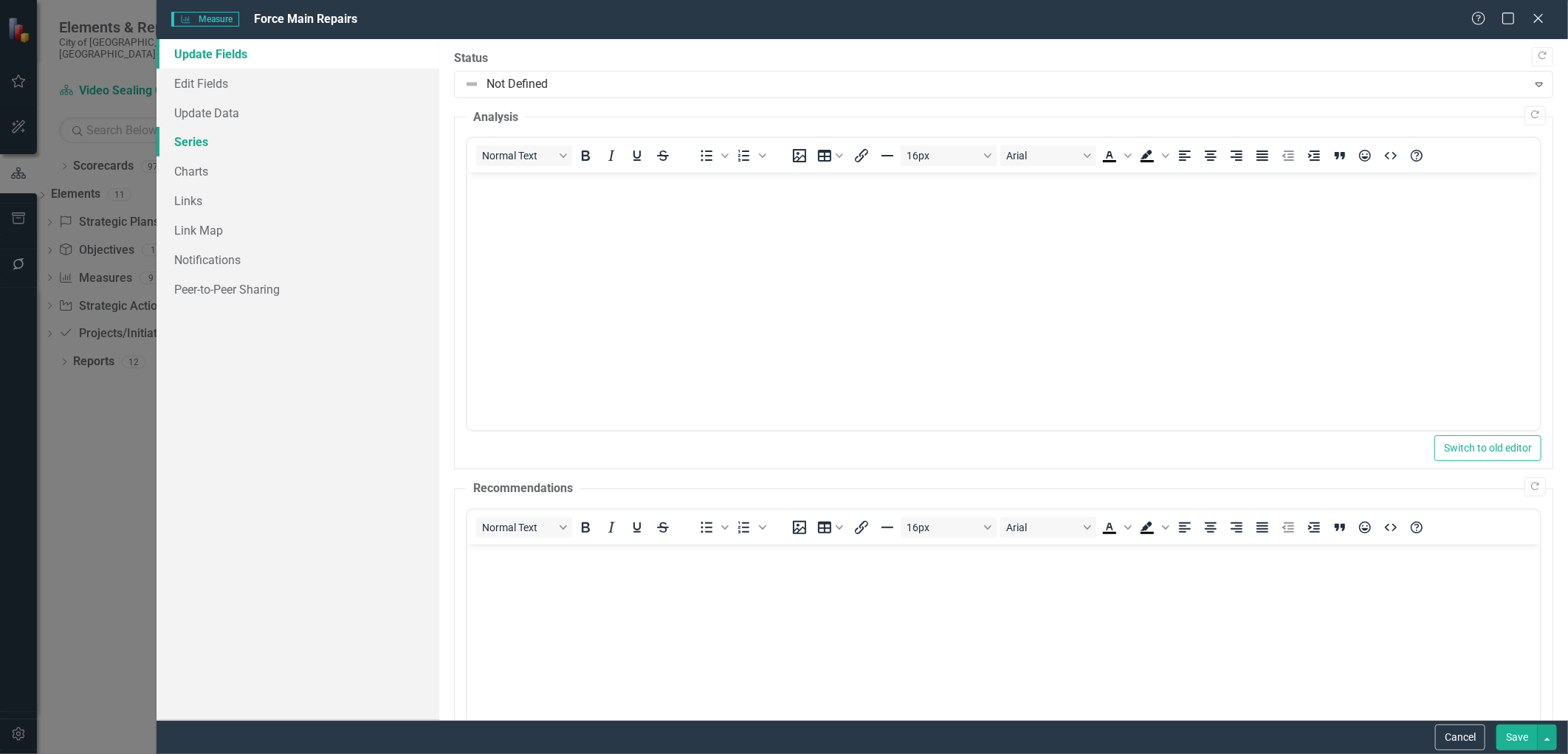
click at [181, 142] on link "Series" at bounding box center [297, 141] width 282 height 30
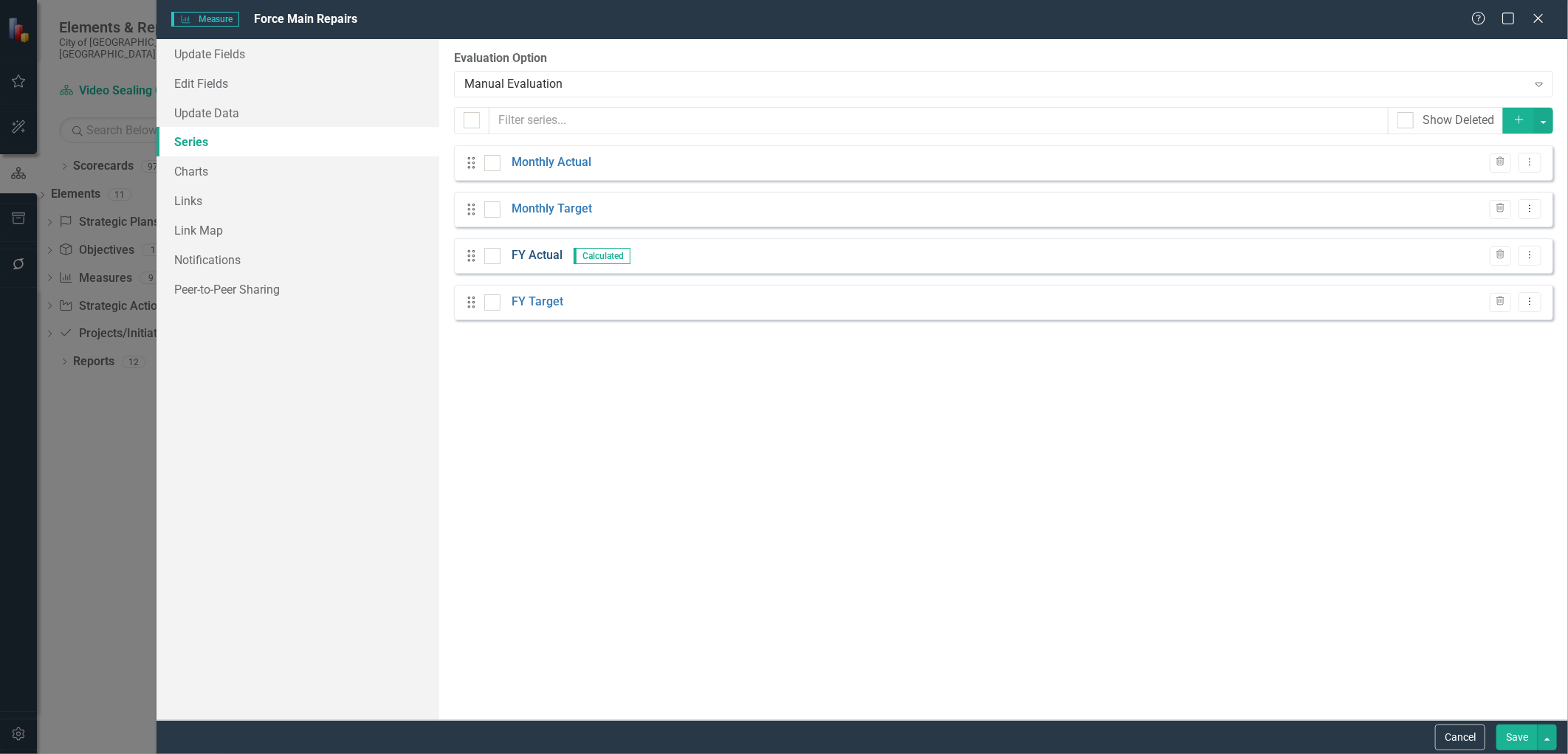
click at [550, 261] on link "FY Actual" at bounding box center [537, 255] width 51 height 17
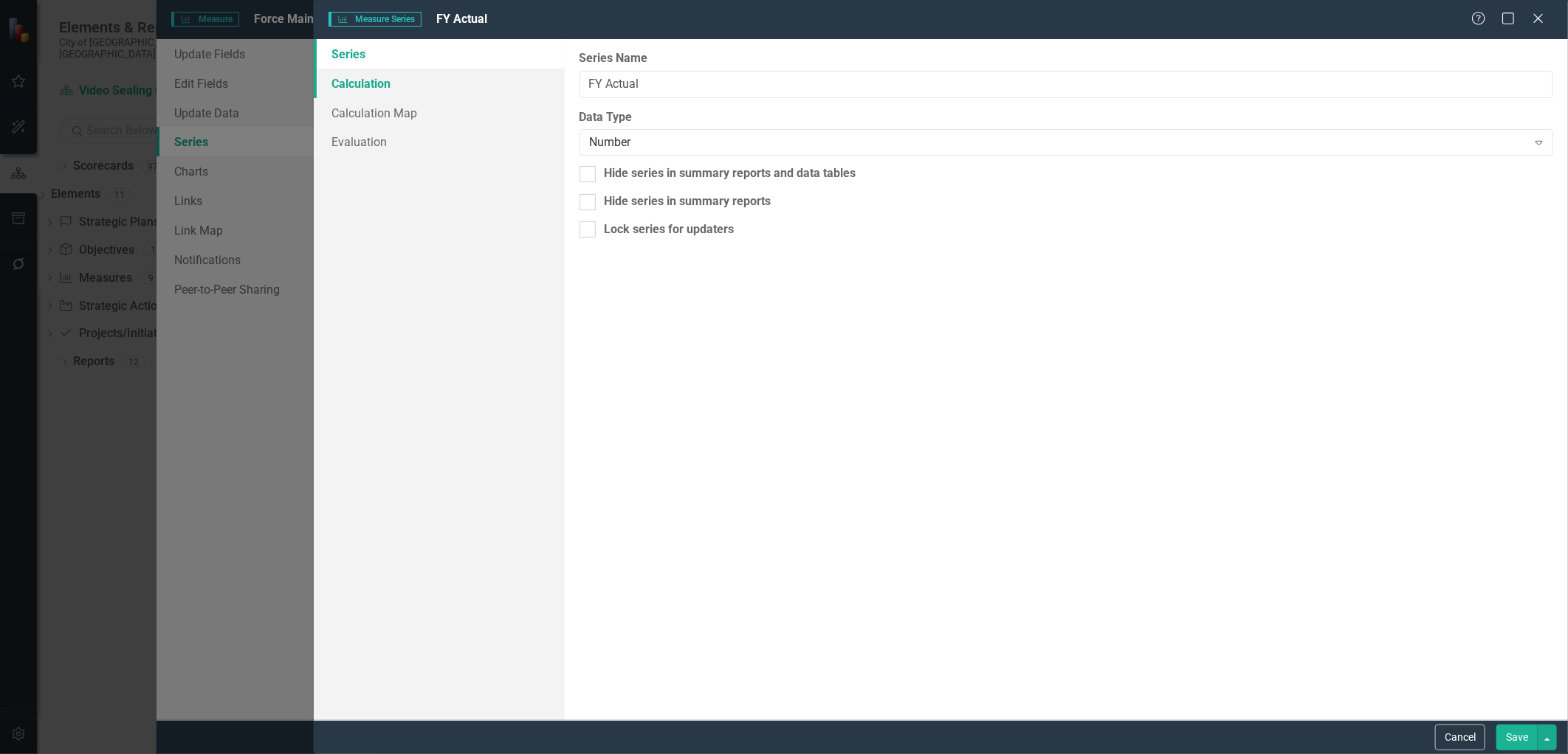
click at [348, 82] on link "Calculation" at bounding box center [439, 83] width 251 height 30
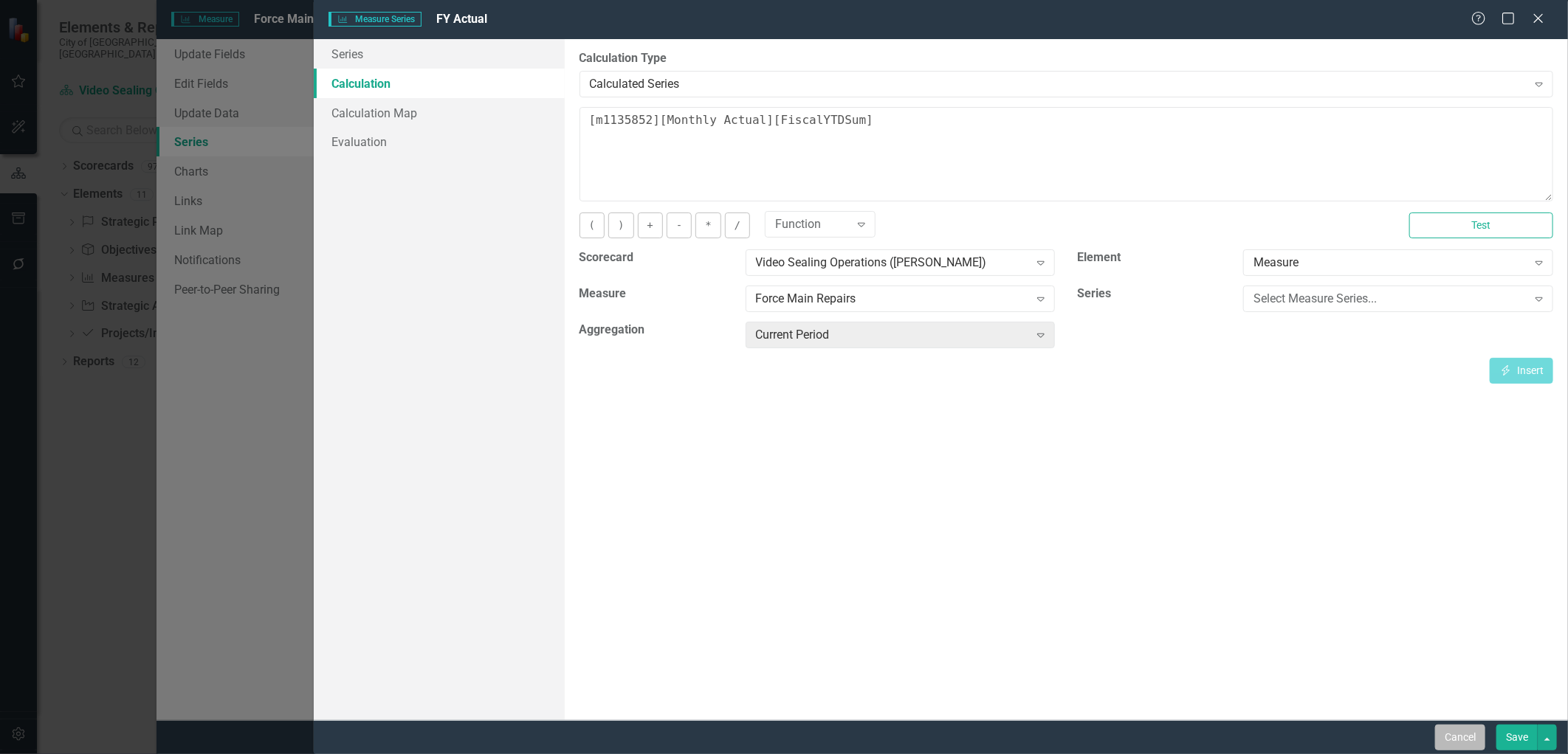
click at [1466, 740] on button "Cancel" at bounding box center [1460, 737] width 50 height 26
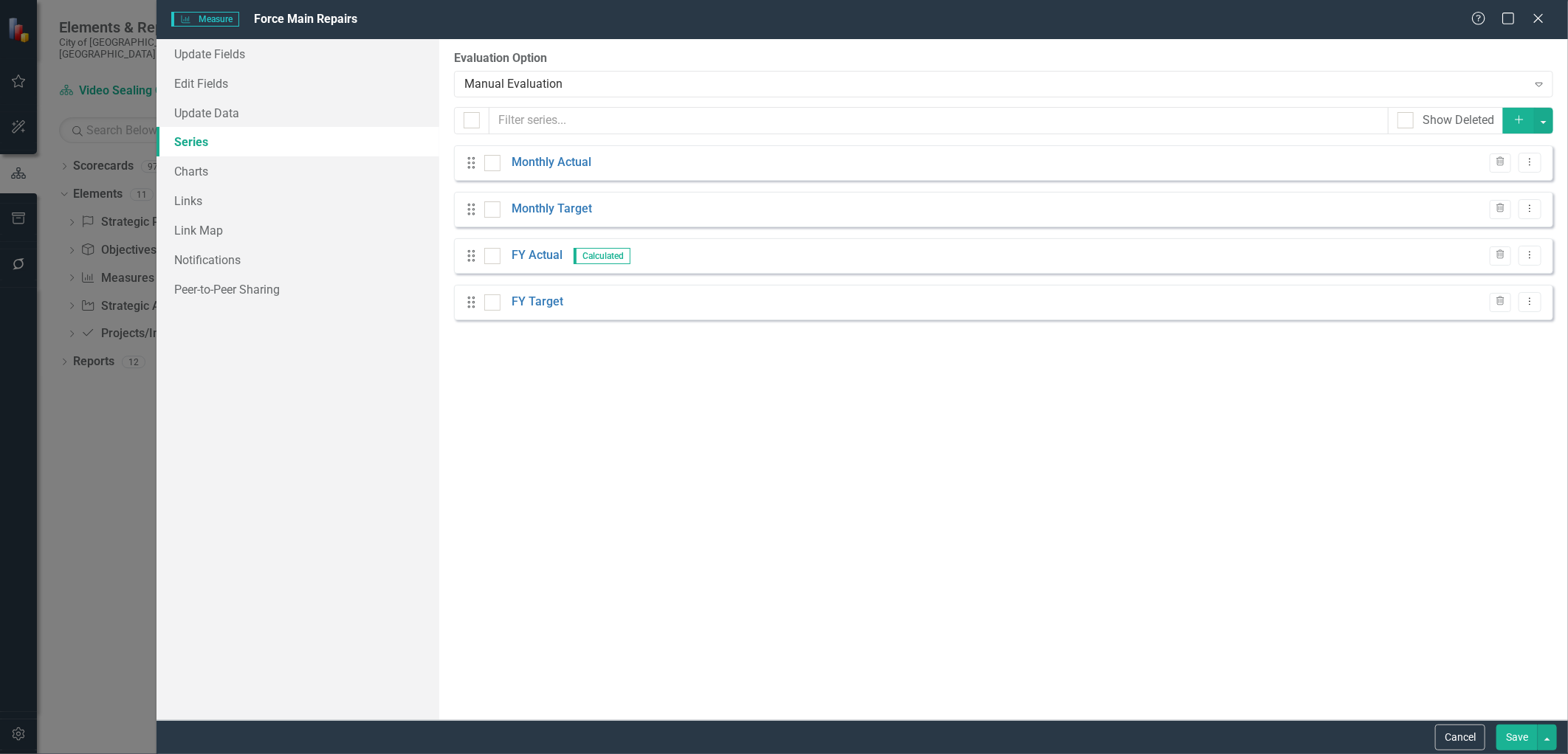
click at [1551, 20] on div "Help Maximize Close" at bounding box center [1512, 20] width 82 height 17
click at [1541, 22] on icon at bounding box center [1537, 18] width 11 height 11
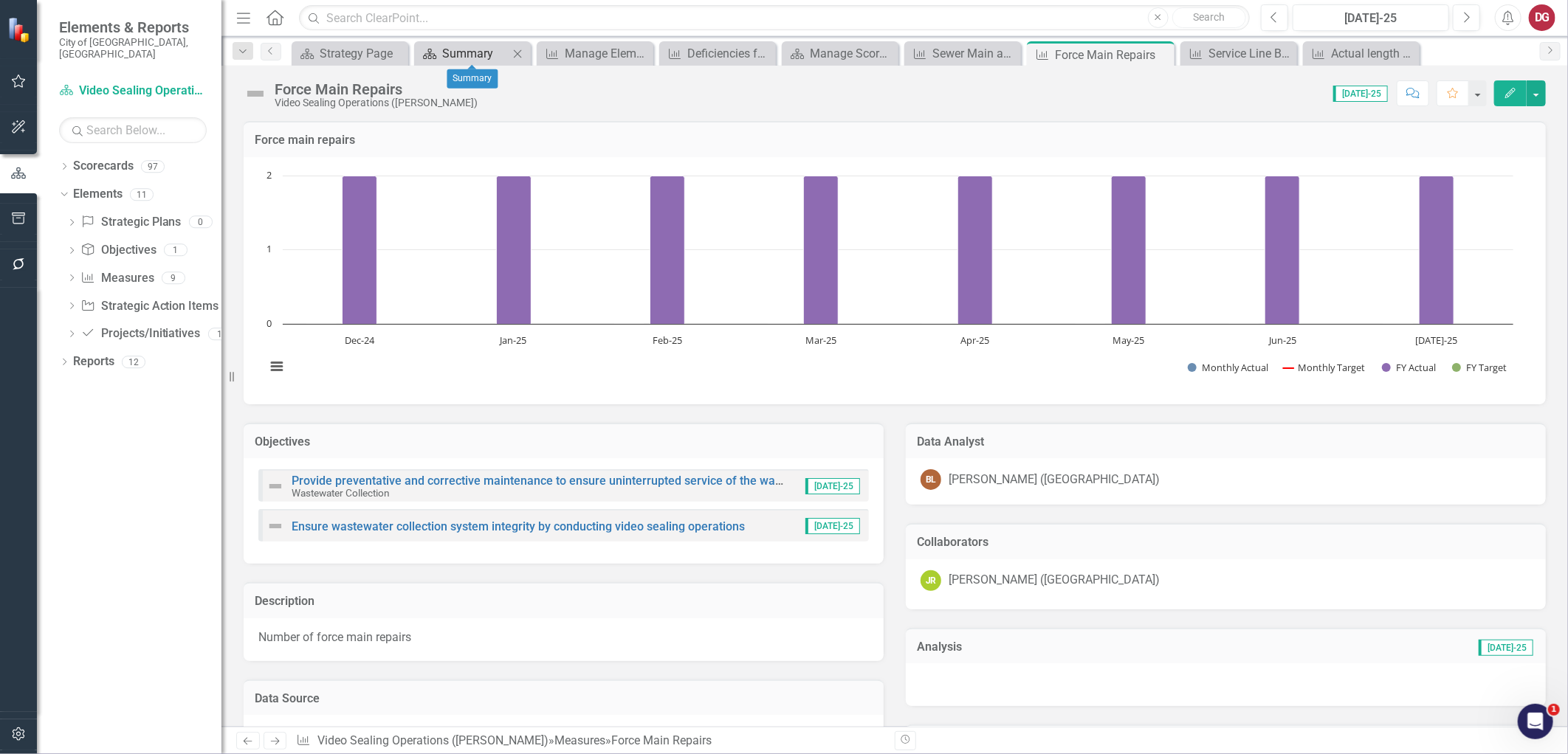
click at [458, 60] on div "Summary" at bounding box center [475, 53] width 66 height 18
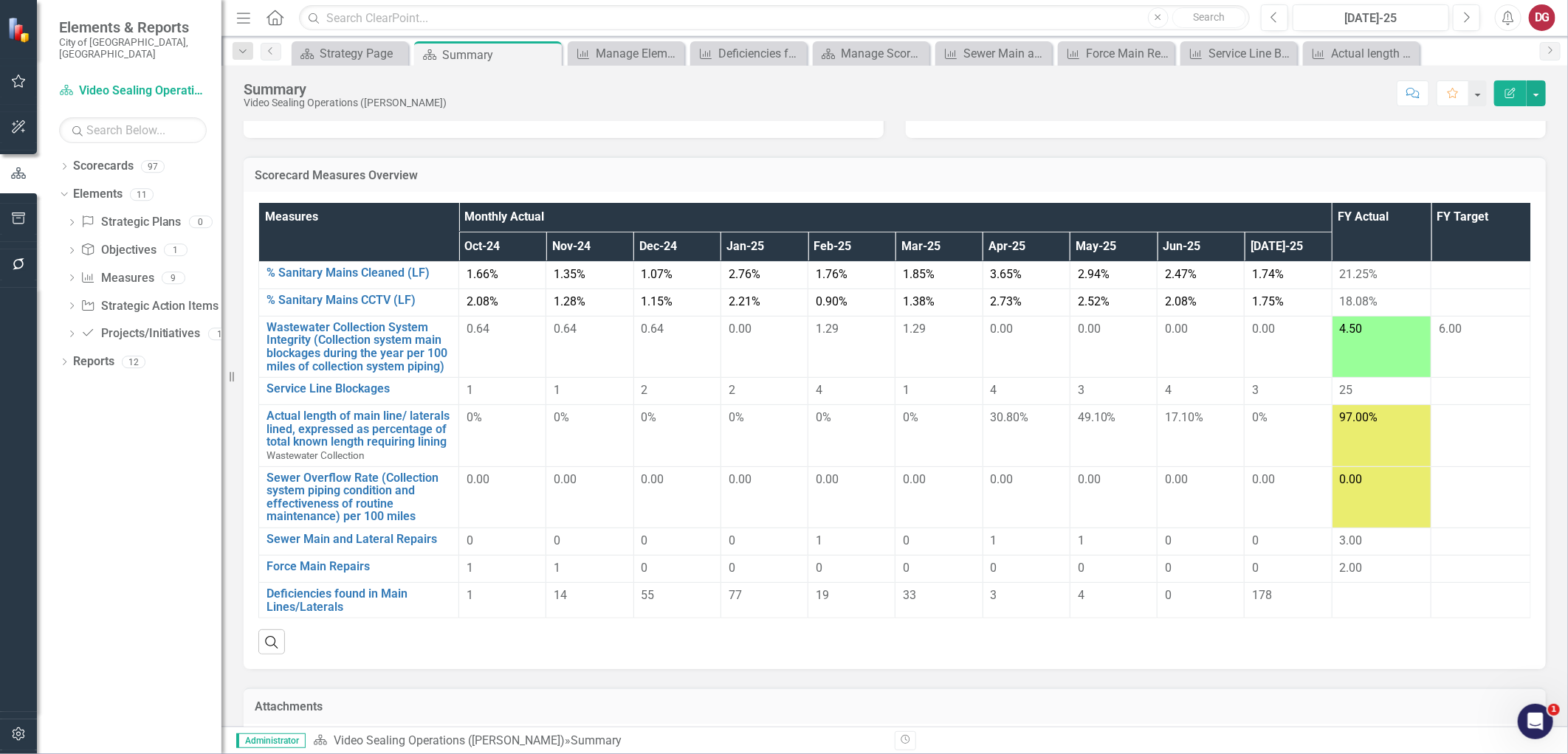
scroll to position [116, 0]
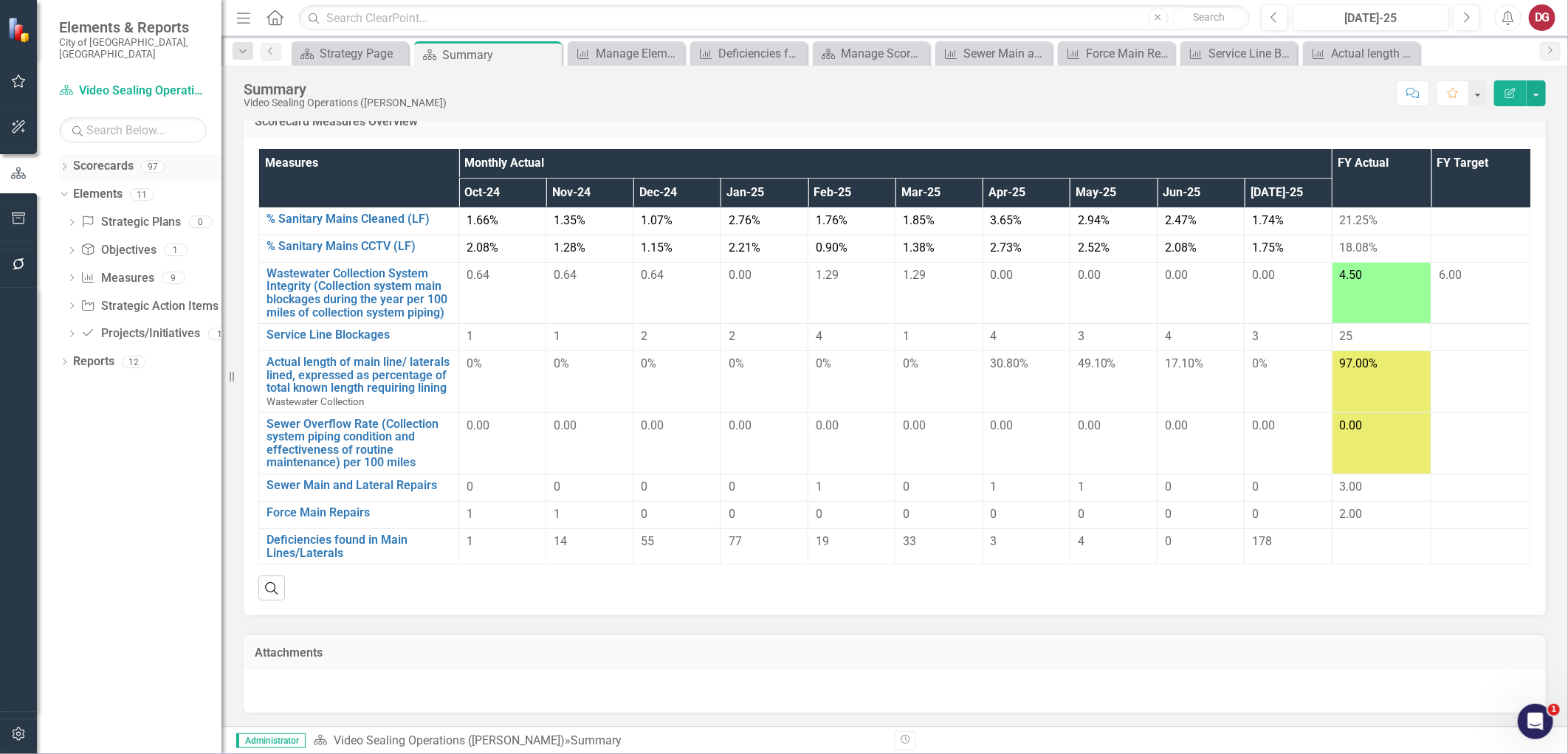
click at [100, 158] on link "Scorecards" at bounding box center [103, 166] width 60 height 17
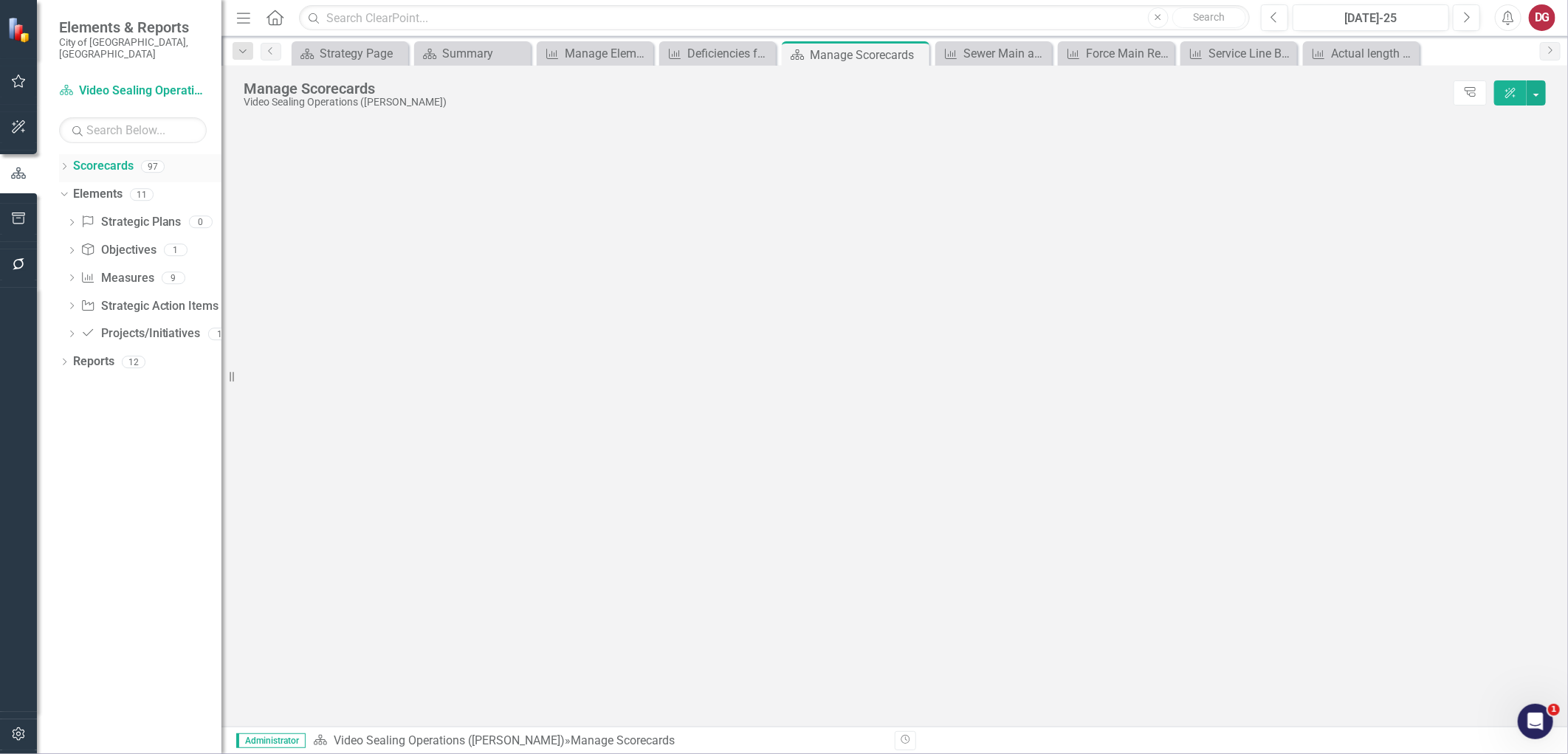
click at [65, 164] on icon "Dropdown" at bounding box center [64, 168] width 11 height 8
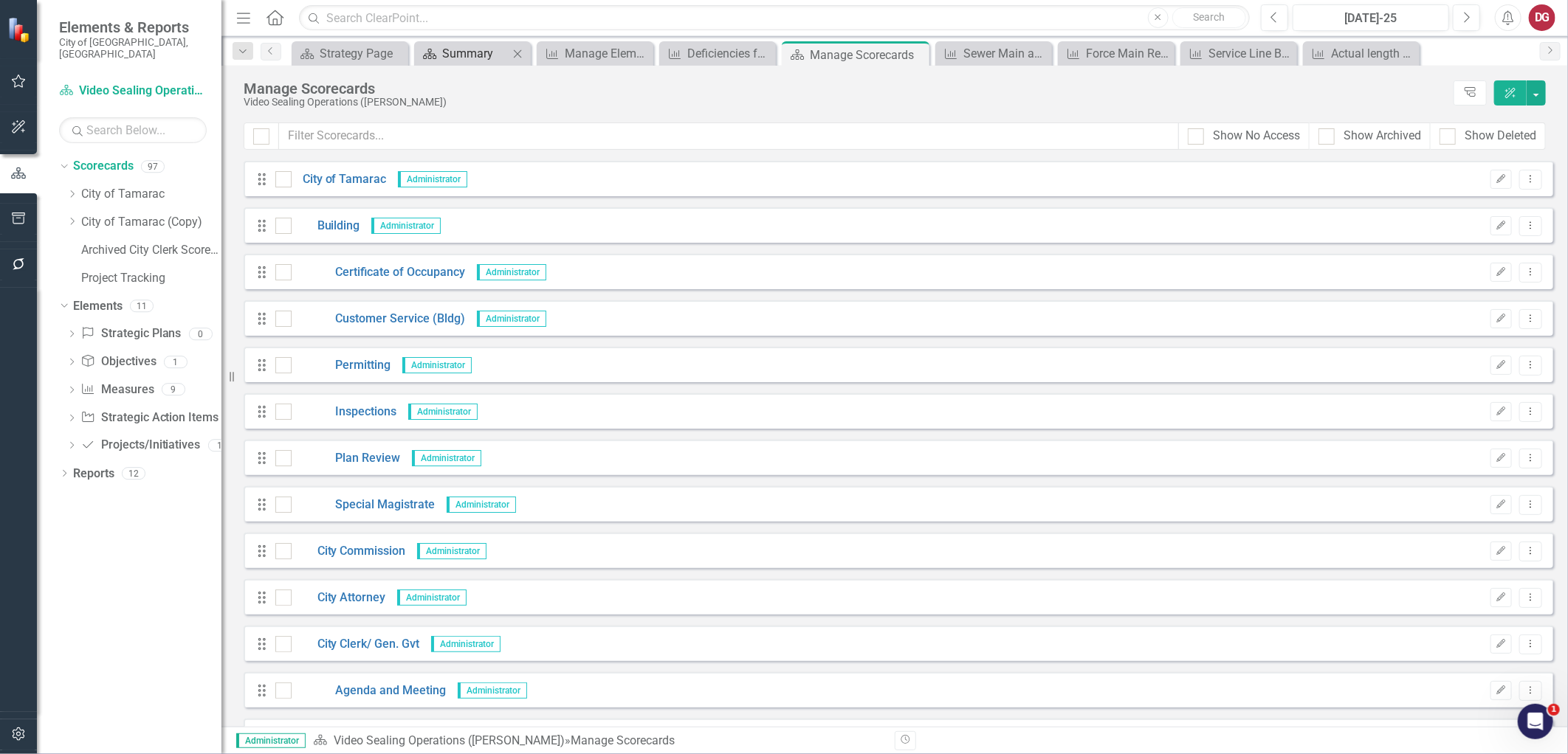
click at [472, 57] on div "Summary" at bounding box center [475, 53] width 66 height 18
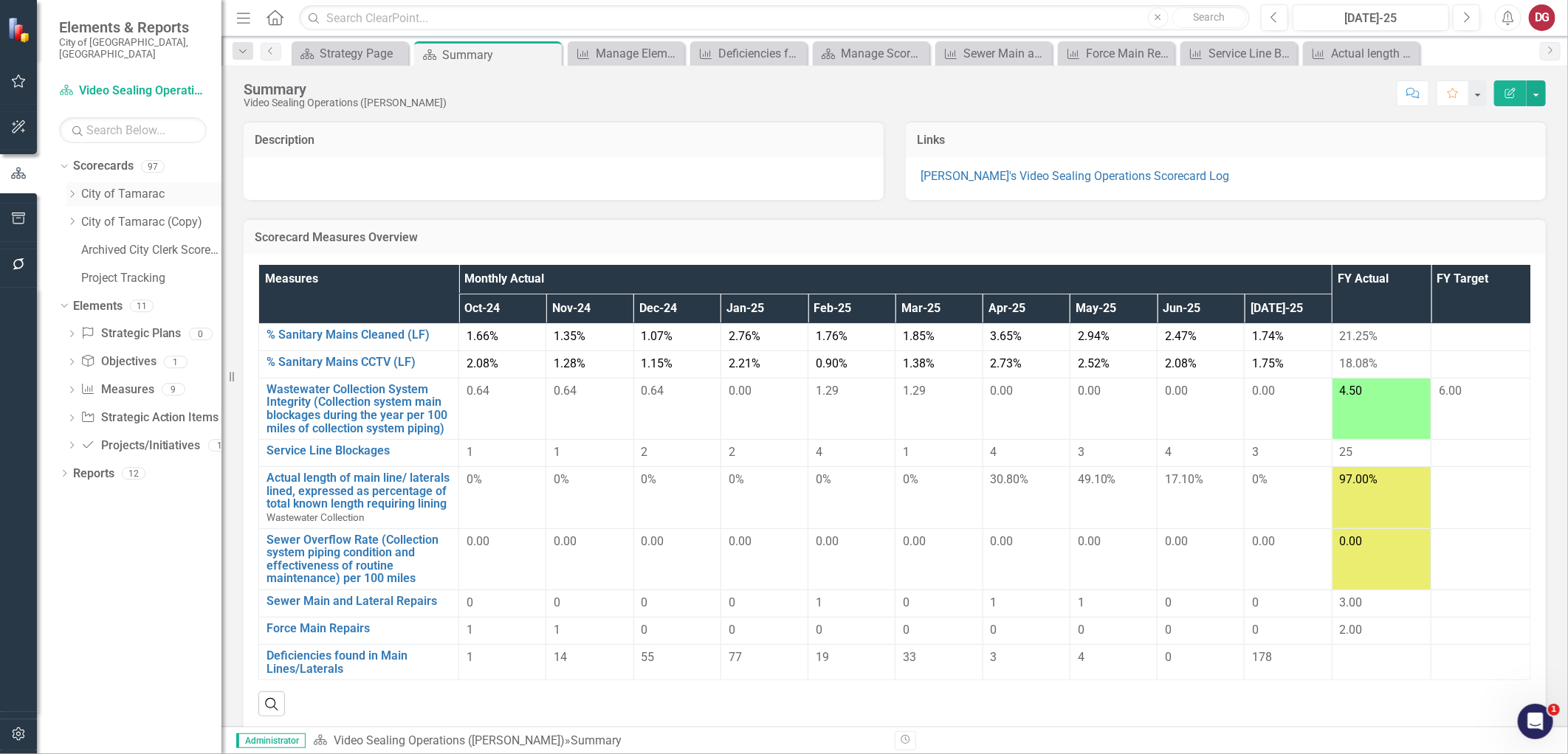
click at [74, 190] on icon "Dropdown" at bounding box center [72, 194] width 11 height 9
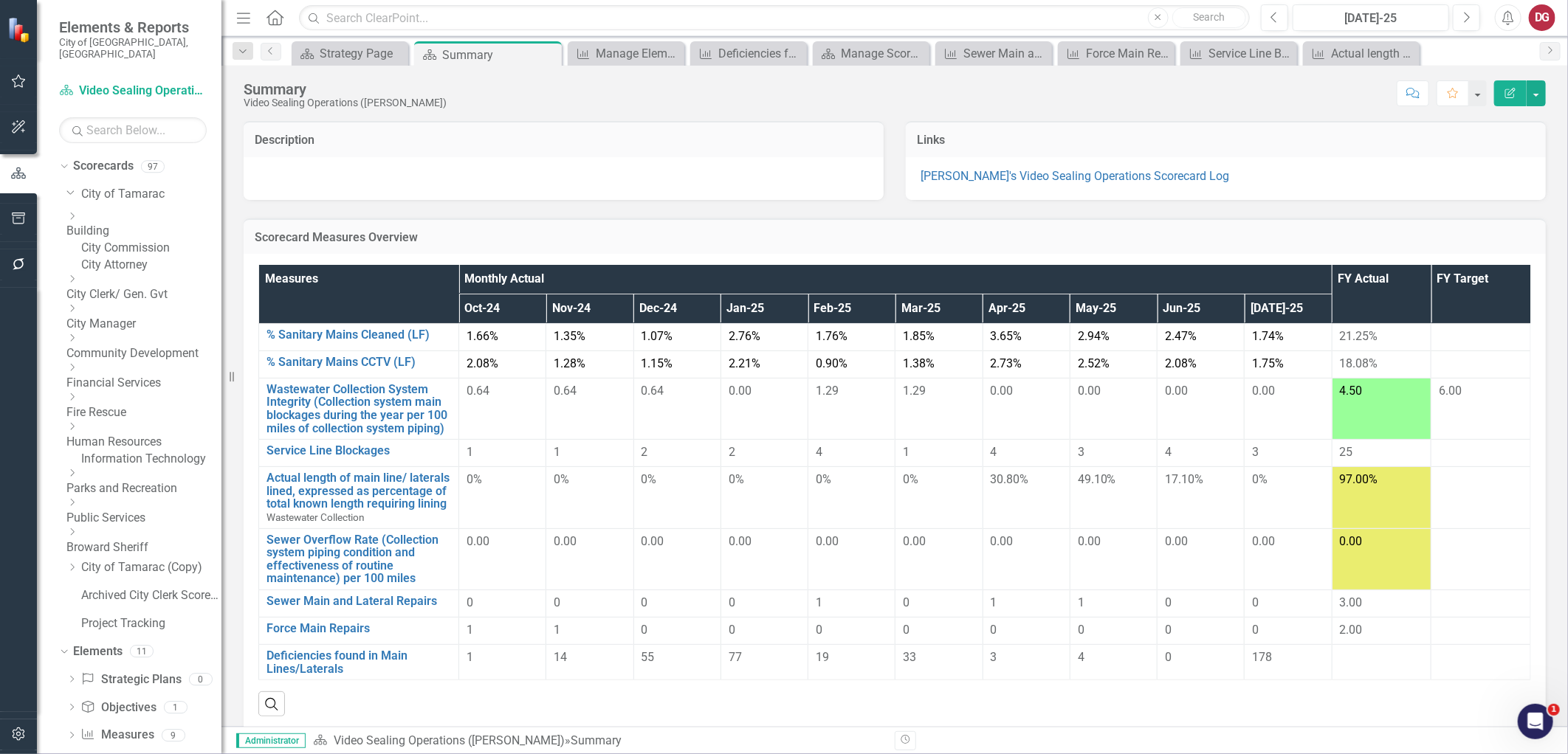
click at [93, 509] on div "Dropdown" at bounding box center [143, 502] width 155 height 12
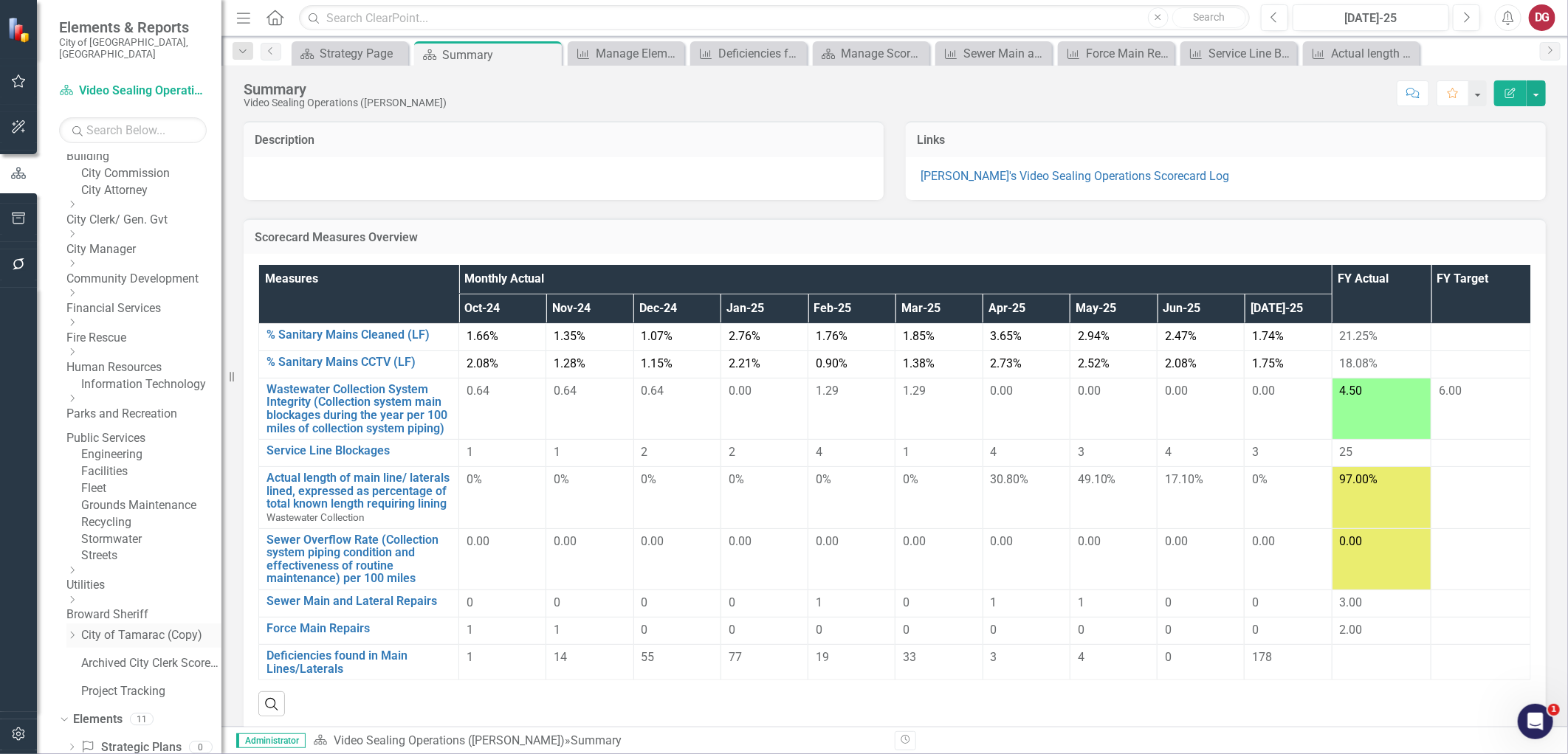
scroll to position [164, 0]
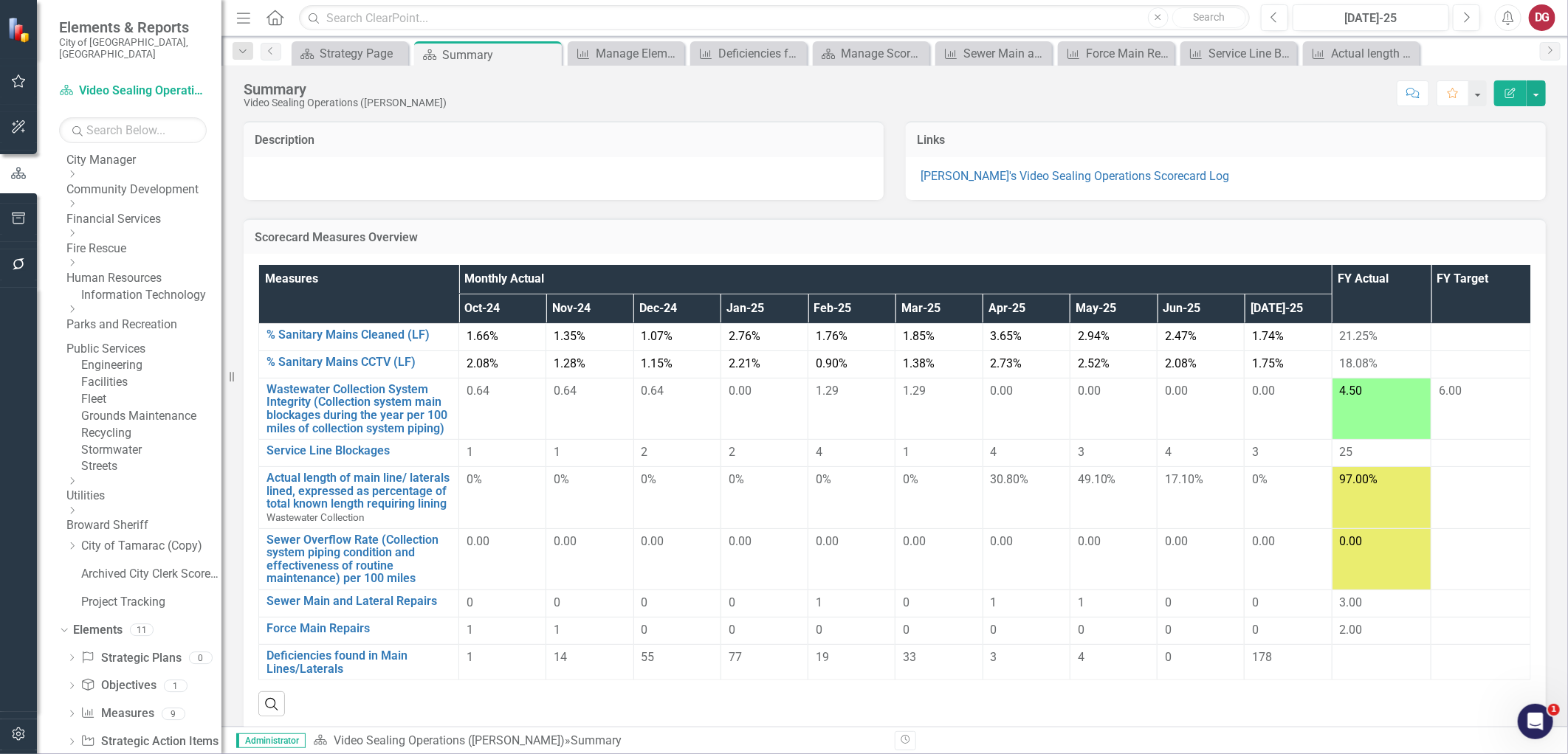
click at [78, 486] on icon "Dropdown" at bounding box center [72, 481] width 11 height 9
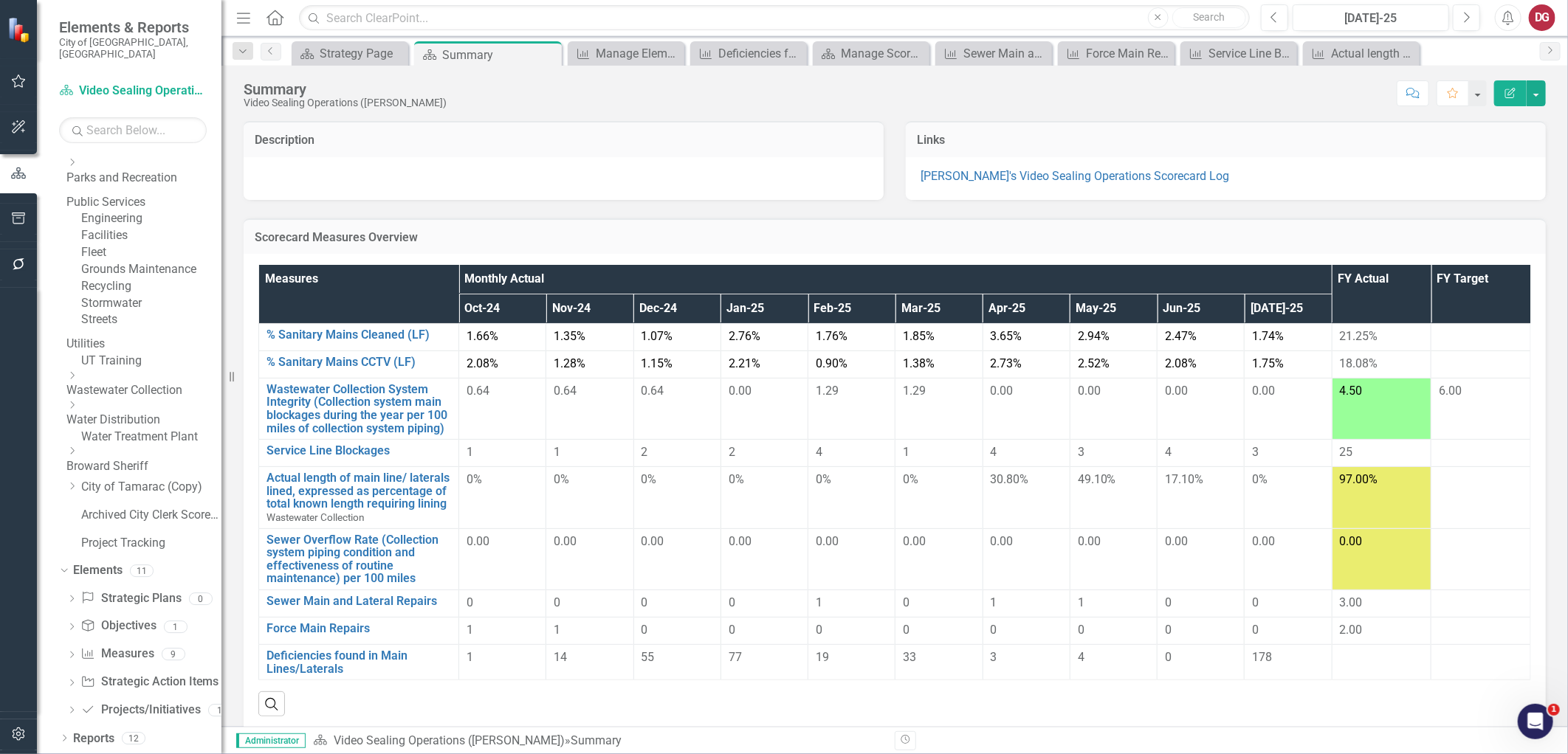
scroll to position [328, 0]
click at [75, 379] on icon at bounding box center [72, 376] width 4 height 8
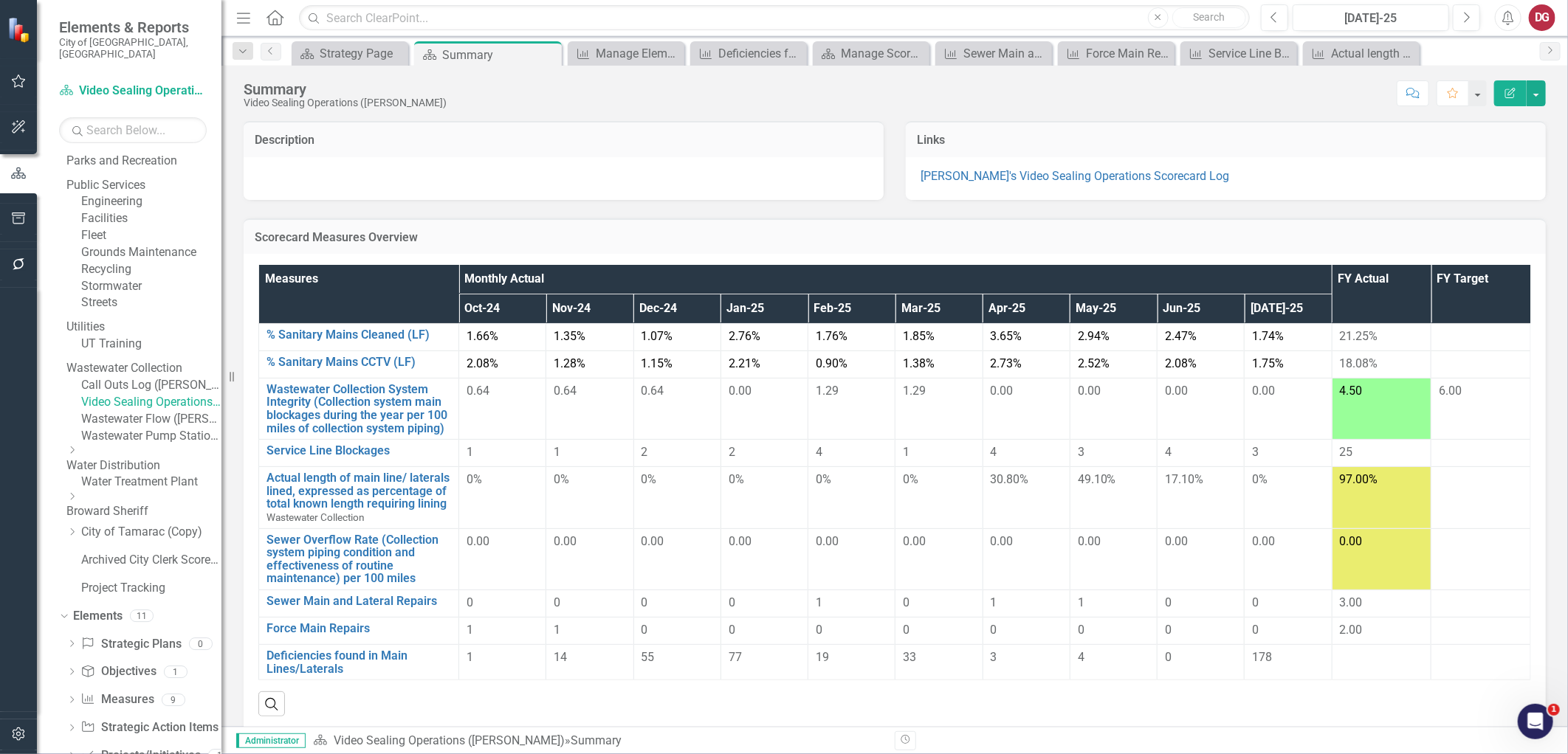
click at [150, 411] on link "Video Sealing Operations ([PERSON_NAME])" at bounding box center [151, 403] width 140 height 17
click at [1543, 24] on div "DG" at bounding box center [1541, 18] width 27 height 27
click at [1525, 113] on link "Help Support Center" at bounding box center [1496, 102] width 117 height 27
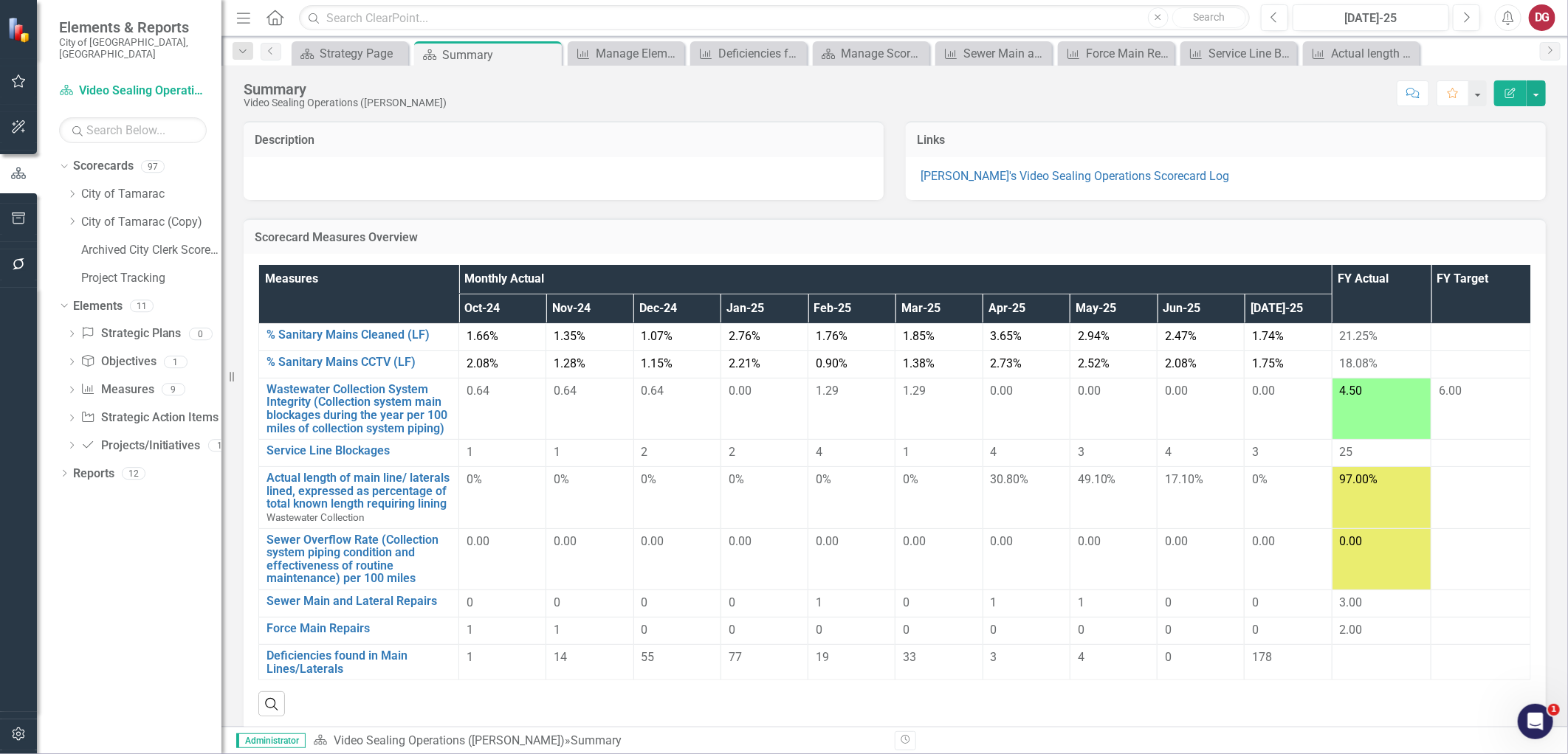
scroll to position [0, 0]
click at [1543, 18] on div "DG" at bounding box center [1541, 18] width 27 height 27
